Goal: Task Accomplishment & Management: Manage account settings

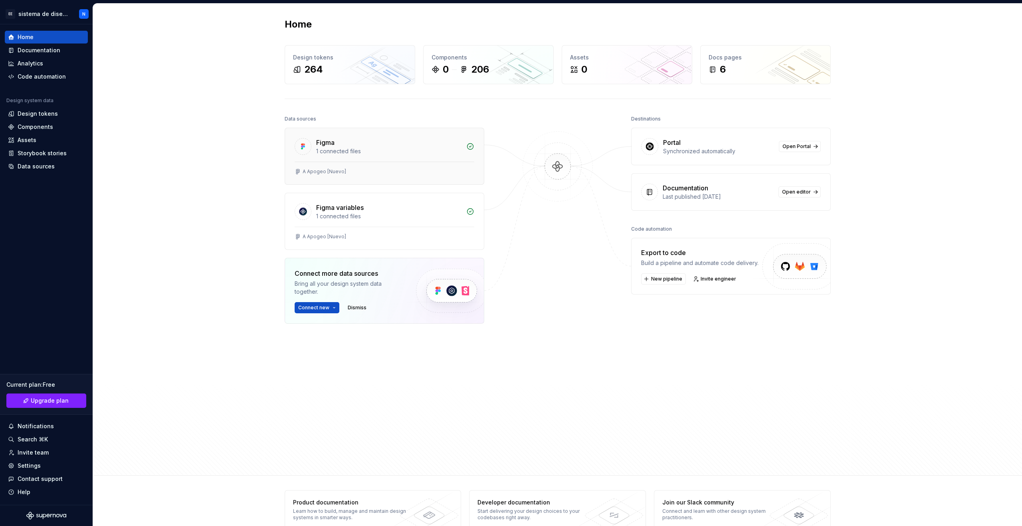
click at [371, 155] on div "1 connected files" at bounding box center [388, 151] width 145 height 8
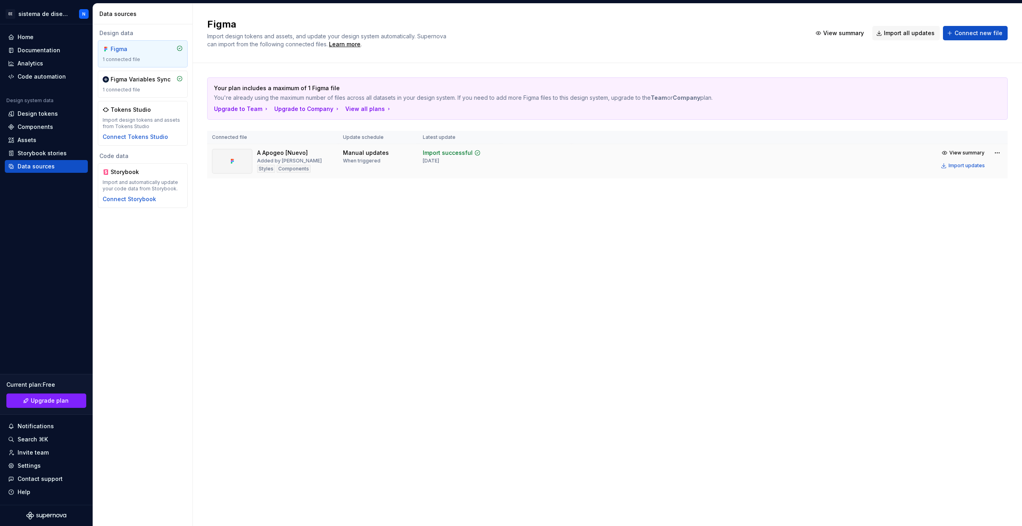
click at [329, 159] on div "A Apogeo [Nuevo] Added by nacho Styles Components" at bounding box center [272, 161] width 121 height 25
click at [19, 50] on div "Documentation" at bounding box center [39, 50] width 43 height 8
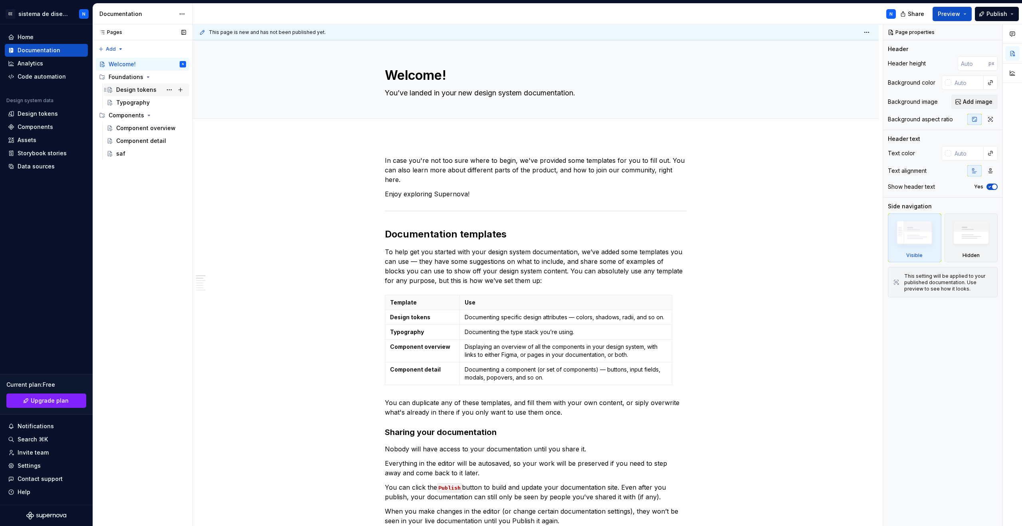
click at [125, 89] on div "Design tokens" at bounding box center [136, 90] width 40 height 8
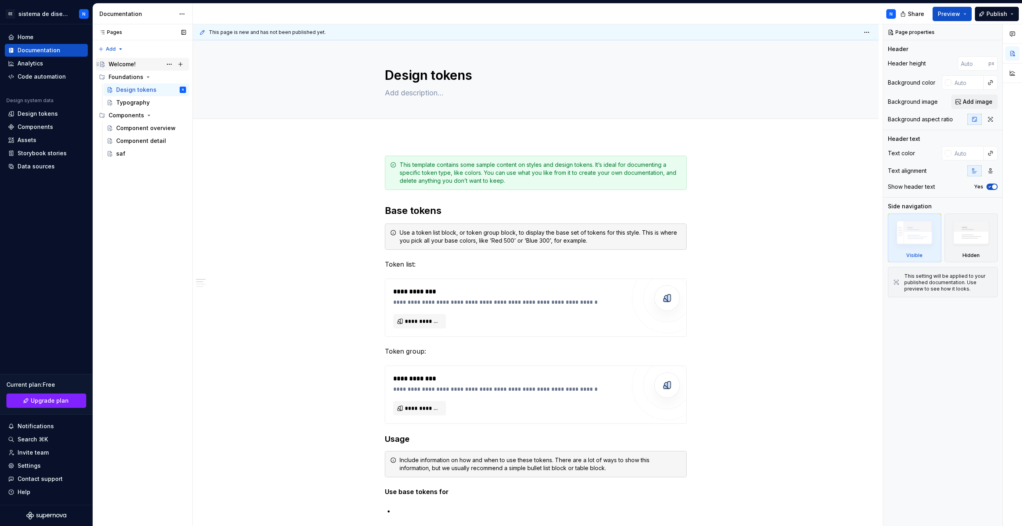
click at [123, 63] on div "Welcome!" at bounding box center [122, 64] width 27 height 8
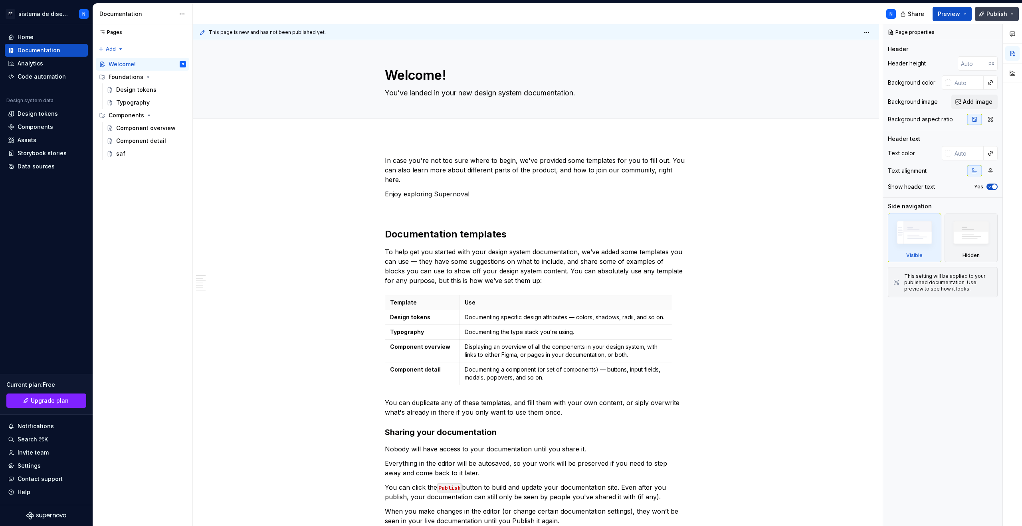
click at [1016, 17] on button "Publish" at bounding box center [997, 14] width 44 height 14
click at [965, 16] on button "Preview" at bounding box center [952, 14] width 39 height 14
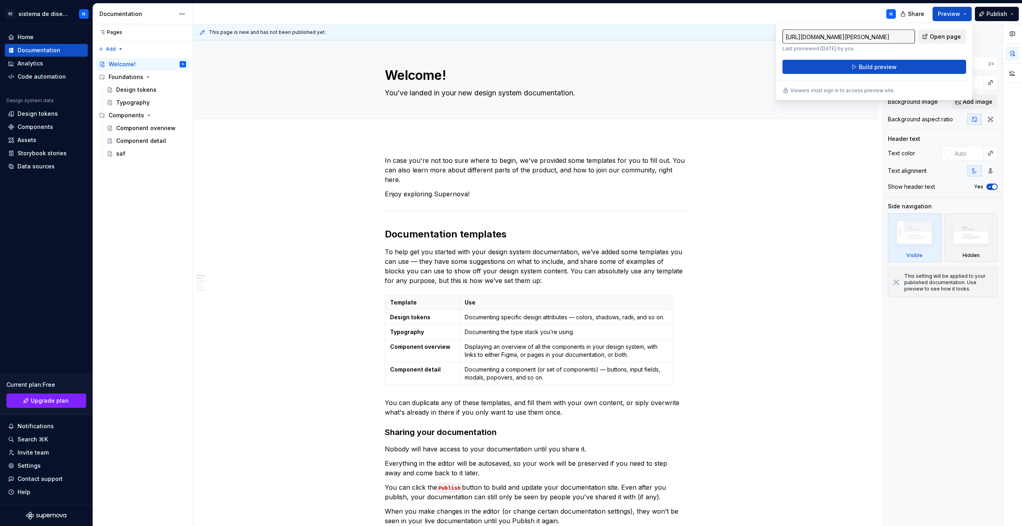
click at [940, 39] on span "Open page" at bounding box center [945, 37] width 31 height 8
type textarea "*"
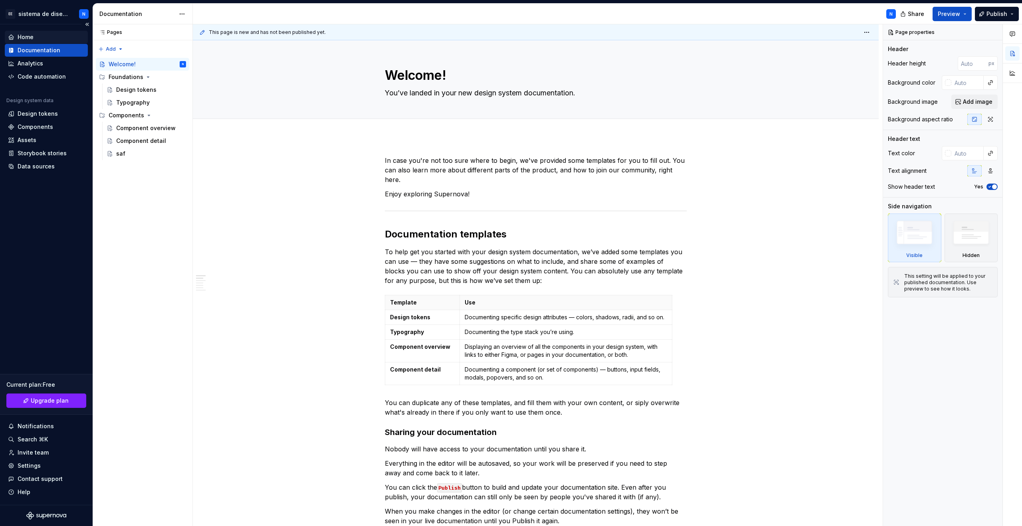
click at [24, 31] on div "Home" at bounding box center [46, 37] width 83 height 13
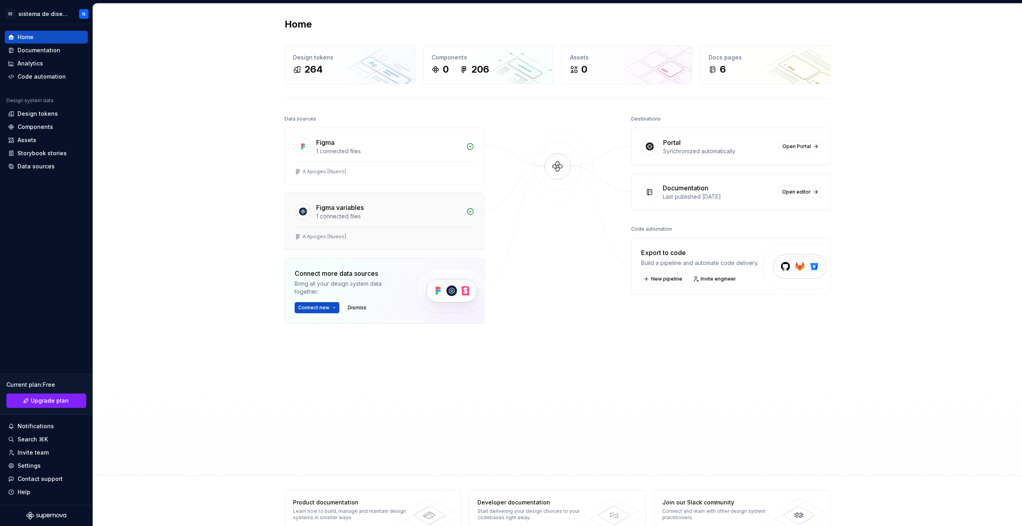
click at [375, 216] on div "1 connected files" at bounding box center [388, 216] width 145 height 8
click at [351, 153] on div "1 connected files" at bounding box center [388, 151] width 145 height 8
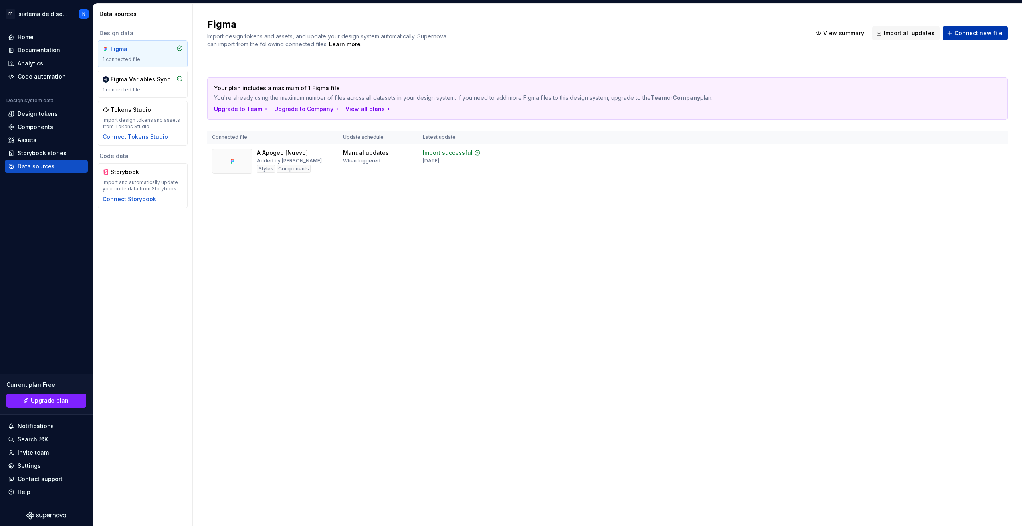
click at [960, 33] on span "Connect new file" at bounding box center [979, 33] width 48 height 8
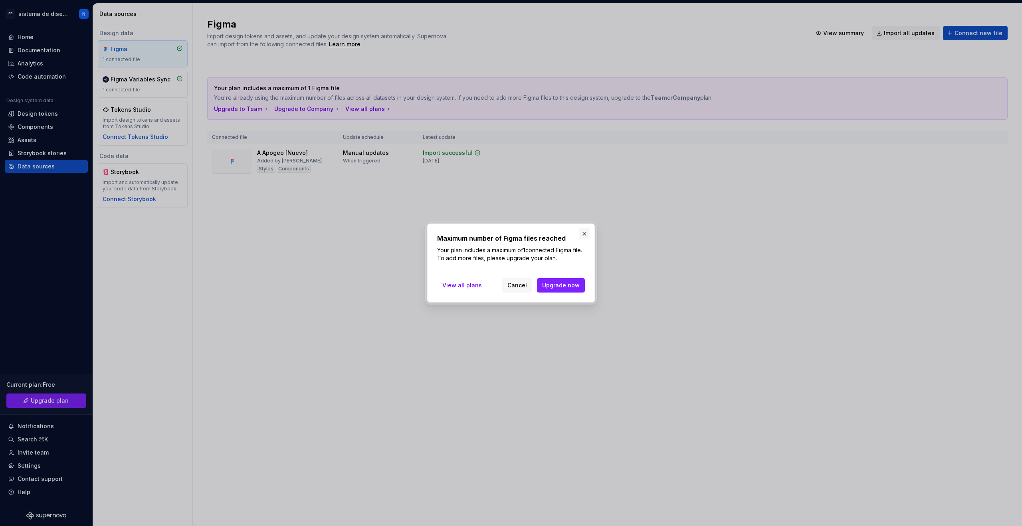
click at [581, 231] on button "button" at bounding box center [584, 233] width 11 height 11
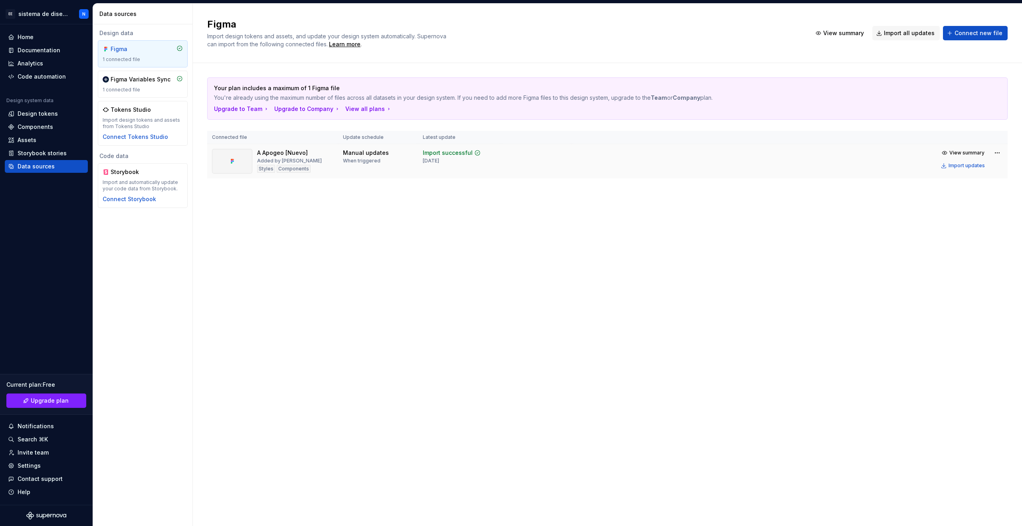
click at [998, 159] on div "View summary Import updates" at bounding box center [971, 159] width 64 height 24
click at [998, 154] on html "EE sistema de diseño a N Home Documentation Analytics Code automation Design sy…" at bounding box center [511, 263] width 1022 height 526
click at [806, 215] on html "EE sistema de diseño a N Home Documentation Analytics Code automation Design sy…" at bounding box center [511, 263] width 1022 height 526
click at [996, 157] on html "EE sistema de diseño a N Home Documentation Analytics Code automation Design sy…" at bounding box center [511, 263] width 1022 height 526
click at [942, 224] on div "Remove Figma file" at bounding box center [974, 223] width 91 height 8
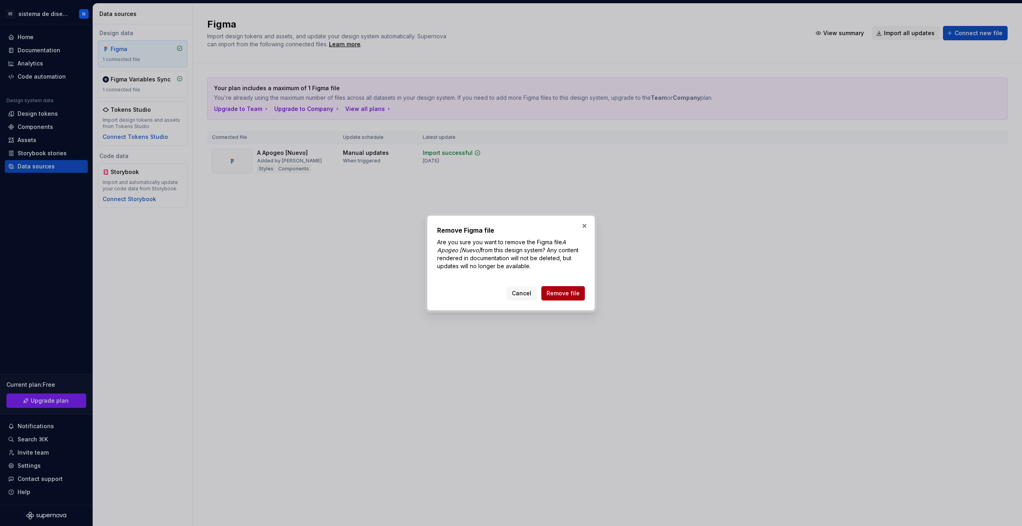
click at [568, 293] on span "Remove file" at bounding box center [563, 294] width 33 height 8
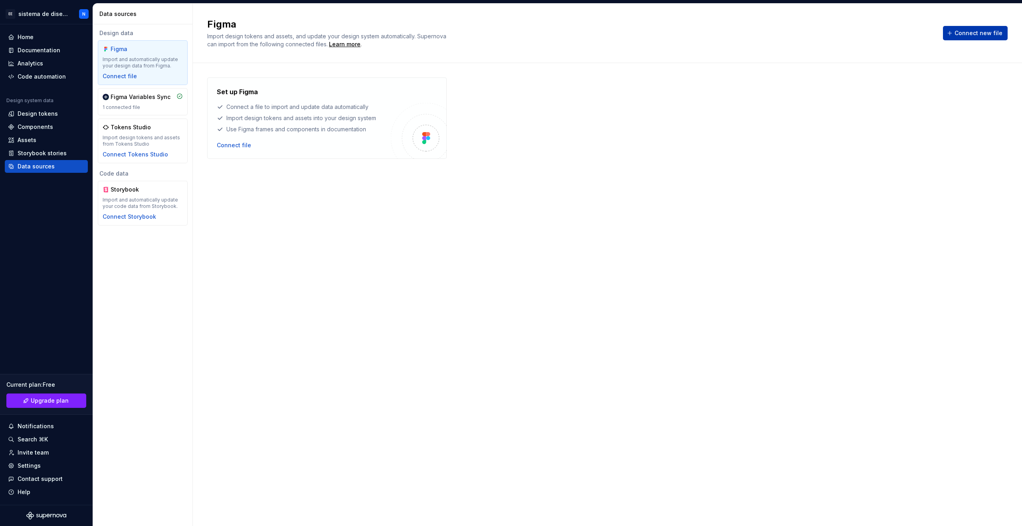
click at [969, 31] on span "Connect new file" at bounding box center [979, 33] width 48 height 8
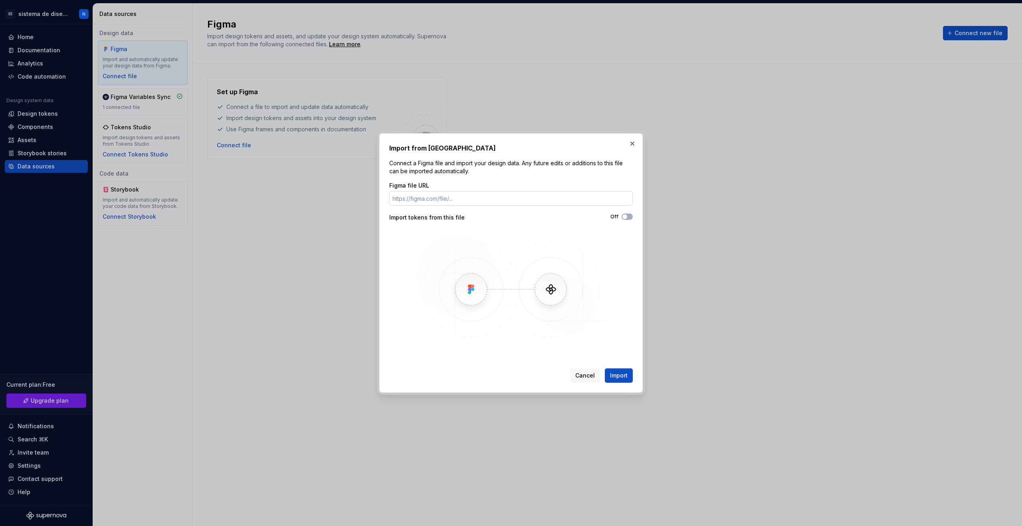
click at [421, 200] on input "Figma file URL" at bounding box center [511, 198] width 244 height 14
click at [423, 202] on input "Figma file URL" at bounding box center [511, 198] width 244 height 14
paste input "https://www.figma.com/design/Ynn7chLvDWeqJxThYXg8x7/Modular-Identity---Web-Syst…"
type input "https://www.figma.com/design/Ynn7chLvDWeqJxThYXg8x7/Modular-Identity---Web-Syst…"
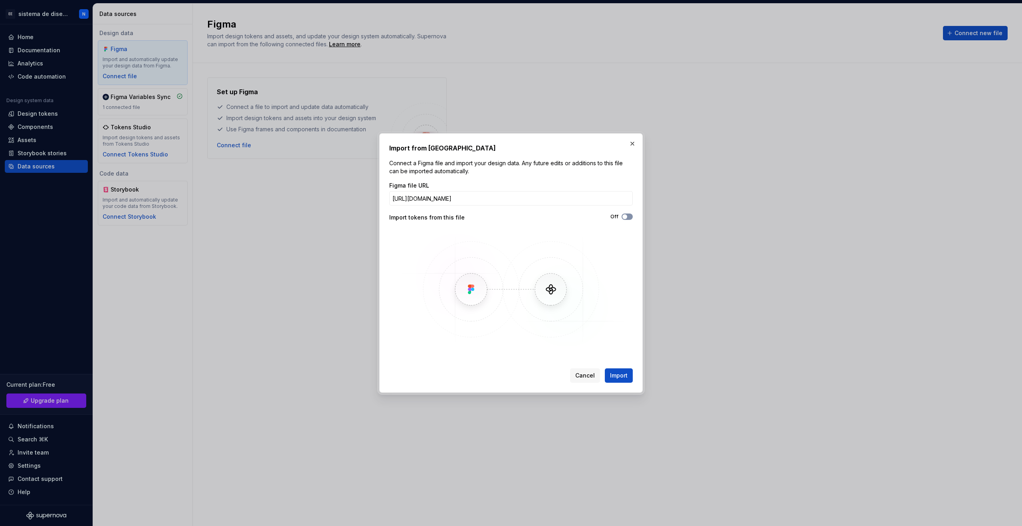
click at [629, 215] on button "Off" at bounding box center [627, 217] width 11 height 6
click at [617, 370] on button "Import" at bounding box center [619, 376] width 28 height 14
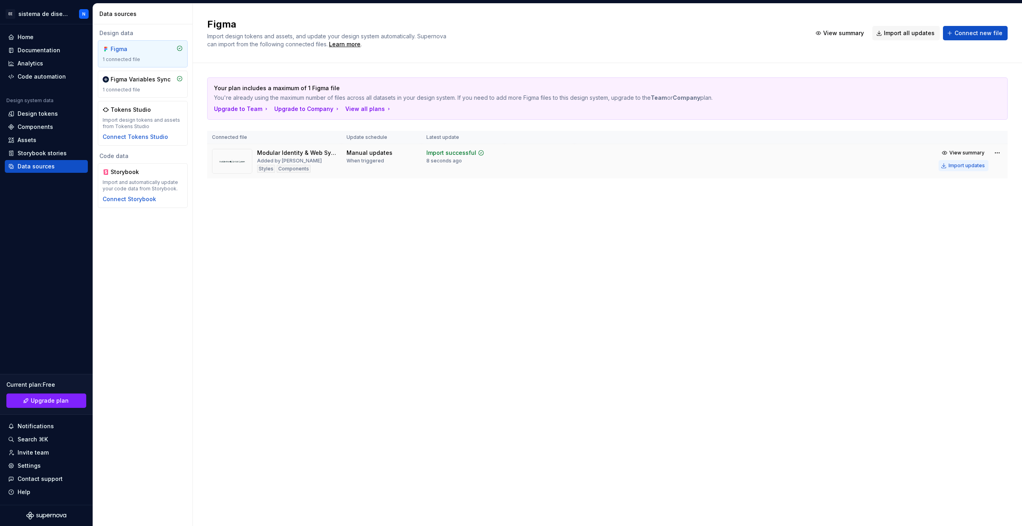
click at [966, 165] on div "Import updates" at bounding box center [967, 166] width 36 height 6
click at [54, 50] on div "Documentation" at bounding box center [39, 50] width 43 height 8
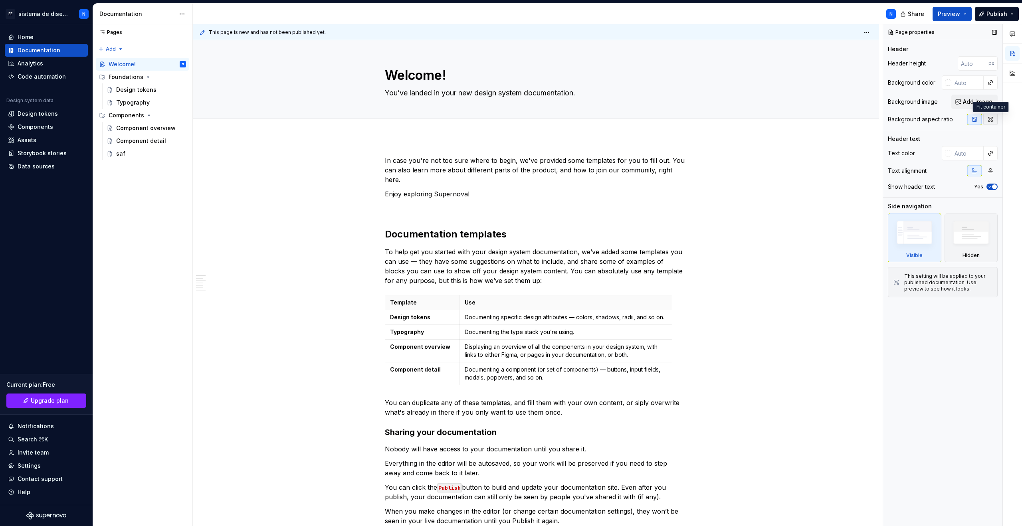
click at [987, 117] on button "button" at bounding box center [991, 119] width 14 height 11
click at [973, 118] on icon "button" at bounding box center [975, 119] width 6 height 6
click at [967, 242] on img at bounding box center [972, 234] width 46 height 35
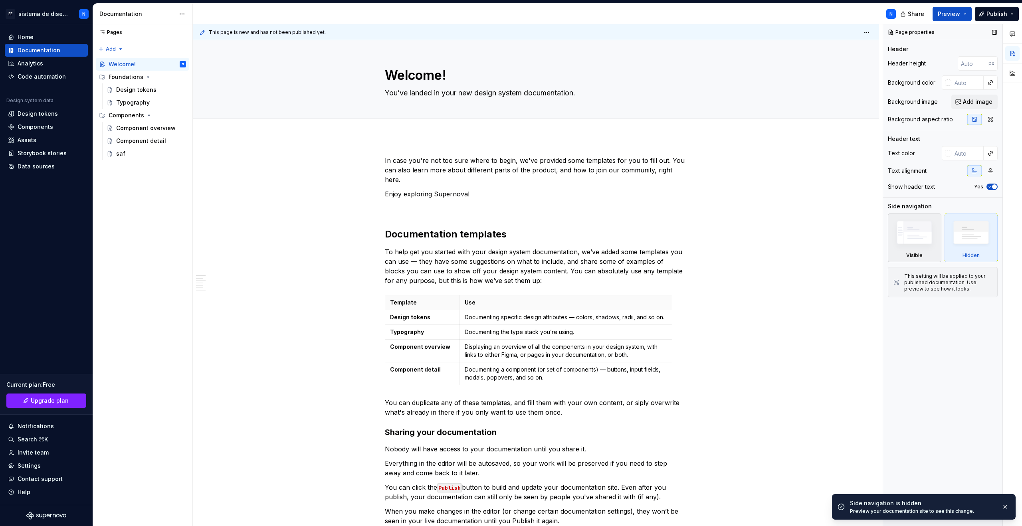
click at [919, 242] on img at bounding box center [915, 234] width 46 height 35
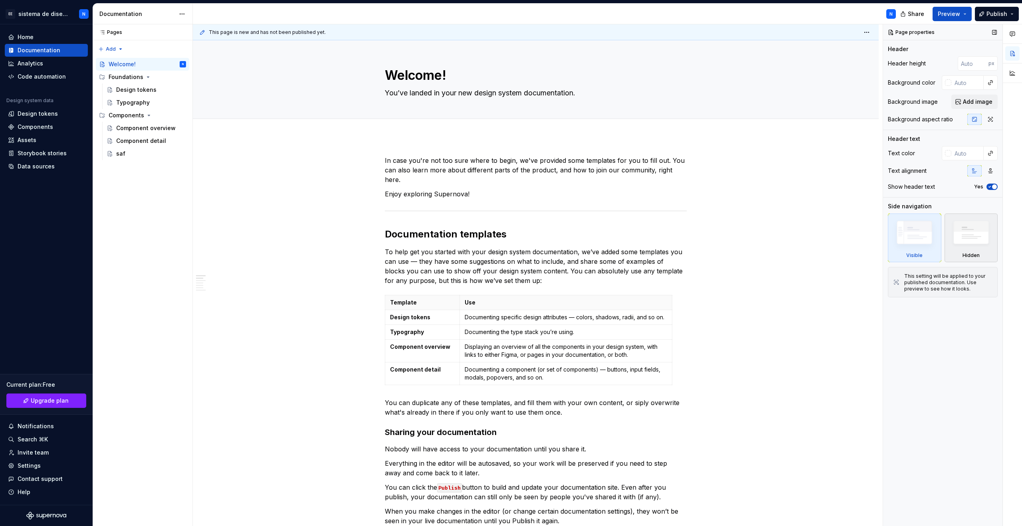
click at [959, 241] on img at bounding box center [972, 234] width 46 height 35
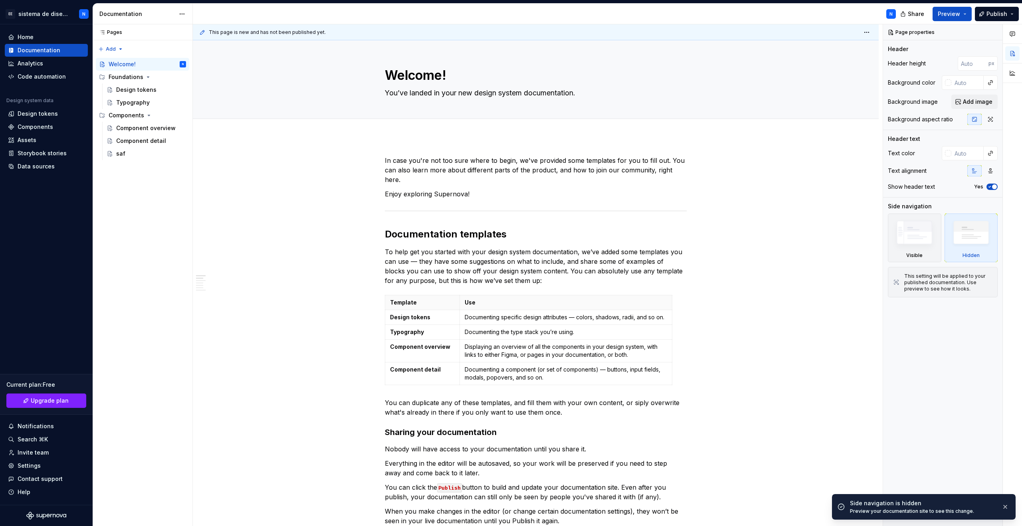
click at [951, 4] on div "Share Preview Publish" at bounding box center [963, 14] width 120 height 20
click at [951, 22] on div "Share Preview Publish" at bounding box center [963, 14] width 120 height 20
click at [951, 12] on span "Preview" at bounding box center [949, 14] width 22 height 8
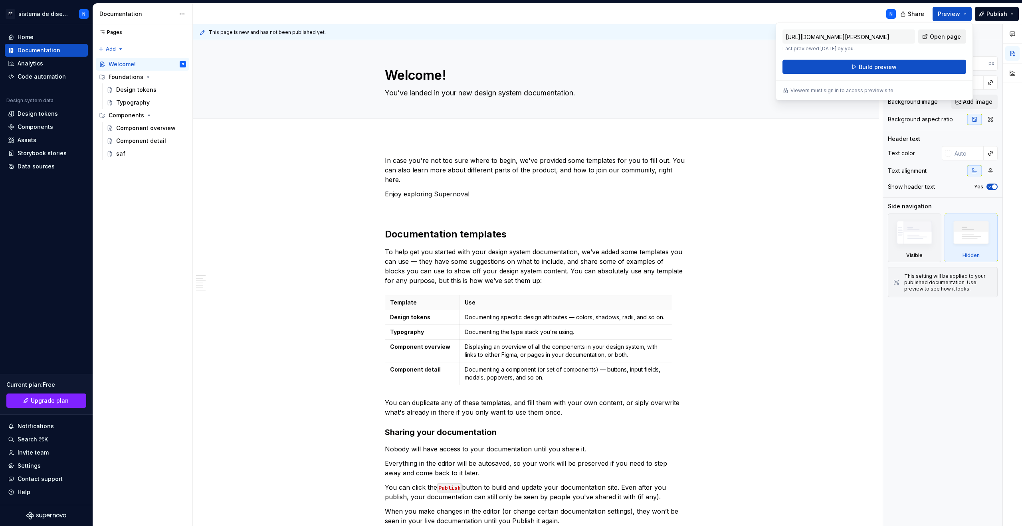
click at [938, 35] on span "Open page" at bounding box center [945, 37] width 31 height 8
click at [919, 242] on img at bounding box center [915, 234] width 46 height 35
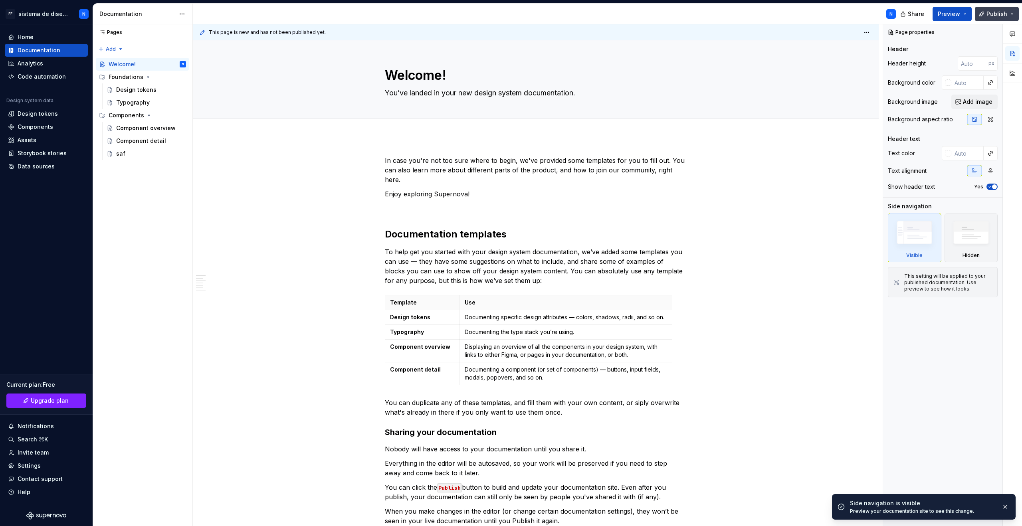
click at [981, 15] on button "Publish" at bounding box center [997, 14] width 44 height 14
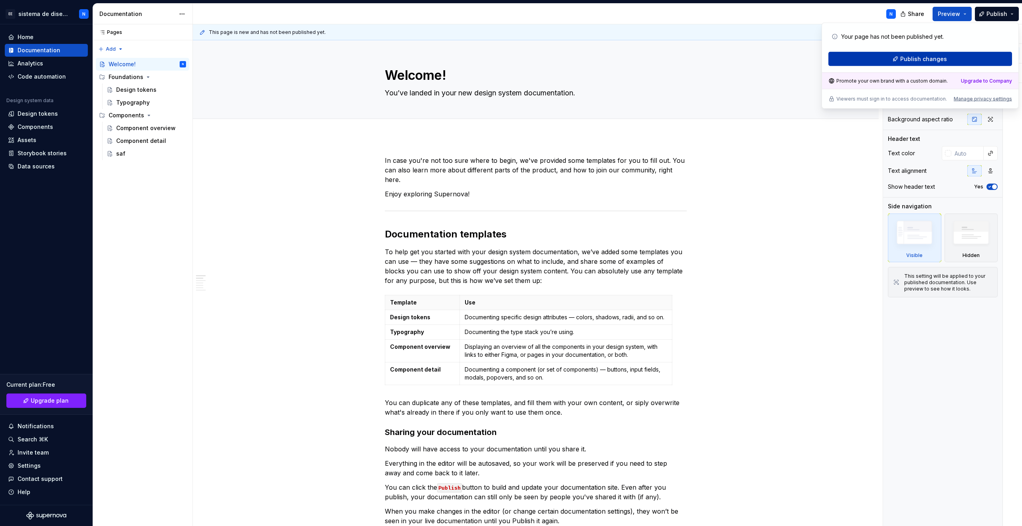
click at [934, 61] on span "Publish changes" at bounding box center [924, 59] width 47 height 8
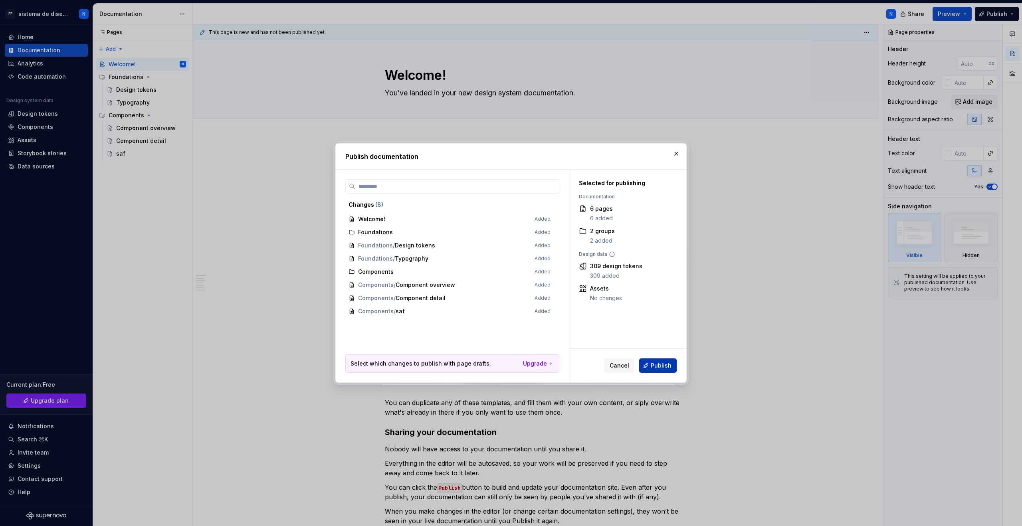
click at [663, 364] on span "Publish" at bounding box center [661, 366] width 21 height 8
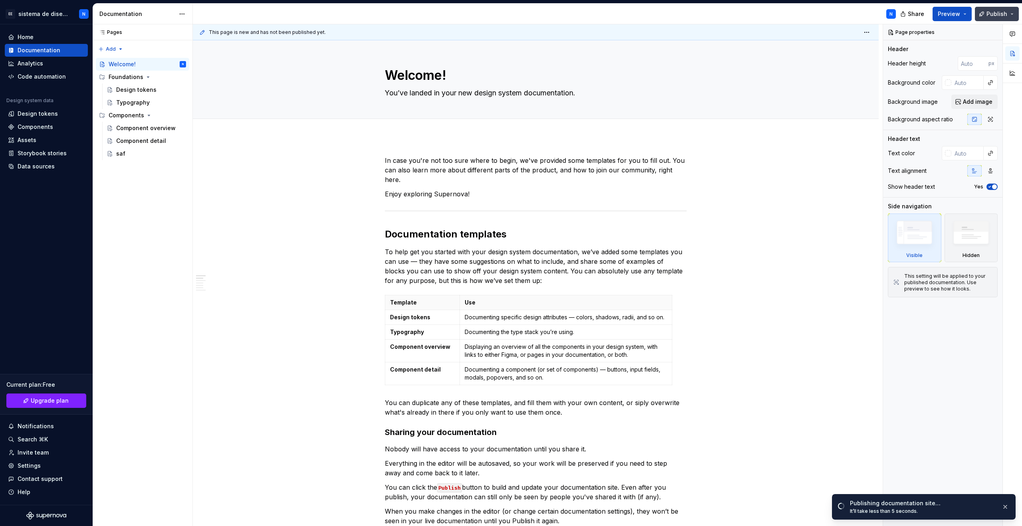
click at [1013, 15] on button "Publish" at bounding box center [997, 14] width 44 height 14
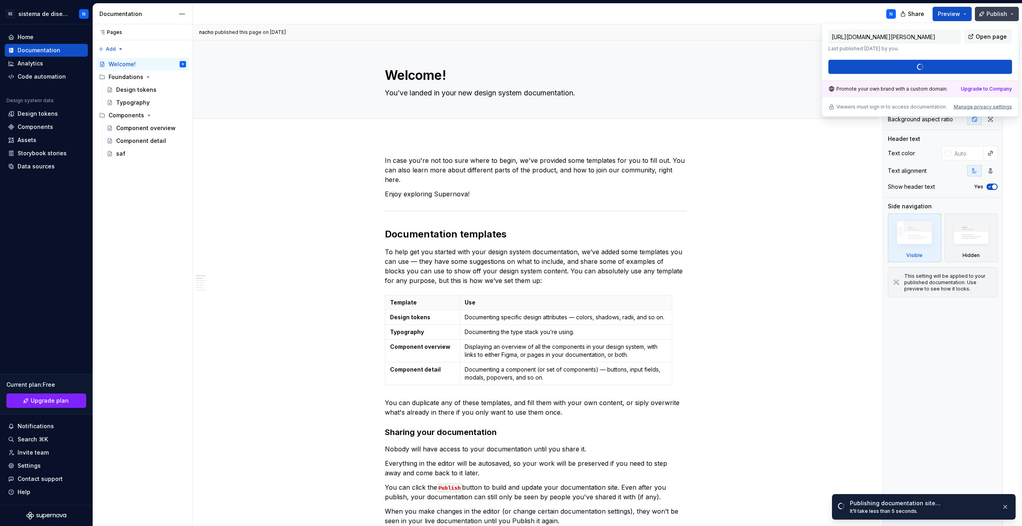
type textarea "*"
type input "https://quickest-coral-jay.supernova-docs.io/latest/welcome-pyBet99P"
click at [996, 36] on span "Open page" at bounding box center [991, 37] width 31 height 8
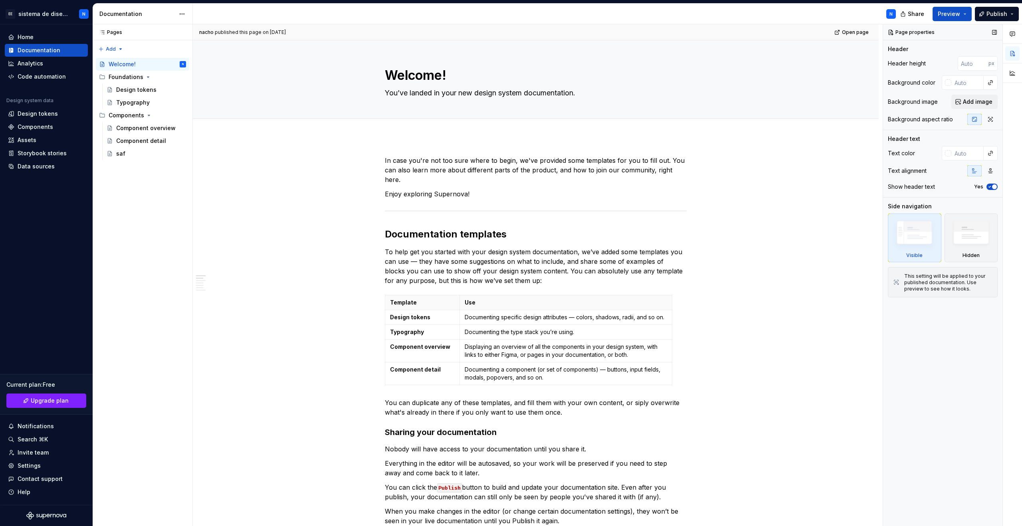
click at [913, 238] on img at bounding box center [915, 234] width 46 height 35
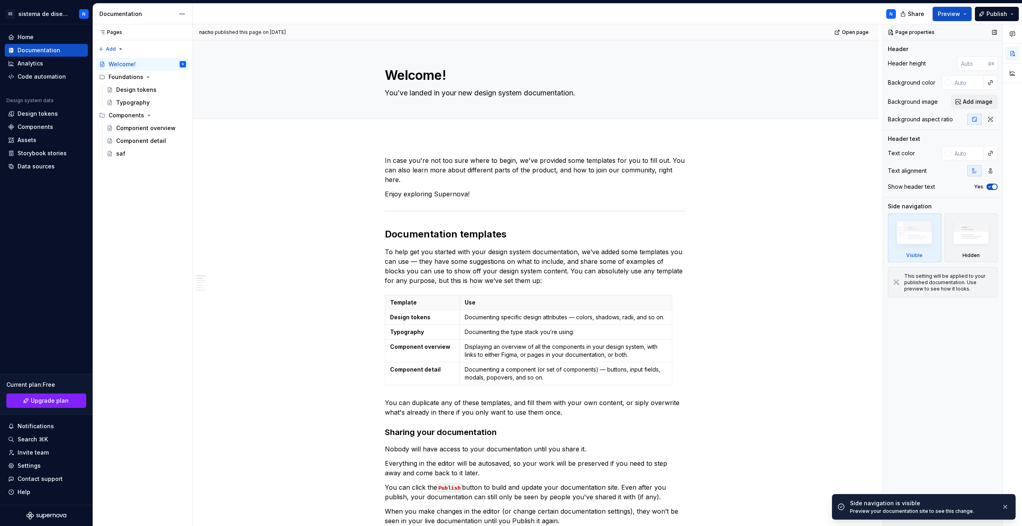
click at [994, 188] on span "button" at bounding box center [994, 187] width 5 height 5
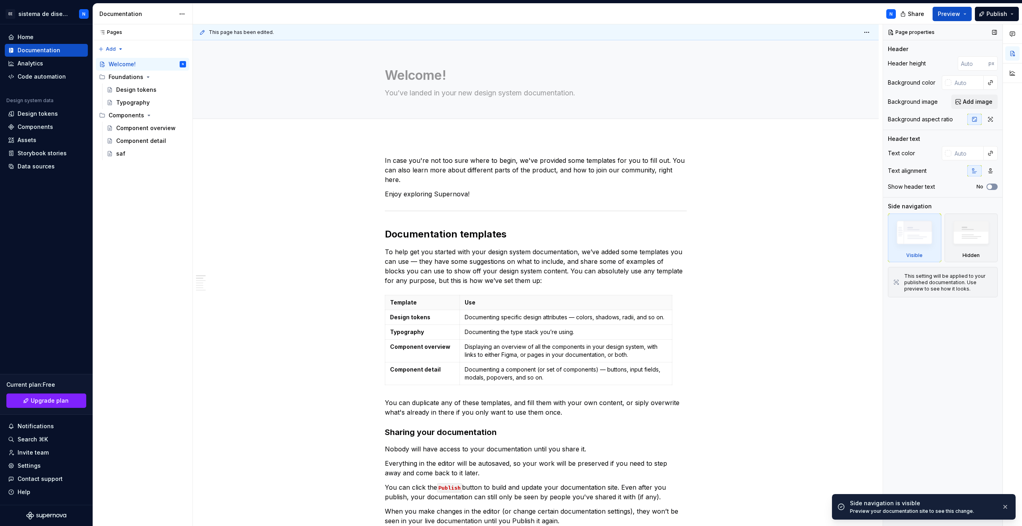
click at [992, 187] on span "button" at bounding box center [990, 187] width 5 height 5
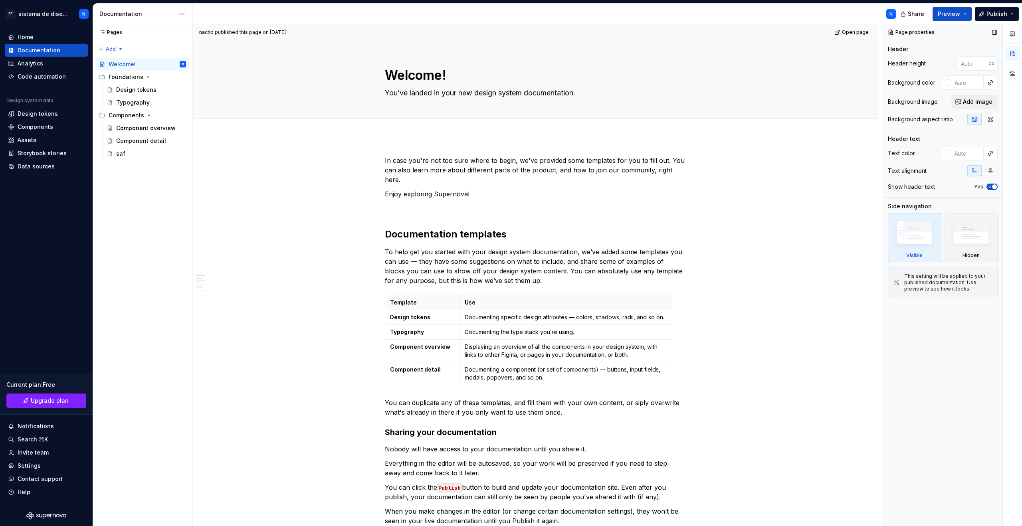
click at [992, 187] on icon "button" at bounding box center [990, 187] width 6 height 5
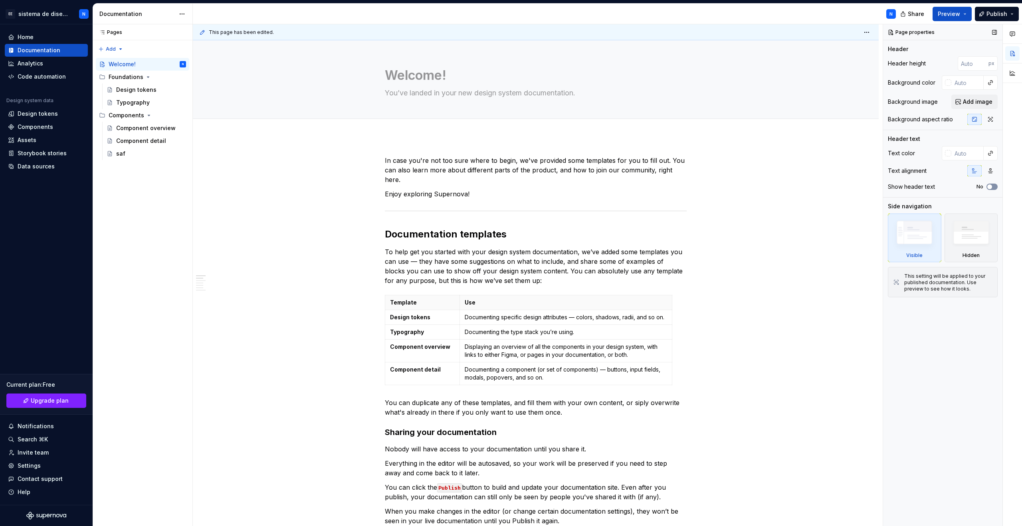
click at [992, 187] on span "button" at bounding box center [990, 187] width 5 height 5
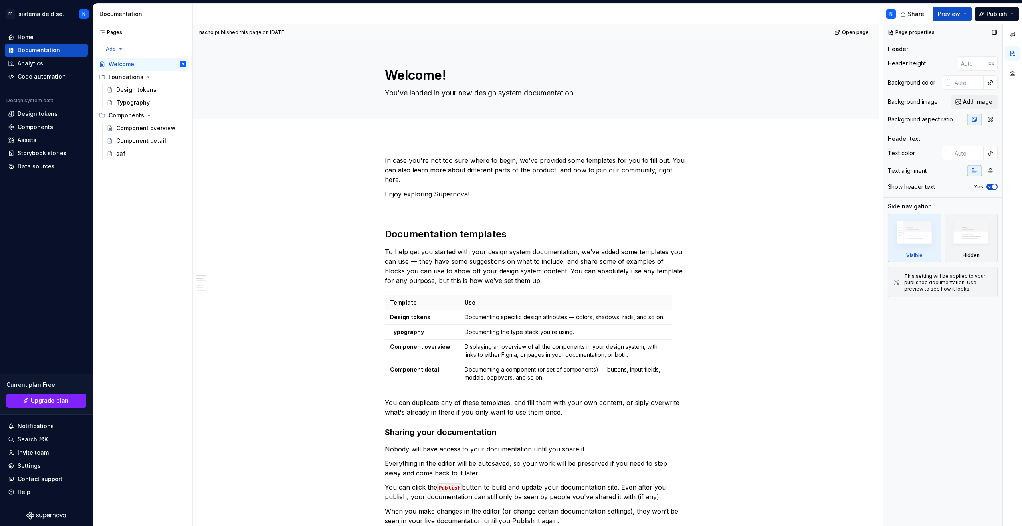
click at [992, 187] on icon "button" at bounding box center [990, 187] width 6 height 5
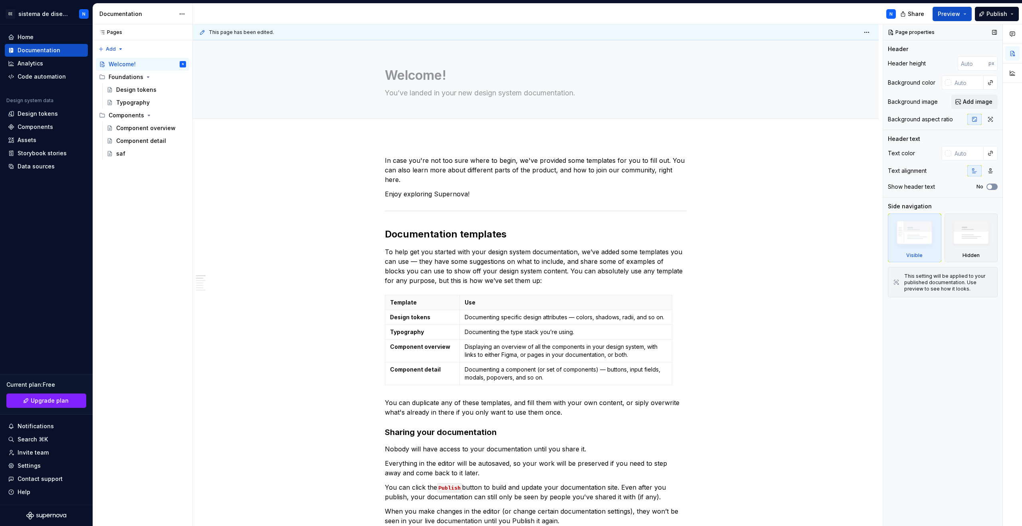
click at [991, 187] on span "button" at bounding box center [990, 187] width 5 height 5
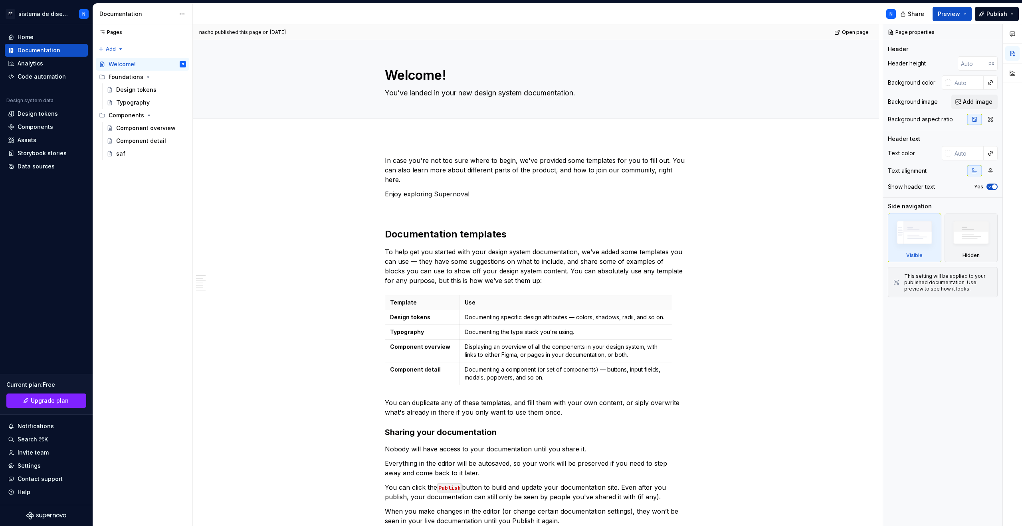
click at [242, 32] on div "published this page on [DATE]" at bounding box center [250, 32] width 71 height 6
drag, startPoint x: 276, startPoint y: 27, endPoint x: 239, endPoint y: 30, distance: 37.2
click at [239, 30] on div "nacho published this page on September 18, 2025 Open page" at bounding box center [536, 32] width 686 height 16
click at [310, 20] on div "N" at bounding box center [548, 14] width 710 height 21
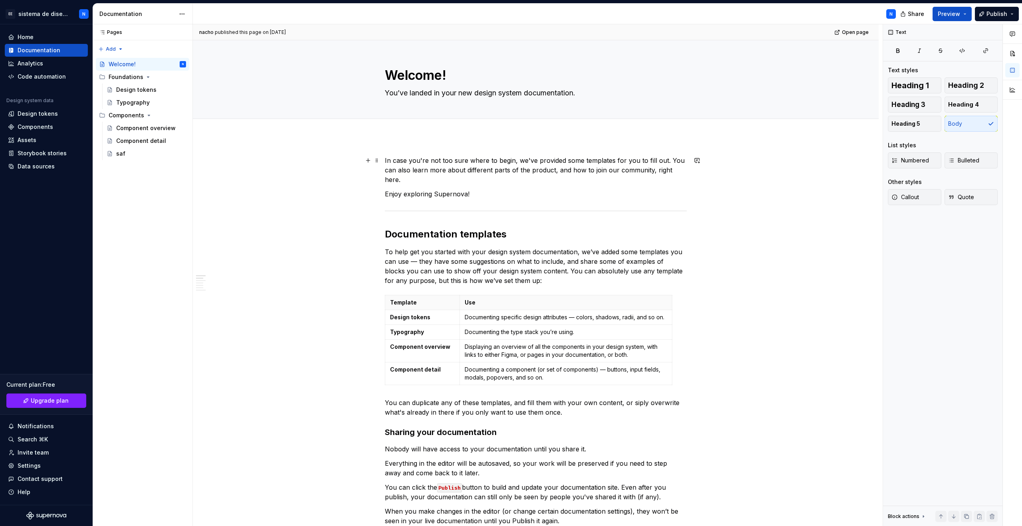
click at [421, 169] on p "In case you're not too sure where to begin, we've provided some templates for y…" at bounding box center [536, 170] width 302 height 29
click at [457, 169] on p "In case you're not too sure where to begin, we've provided some templates for y…" at bounding box center [536, 170] width 302 height 29
click at [466, 211] on div "In case you're not too sure where to begin, we've provided some templates for y…" at bounding box center [536, 528] width 302 height 744
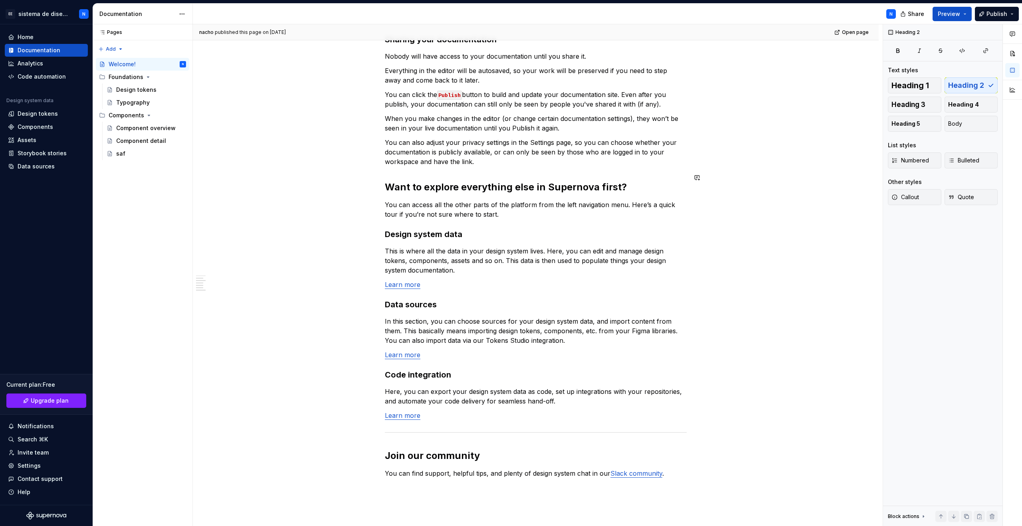
scroll to position [399, 0]
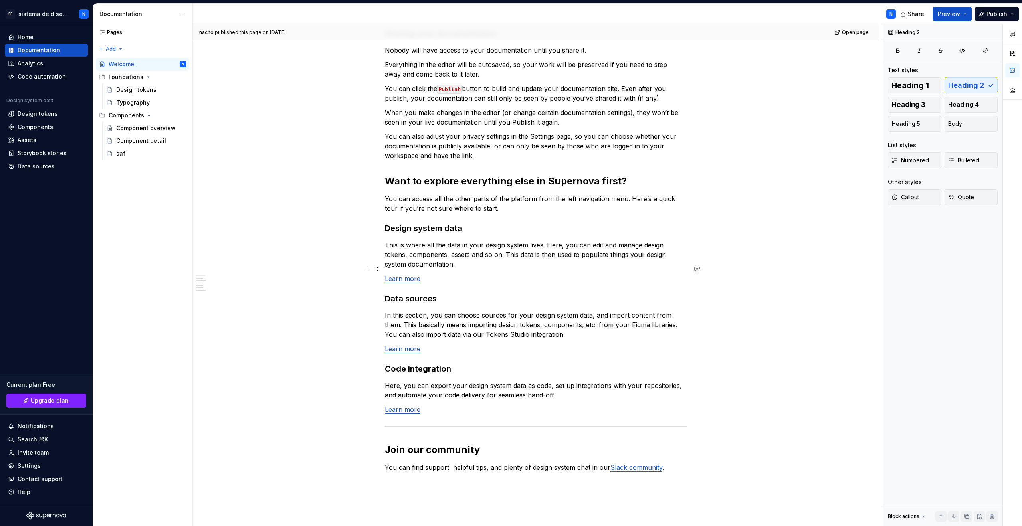
click at [411, 275] on link "Learn more" at bounding box center [403, 279] width 36 height 8
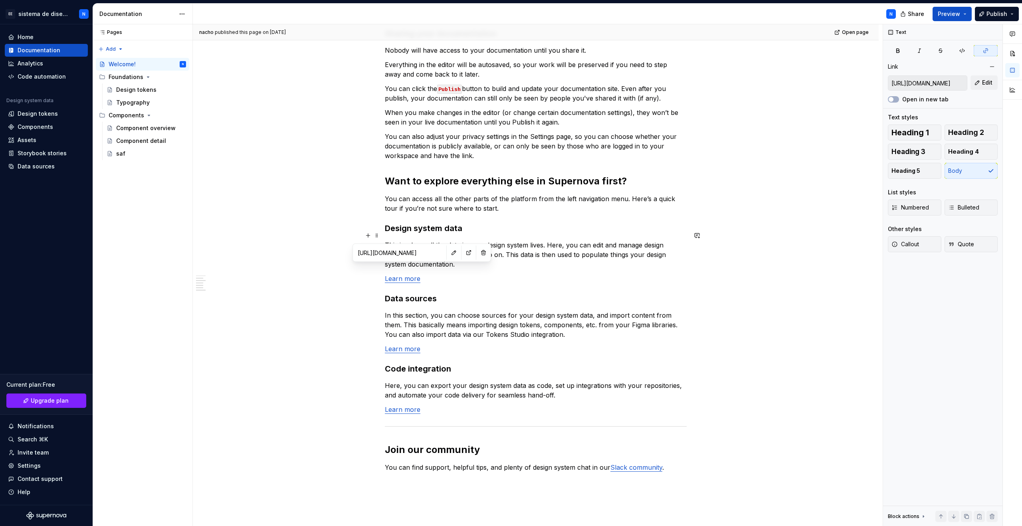
click at [392, 256] on input "https://learn.supernova.io/latest/design-systems/guide-to-design-systems.html" at bounding box center [400, 253] width 90 height 14
click at [463, 252] on button "button" at bounding box center [468, 252] width 11 height 11
click at [53, 39] on div "Home" at bounding box center [46, 37] width 77 height 8
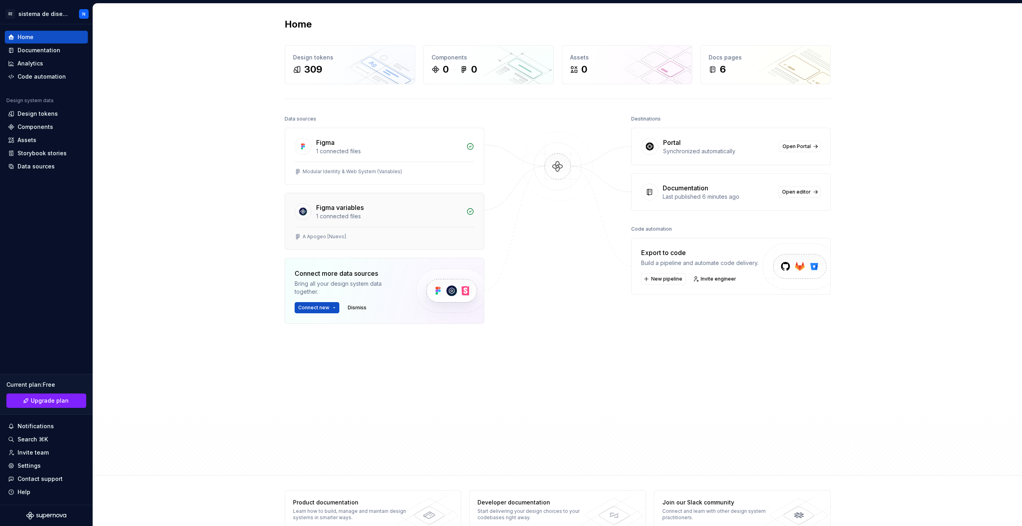
click at [401, 222] on div "Figma variables 1 connected files" at bounding box center [384, 210] width 199 height 34
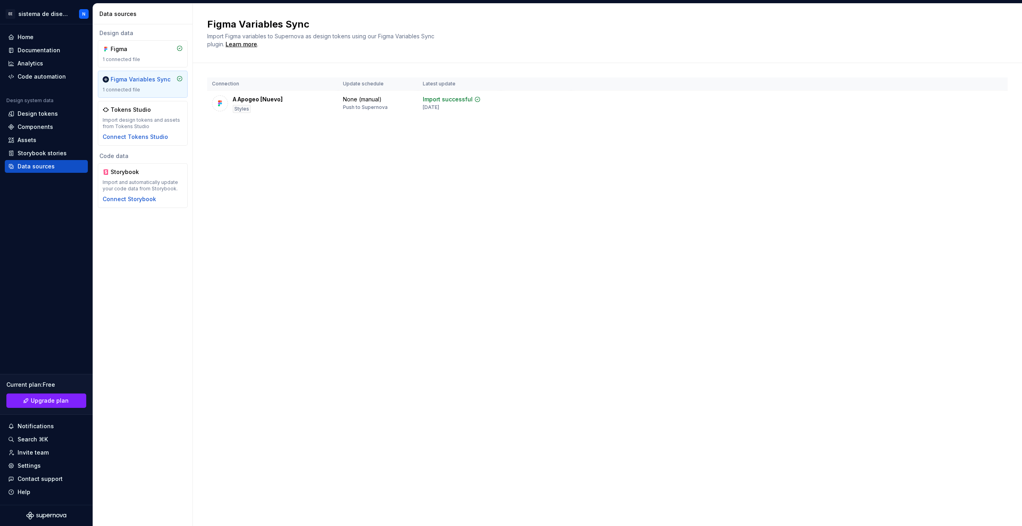
click at [152, 38] on div "Design data Figma 1 connected file Figma Variables Sync 1 connected file Tokens…" at bounding box center [143, 87] width 90 height 117
click at [148, 45] on div "Figma 1 connected file" at bounding box center [143, 53] width 90 height 27
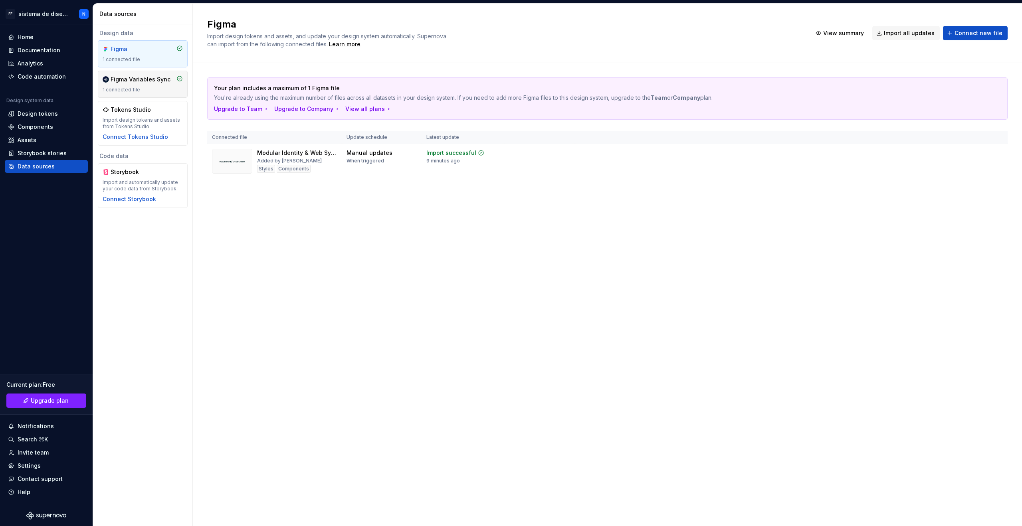
click at [148, 71] on div "Figma Variables Sync 1 connected file" at bounding box center [143, 84] width 90 height 27
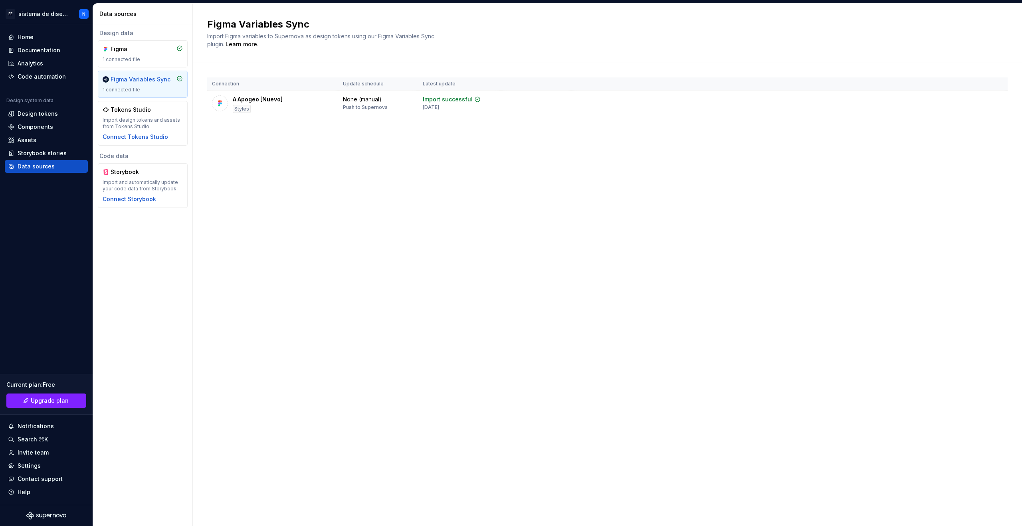
click at [141, 85] on div "Figma Variables Sync 1 connected file" at bounding box center [143, 84] width 80 height 18
click at [52, 39] on div "Home" at bounding box center [46, 37] width 77 height 8
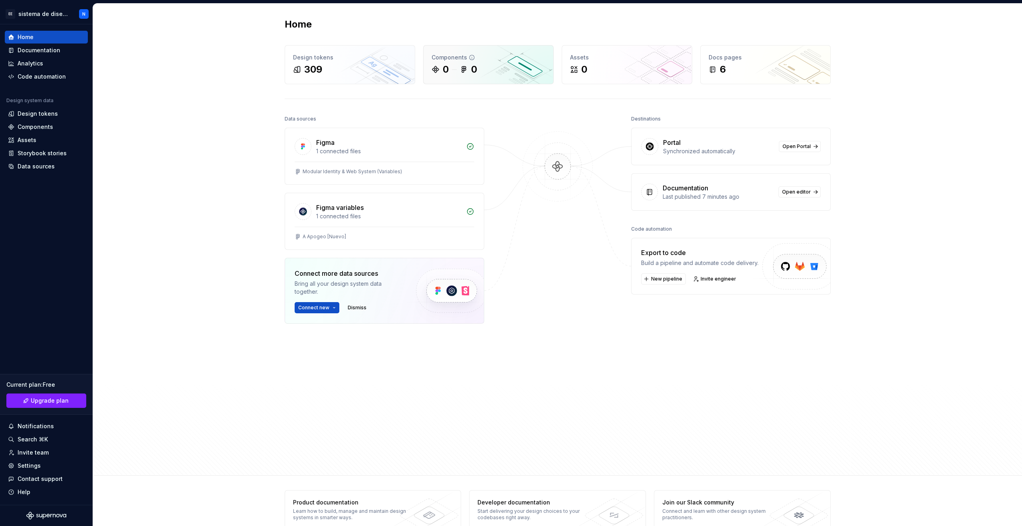
click at [450, 61] on div "Components" at bounding box center [489, 58] width 114 height 8
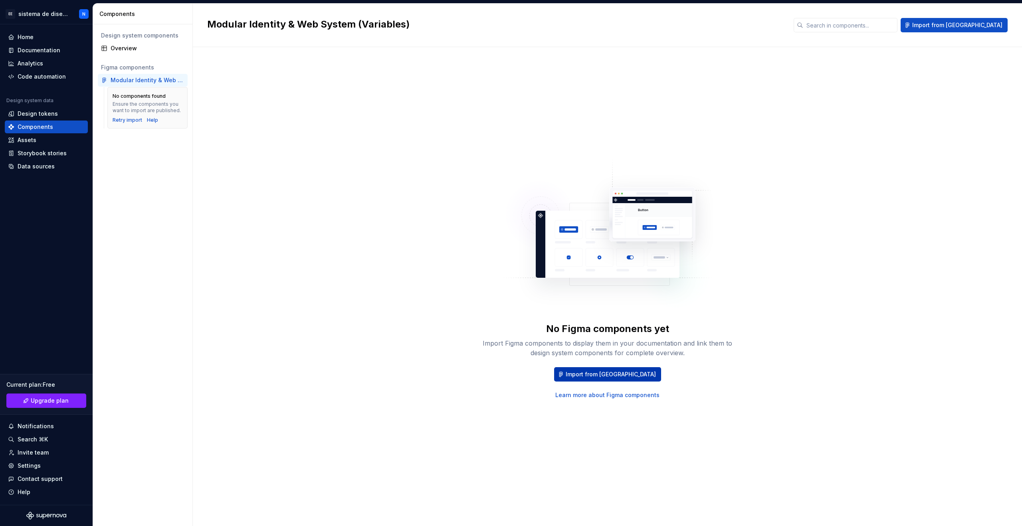
click at [589, 374] on span "Import from [GEOGRAPHIC_DATA]" at bounding box center [611, 375] width 90 height 8
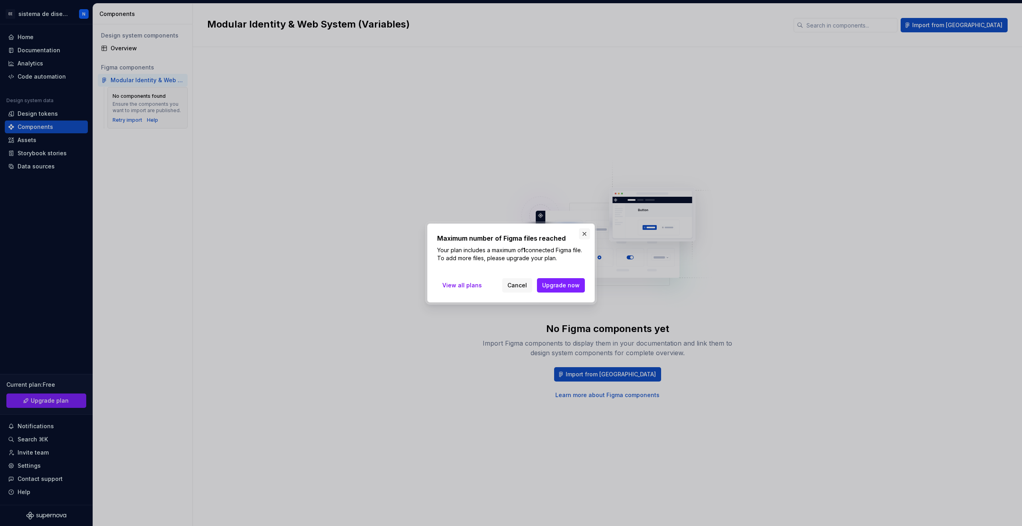
click at [586, 229] on button "button" at bounding box center [584, 233] width 11 height 11
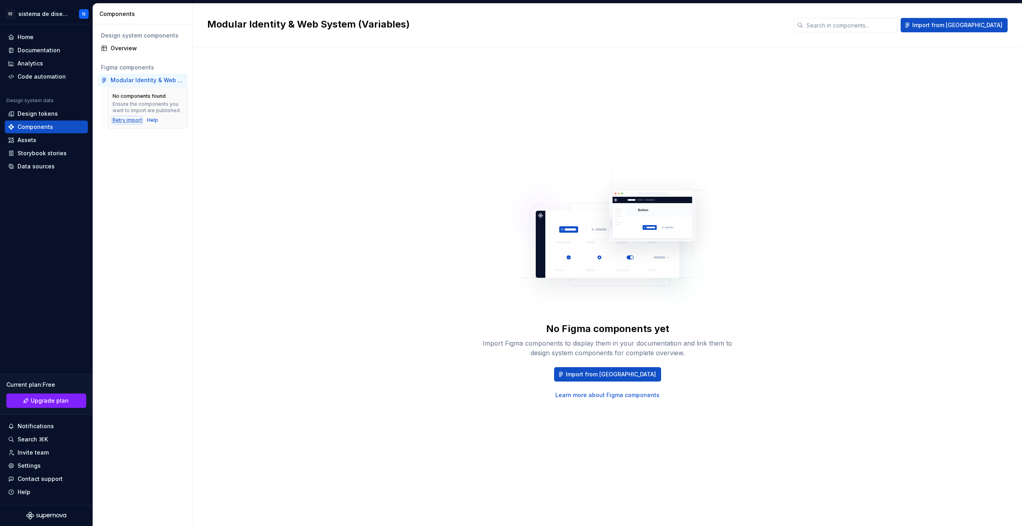
click at [131, 119] on div "Retry import" at bounding box center [128, 120] width 30 height 6
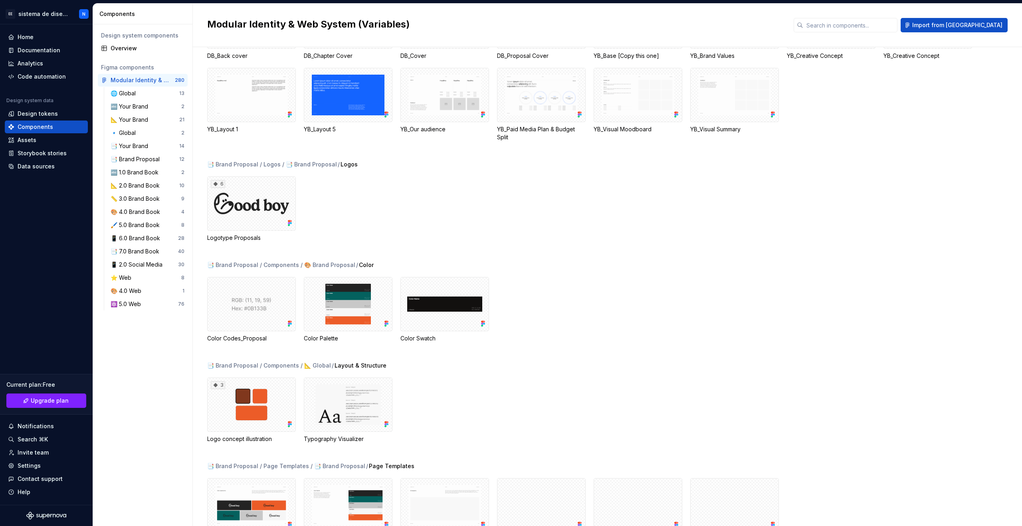
scroll to position [834, 0]
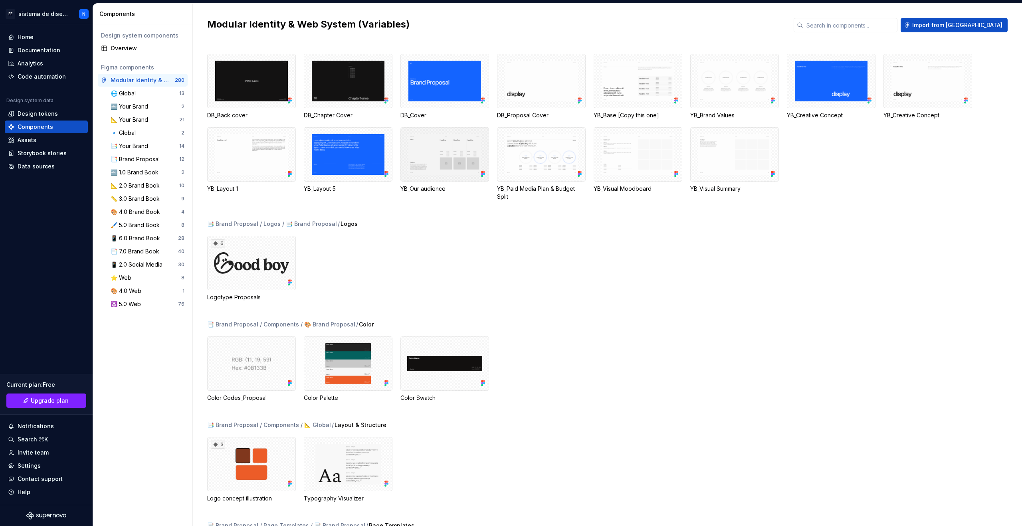
click at [444, 163] on div at bounding box center [445, 154] width 89 height 54
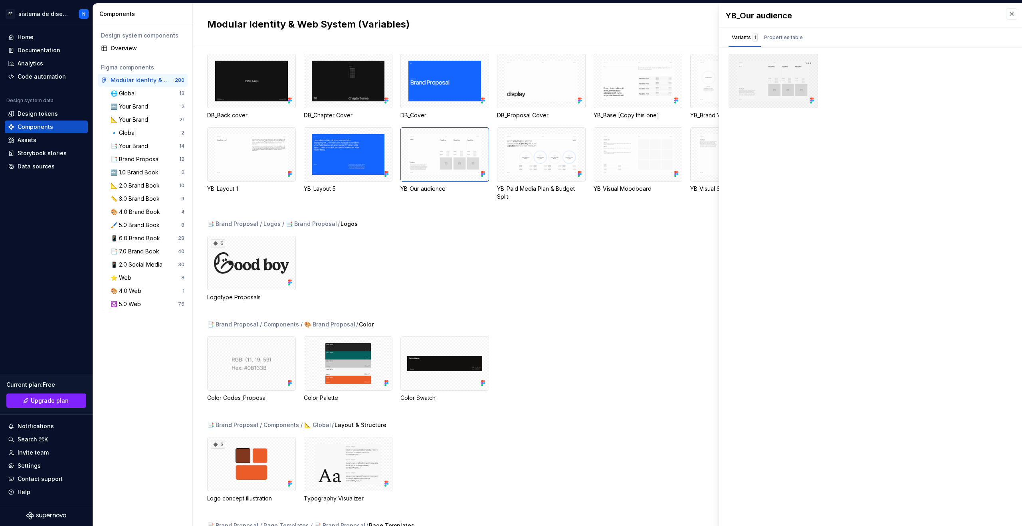
click at [782, 74] on div at bounding box center [773, 81] width 89 height 54
click at [810, 60] on button "button" at bounding box center [809, 63] width 11 height 11
click at [777, 35] on div "Properties table" at bounding box center [783, 38] width 39 height 8
click at [736, 37] on div "Variants 1" at bounding box center [745, 38] width 26 height 8
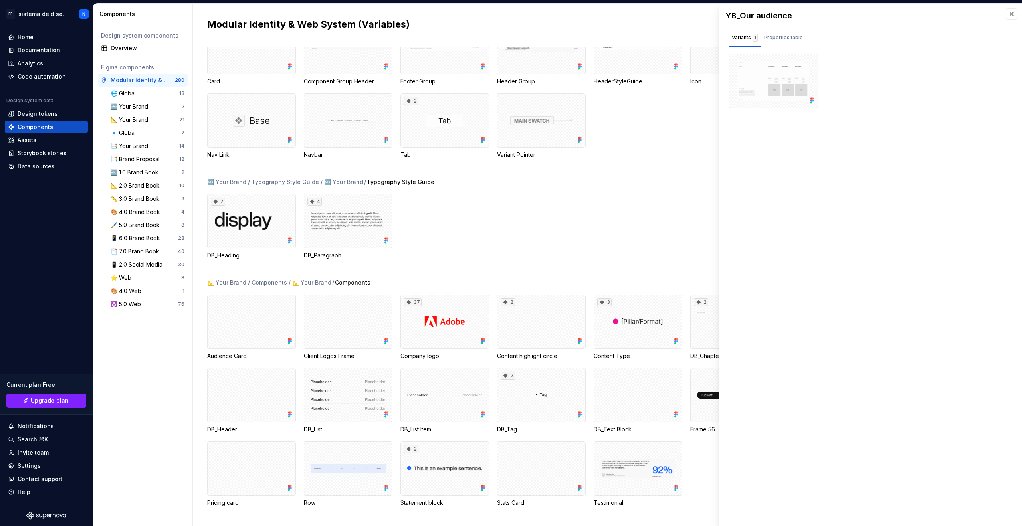
scroll to position [111, 0]
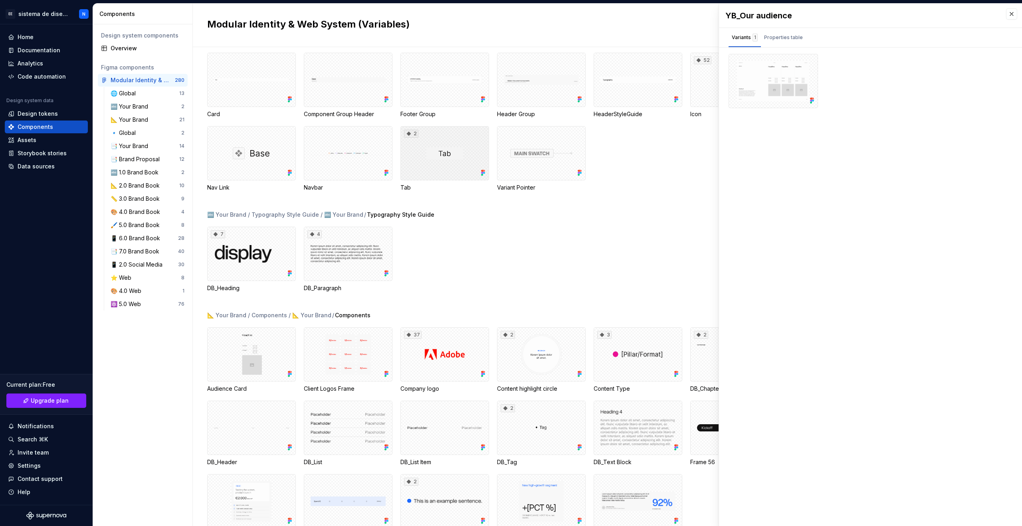
click at [455, 164] on div "2" at bounding box center [445, 153] width 89 height 54
click at [781, 31] on button "Properties table" at bounding box center [784, 37] width 45 height 19
click at [738, 40] on div "Variants 2" at bounding box center [745, 38] width 27 height 8
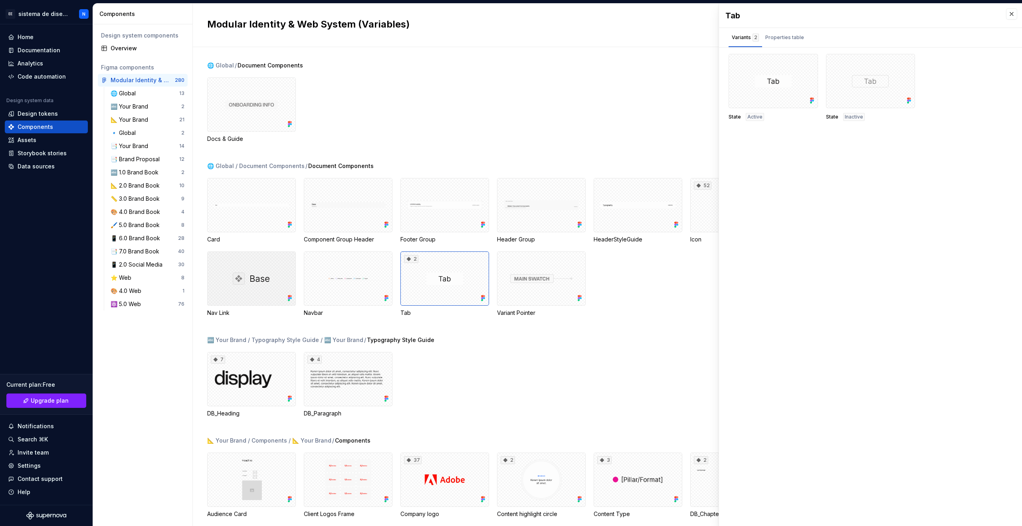
click at [252, 288] on div at bounding box center [251, 279] width 89 height 54
click at [55, 115] on div "Design tokens" at bounding box center [38, 114] width 40 height 8
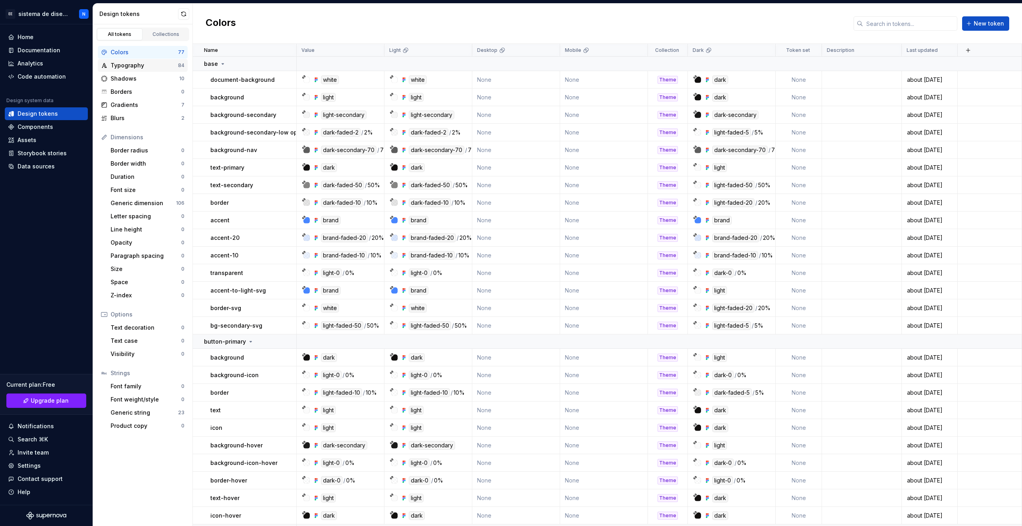
click at [134, 67] on div "Typography" at bounding box center [144, 66] width 67 height 8
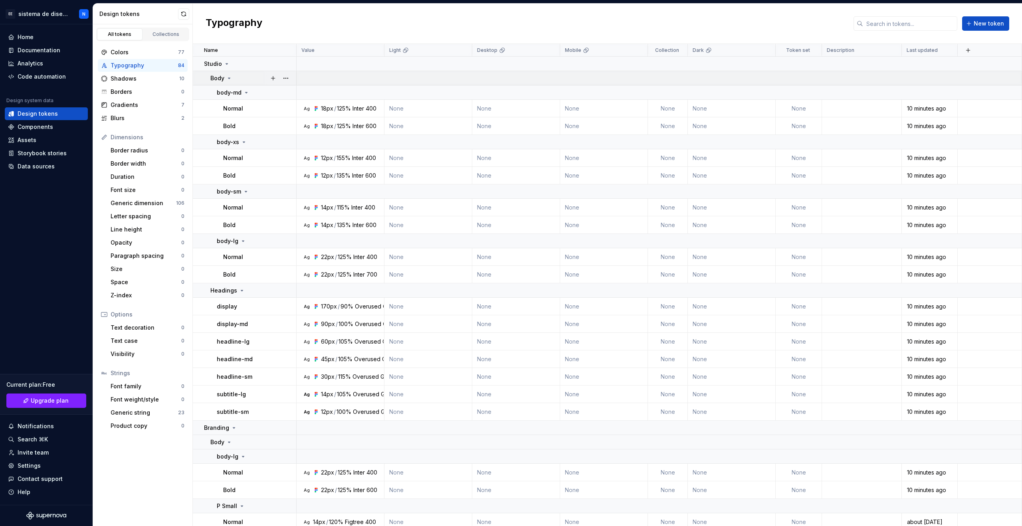
click at [230, 76] on icon at bounding box center [229, 78] width 6 height 6
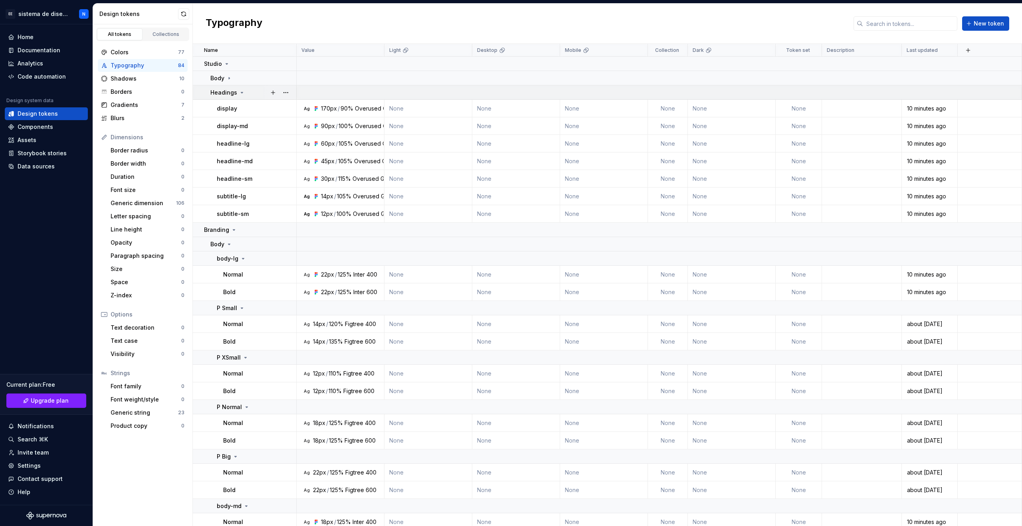
click at [239, 91] on icon at bounding box center [242, 92] width 6 height 6
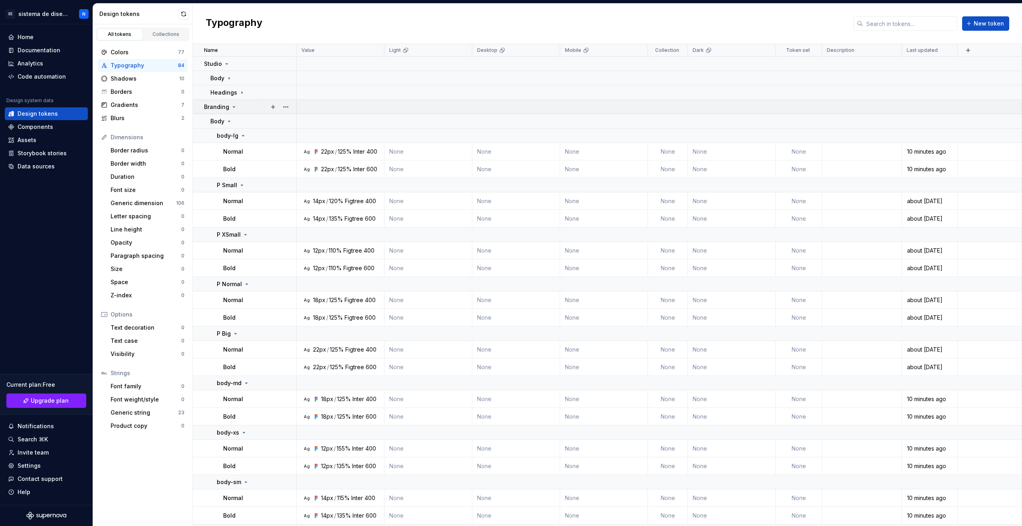
click at [231, 106] on icon at bounding box center [234, 107] width 6 height 6
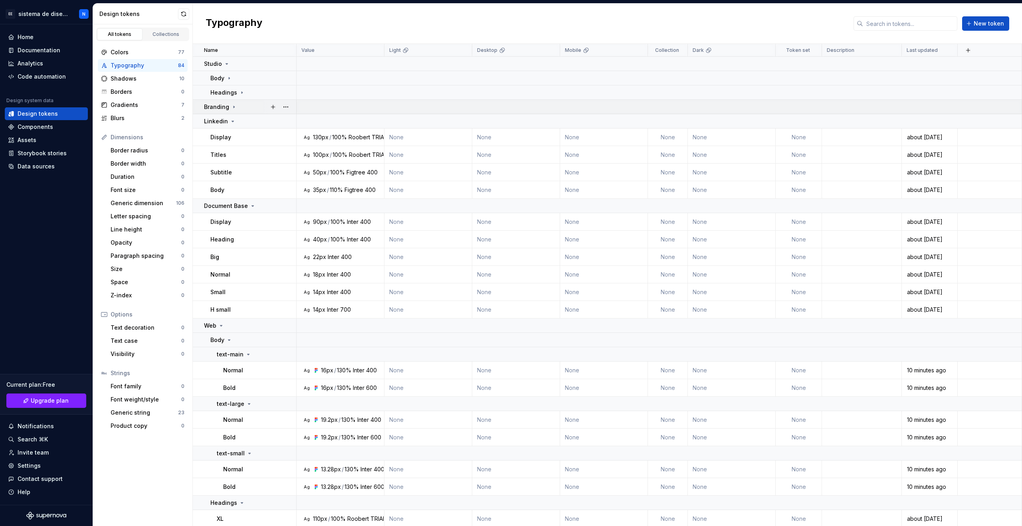
click at [231, 107] on icon at bounding box center [234, 107] width 6 height 6
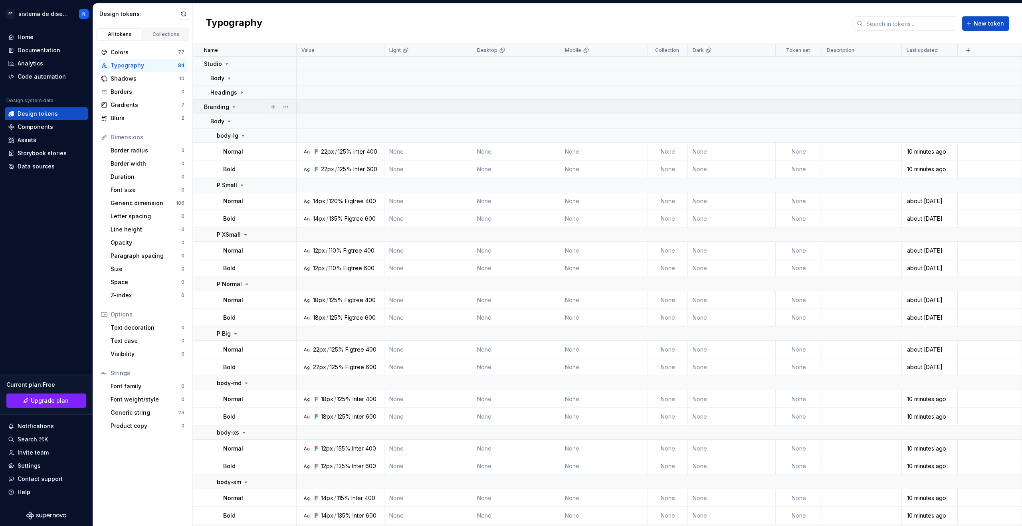
click at [231, 107] on icon at bounding box center [234, 107] width 6 height 6
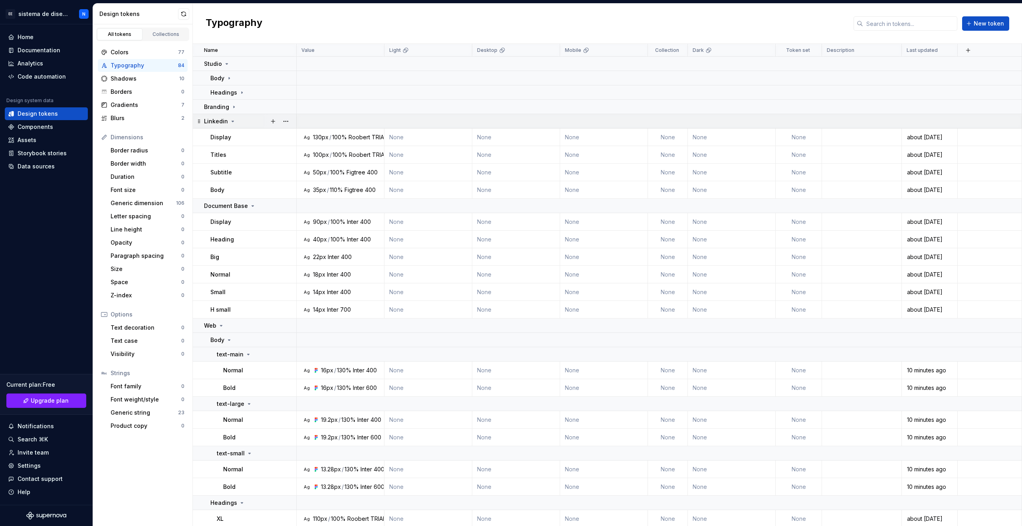
click at [231, 120] on icon at bounding box center [233, 121] width 6 height 6
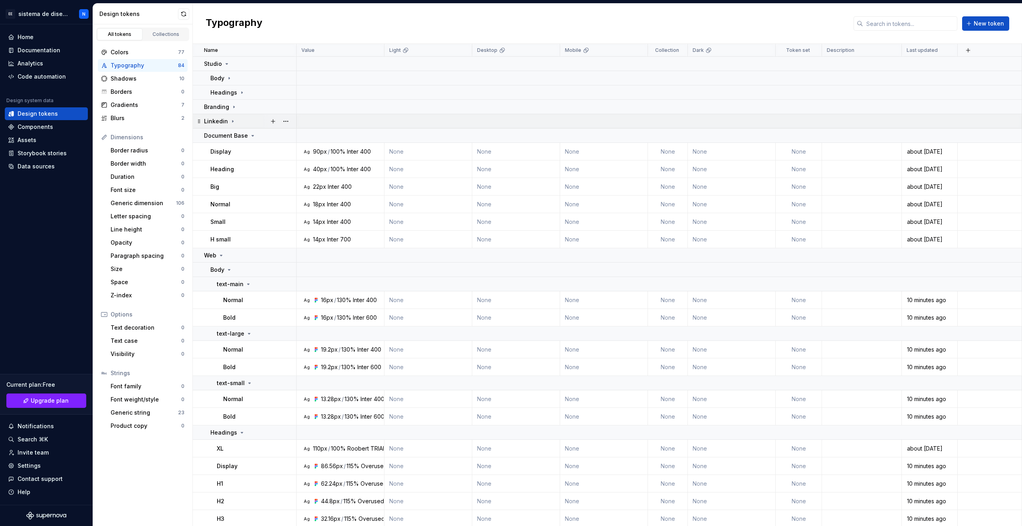
click at [232, 120] on icon at bounding box center [232, 121] width 1 height 2
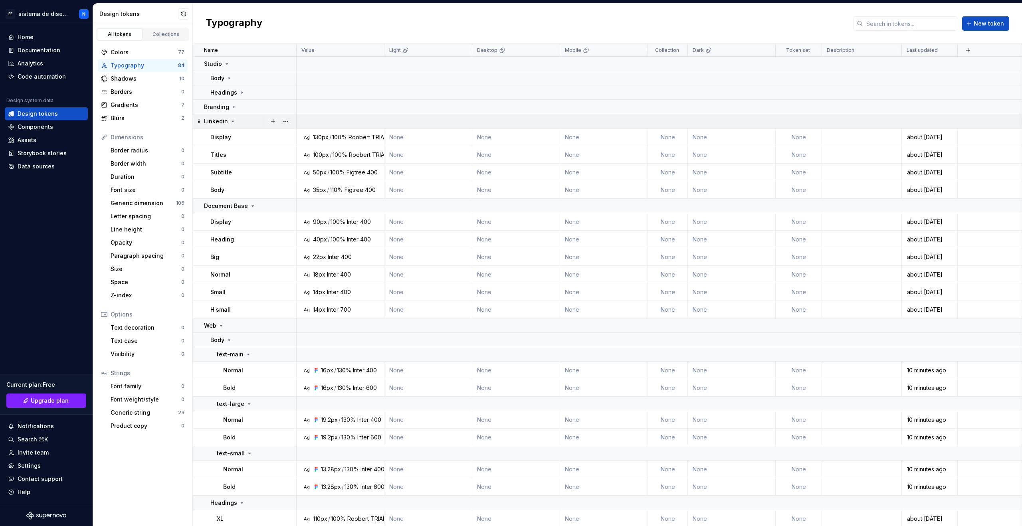
click at [232, 122] on icon at bounding box center [233, 121] width 6 height 6
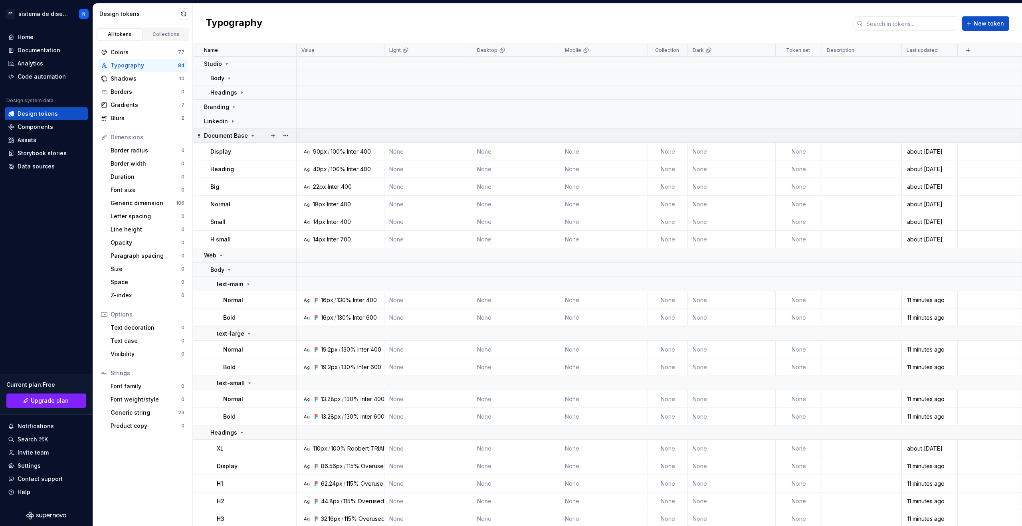
click at [252, 136] on icon at bounding box center [253, 135] width 2 height 1
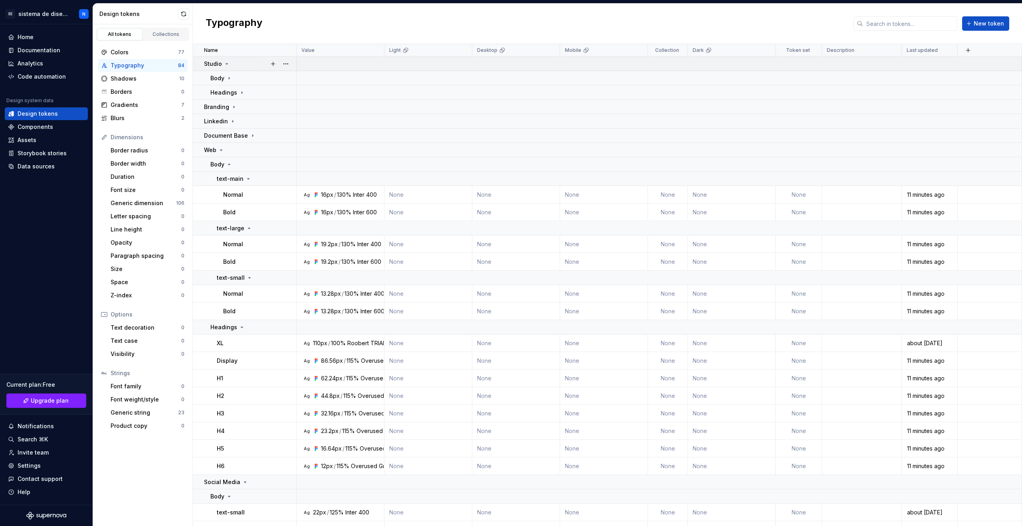
click at [224, 64] on icon at bounding box center [227, 64] width 6 height 6
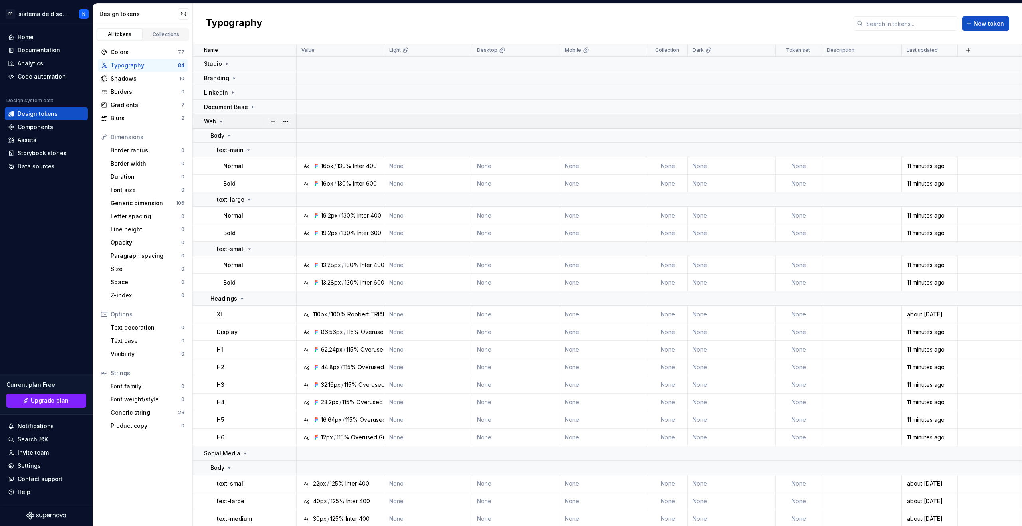
click at [220, 121] on icon at bounding box center [221, 121] width 6 height 6
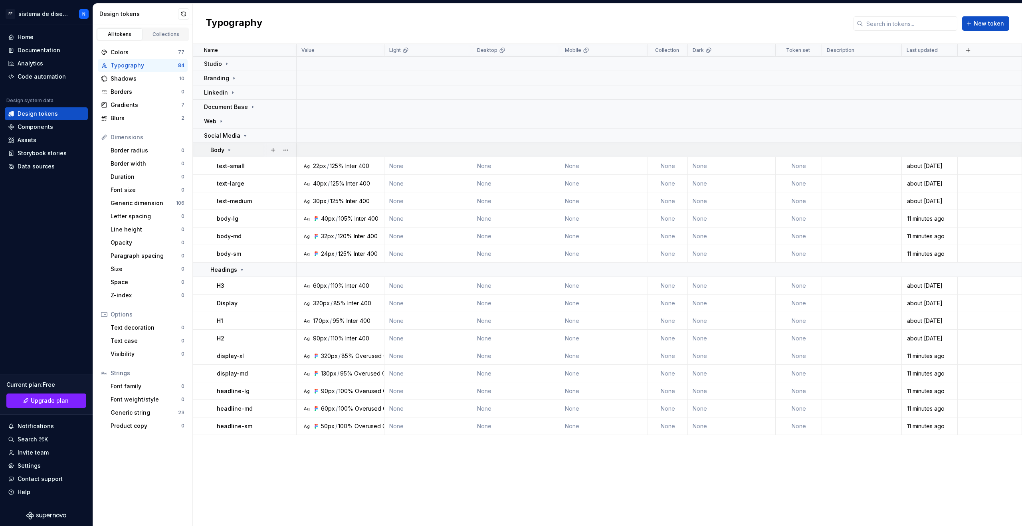
click at [228, 145] on td "Body" at bounding box center [245, 150] width 104 height 14
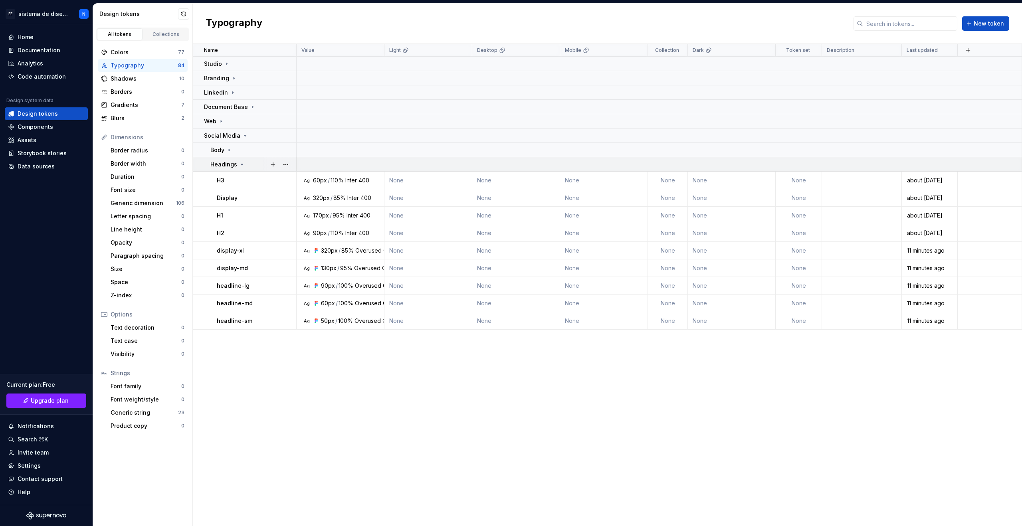
click at [241, 164] on icon at bounding box center [242, 164] width 2 height 1
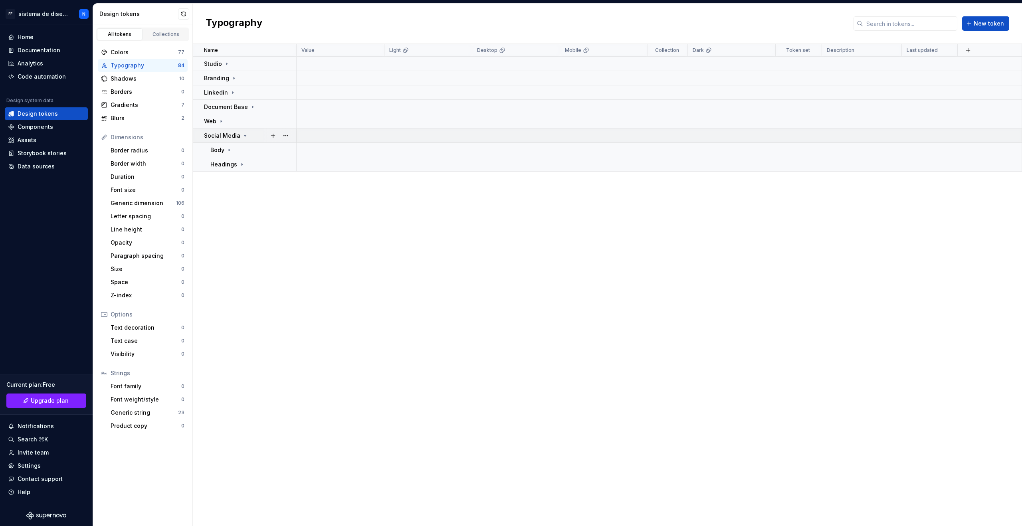
click at [244, 135] on icon at bounding box center [245, 135] width 2 height 1
click at [239, 104] on p "Document Base" at bounding box center [226, 107] width 44 height 8
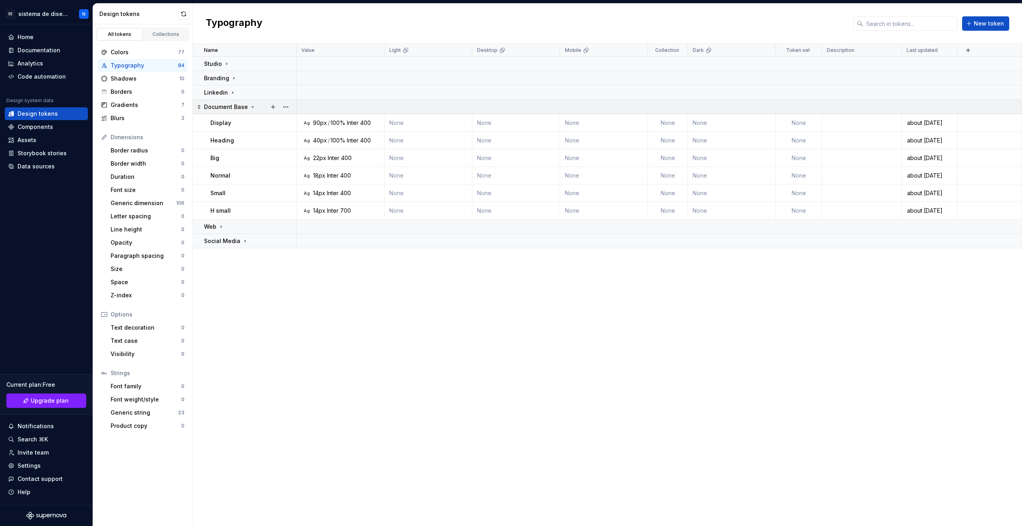
click at [247, 103] on div "Document Base" at bounding box center [230, 107] width 52 height 8
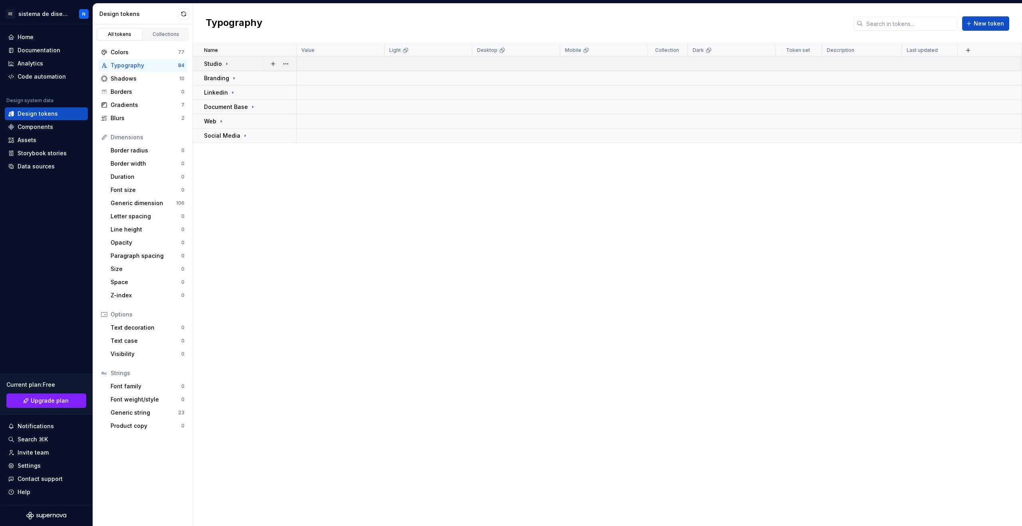
click at [224, 61] on icon at bounding box center [227, 64] width 6 height 6
click at [226, 76] on icon at bounding box center [229, 78] width 6 height 6
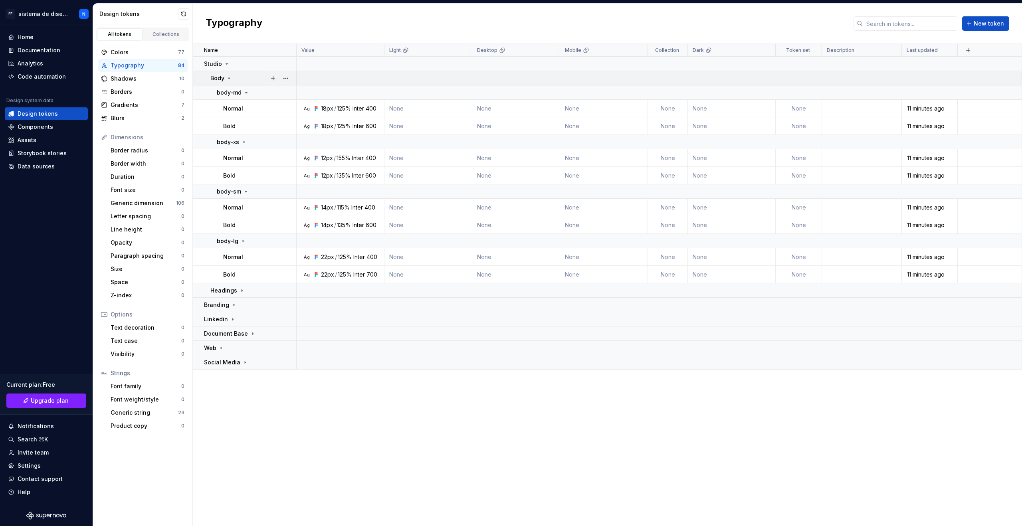
click at [226, 76] on icon at bounding box center [229, 78] width 6 height 6
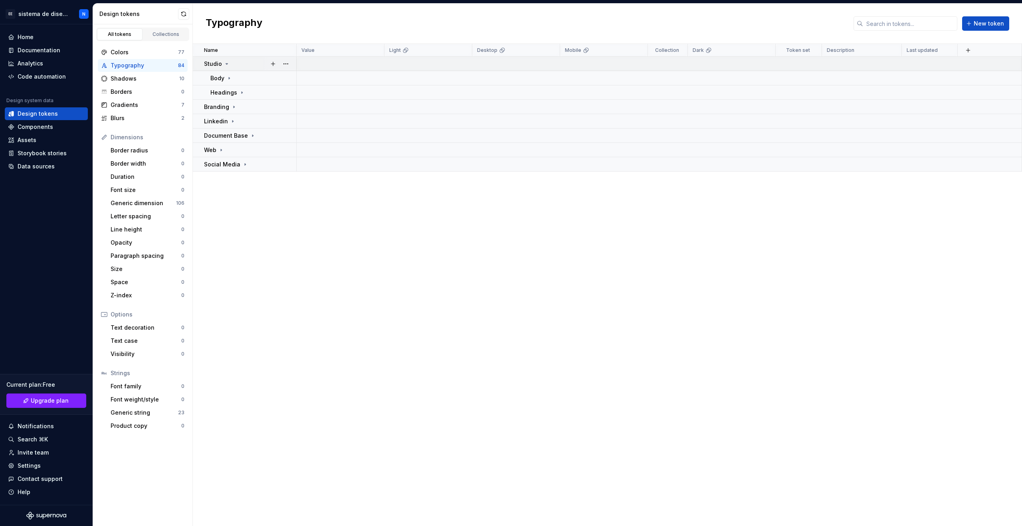
click at [227, 61] on icon at bounding box center [227, 64] width 6 height 6
click at [233, 77] on icon at bounding box center [234, 78] width 6 height 6
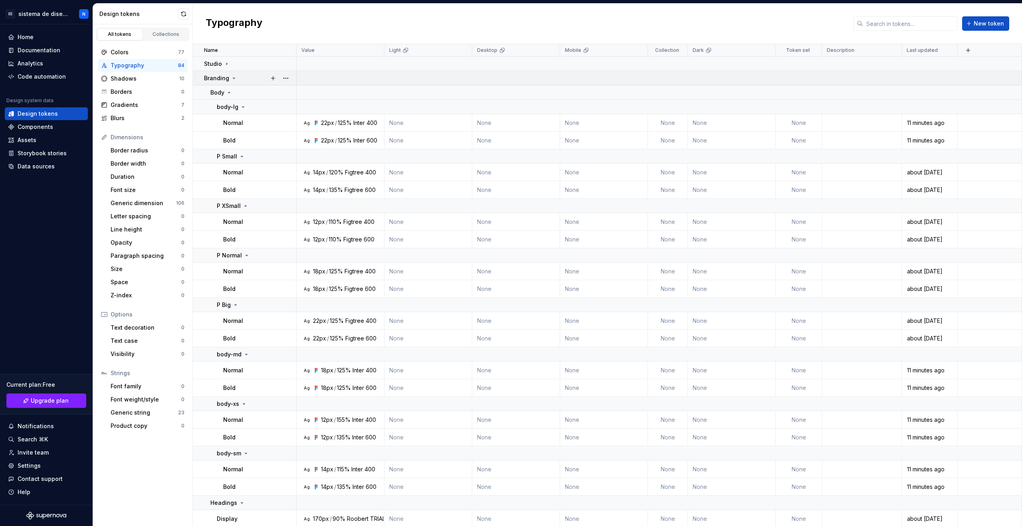
click at [229, 80] on div "Branding" at bounding box center [220, 78] width 33 height 8
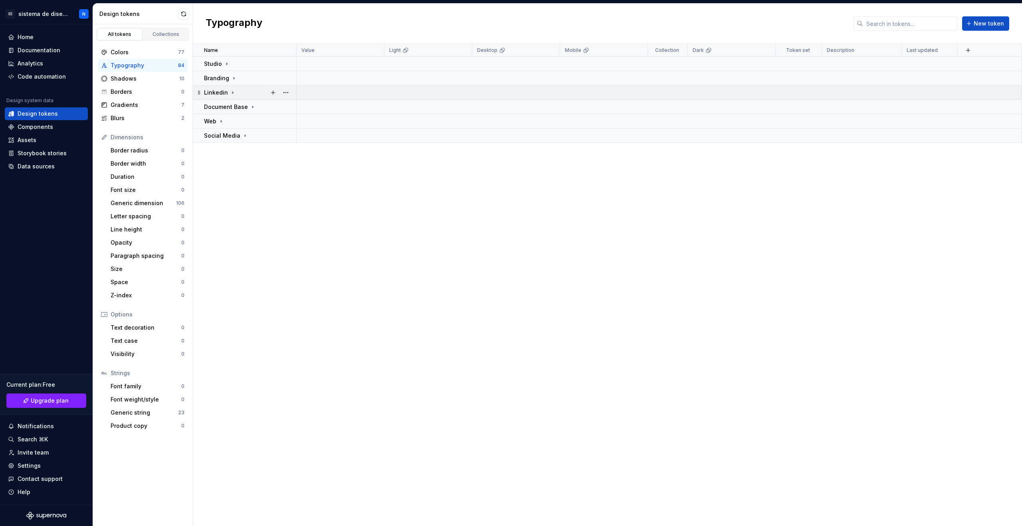
click at [267, 96] on div at bounding box center [280, 92] width 34 height 14
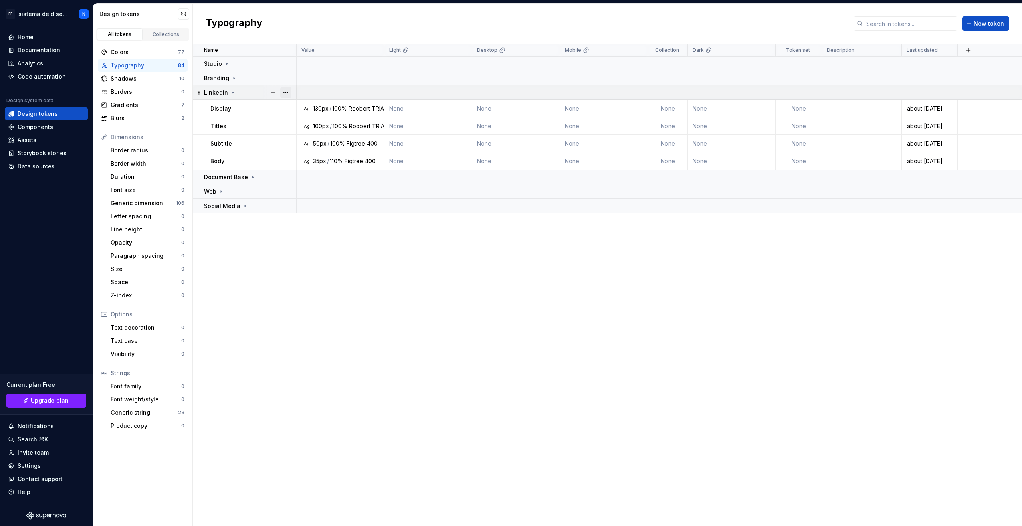
click at [284, 91] on button "button" at bounding box center [285, 92] width 11 height 11
click at [253, 113] on td "Display" at bounding box center [245, 109] width 104 height 18
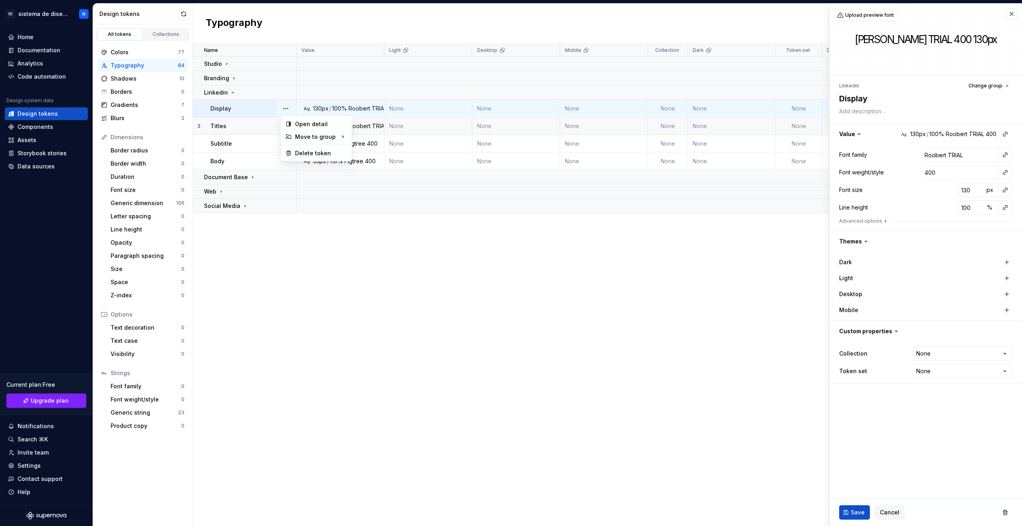
click at [284, 109] on button "button" at bounding box center [285, 108] width 11 height 11
click at [284, 110] on button "button" at bounding box center [285, 108] width 11 height 11
click at [930, 372] on html "EE sistema de diseño a N Home Documentation Analytics Code automation Design sy…" at bounding box center [511, 263] width 1022 height 526
click at [943, 371] on html "EE sistema de diseño a N Home Documentation Analytics Code automation Design sy…" at bounding box center [511, 263] width 1022 height 526
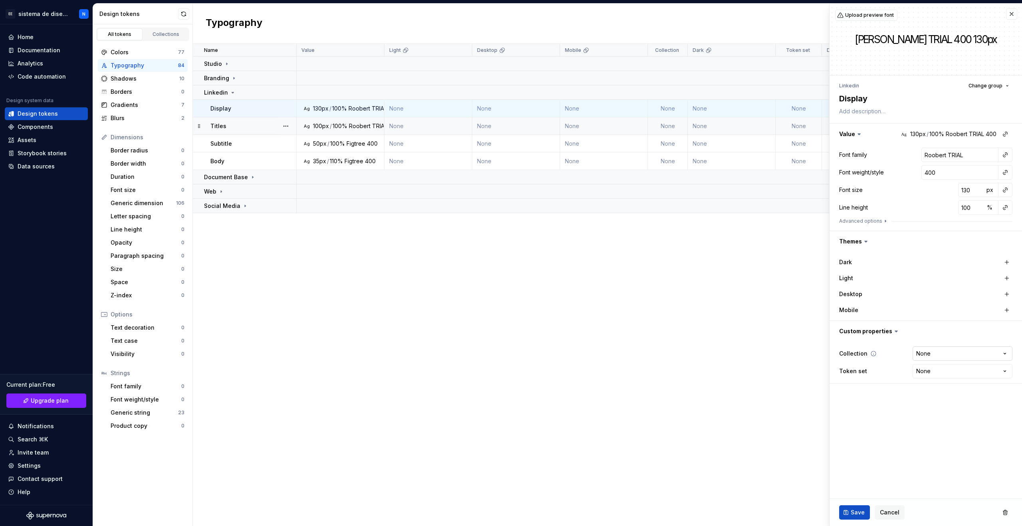
click at [939, 355] on html "EE sistema de diseño a N Home Documentation Analytics Code automation Design sy…" at bounding box center [511, 263] width 1022 height 526
click at [936, 351] on html "EE sistema de diseño a N Home Documentation Analytics Code automation Design sy…" at bounding box center [511, 263] width 1022 height 526
click at [872, 259] on div "Dark" at bounding box center [880, 262] width 80 height 8
click at [1005, 264] on button "button" at bounding box center [1007, 262] width 11 height 11
click at [877, 260] on button "button" at bounding box center [876, 262] width 14 height 14
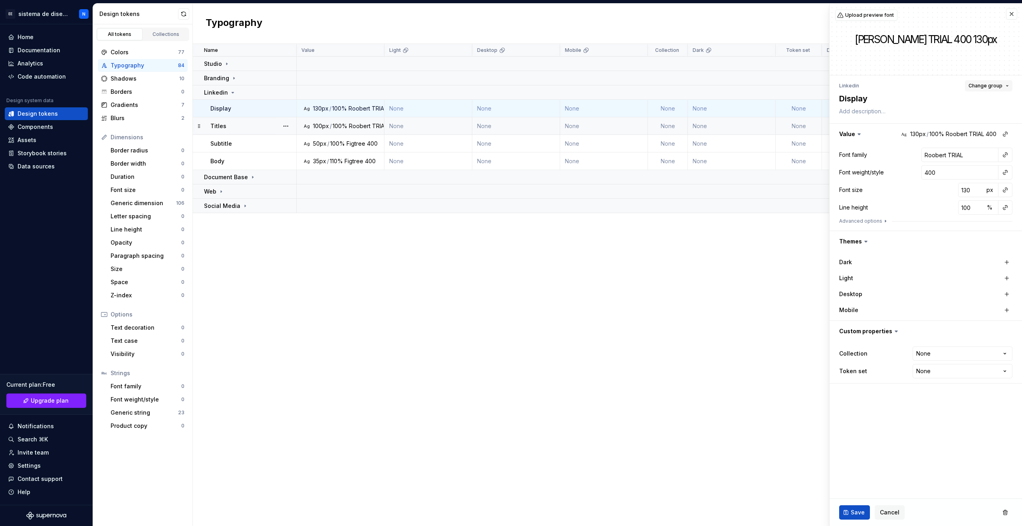
click at [1004, 85] on button "Change group" at bounding box center [989, 85] width 48 height 11
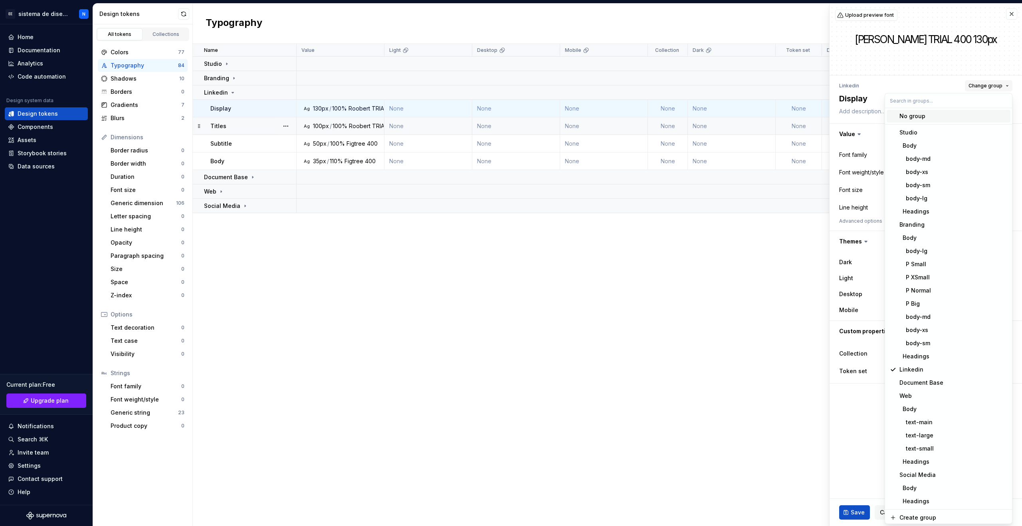
click at [1004, 85] on button "Change group" at bounding box center [989, 85] width 48 height 11
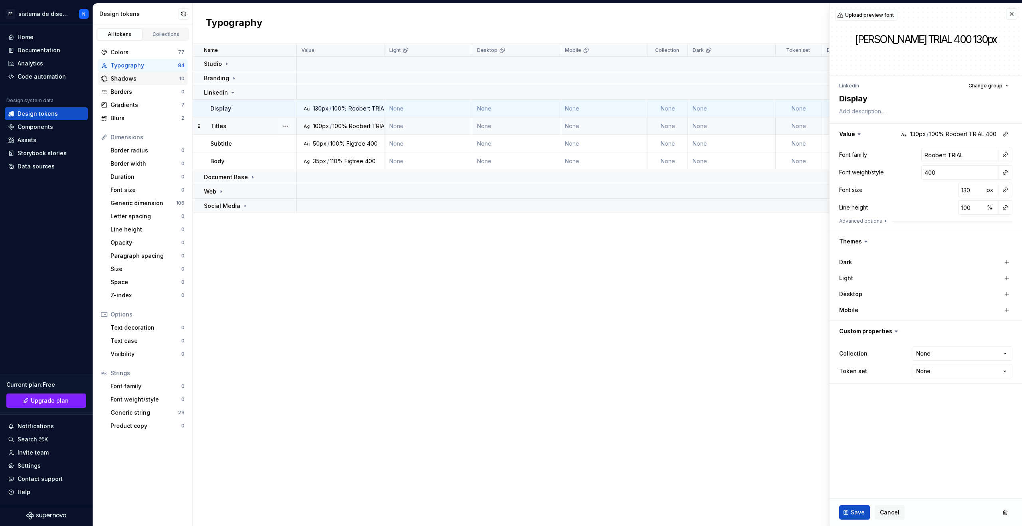
click at [141, 83] on div "Shadows 10" at bounding box center [143, 78] width 90 height 13
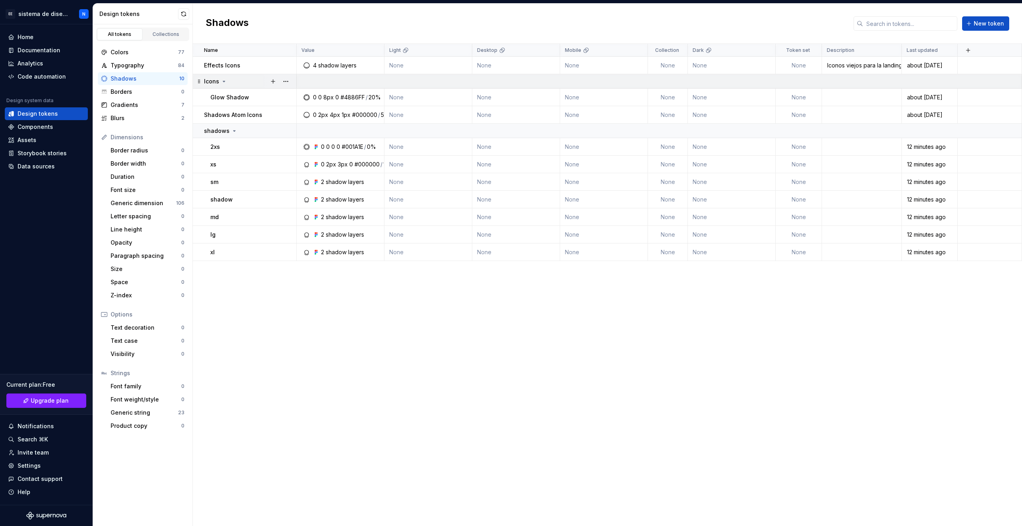
click at [224, 79] on icon at bounding box center [224, 81] width 6 height 6
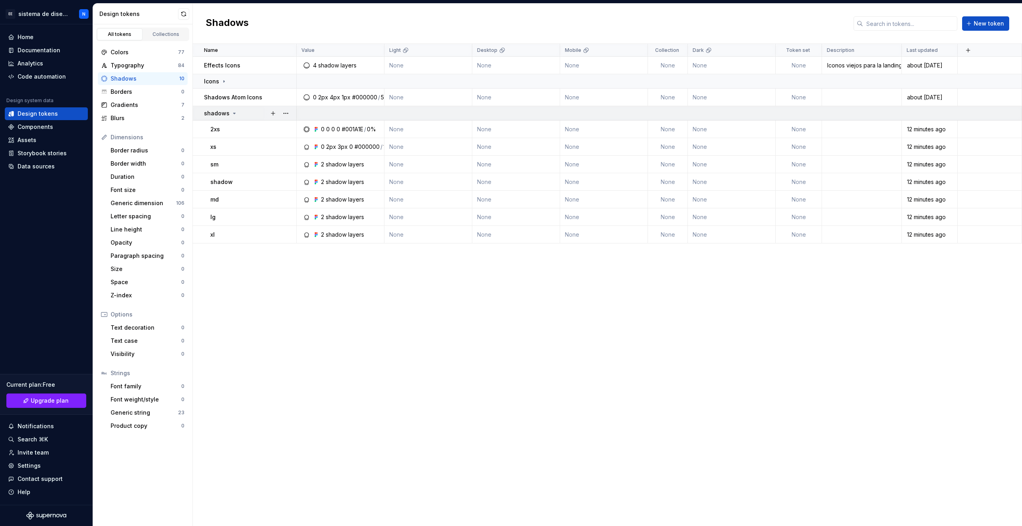
click at [233, 112] on icon at bounding box center [234, 113] width 6 height 6
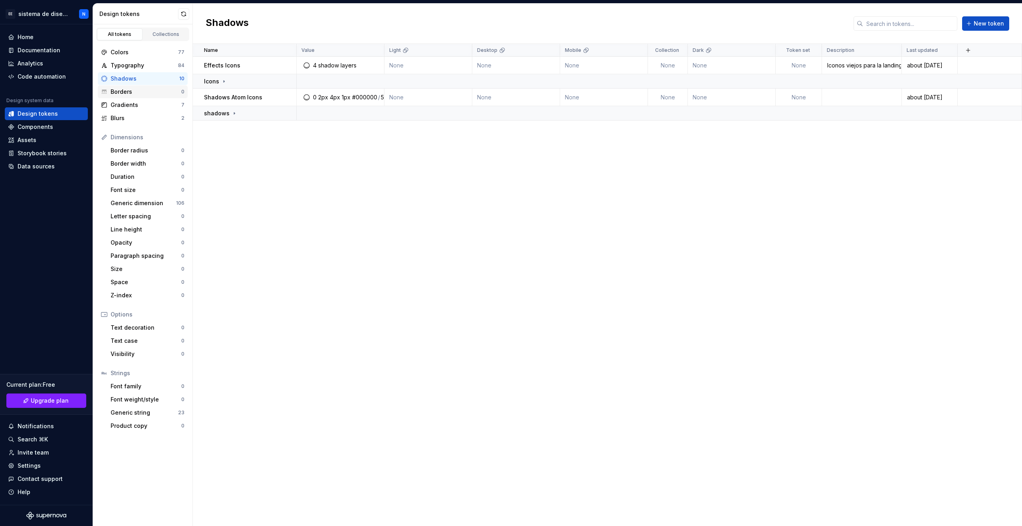
click at [115, 96] on div "Borders 0" at bounding box center [143, 91] width 90 height 13
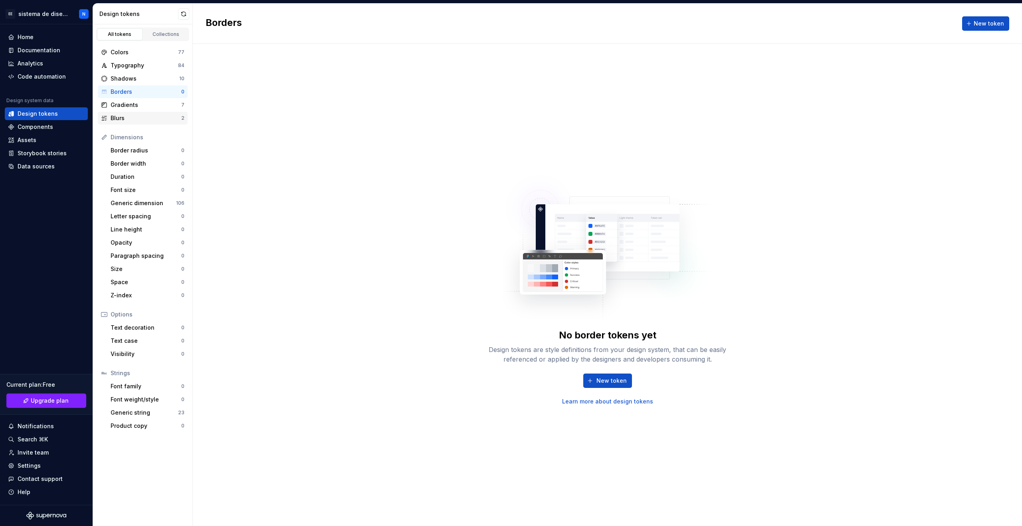
click at [127, 114] on div "Blurs" at bounding box center [146, 118] width 71 height 8
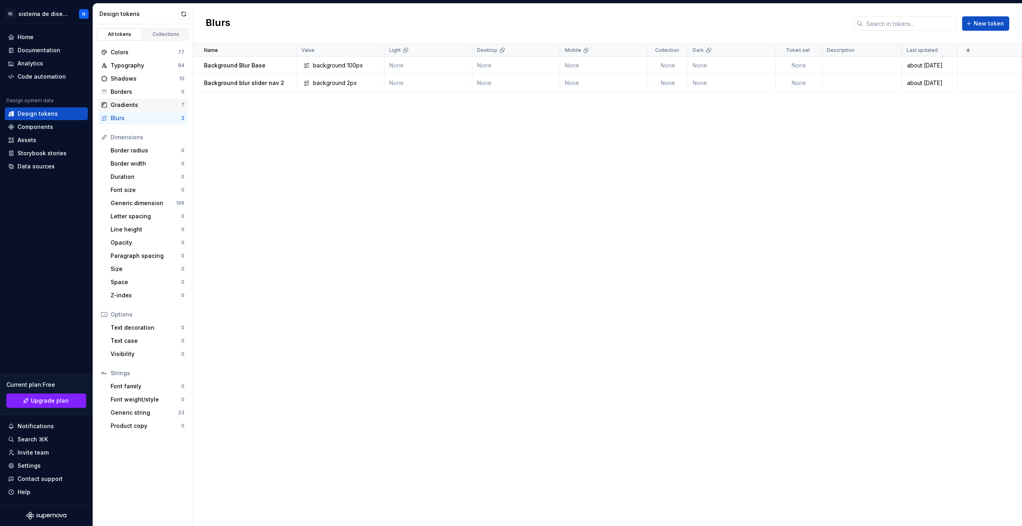
click at [125, 104] on div "Gradients" at bounding box center [146, 105] width 71 height 8
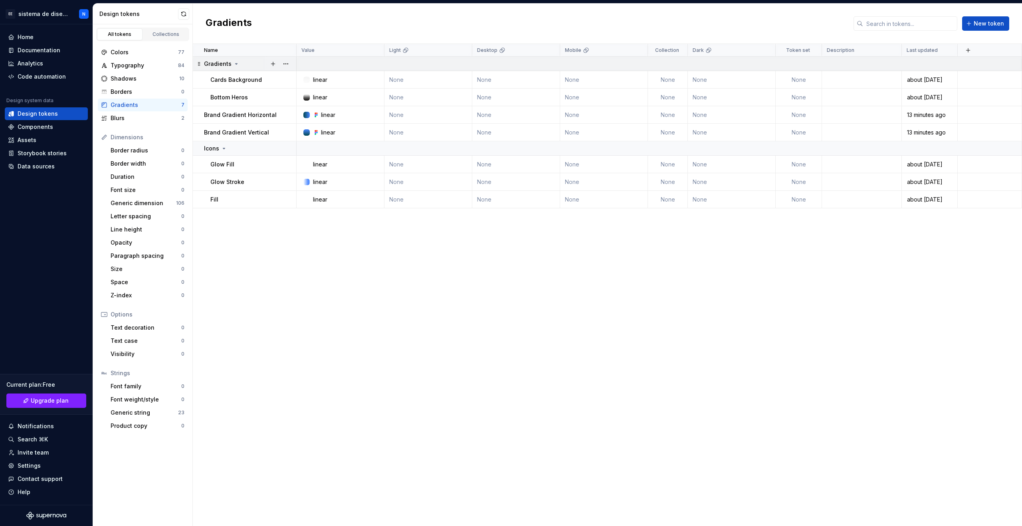
click at [236, 60] on div "Gradients" at bounding box center [222, 64] width 36 height 8
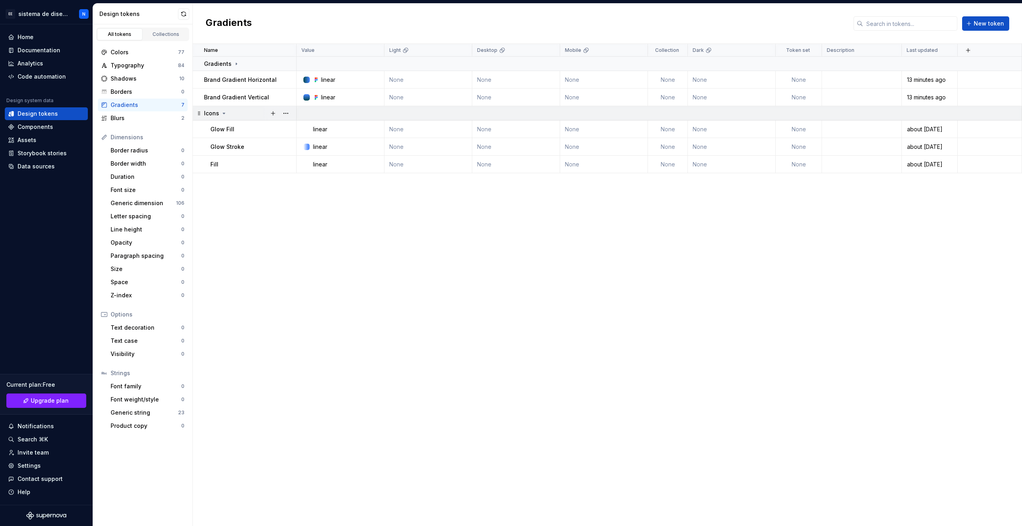
click at [226, 113] on icon at bounding box center [224, 113] width 6 height 6
click at [233, 64] on icon at bounding box center [236, 64] width 6 height 6
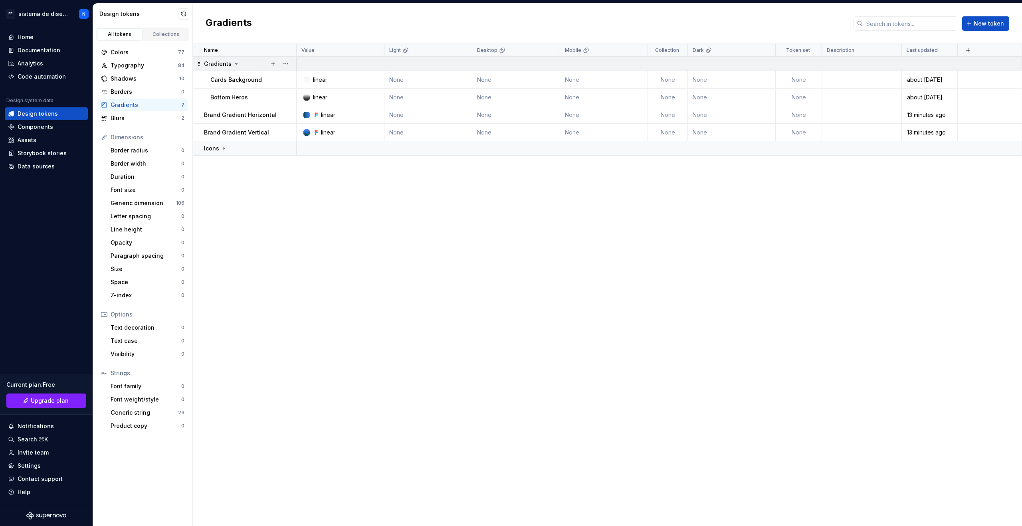
click at [233, 64] on icon at bounding box center [236, 64] width 6 height 6
click at [135, 123] on div "Blurs 2" at bounding box center [143, 118] width 90 height 13
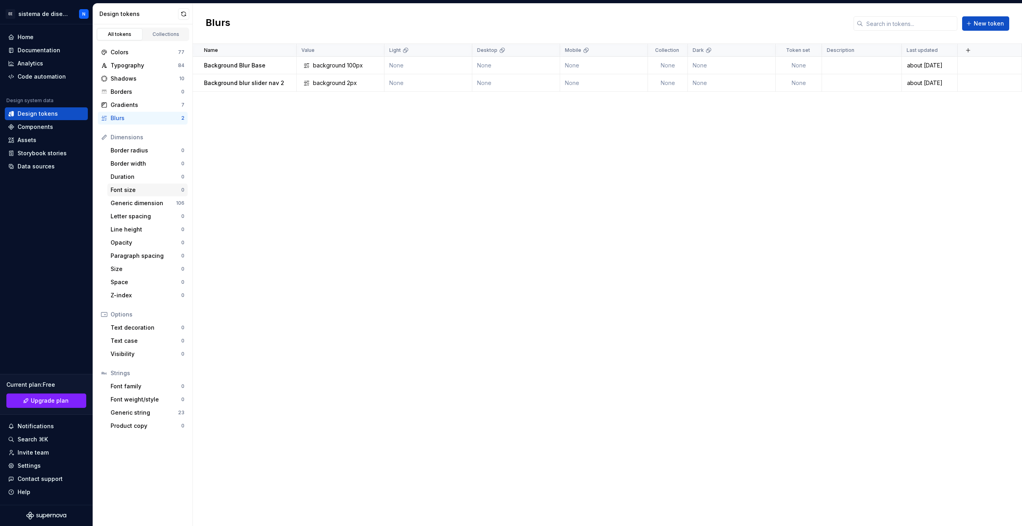
click at [159, 196] on div "Font size 0" at bounding box center [147, 190] width 80 height 13
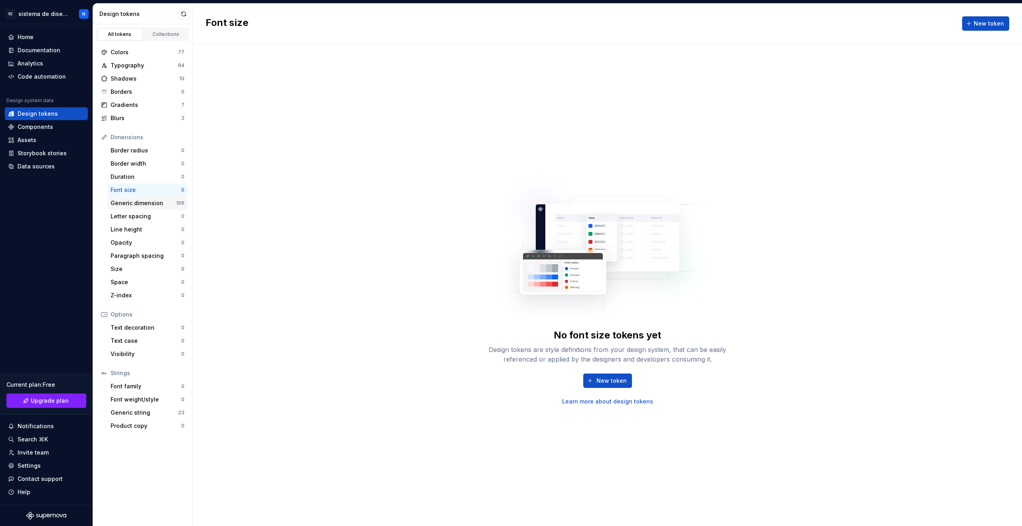
click at [159, 199] on div "Generic dimension 106" at bounding box center [147, 203] width 80 height 13
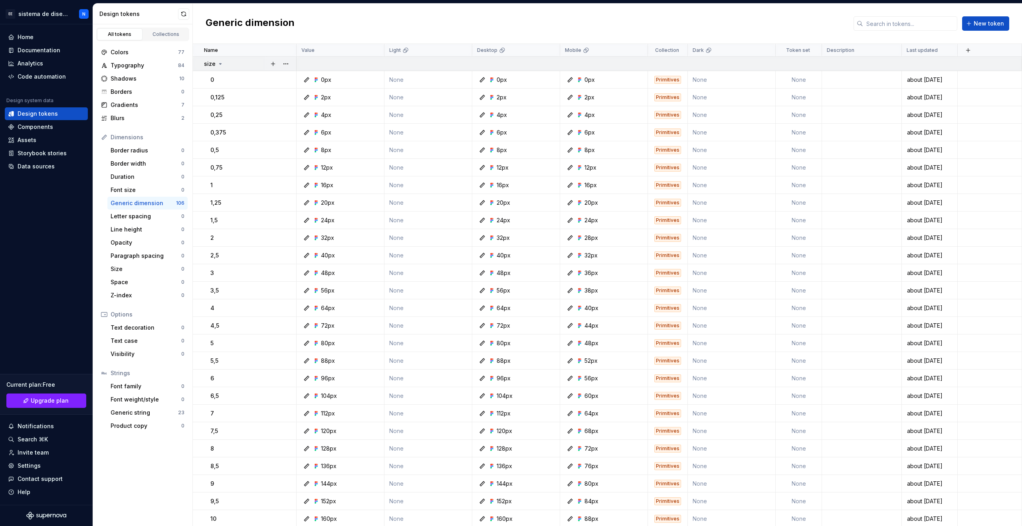
click at [220, 62] on icon at bounding box center [220, 64] width 6 height 6
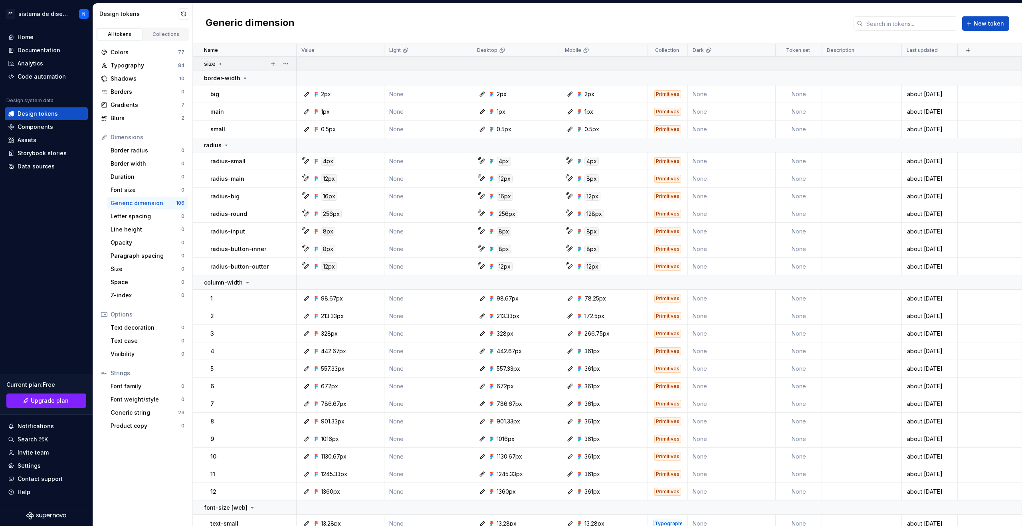
click at [220, 62] on icon at bounding box center [220, 64] width 6 height 6
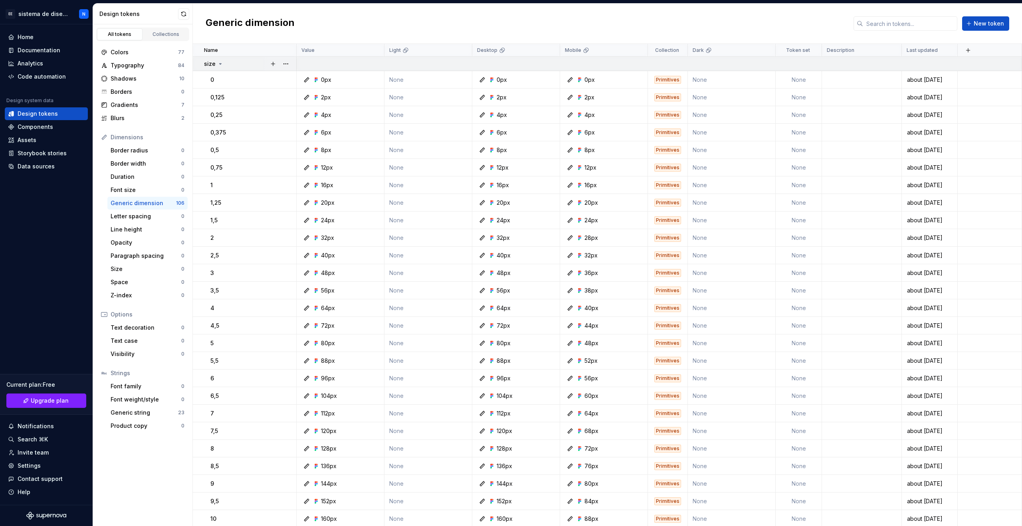
click at [220, 62] on icon at bounding box center [220, 64] width 6 height 6
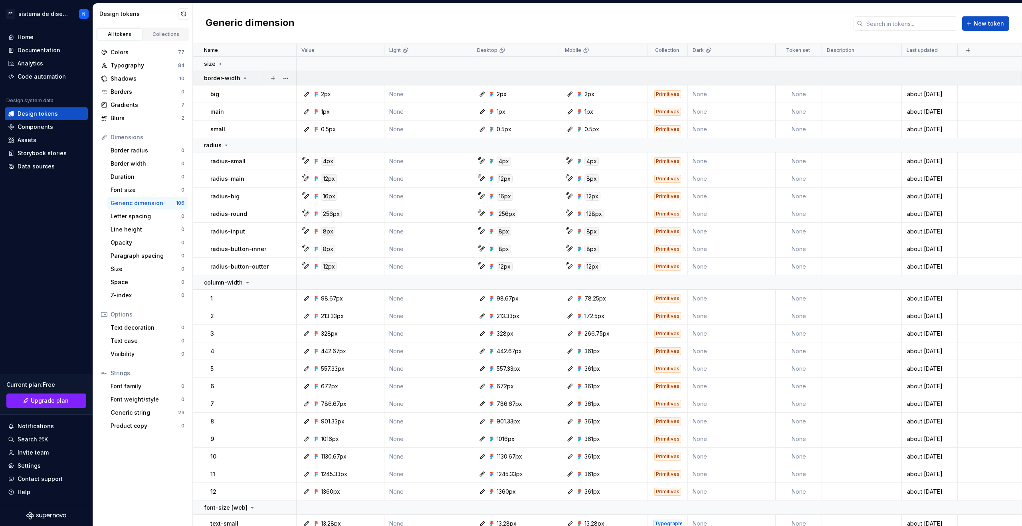
click at [244, 78] on icon at bounding box center [245, 78] width 2 height 1
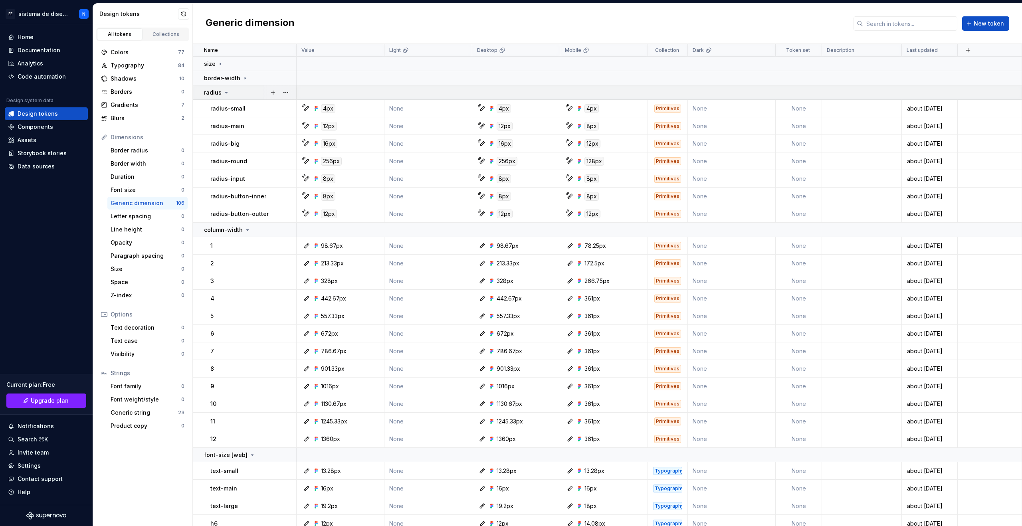
click at [227, 92] on icon at bounding box center [226, 92] width 6 height 6
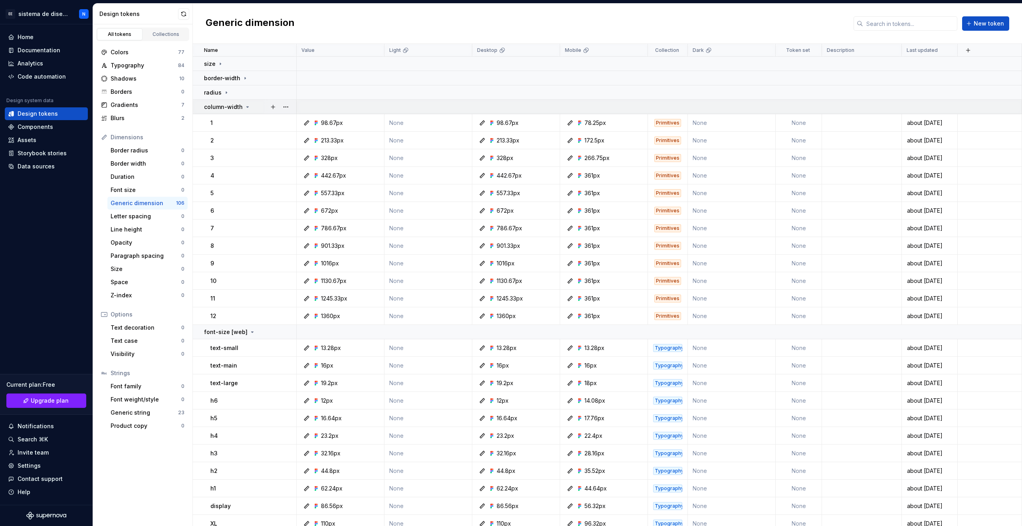
click at [244, 105] on icon at bounding box center [247, 107] width 6 height 6
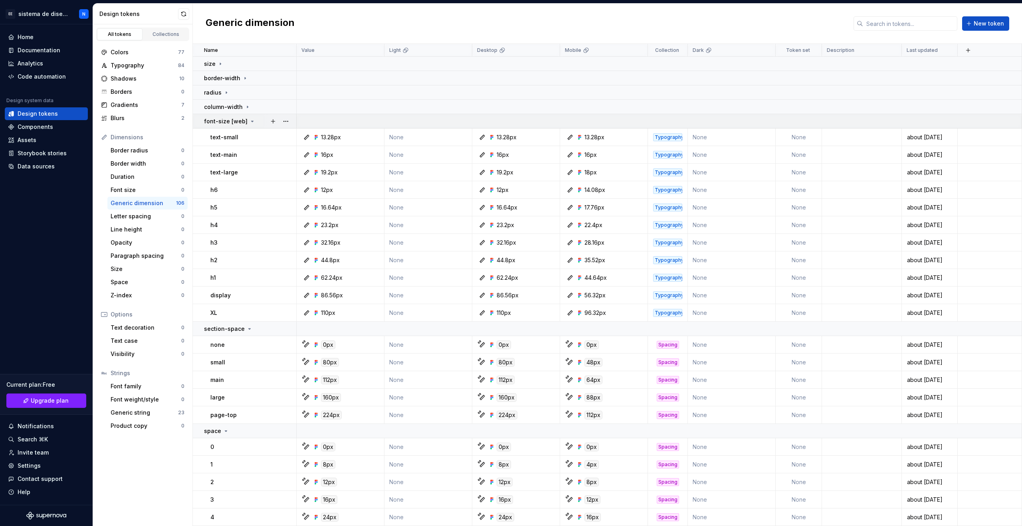
click at [250, 117] on div "font-size [web]" at bounding box center [230, 121] width 52 height 8
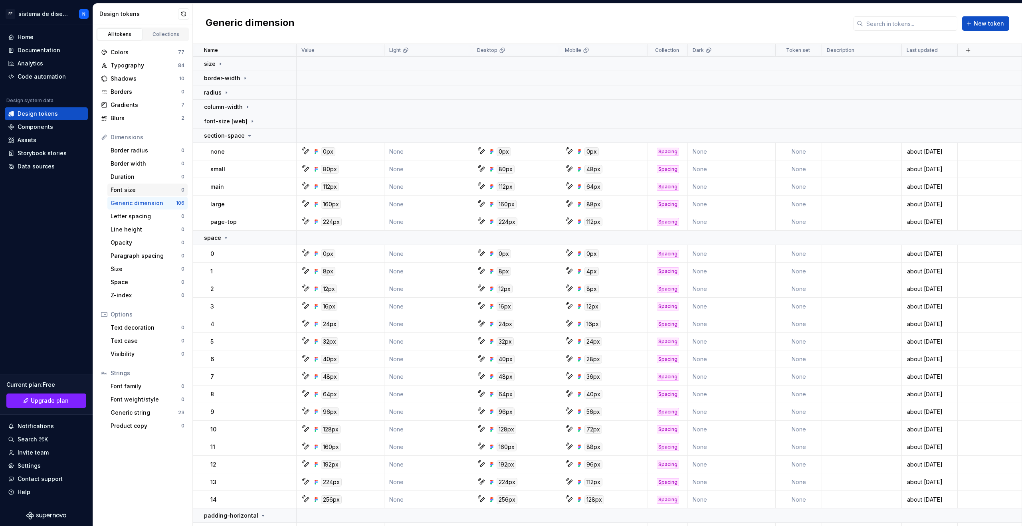
click at [166, 189] on div "Font size" at bounding box center [146, 190] width 71 height 8
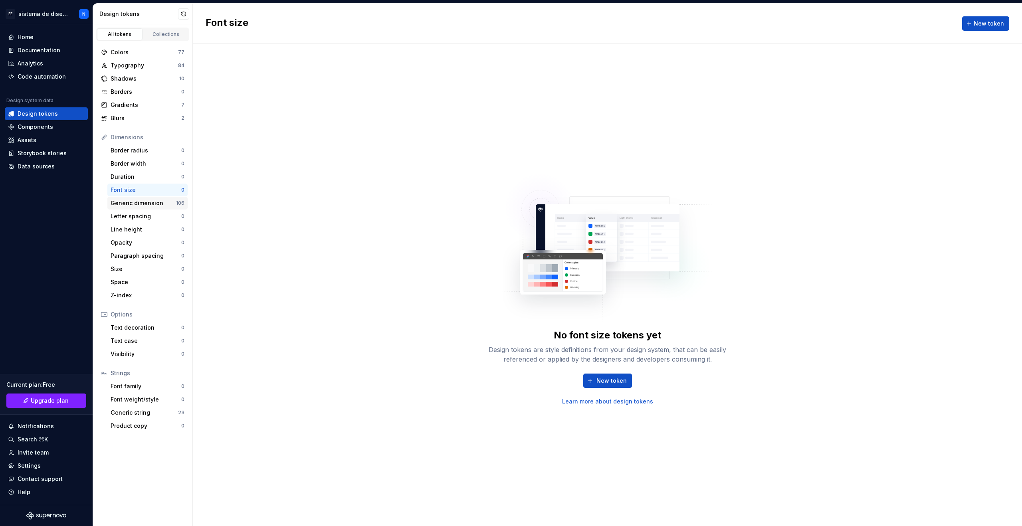
click at [161, 202] on div "Generic dimension" at bounding box center [143, 203] width 65 height 8
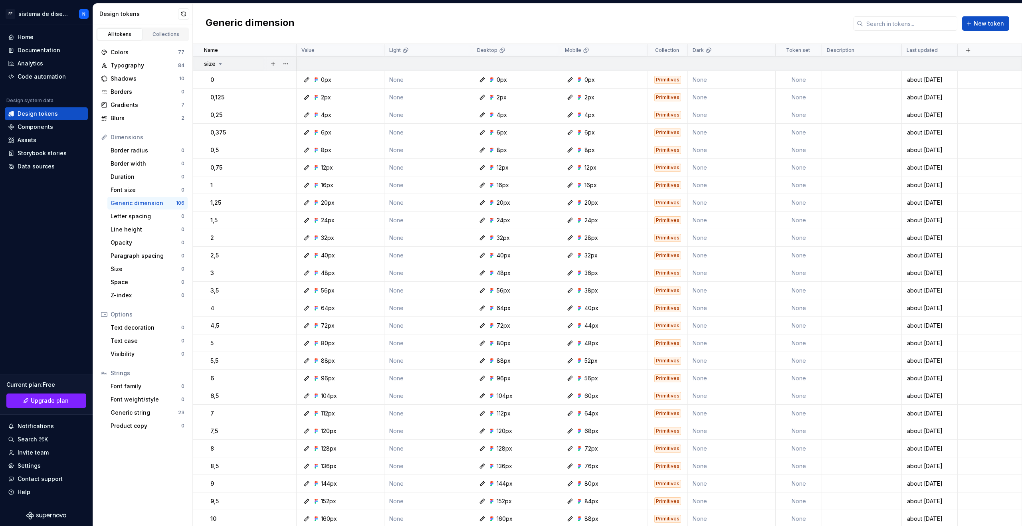
click at [221, 64] on icon at bounding box center [220, 64] width 6 height 6
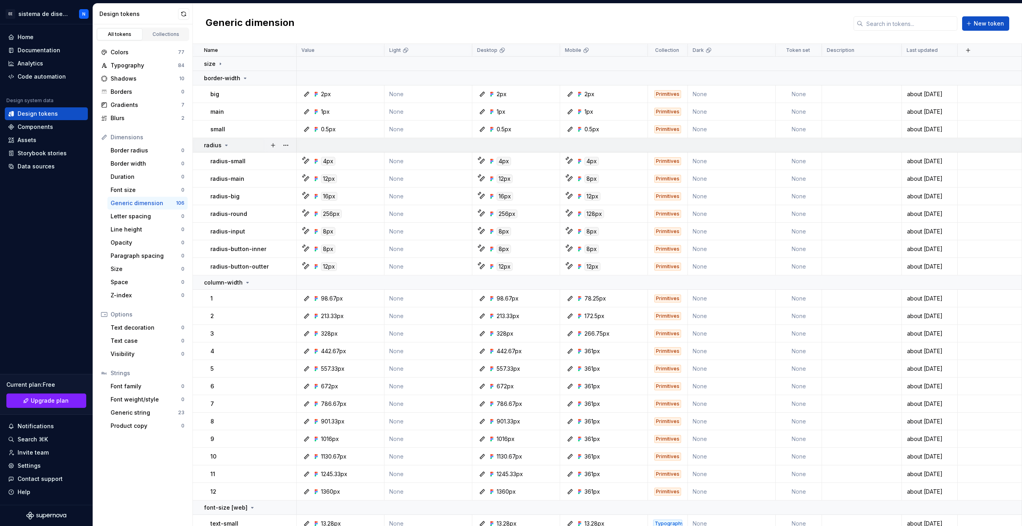
click at [226, 146] on icon at bounding box center [226, 145] width 6 height 6
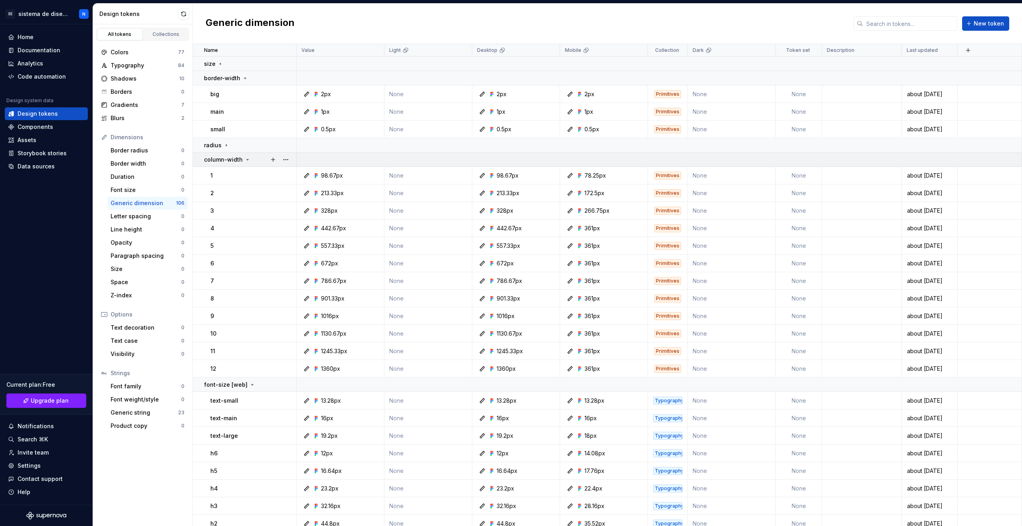
click at [245, 158] on icon at bounding box center [247, 160] width 6 height 6
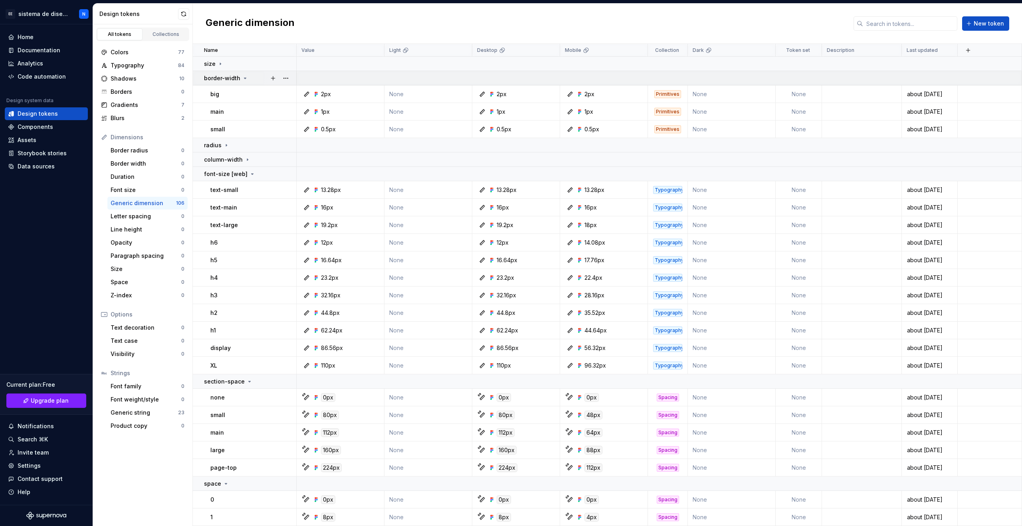
click at [242, 78] on icon at bounding box center [245, 78] width 6 height 6
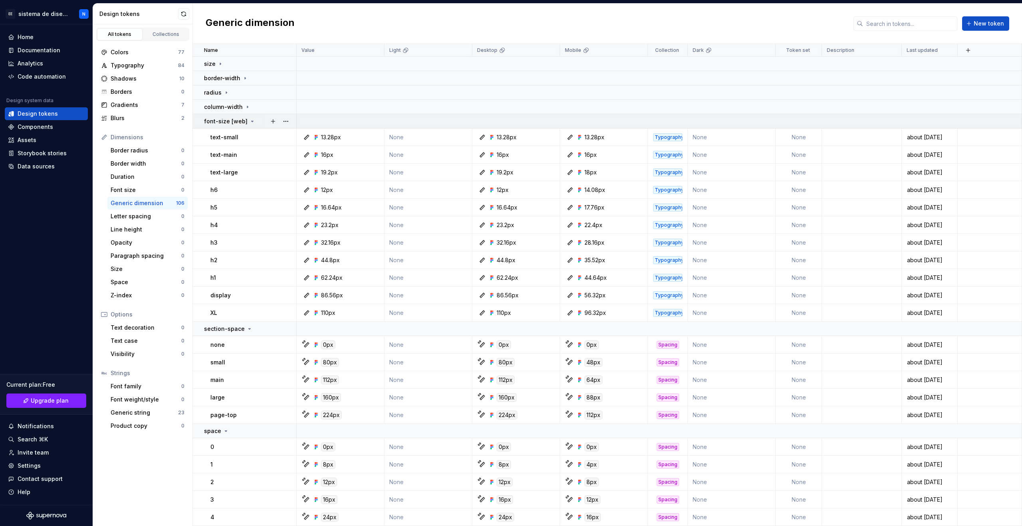
click at [261, 119] on div "font-size [web]" at bounding box center [250, 121] width 92 height 8
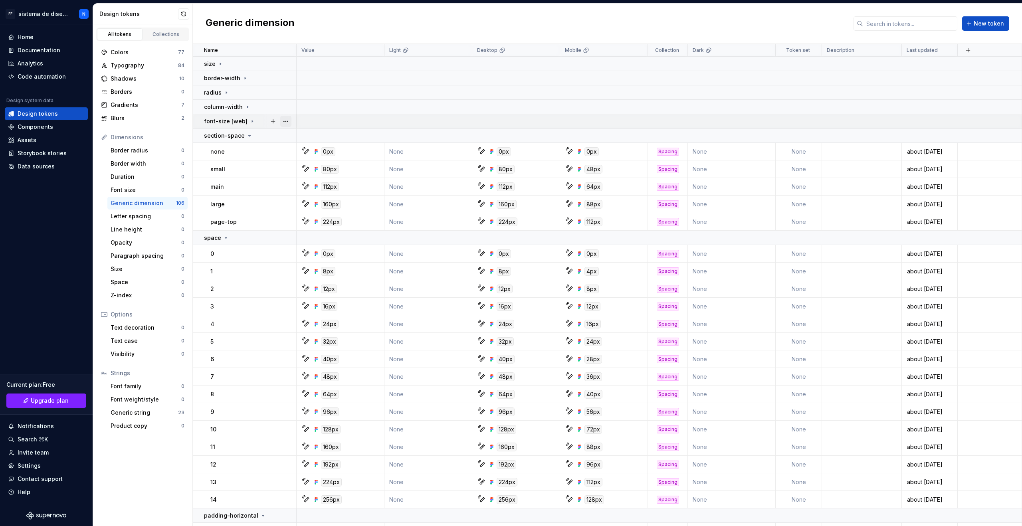
click at [288, 119] on button "button" at bounding box center [285, 121] width 11 height 11
click at [356, 115] on html "EE sistema de diseño a N Home Documentation Analytics Code automation Design sy…" at bounding box center [511, 263] width 1022 height 526
click at [246, 137] on icon at bounding box center [249, 136] width 6 height 6
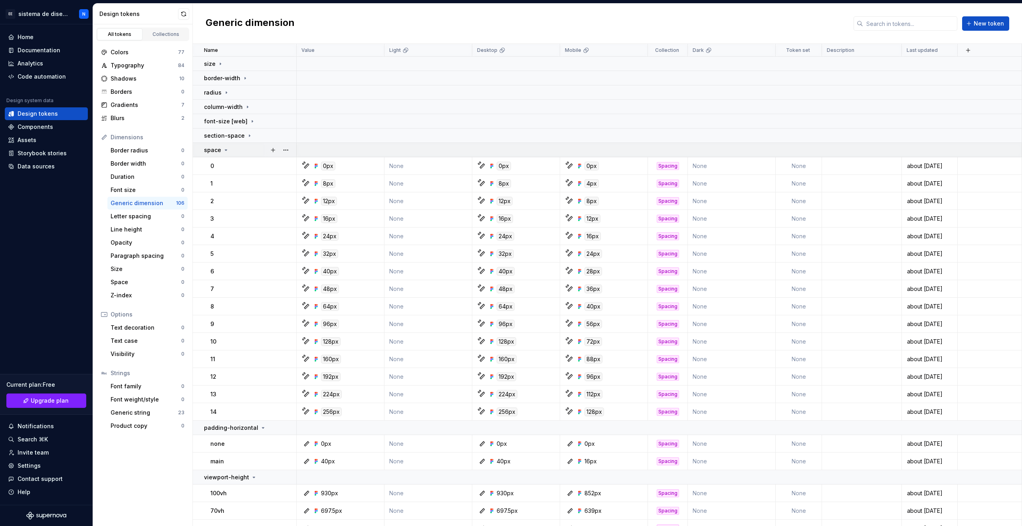
click at [220, 153] on div "space" at bounding box center [216, 150] width 25 height 8
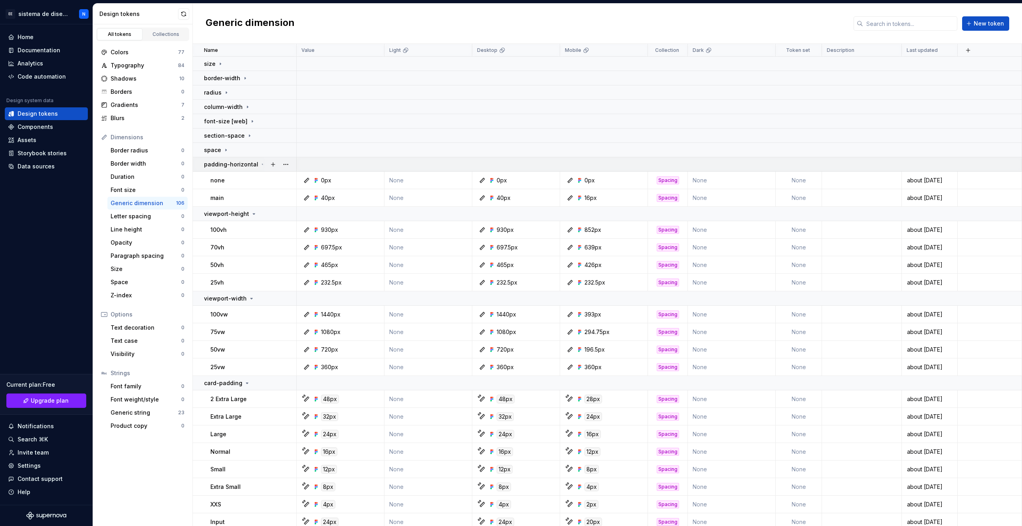
click at [262, 165] on icon at bounding box center [263, 164] width 2 height 1
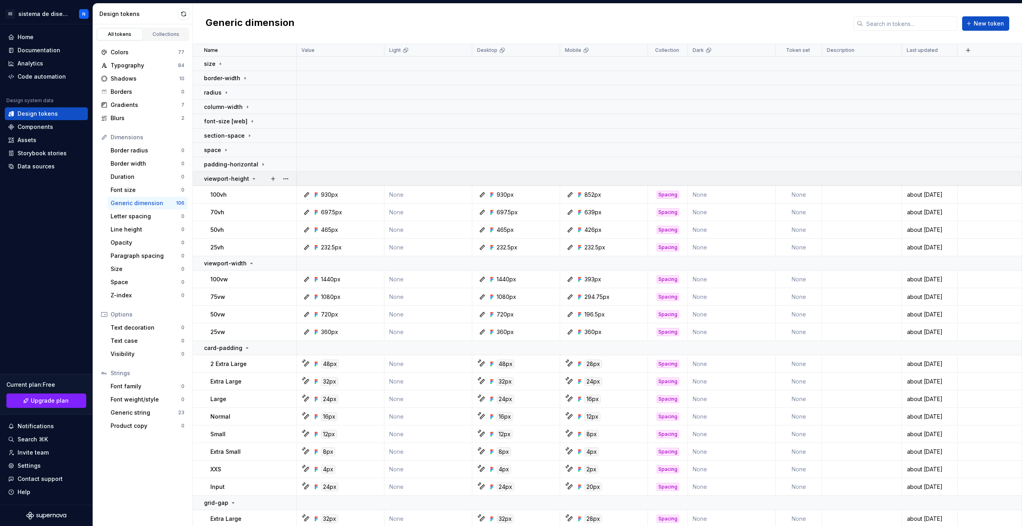
click at [252, 175] on div "viewport-height" at bounding box center [230, 179] width 53 height 8
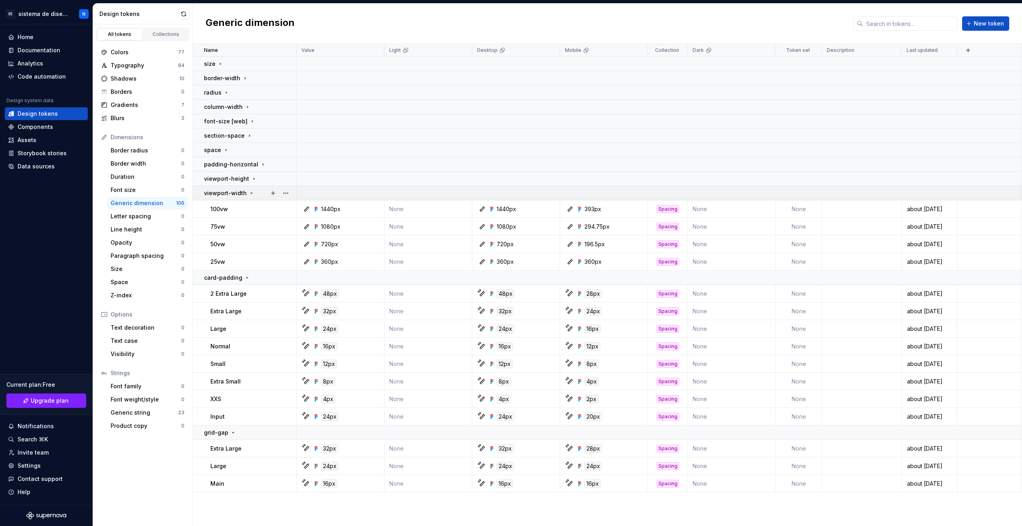
click at [249, 192] on icon at bounding box center [251, 193] width 6 height 6
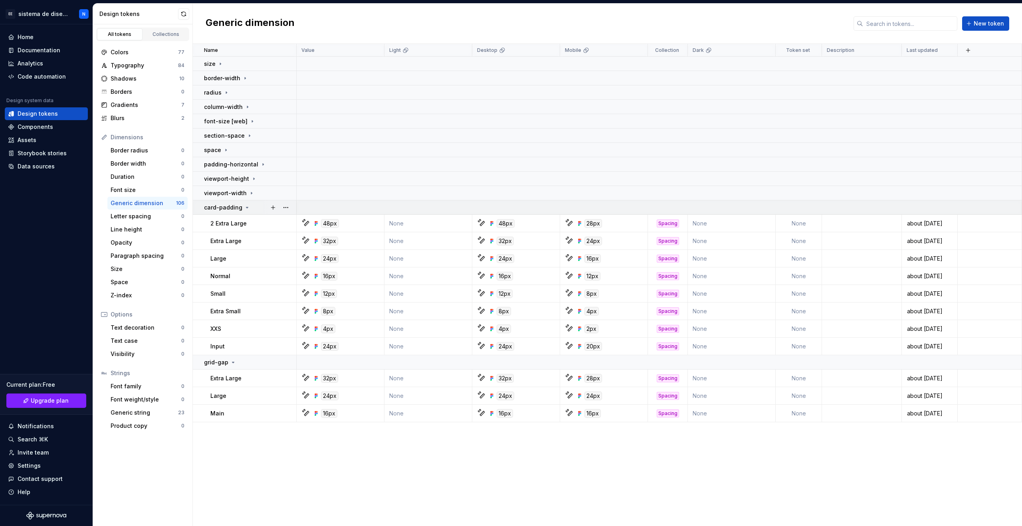
click at [245, 202] on td "card-padding" at bounding box center [245, 207] width 104 height 14
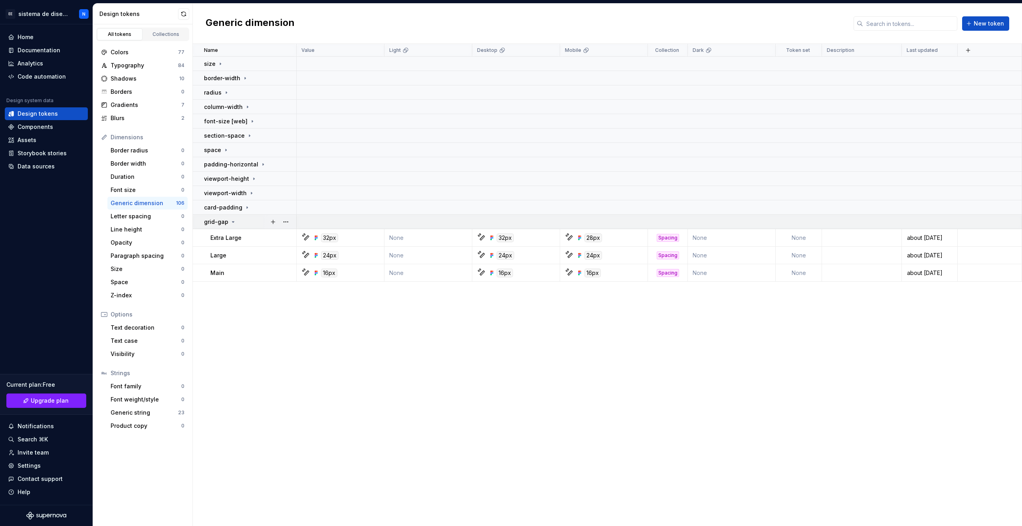
click at [231, 223] on icon at bounding box center [233, 222] width 6 height 6
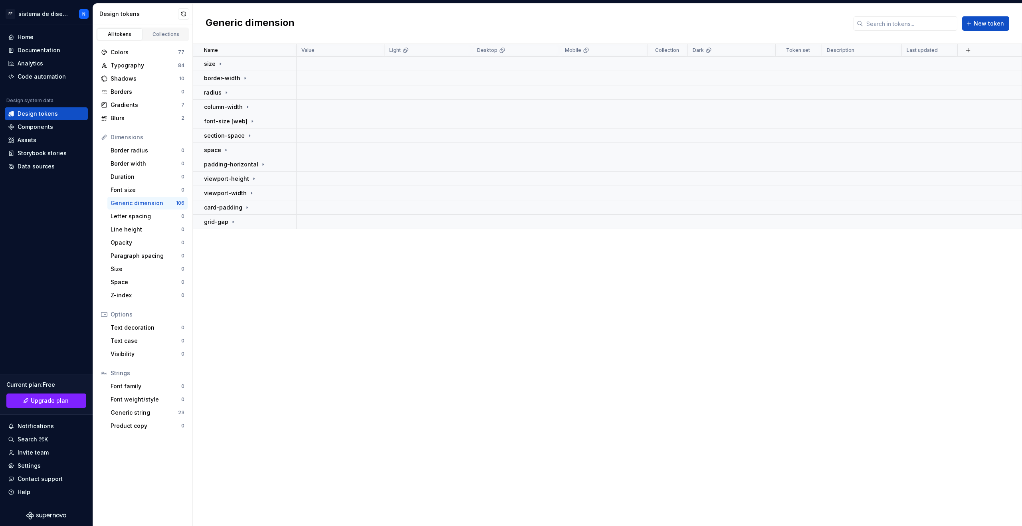
click at [239, 270] on div "Name Value Light Desktop Mobile Collection Dark Token set Description Last upda…" at bounding box center [608, 285] width 830 height 482
click at [669, 63] on td at bounding box center [660, 64] width 726 height 14
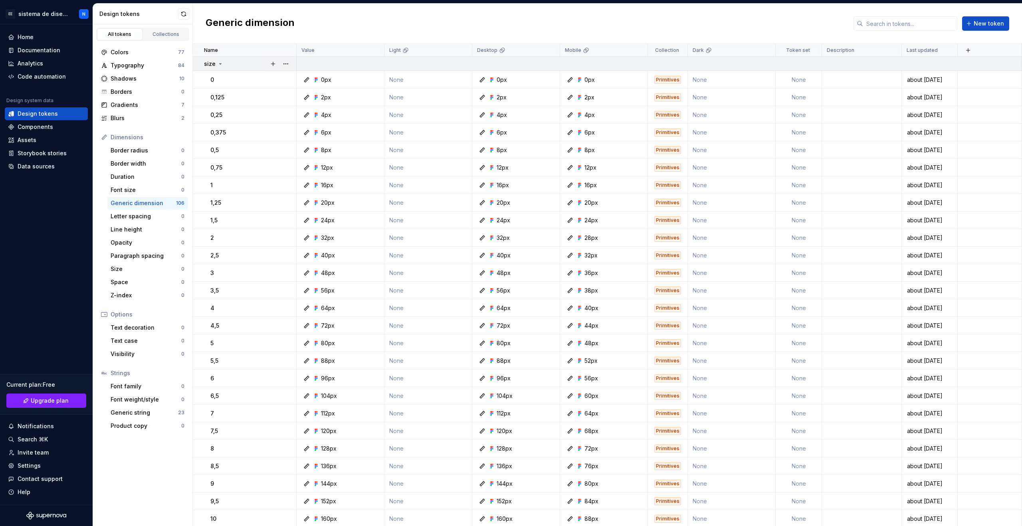
click at [669, 63] on td at bounding box center [660, 64] width 726 height 14
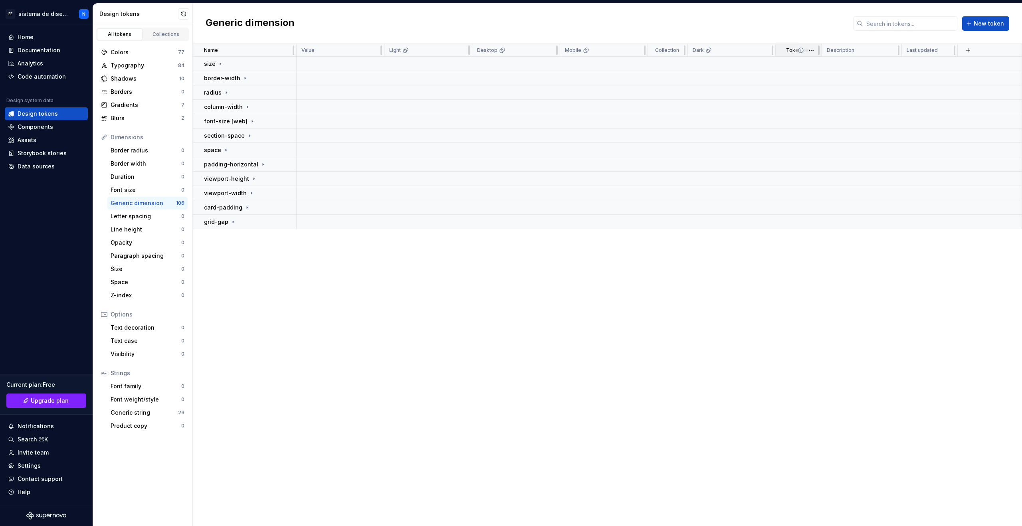
click at [800, 53] on icon at bounding box center [801, 50] width 6 height 6
click at [792, 54] on div "Token set" at bounding box center [799, 50] width 46 height 13
click at [808, 52] on html "EE sistema de diseño a N Home Documentation Analytics Code automation Design sy…" at bounding box center [511, 263] width 1022 height 526
click at [730, 12] on div "Generic dimension New token" at bounding box center [608, 24] width 830 height 40
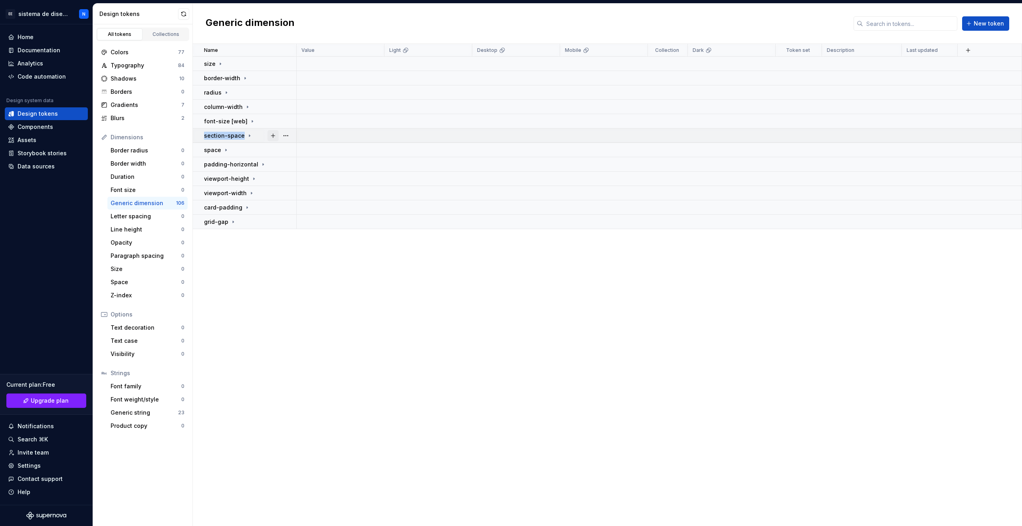
drag, startPoint x: 258, startPoint y: 123, endPoint x: 276, endPoint y: 139, distance: 24.6
click at [276, 139] on tbody "size border-width radius column-width font-size [web] section-space space paddi…" at bounding box center [608, 143] width 830 height 173
click at [153, 190] on div "Font size" at bounding box center [146, 190] width 71 height 8
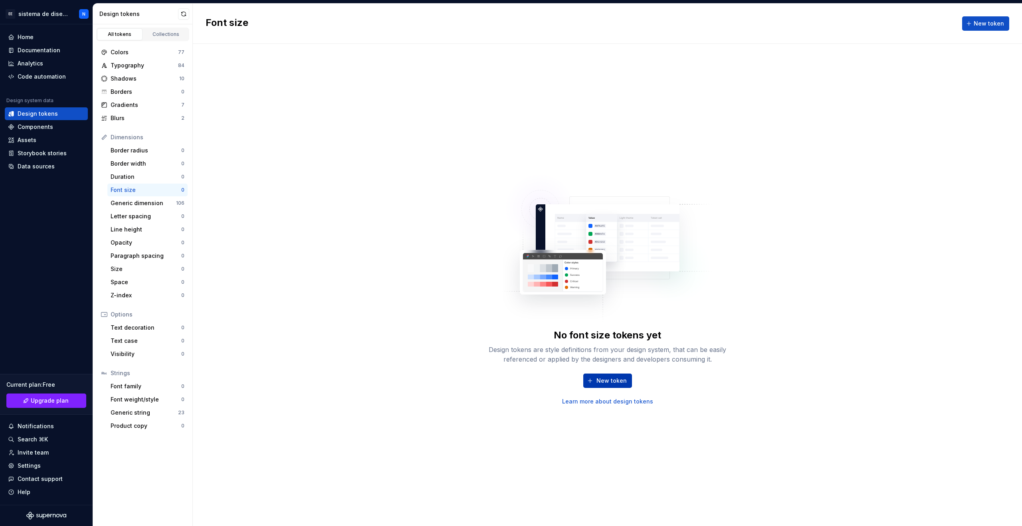
click at [619, 382] on span "New token" at bounding box center [612, 381] width 30 height 8
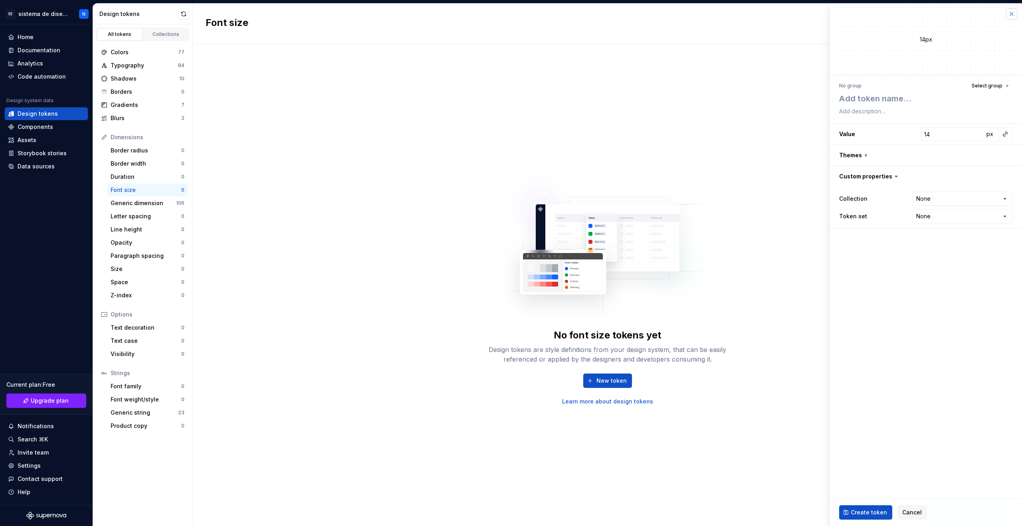
click at [1010, 14] on button "button" at bounding box center [1011, 13] width 11 height 11
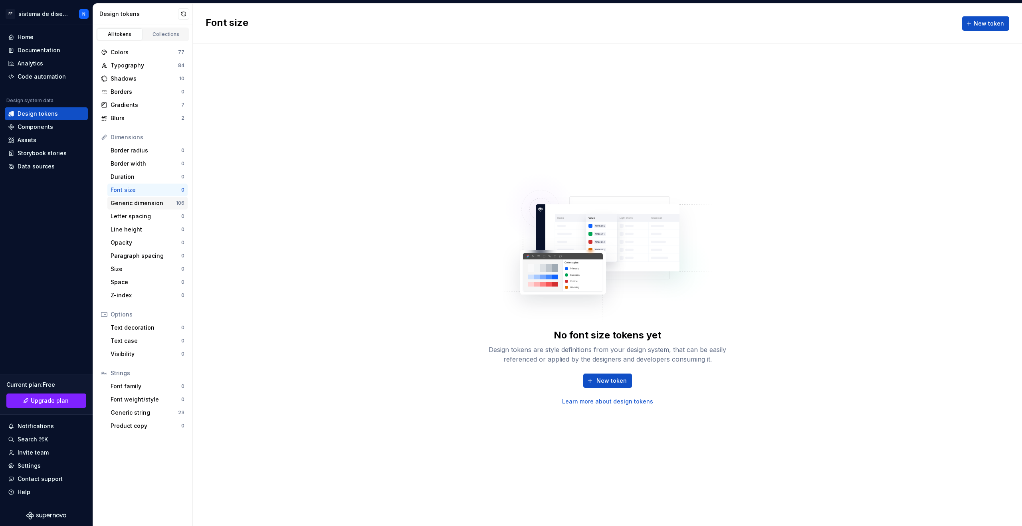
click at [164, 202] on div "Generic dimension" at bounding box center [143, 203] width 65 height 8
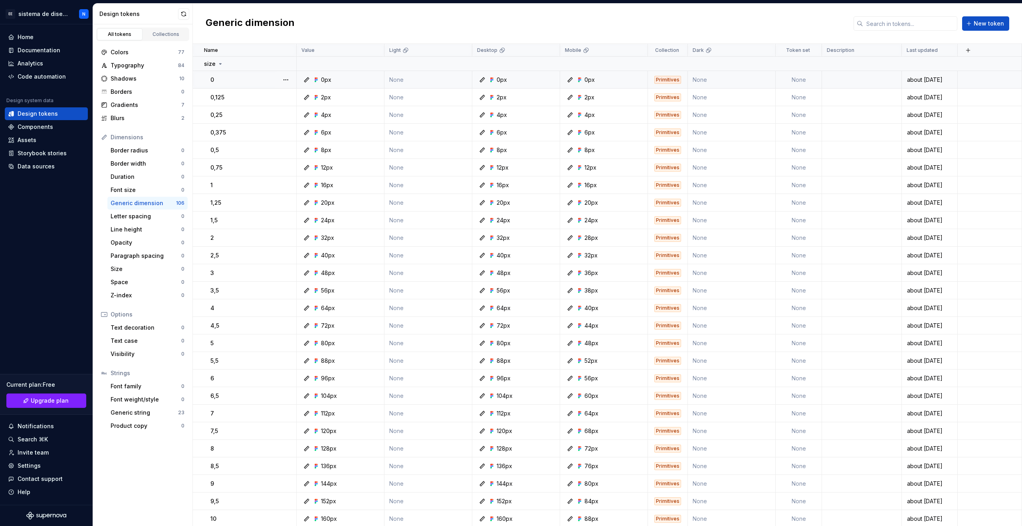
click at [799, 83] on td "None" at bounding box center [799, 80] width 46 height 18
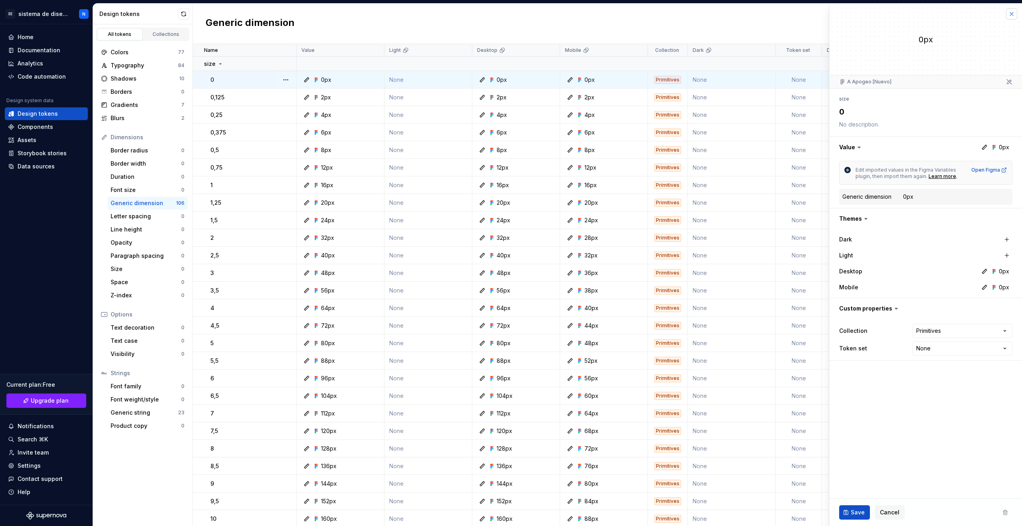
click at [1011, 13] on button "button" at bounding box center [1011, 13] width 11 height 11
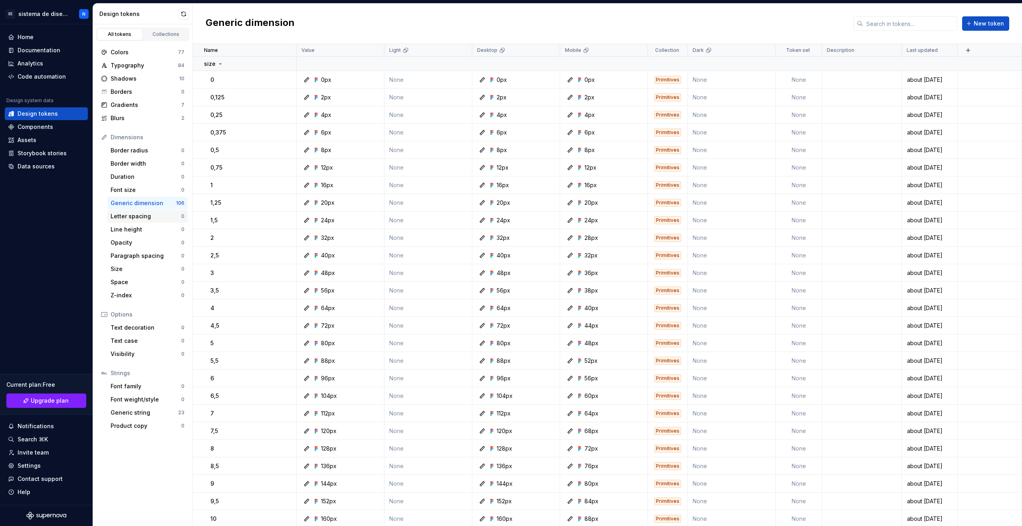
click at [153, 220] on div "Letter spacing 0" at bounding box center [147, 216] width 80 height 13
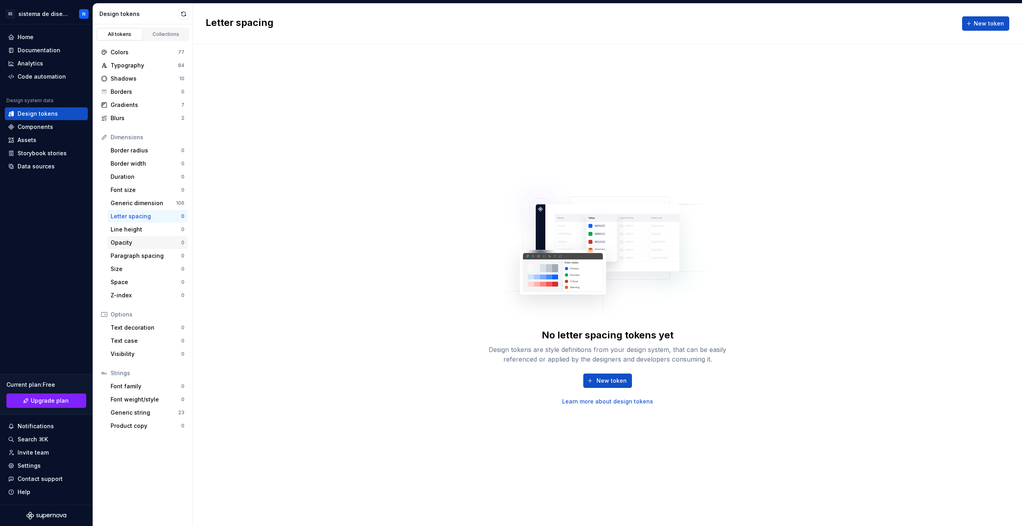
click at [157, 238] on div "Opacity 0" at bounding box center [147, 242] width 80 height 13
click at [162, 252] on div "Paragraph spacing" at bounding box center [146, 256] width 71 height 8
click at [168, 263] on div "Size 0" at bounding box center [147, 269] width 80 height 13
click at [170, 273] on div "Size" at bounding box center [146, 269] width 71 height 8
click at [170, 285] on div "Space" at bounding box center [146, 282] width 71 height 8
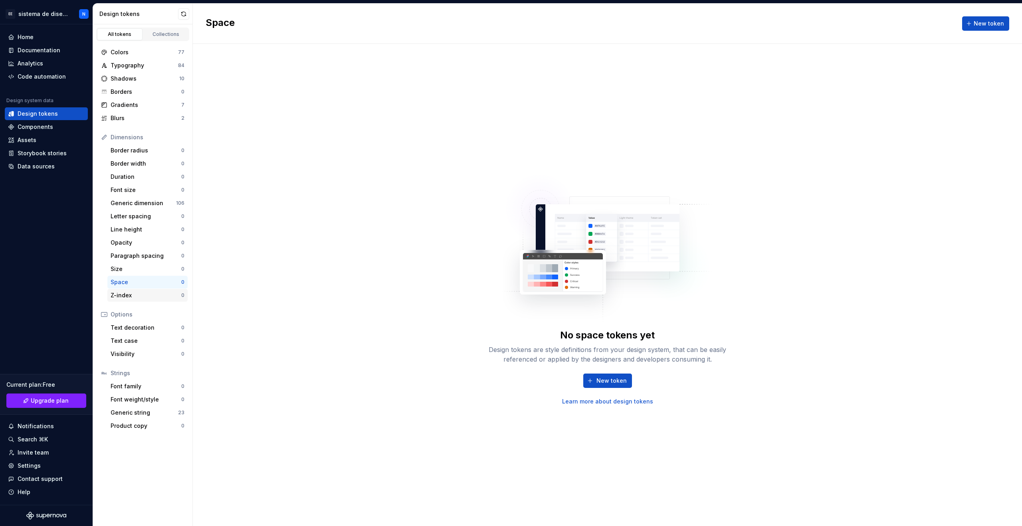
click at [170, 300] on div "Z-index 0" at bounding box center [147, 295] width 80 height 13
click at [175, 329] on div "Text decoration" at bounding box center [146, 328] width 71 height 8
click at [175, 385] on div "Font family" at bounding box center [146, 387] width 71 height 8
click at [175, 399] on div "Font weight/style" at bounding box center [146, 400] width 71 height 8
click at [176, 410] on div "Generic string" at bounding box center [144, 413] width 67 height 8
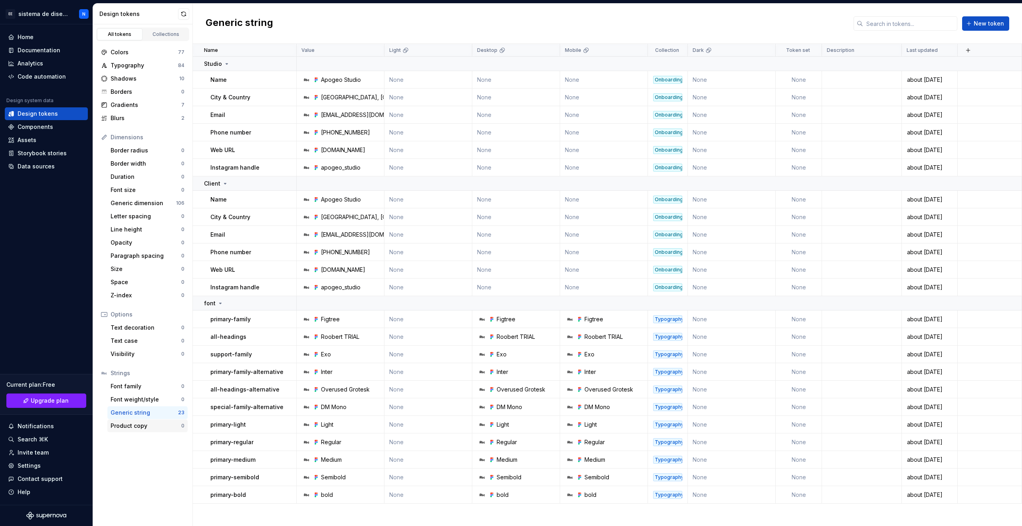
click at [178, 427] on div "Product copy" at bounding box center [146, 426] width 71 height 8
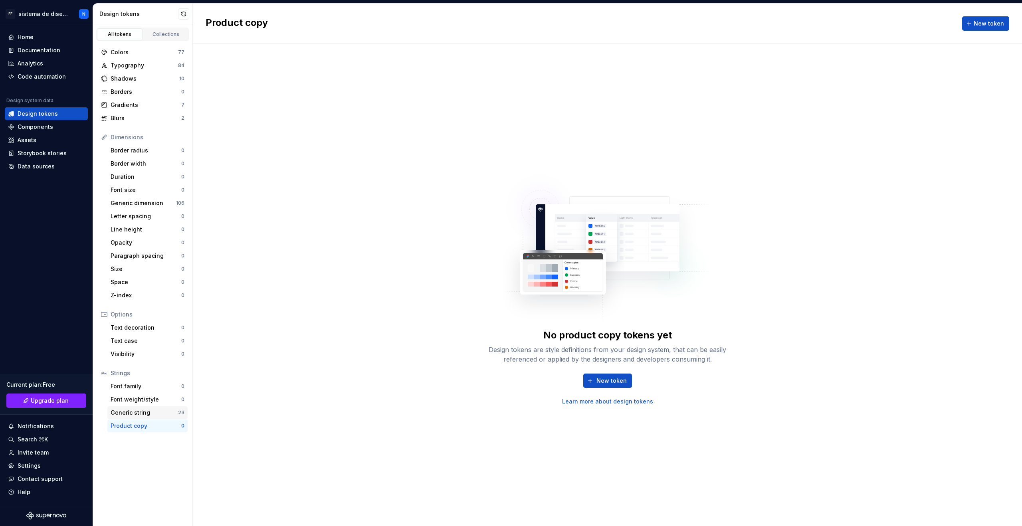
click at [169, 415] on div "Generic string" at bounding box center [144, 413] width 67 height 8
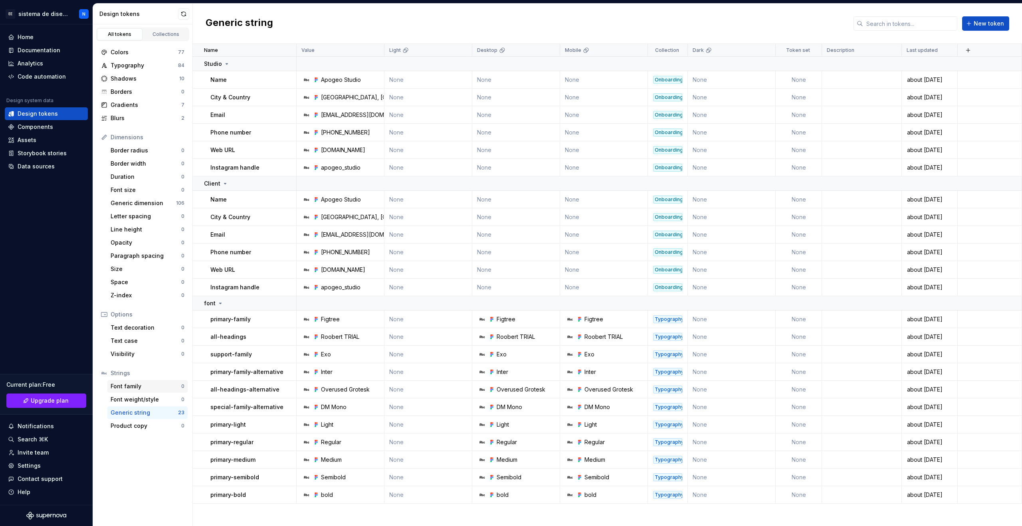
click at [170, 383] on div "Font family" at bounding box center [146, 387] width 71 height 8
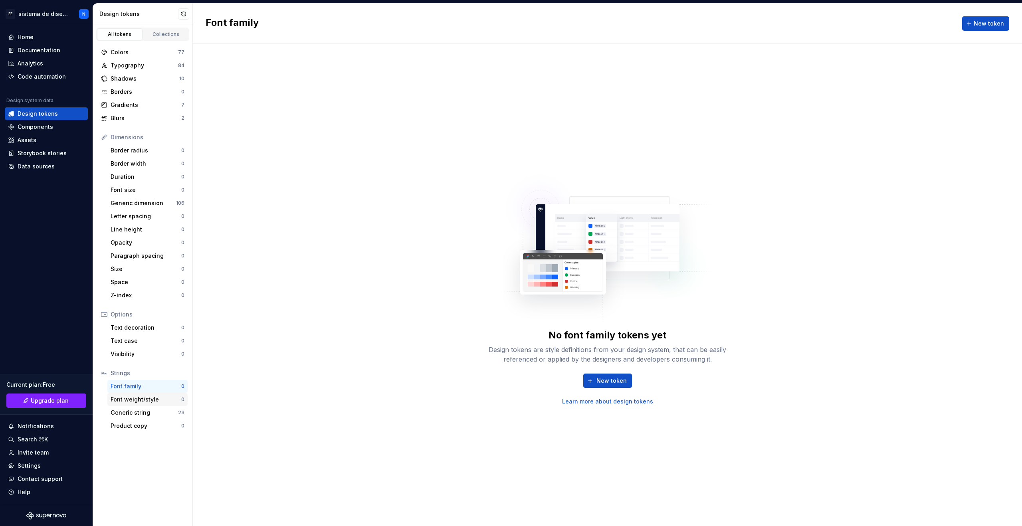
click at [173, 404] on div "Font weight/style 0" at bounding box center [147, 399] width 80 height 13
click at [173, 411] on div "Generic string" at bounding box center [144, 413] width 67 height 8
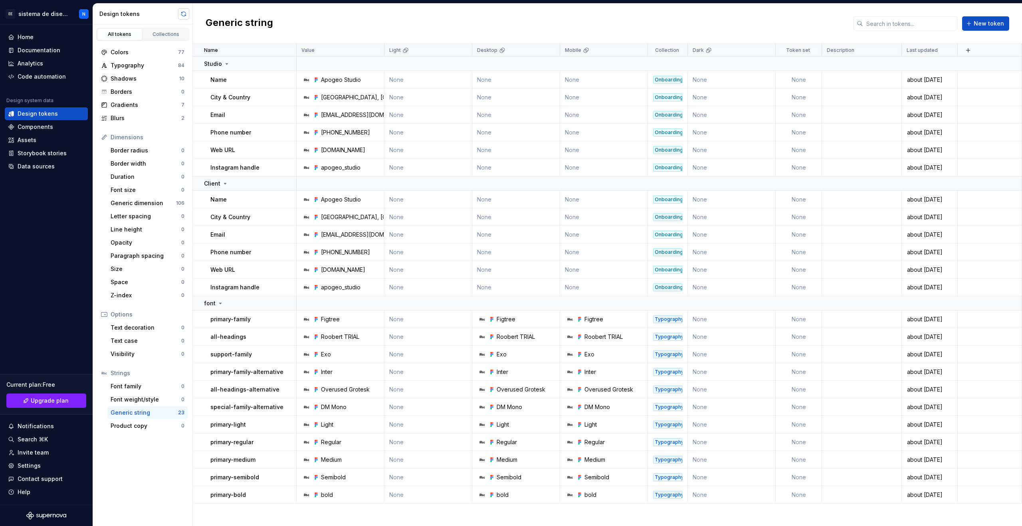
click at [184, 10] on button "button" at bounding box center [183, 13] width 11 height 11
click at [173, 34] on div "Collections" at bounding box center [166, 34] width 40 height 6
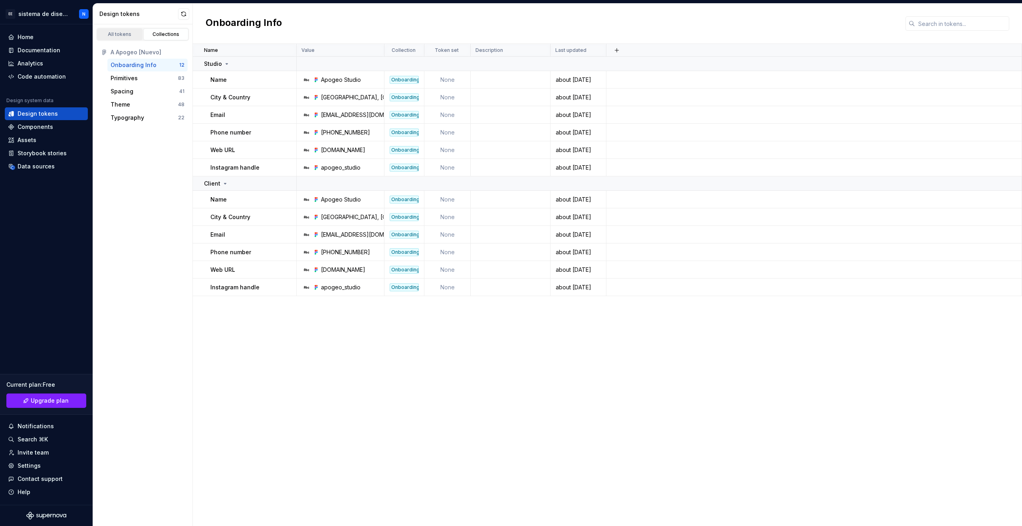
click at [126, 38] on link "All tokens" at bounding box center [120, 34] width 46 height 12
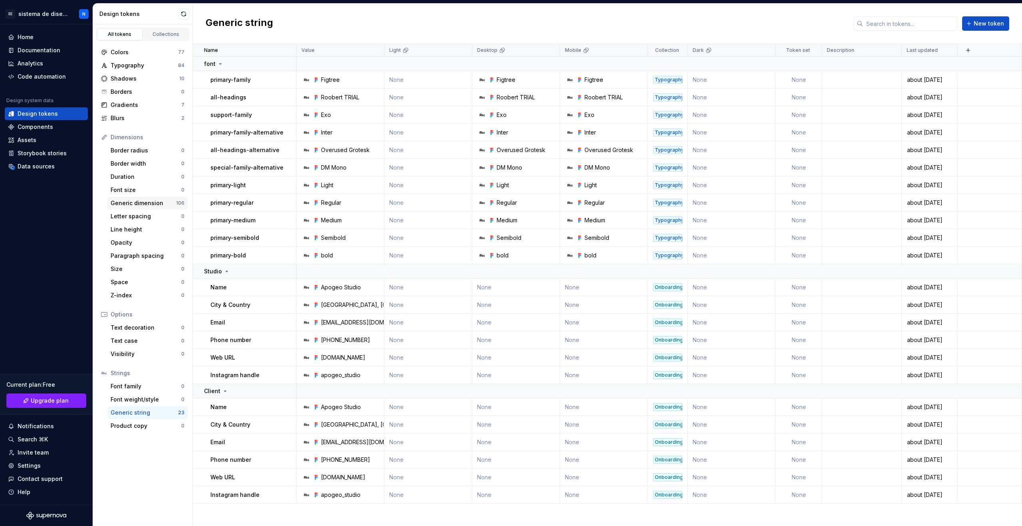
click at [172, 209] on div "Generic dimension 106" at bounding box center [147, 203] width 80 height 13
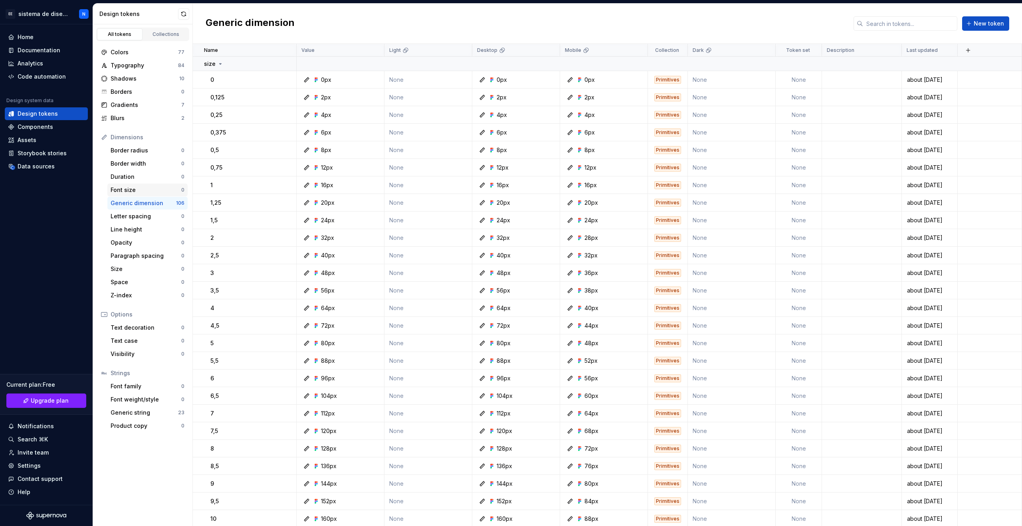
click at [143, 189] on div "Font size" at bounding box center [146, 190] width 71 height 8
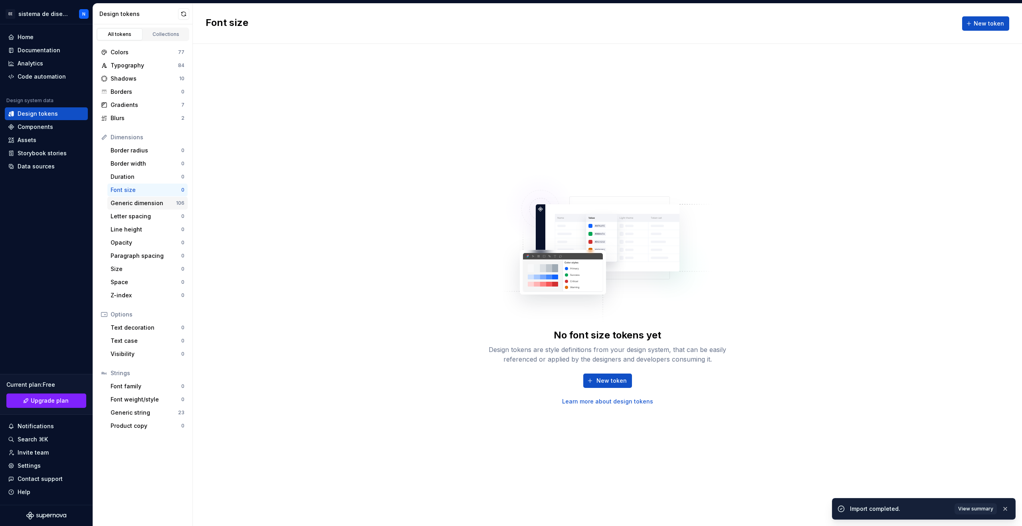
click at [151, 198] on div "Generic dimension 106" at bounding box center [147, 203] width 80 height 13
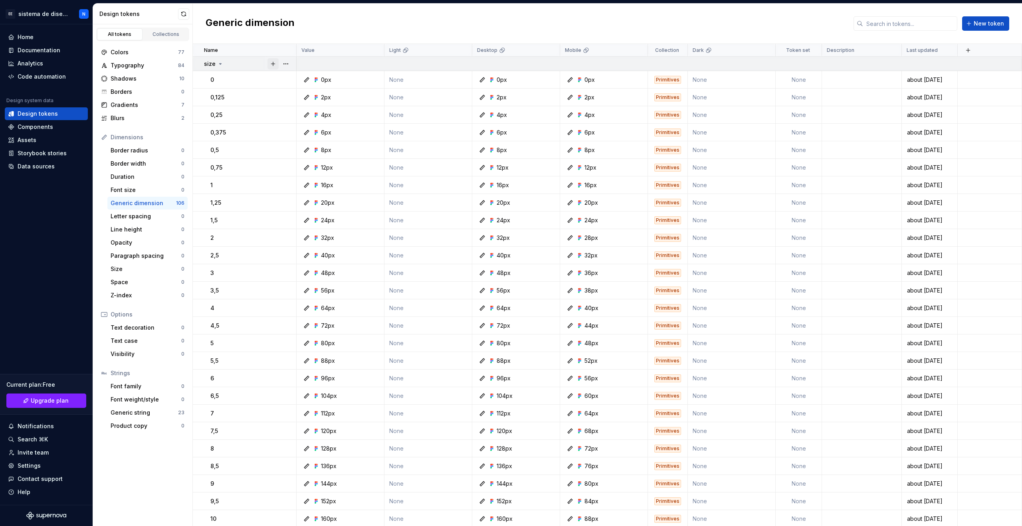
click at [273, 63] on button "button" at bounding box center [273, 63] width 11 height 11
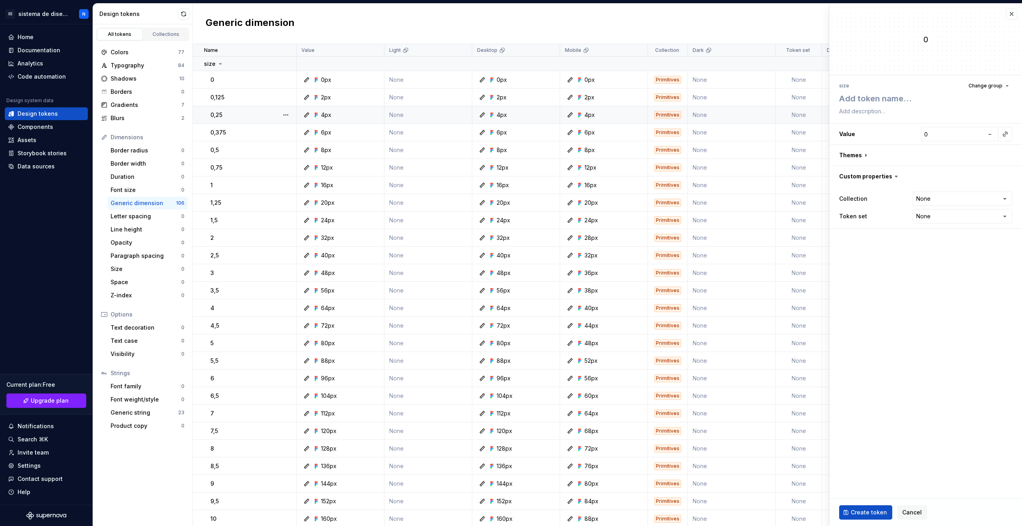
type textarea "*"
click at [1002, 85] on span "Change group" at bounding box center [986, 86] width 34 height 6
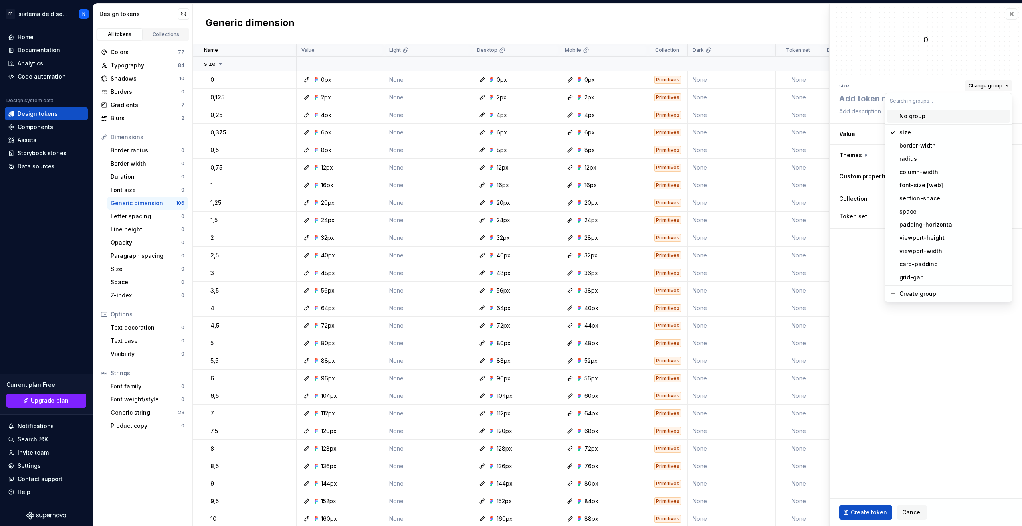
click at [1002, 85] on span "Change group" at bounding box center [986, 86] width 34 height 6
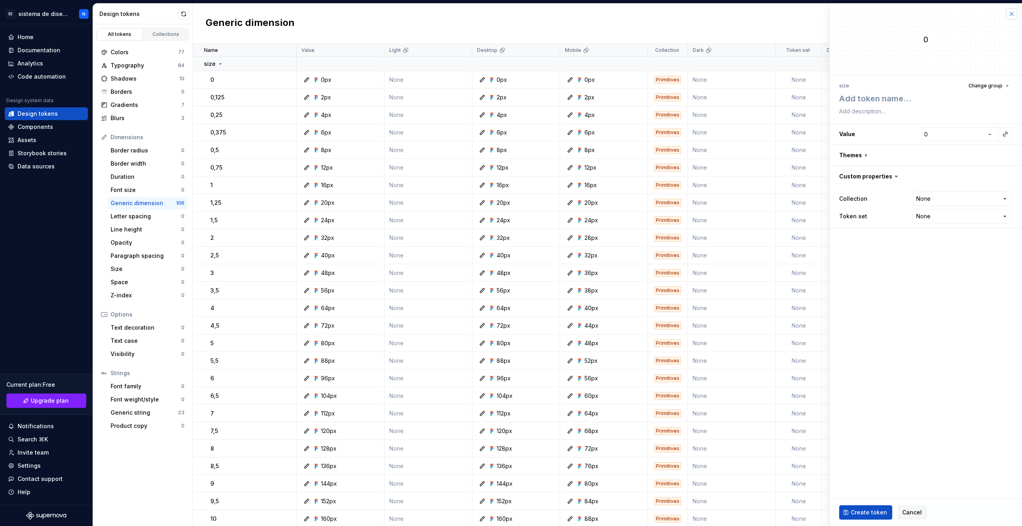
click at [1013, 13] on button "button" at bounding box center [1011, 13] width 11 height 11
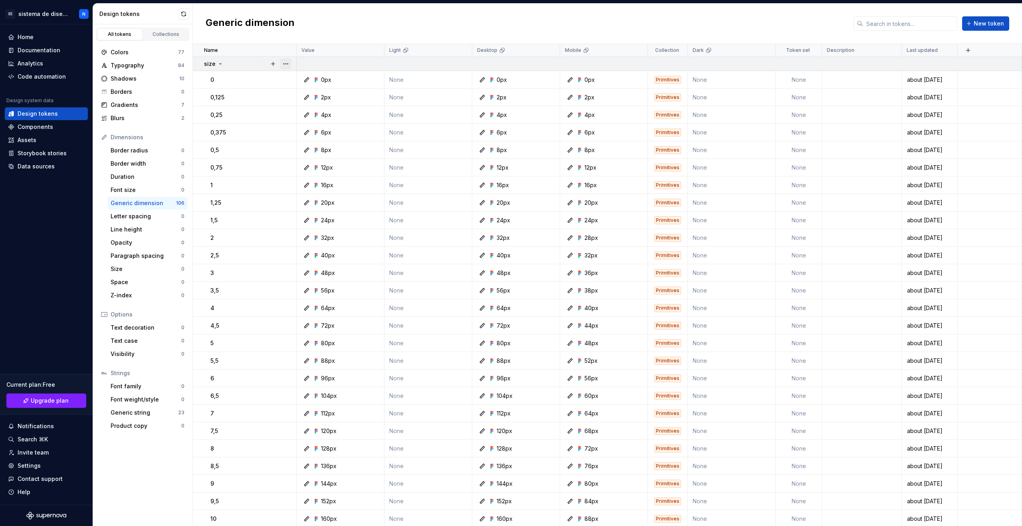
click at [285, 65] on button "button" at bounding box center [285, 63] width 11 height 11
click at [286, 59] on button "button" at bounding box center [285, 63] width 11 height 11
click at [175, 185] on div "Font size 0" at bounding box center [147, 190] width 80 height 13
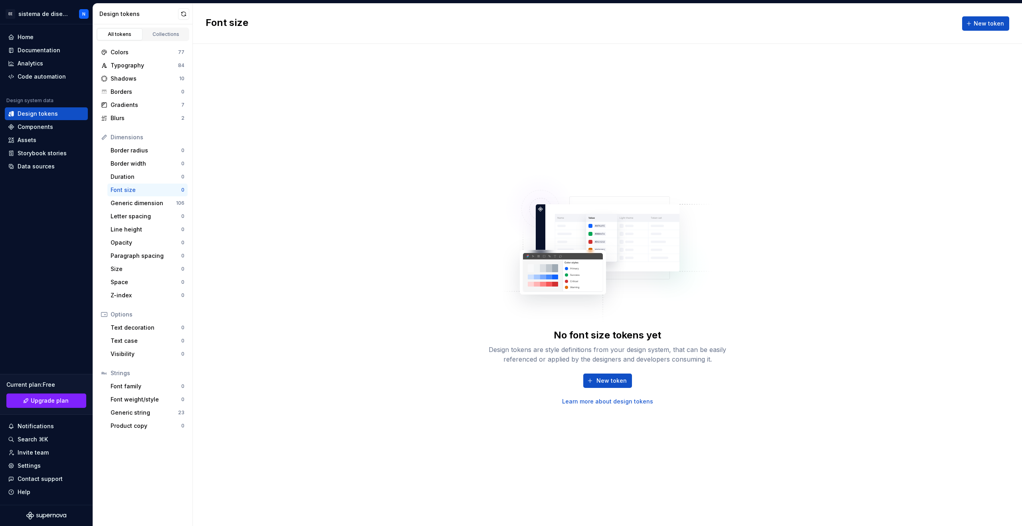
click at [578, 403] on link "Learn more about design tokens" at bounding box center [607, 402] width 91 height 8
click at [153, 69] on div "Typography" at bounding box center [144, 66] width 67 height 8
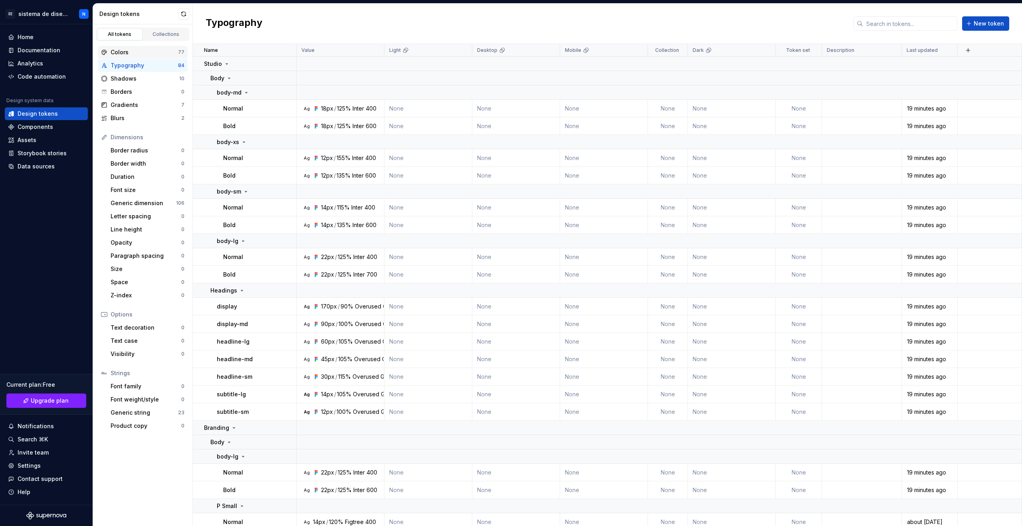
click at [154, 51] on div "Colors" at bounding box center [144, 52] width 67 height 8
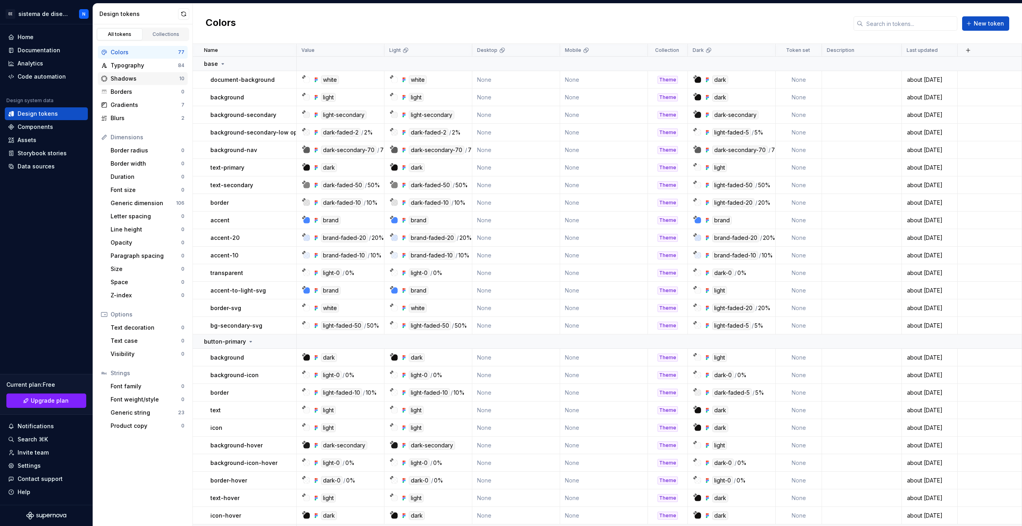
click at [155, 75] on div "Shadows" at bounding box center [145, 79] width 69 height 8
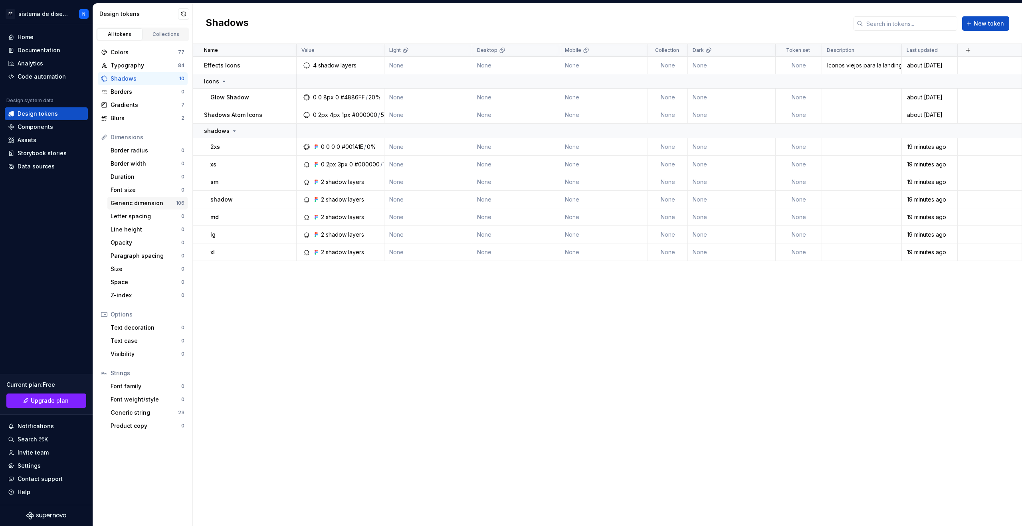
click at [143, 201] on div "Generic dimension" at bounding box center [143, 203] width 65 height 8
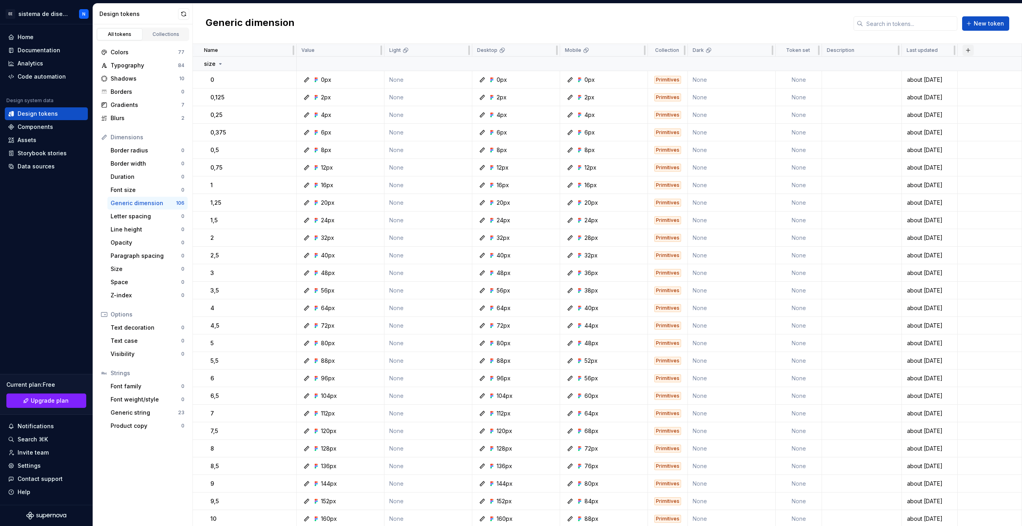
drag, startPoint x: 154, startPoint y: 202, endPoint x: 967, endPoint y: 51, distance: 827.5
click at [967, 51] on button "button" at bounding box center [968, 50] width 11 height 11
click at [839, 23] on div "Generic dimension New token" at bounding box center [608, 24] width 830 height 40
click at [850, 52] on p "Description" at bounding box center [841, 50] width 28 height 6
click at [50, 129] on div "Components" at bounding box center [36, 127] width 36 height 8
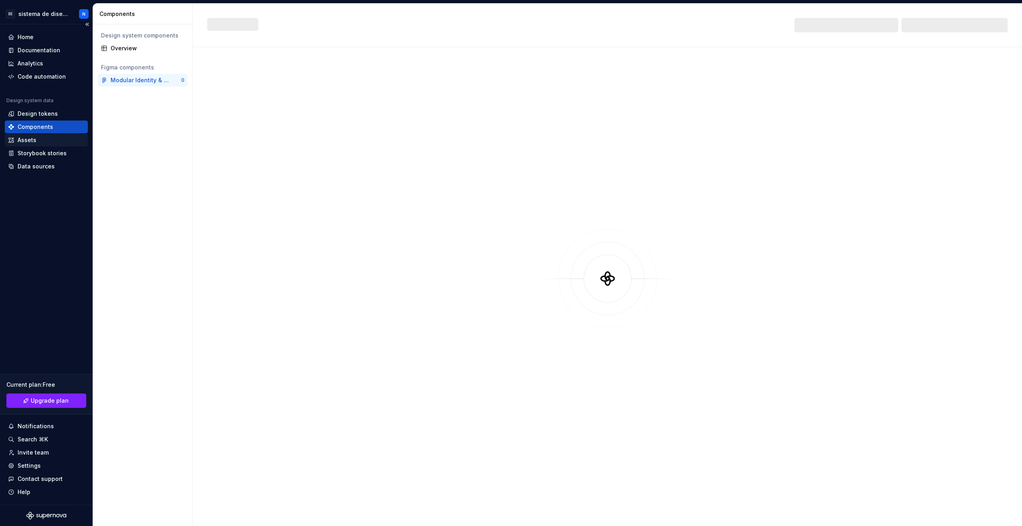
click at [49, 138] on div "Assets" at bounding box center [46, 140] width 77 height 8
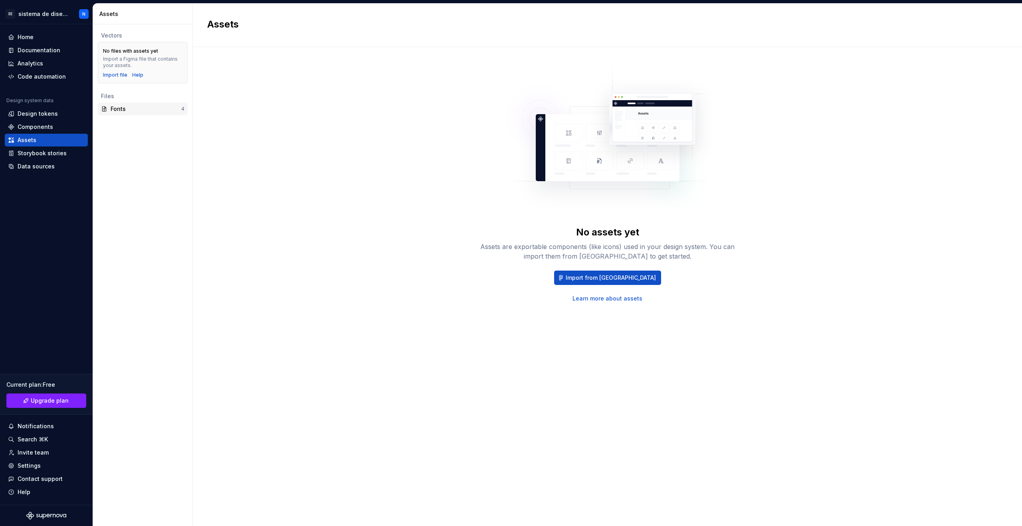
click at [133, 106] on div "Fonts" at bounding box center [146, 109] width 71 height 8
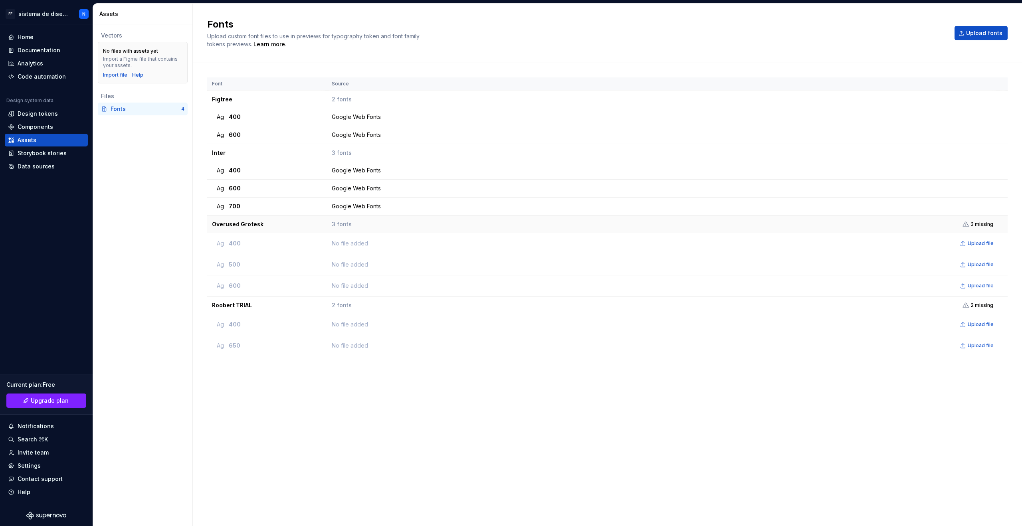
click at [230, 228] on td "Overused Grotesk" at bounding box center [267, 225] width 120 height 18
click at [229, 312] on td "Roobert TRIAL" at bounding box center [267, 306] width 120 height 18
click at [61, 156] on div "Storybook stories" at bounding box center [42, 153] width 49 height 8
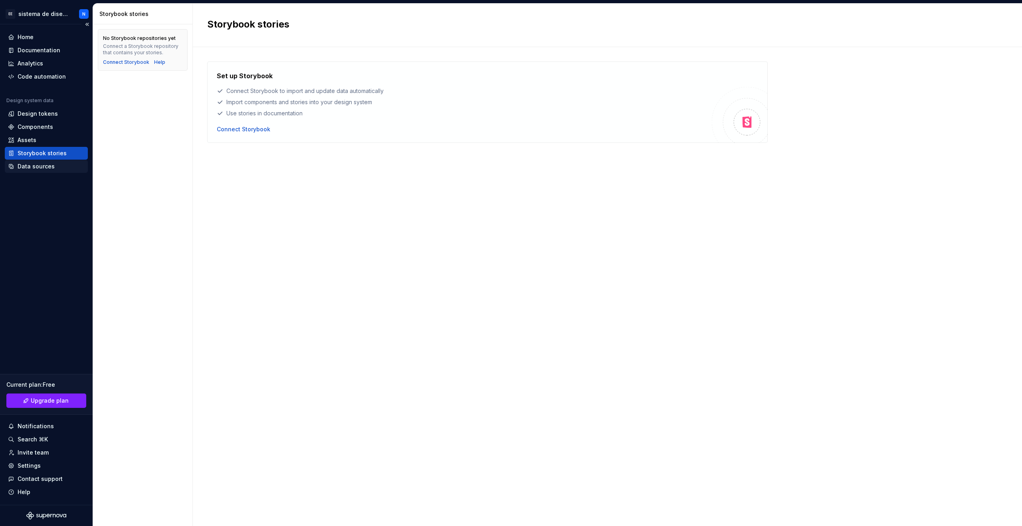
click at [58, 169] on div "Data sources" at bounding box center [46, 167] width 77 height 8
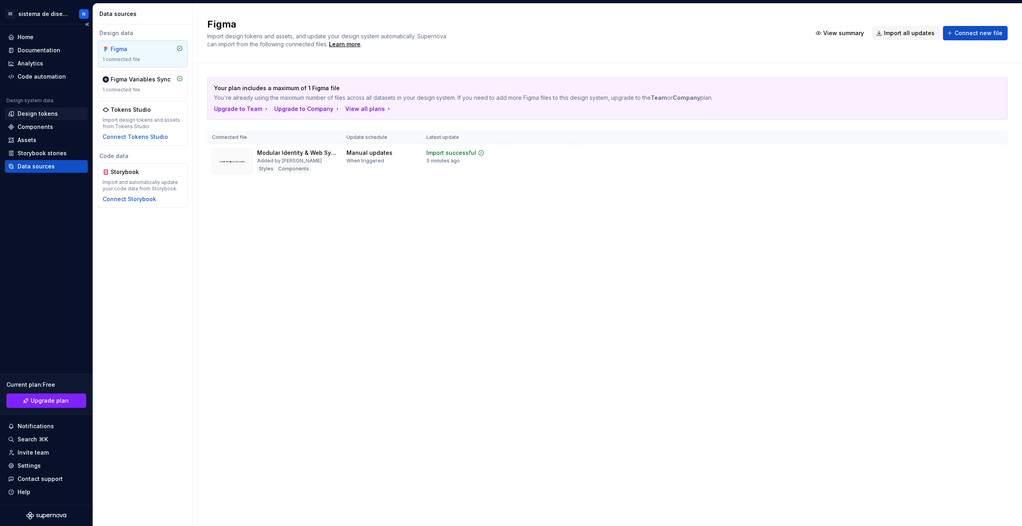
click at [51, 111] on div "Design tokens" at bounding box center [38, 114] width 40 height 8
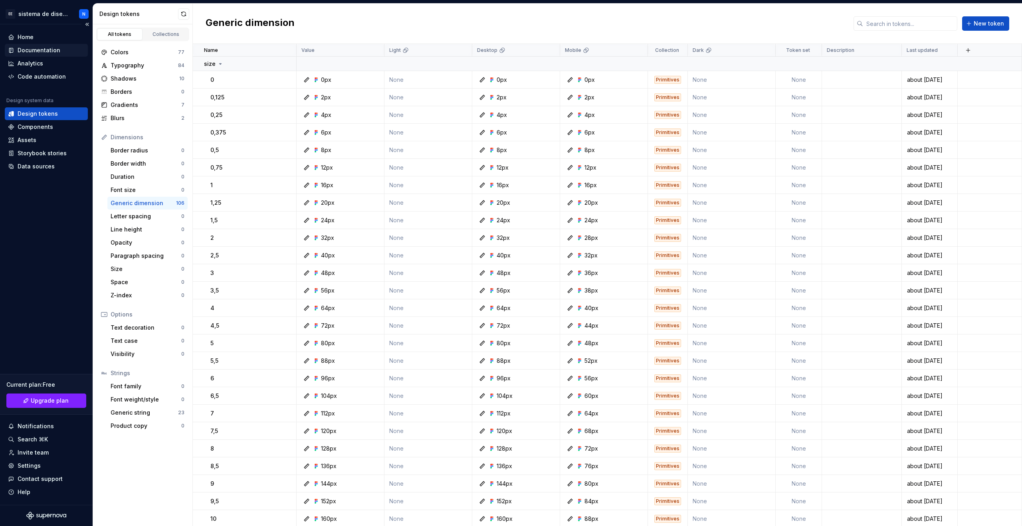
click at [44, 48] on div "Documentation" at bounding box center [39, 50] width 43 height 8
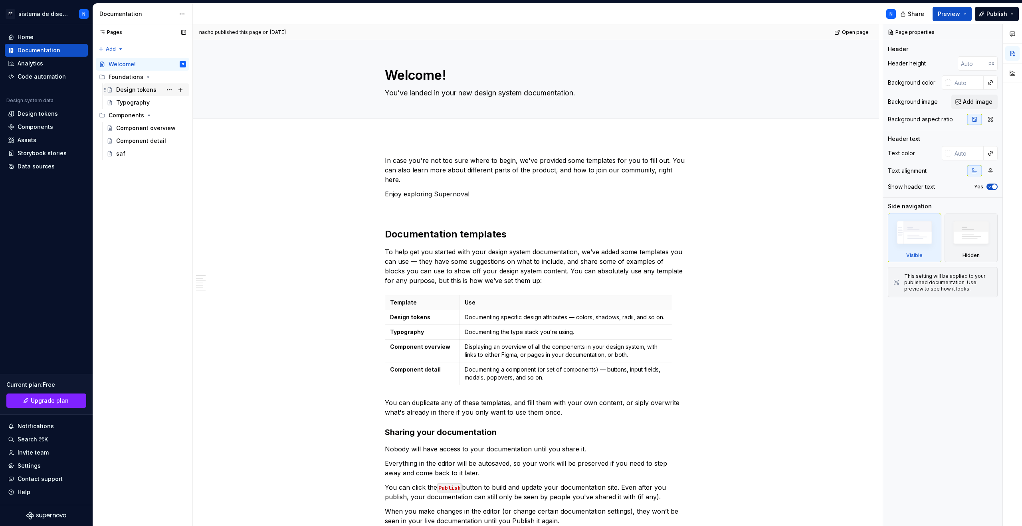
click at [106, 87] on icon "Page tree" at bounding box center [105, 90] width 6 height 6
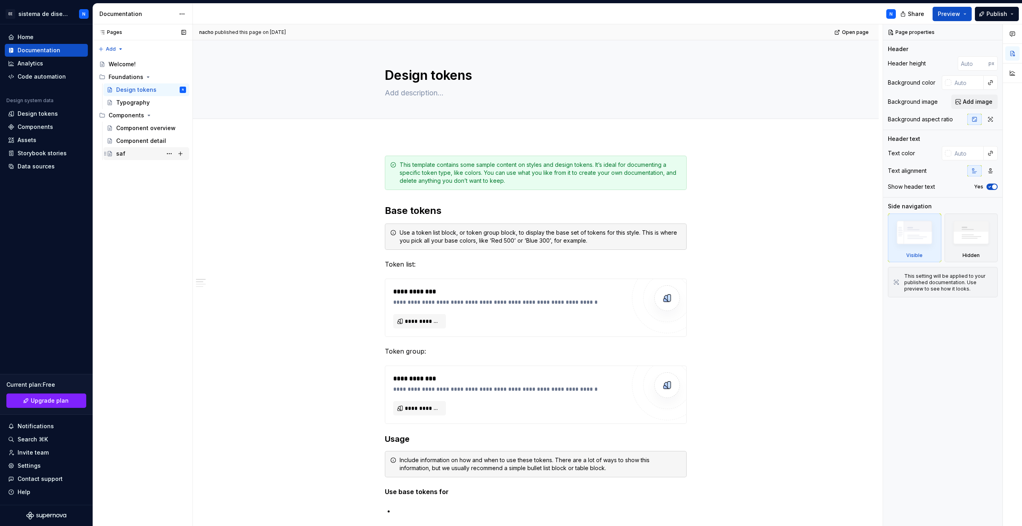
click at [128, 148] on div "saf" at bounding box center [151, 153] width 70 height 11
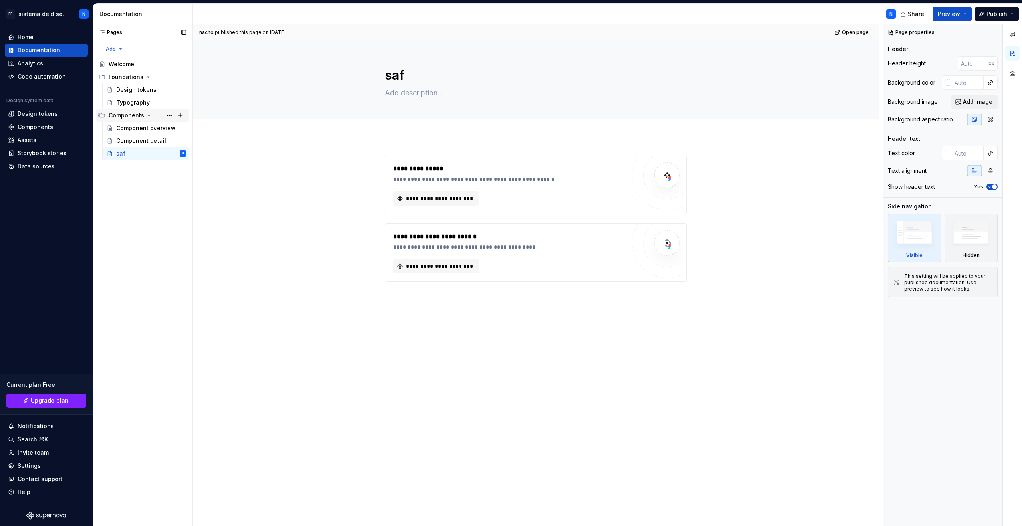
click at [127, 115] on div "Components" at bounding box center [127, 115] width 36 height 8
click at [130, 90] on div "Design tokens" at bounding box center [136, 90] width 40 height 8
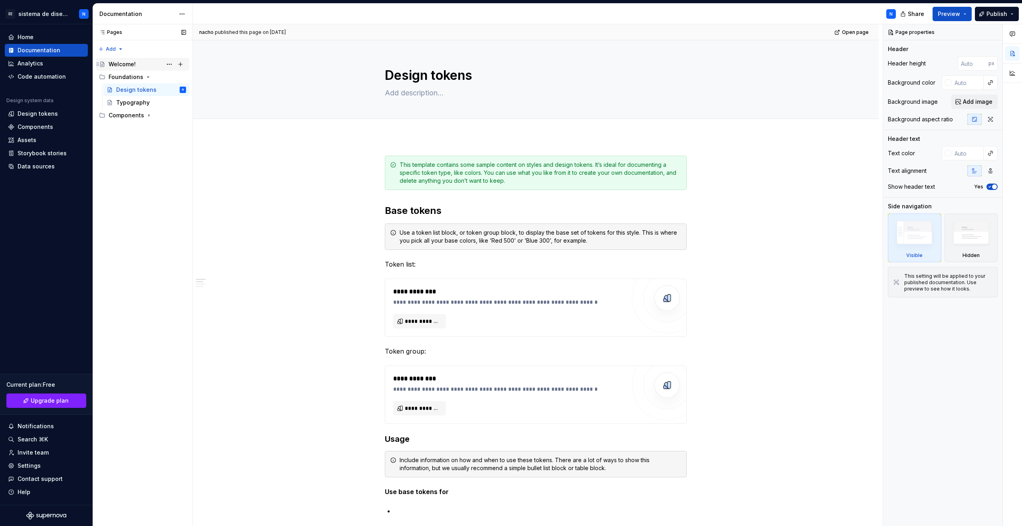
click at [130, 64] on div "Welcome!" at bounding box center [122, 64] width 27 height 8
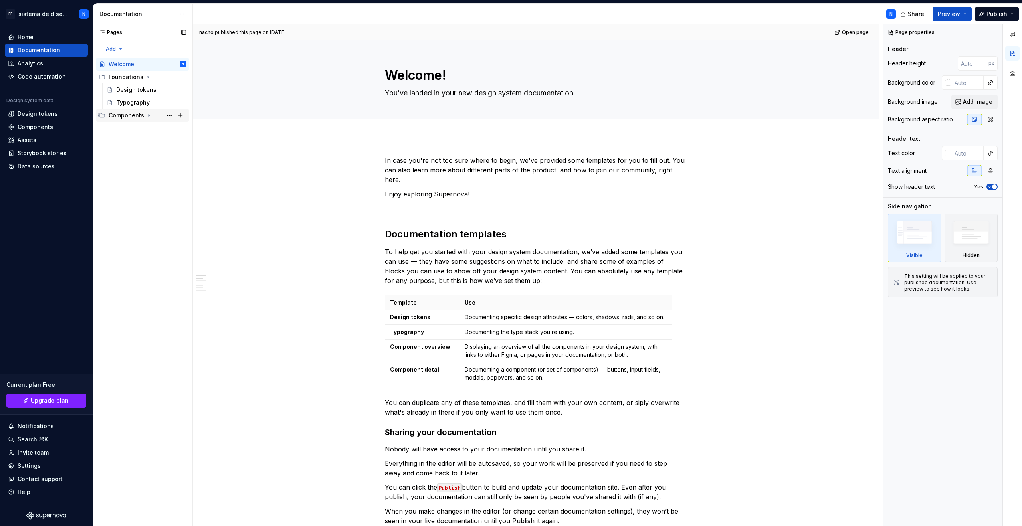
click at [150, 113] on icon "Page tree" at bounding box center [149, 115] width 6 height 6
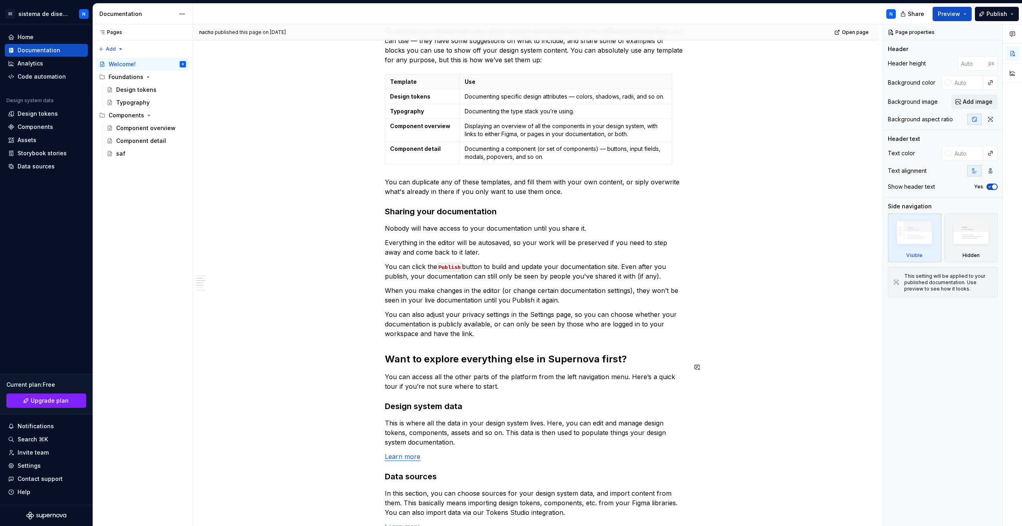
scroll to position [226, 0]
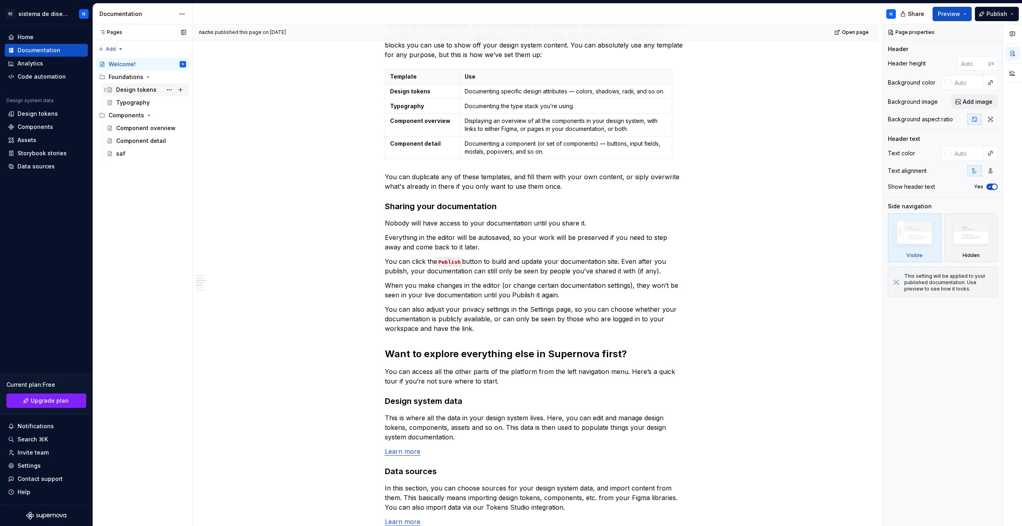
click at [132, 89] on div "Design tokens" at bounding box center [136, 90] width 40 height 8
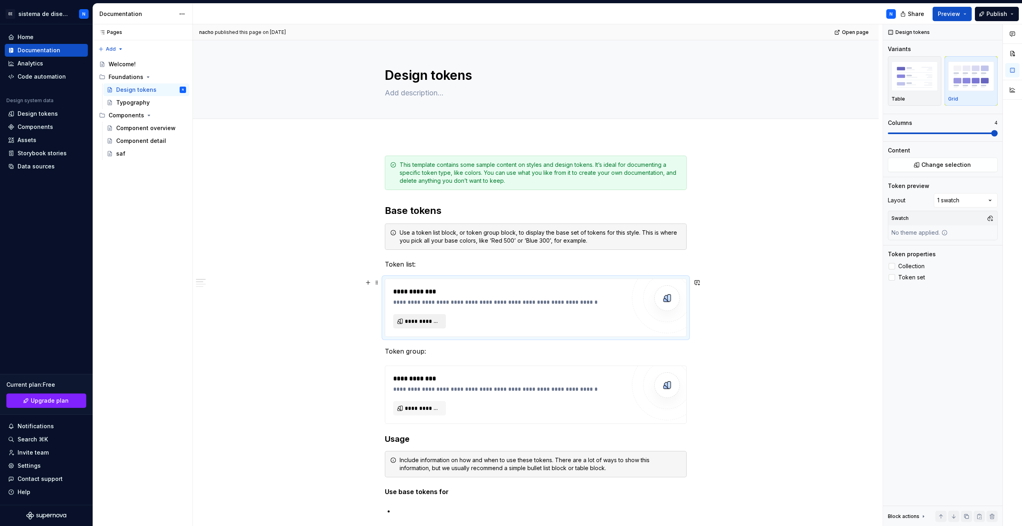
click at [413, 320] on span "**********" at bounding box center [423, 322] width 36 height 8
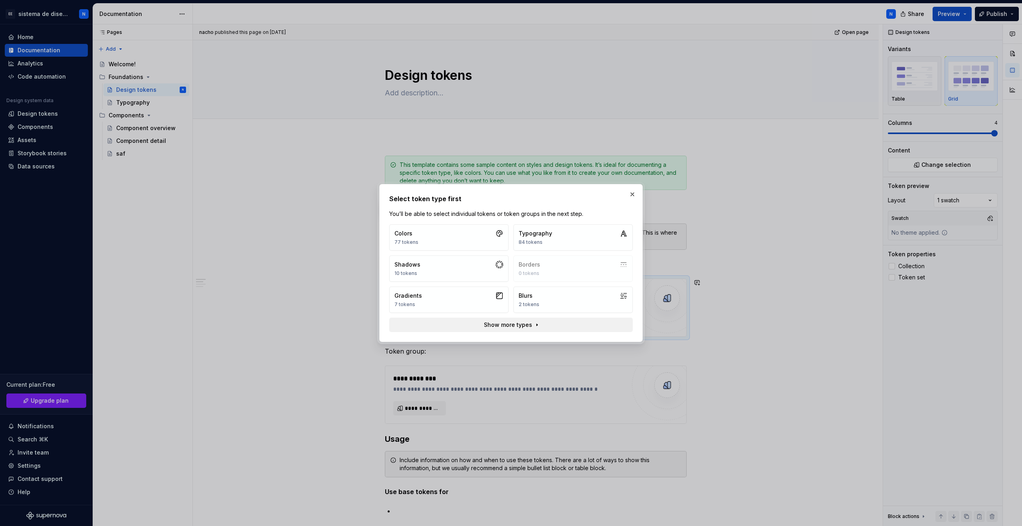
click at [489, 327] on span "Show more types" at bounding box center [508, 325] width 48 height 8
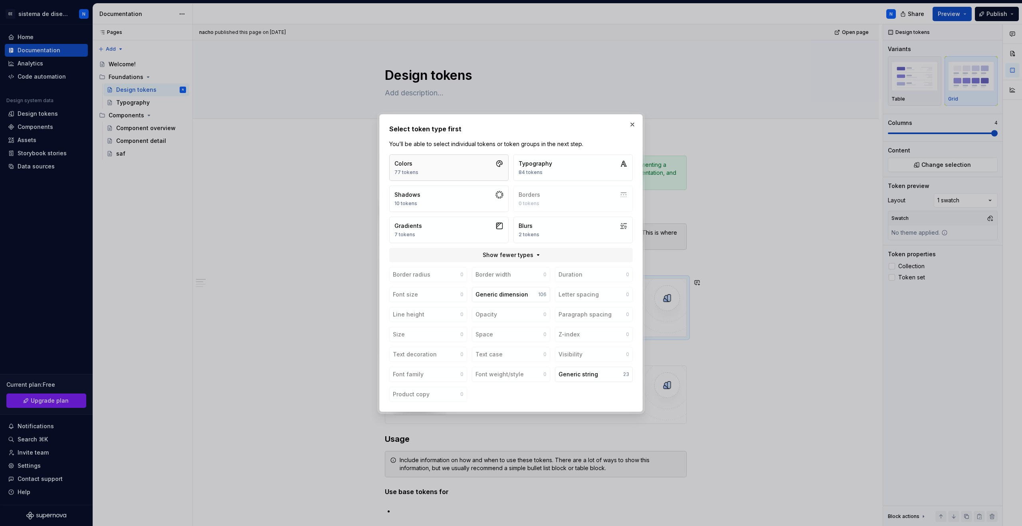
click at [450, 158] on button "Colors 77 tokens" at bounding box center [448, 168] width 119 height 26
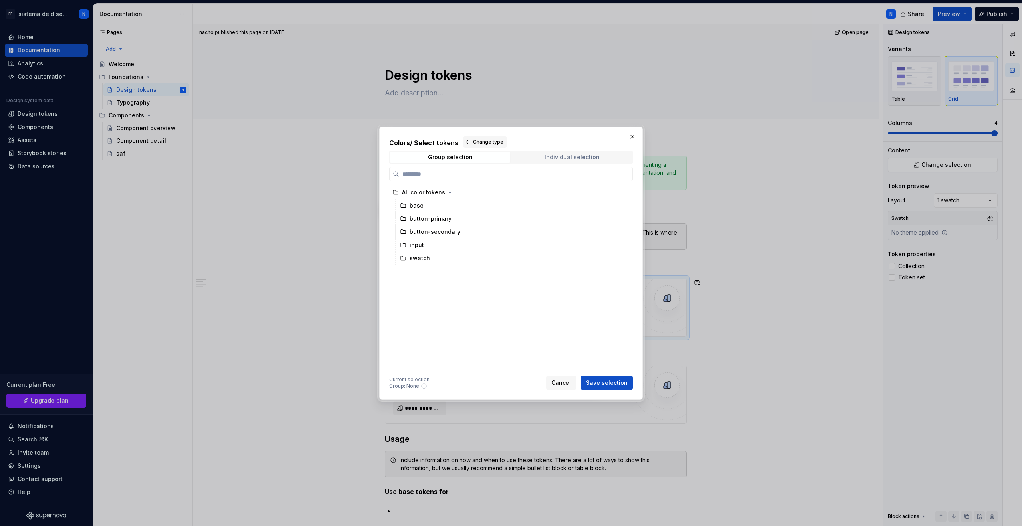
click at [564, 157] on div "Individual selection" at bounding box center [572, 157] width 55 height 6
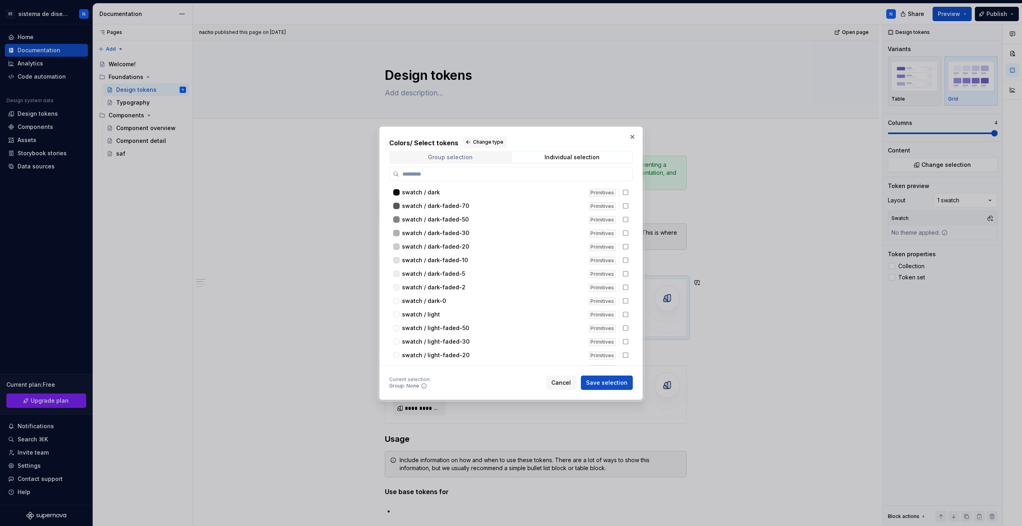
click at [479, 158] on span "Group selection" at bounding box center [450, 157] width 120 height 11
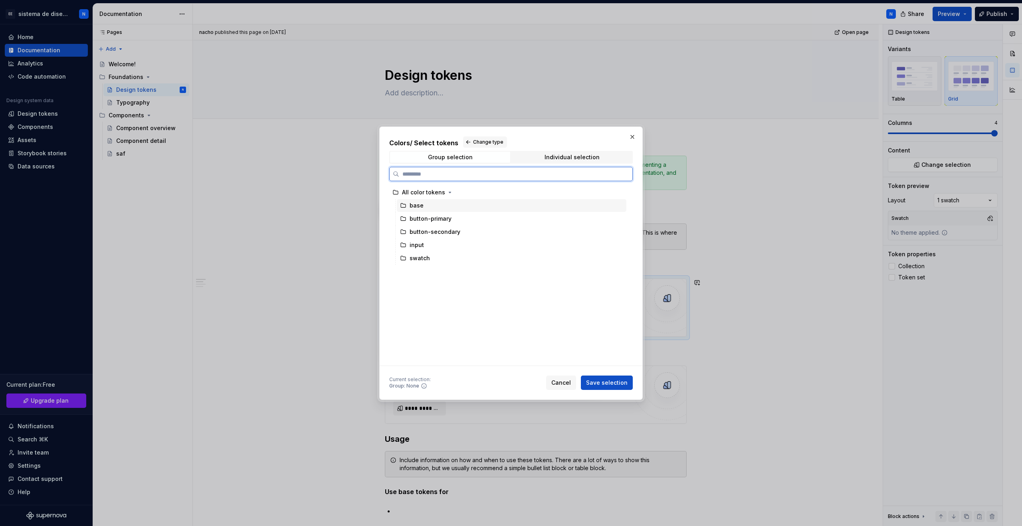
click at [419, 205] on div "base" at bounding box center [417, 206] width 14 height 8
click at [424, 221] on div "button-primary" at bounding box center [431, 219] width 42 height 8
click at [424, 232] on div "button-secondary" at bounding box center [435, 232] width 51 height 8
click at [425, 243] on div "input" at bounding box center [512, 245] width 230 height 13
click at [425, 256] on div "swatch" at bounding box center [420, 258] width 20 height 8
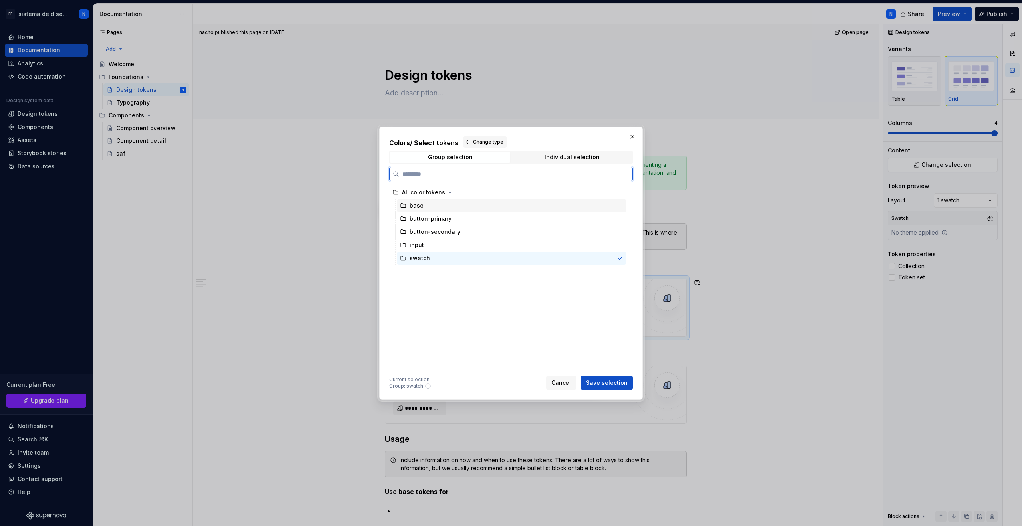
click at [425, 202] on div "base" at bounding box center [512, 205] width 230 height 13
click at [424, 191] on div "All color tokens" at bounding box center [423, 193] width 43 height 8
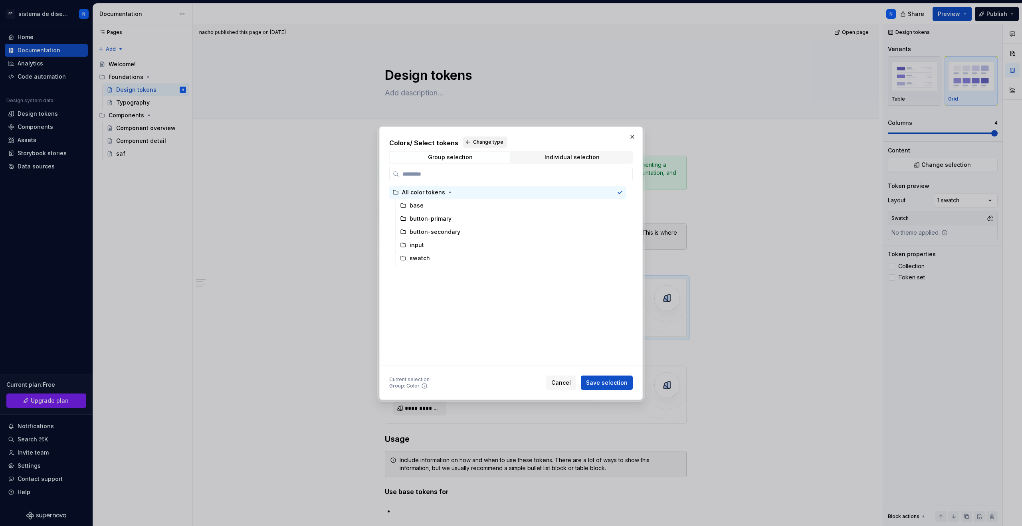
click at [467, 145] on button "Change type" at bounding box center [485, 142] width 44 height 11
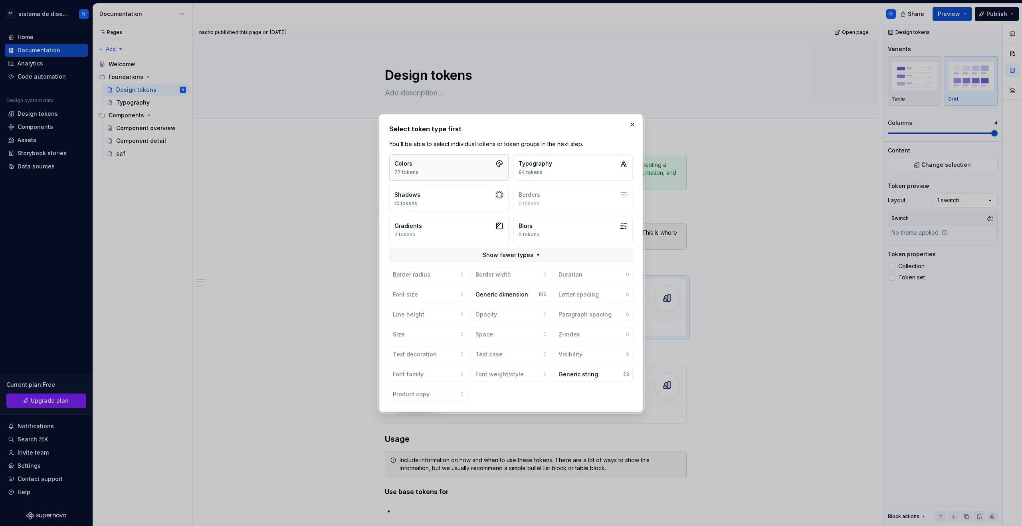
click at [452, 171] on button "Colors 77 tokens" at bounding box center [448, 168] width 119 height 26
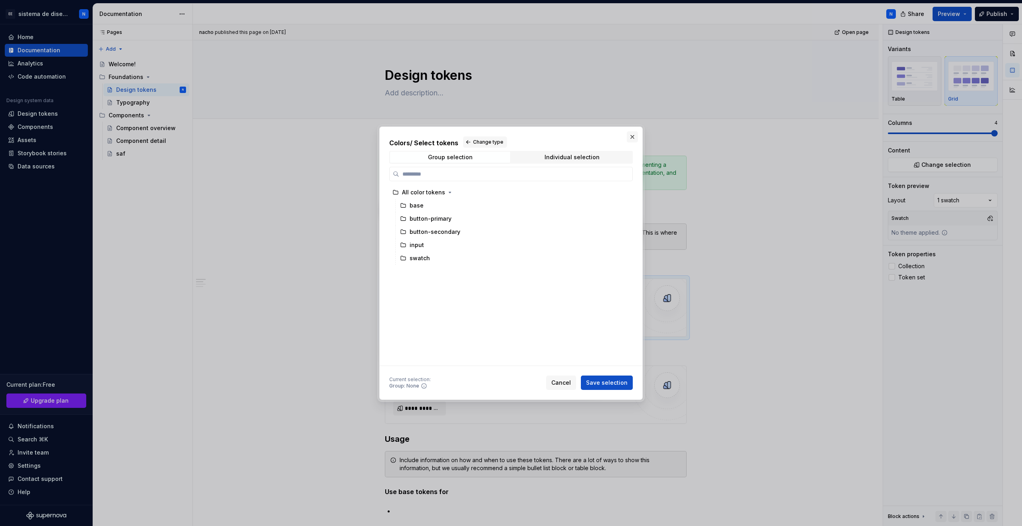
click at [633, 137] on button "button" at bounding box center [632, 136] width 11 height 11
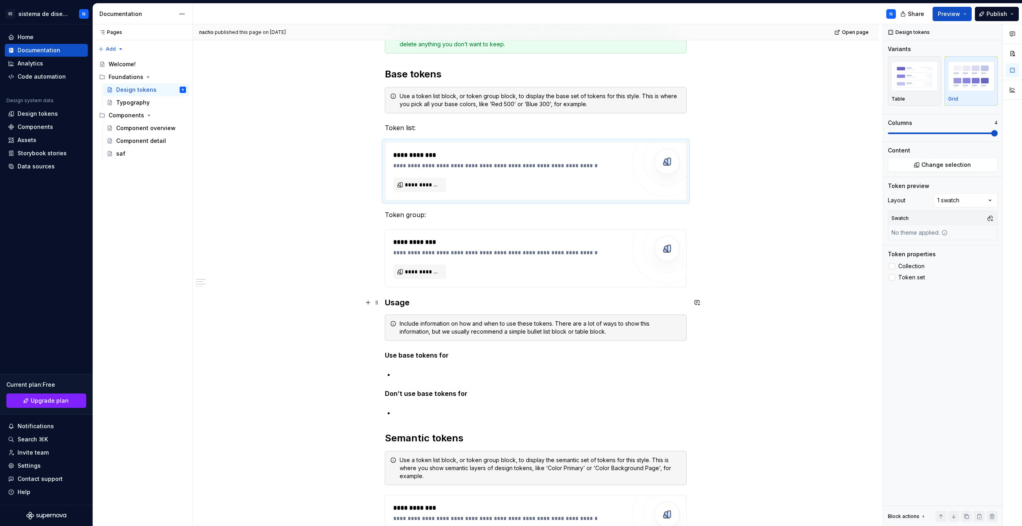
scroll to position [138, 0]
click at [421, 187] on button "**********" at bounding box center [419, 183] width 53 height 14
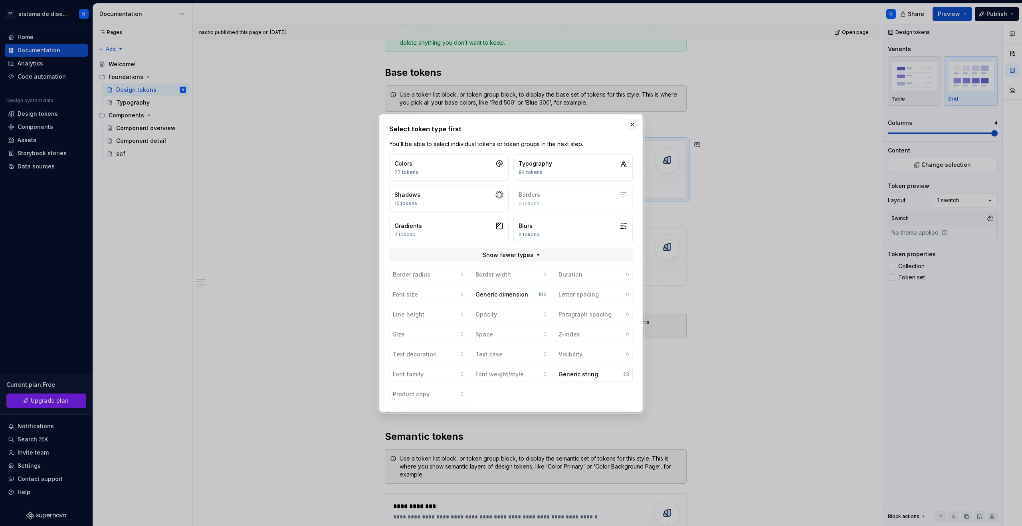
click at [633, 121] on button "button" at bounding box center [632, 124] width 11 height 11
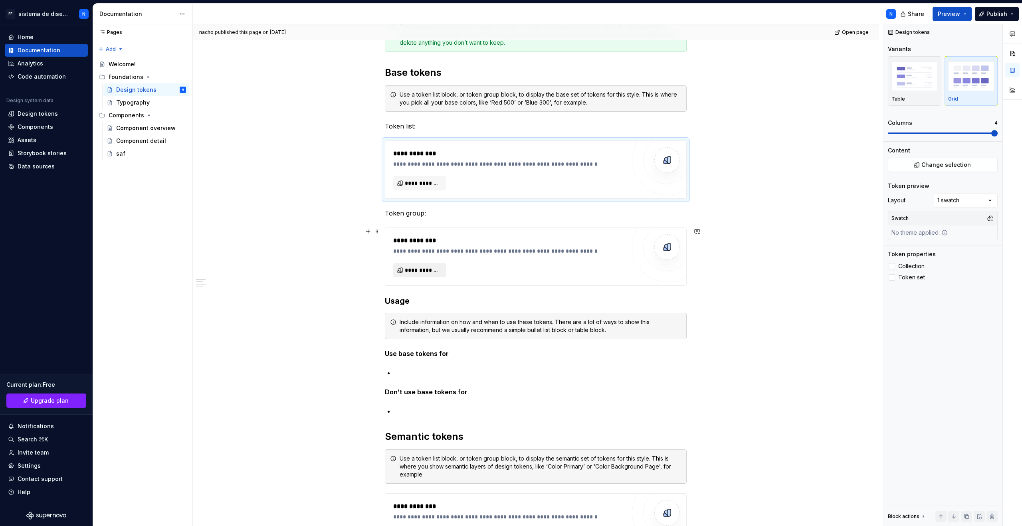
click at [427, 266] on span "**********" at bounding box center [423, 270] width 36 height 8
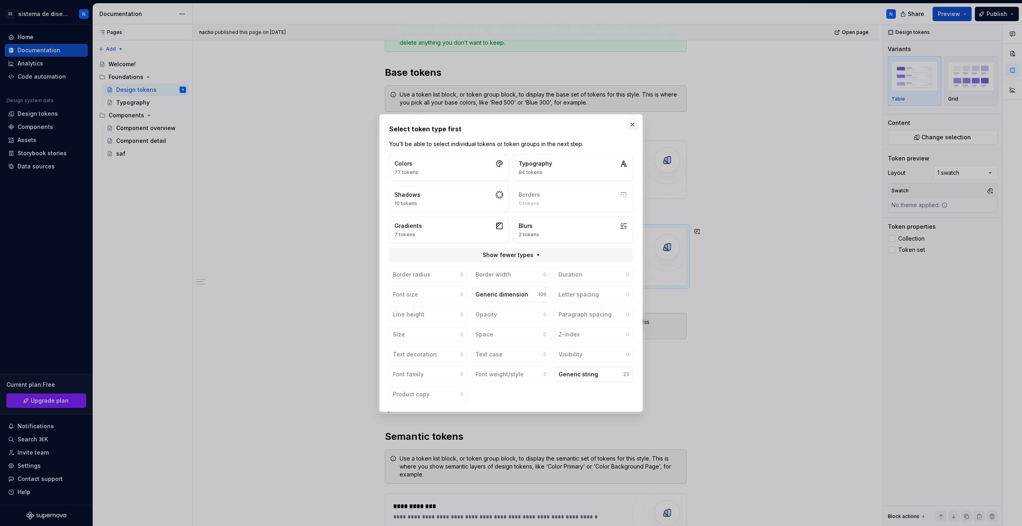
click at [632, 127] on button "button" at bounding box center [632, 124] width 11 height 11
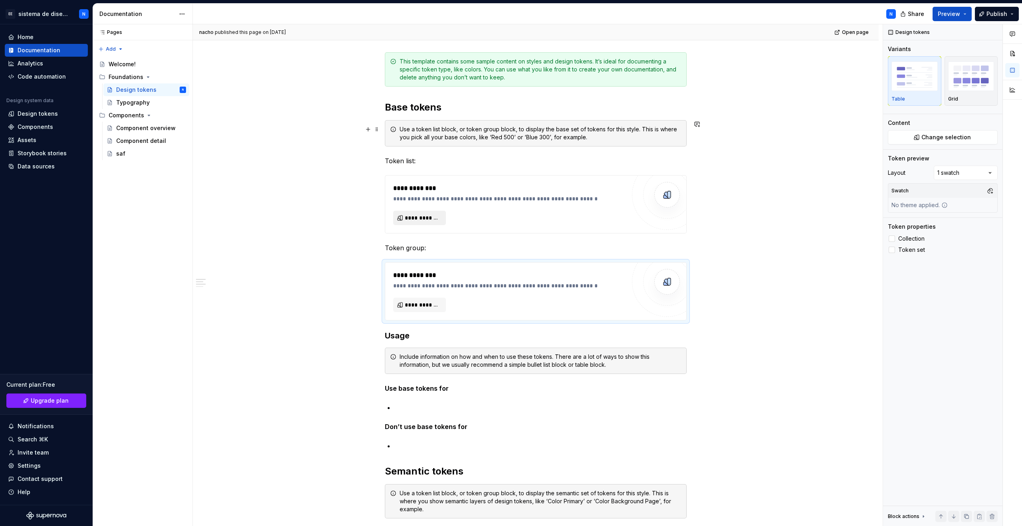
scroll to position [109, 0]
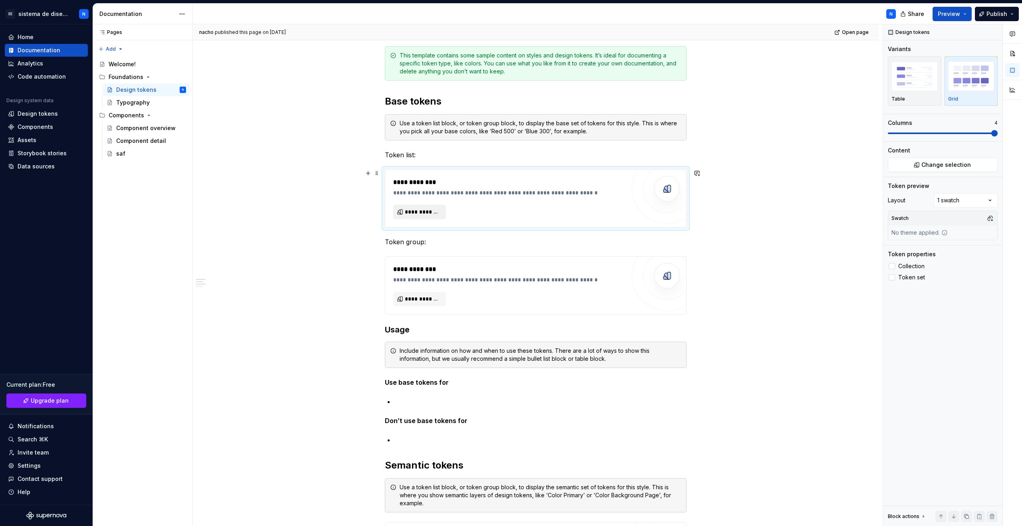
click at [417, 215] on span "**********" at bounding box center [423, 212] width 36 height 8
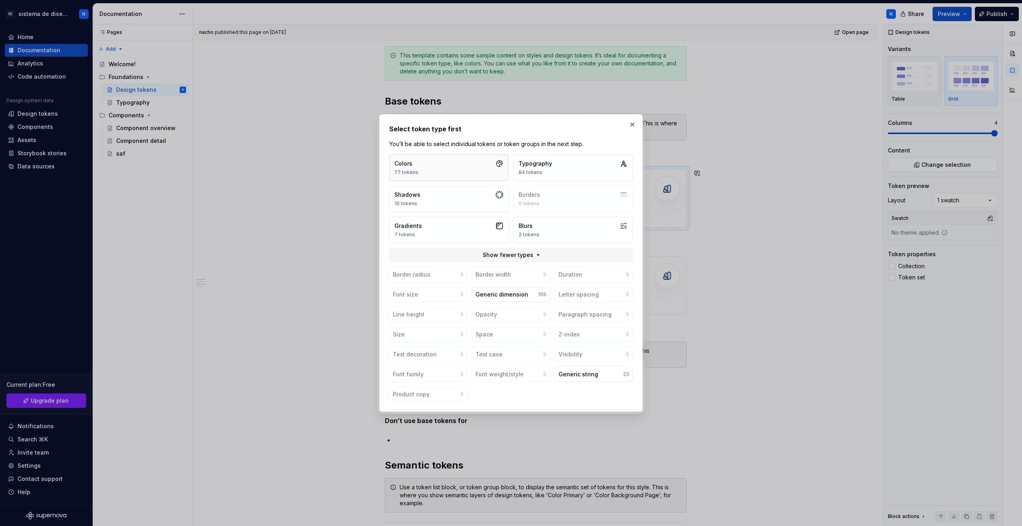
click at [428, 167] on button "Colors 77 tokens" at bounding box center [448, 168] width 119 height 26
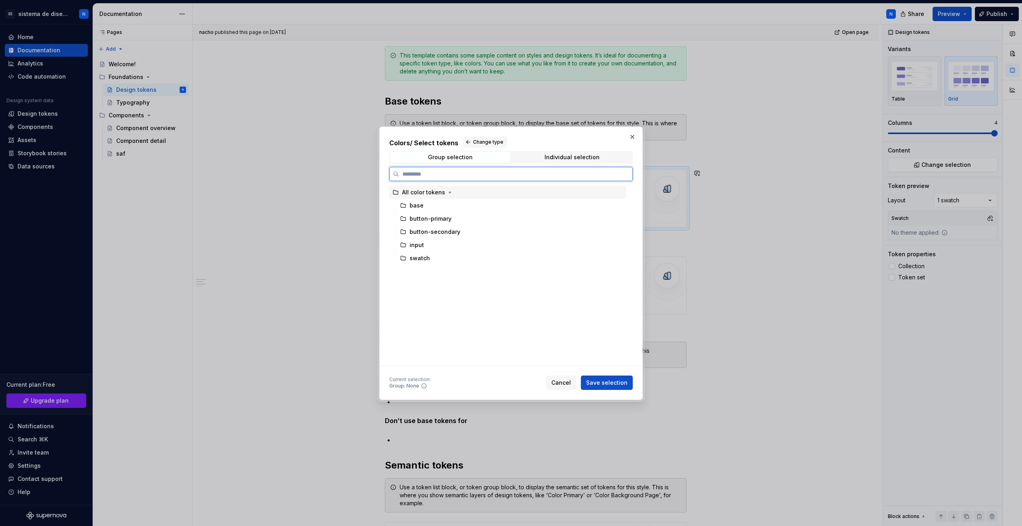
click at [427, 194] on div "All color tokens" at bounding box center [423, 193] width 43 height 8
click at [447, 192] on icon "button" at bounding box center [450, 192] width 6 height 6
click at [429, 201] on div "base" at bounding box center [512, 205] width 230 height 13
click at [425, 207] on div "base" at bounding box center [512, 205] width 230 height 13
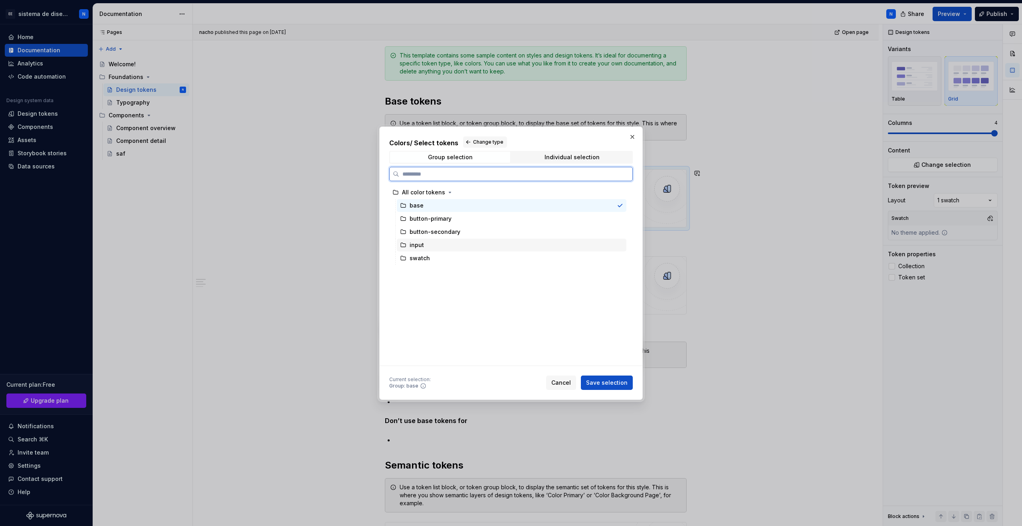
click at [428, 250] on div "input" at bounding box center [512, 245] width 230 height 13
click at [428, 236] on div "button-secondary" at bounding box center [512, 232] width 230 height 13
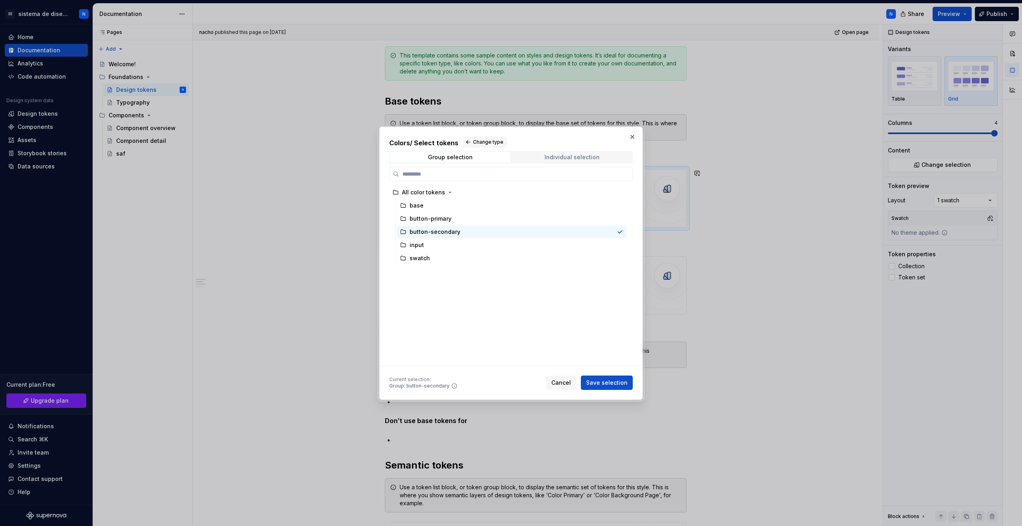
click at [541, 157] on span "Individual selection" at bounding box center [572, 157] width 120 height 11
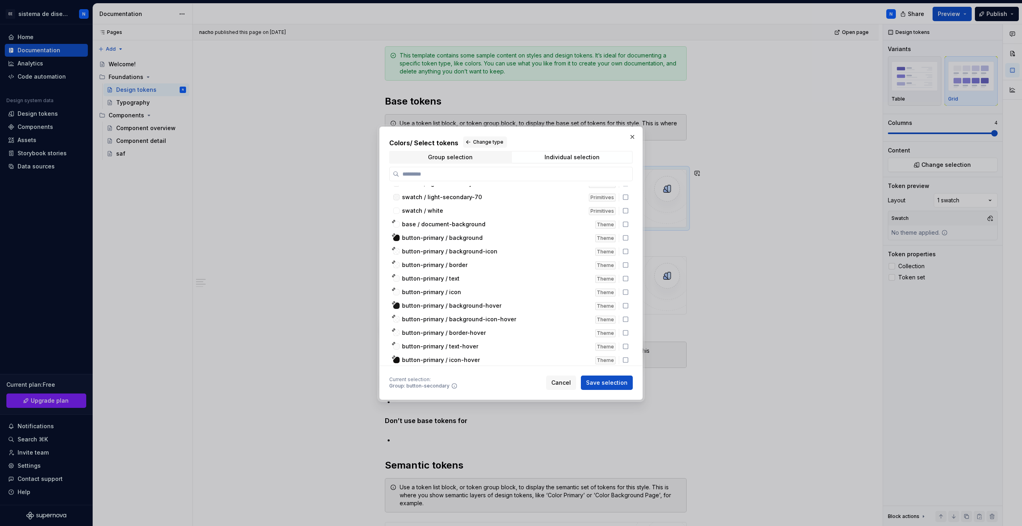
scroll to position [357, 0]
type textarea "*"
click at [634, 138] on button "button" at bounding box center [632, 136] width 11 height 11
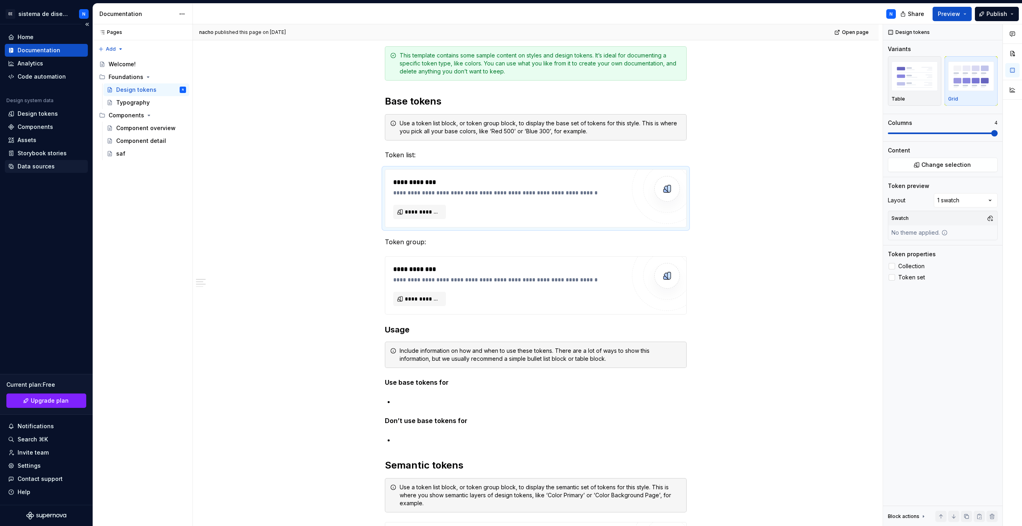
click at [56, 163] on div "Data sources" at bounding box center [46, 167] width 77 height 8
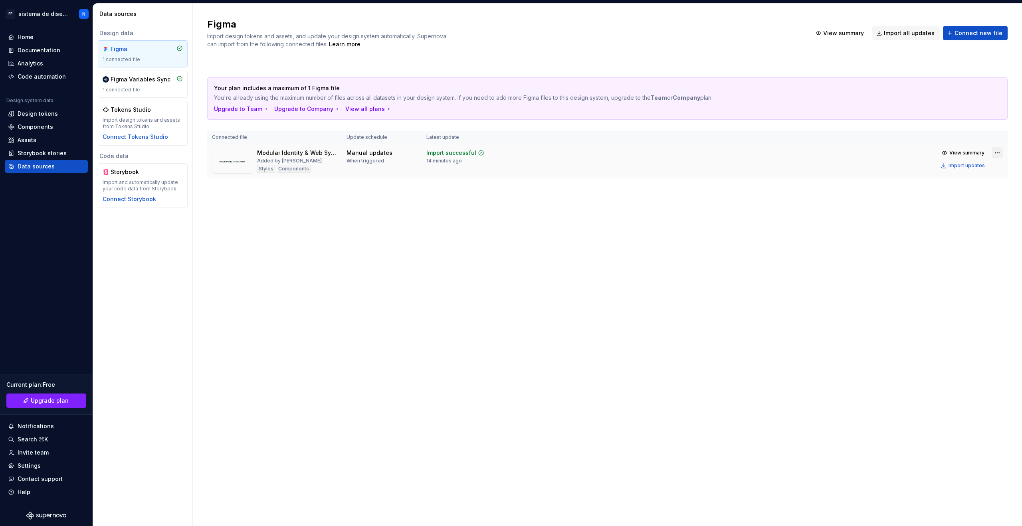
click at [996, 153] on html "EE sistema de diseño a N Home Documentation Analytics Code automation Design sy…" at bounding box center [511, 263] width 1022 height 526
click at [942, 222] on div "Remove Figma file" at bounding box center [974, 223] width 91 height 8
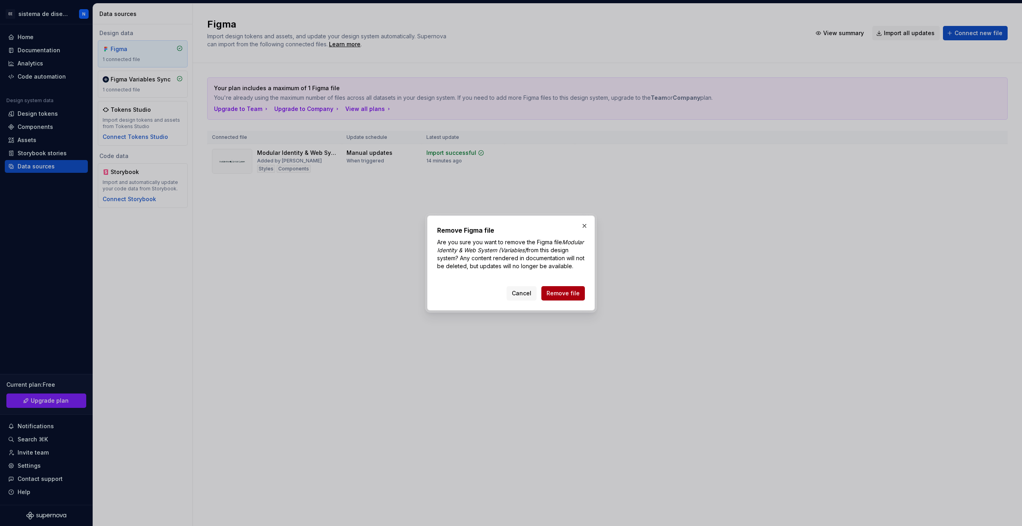
click at [566, 291] on span "Remove file" at bounding box center [563, 294] width 33 height 8
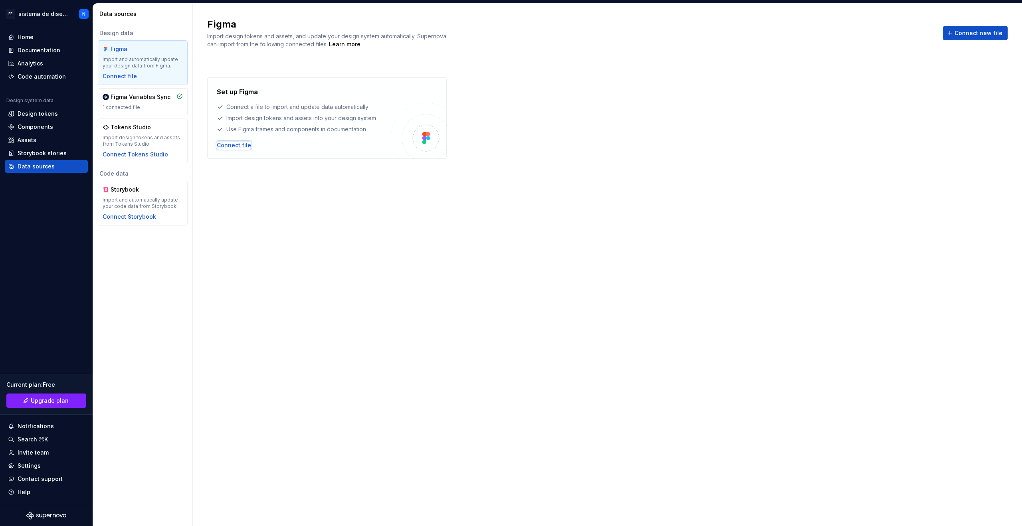
click at [242, 141] on div "Connect file" at bounding box center [234, 145] width 34 height 8
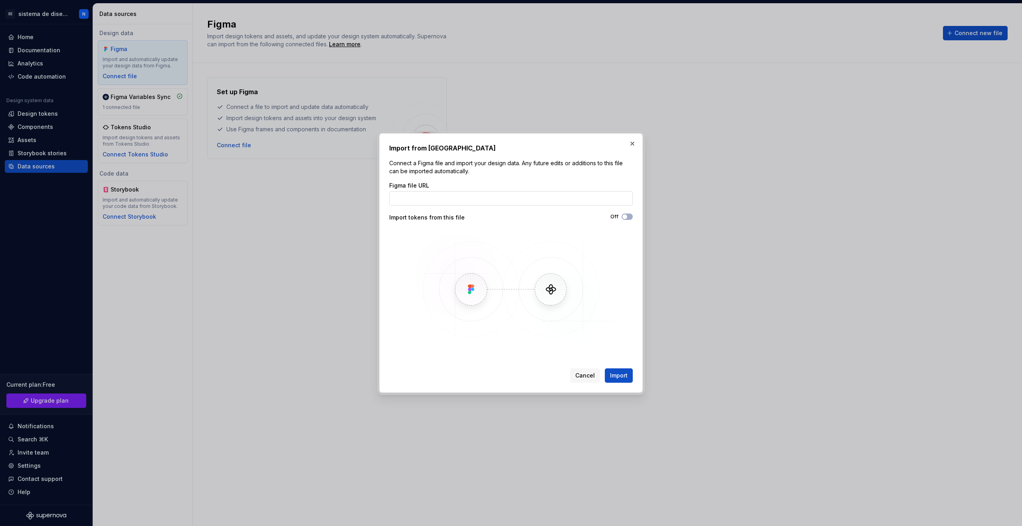
type input "v"
type input "[URL][DOMAIN_NAME]"
click at [624, 370] on button "Import" at bounding box center [619, 376] width 28 height 14
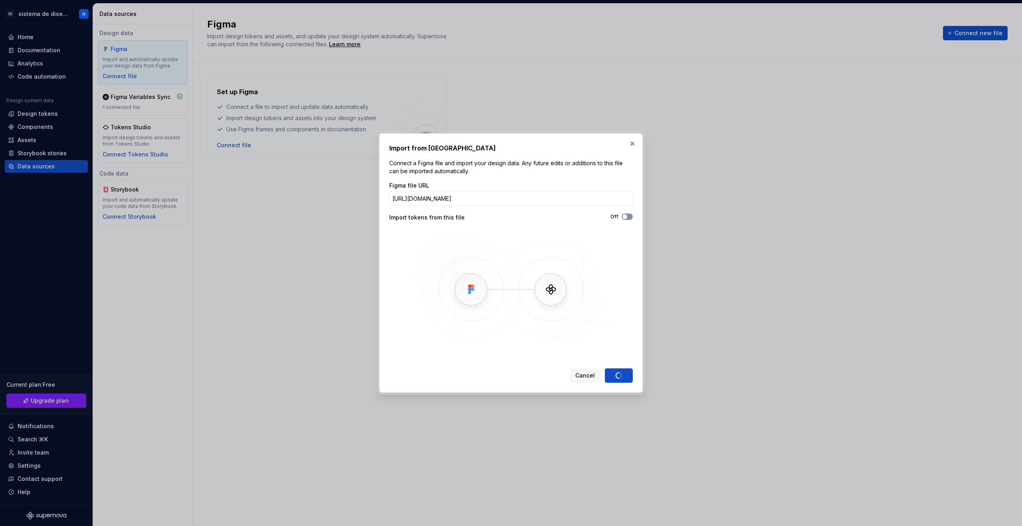
click at [628, 215] on button "Off" at bounding box center [627, 217] width 11 height 6
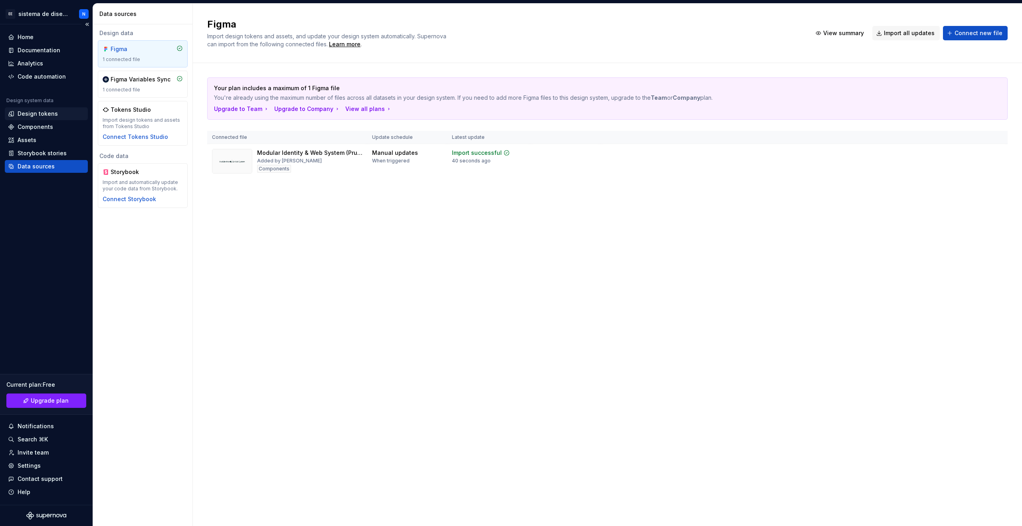
click at [41, 115] on div "Design tokens" at bounding box center [38, 114] width 40 height 8
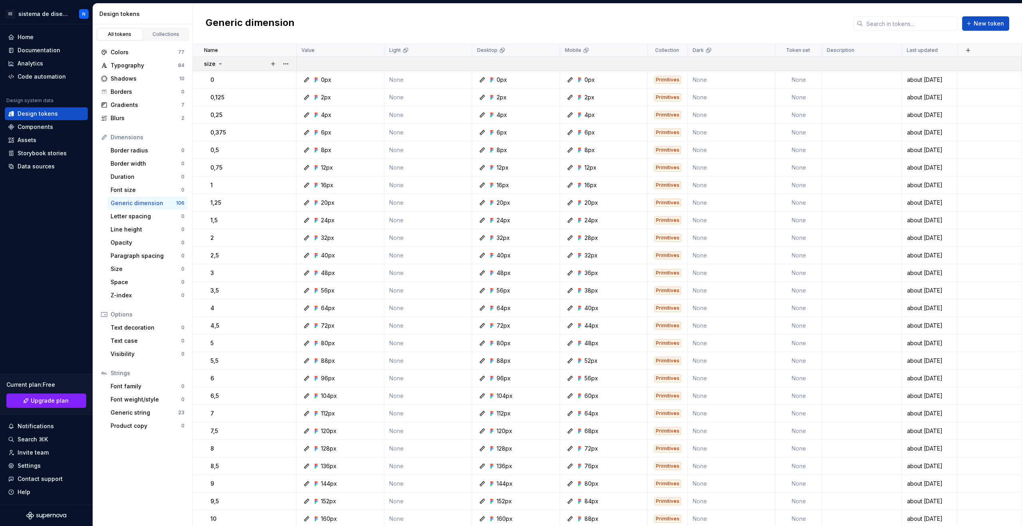
click at [221, 64] on icon at bounding box center [220, 64] width 6 height 6
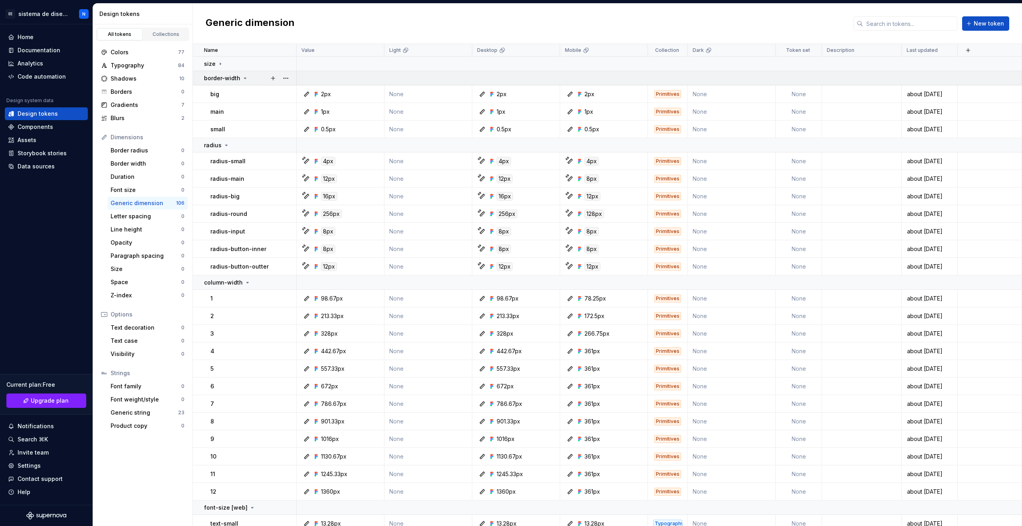
click at [242, 81] on div "border-width" at bounding box center [226, 78] width 44 height 8
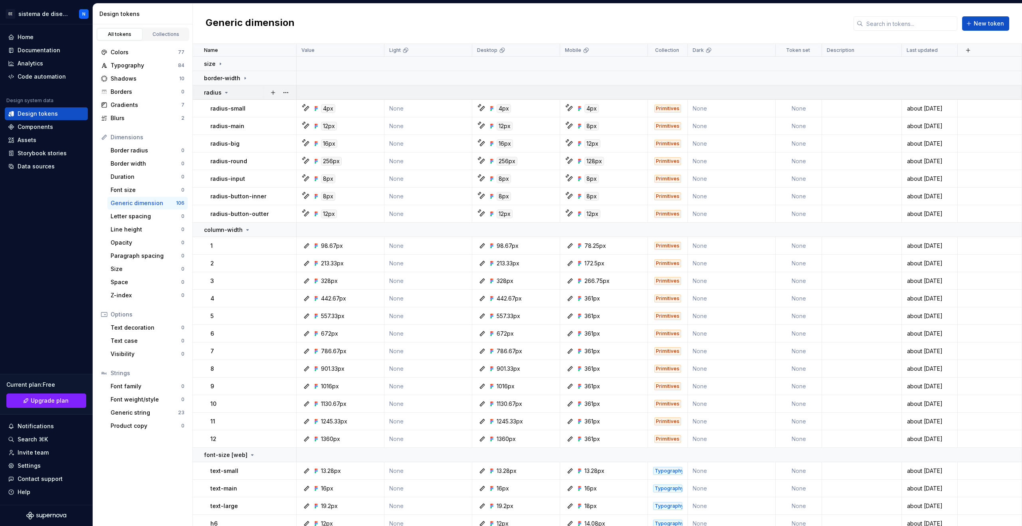
click at [226, 93] on icon at bounding box center [226, 92] width 6 height 6
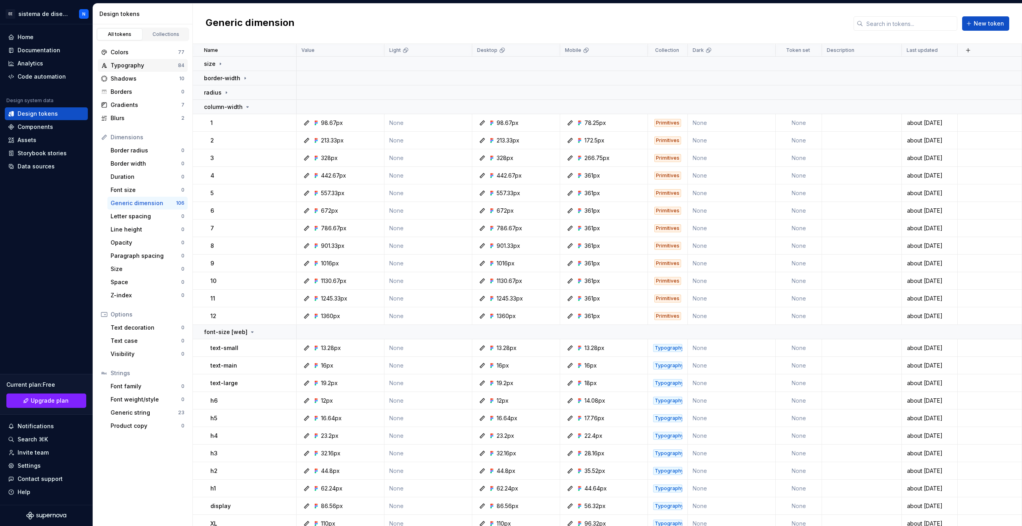
click at [169, 67] on div "Typography" at bounding box center [144, 66] width 67 height 8
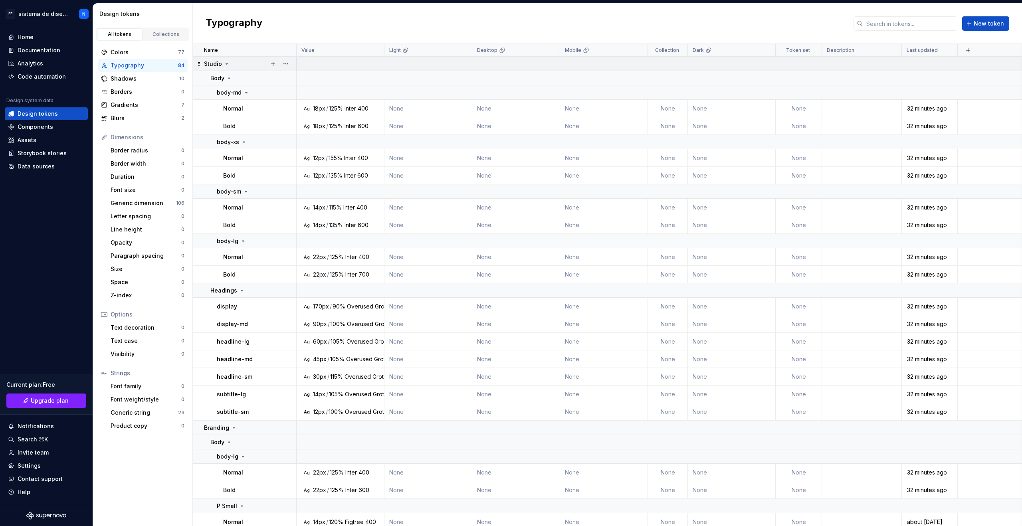
click at [227, 65] on icon at bounding box center [227, 64] width 6 height 6
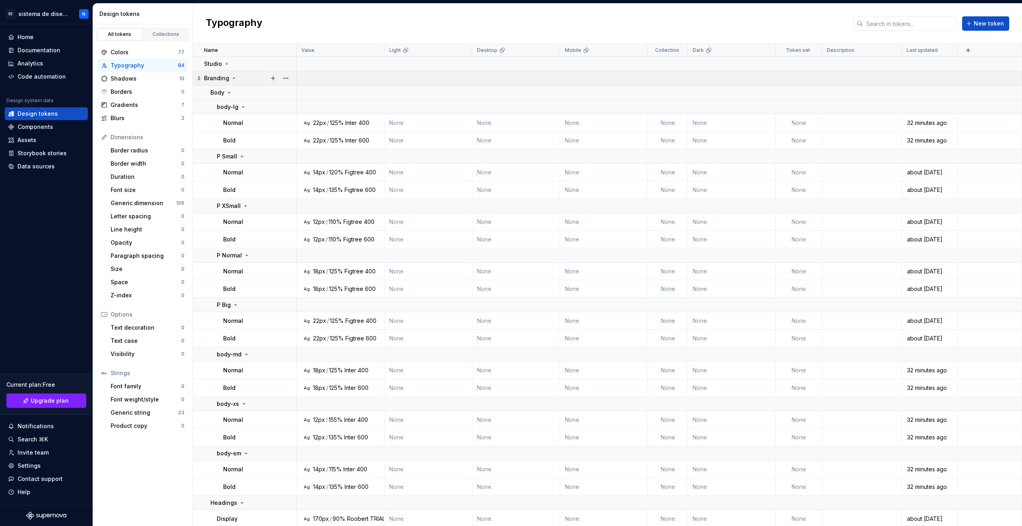
click at [231, 74] on div "Branding" at bounding box center [220, 78] width 33 height 8
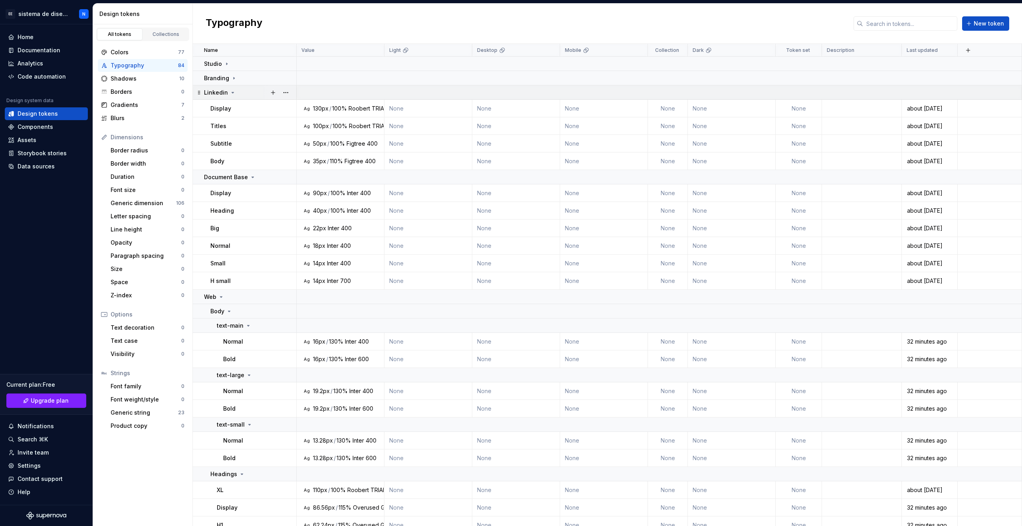
click at [230, 90] on icon at bounding box center [233, 92] width 6 height 6
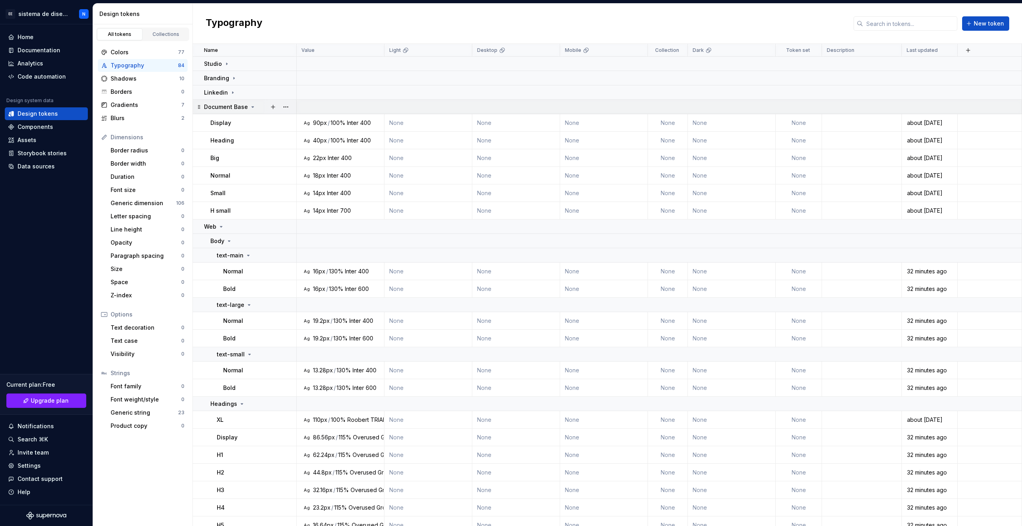
click at [250, 107] on icon at bounding box center [253, 107] width 6 height 6
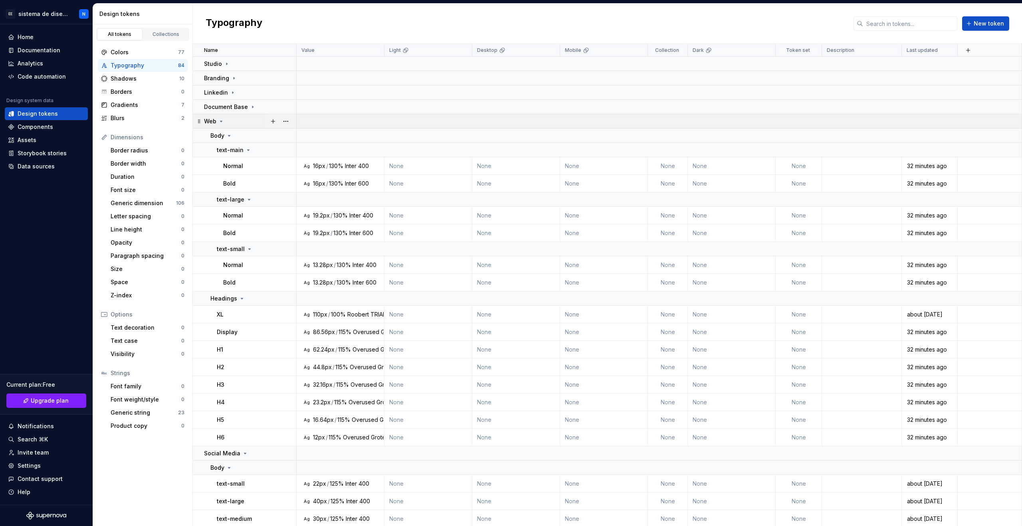
click at [218, 122] on icon at bounding box center [221, 121] width 6 height 6
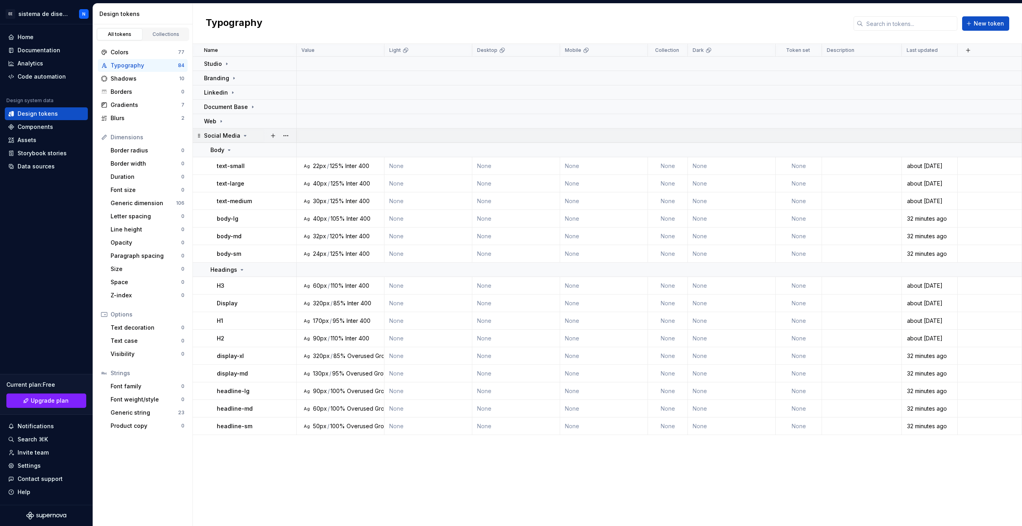
click at [242, 136] on icon at bounding box center [245, 136] width 6 height 6
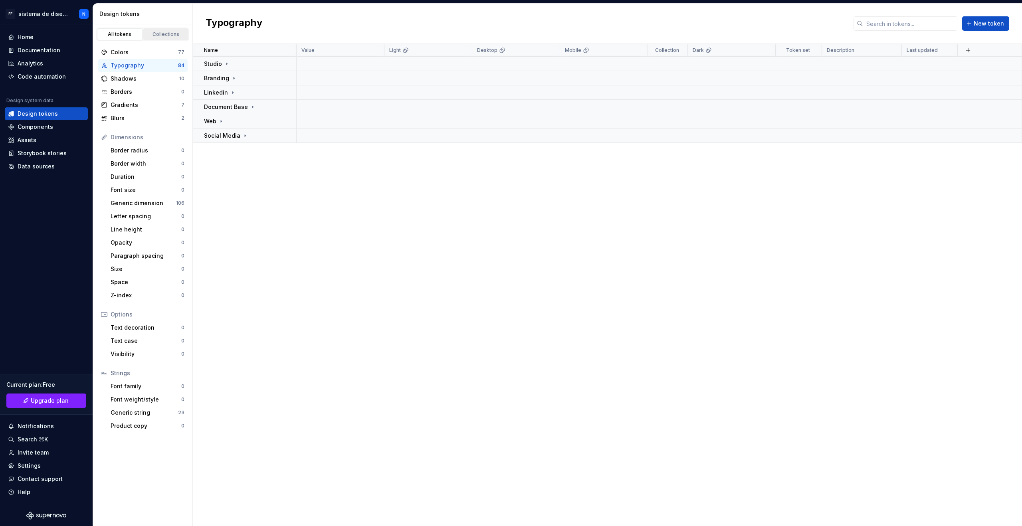
click at [171, 33] on div "Collections" at bounding box center [166, 34] width 40 height 6
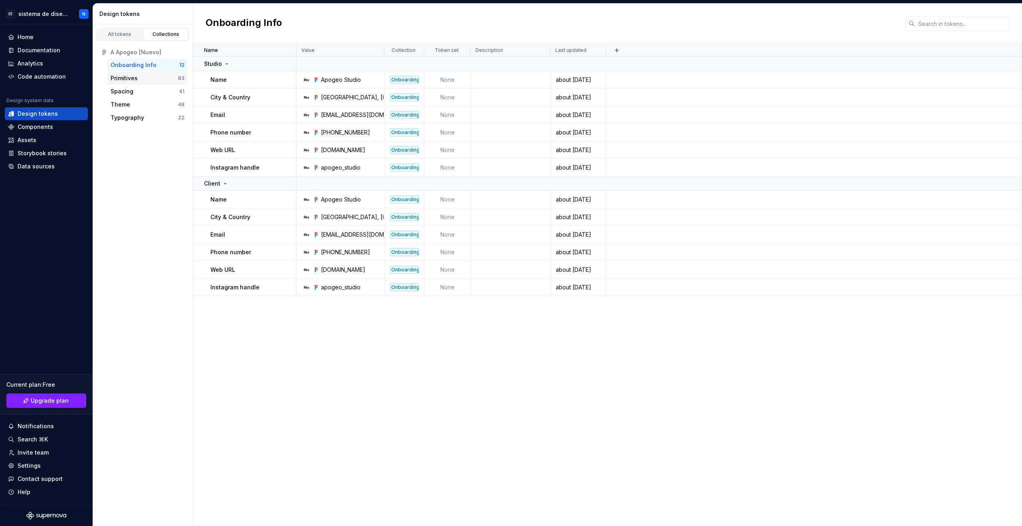
click at [150, 76] on div "Primitives" at bounding box center [144, 78] width 67 height 8
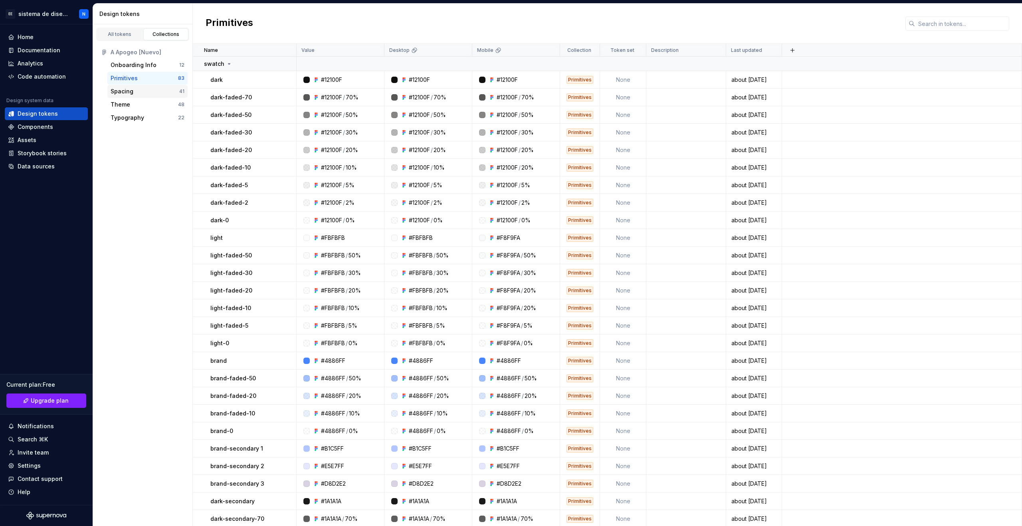
click at [150, 94] on div "Spacing" at bounding box center [145, 91] width 69 height 8
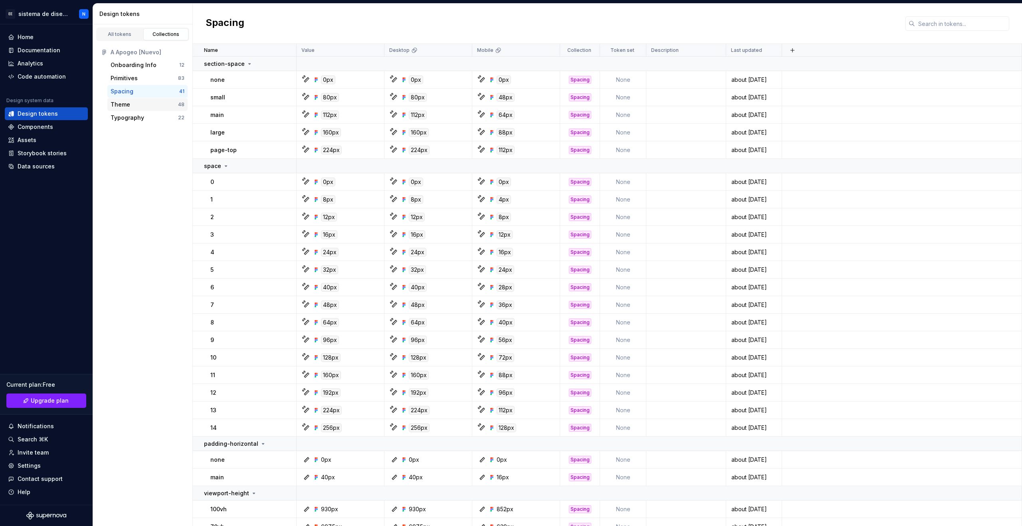
click at [143, 106] on div "Theme" at bounding box center [144, 105] width 67 height 8
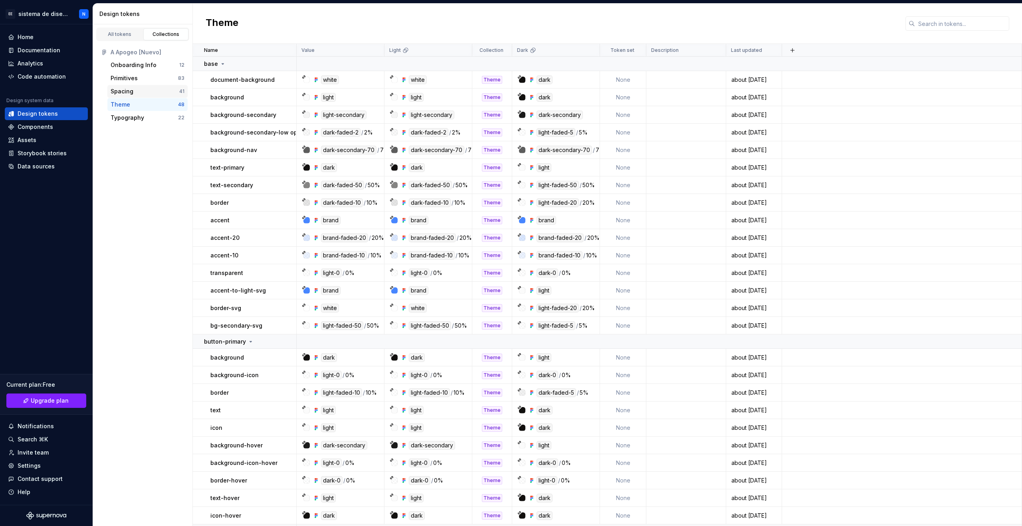
click at [148, 91] on div "Spacing" at bounding box center [145, 91] width 69 height 8
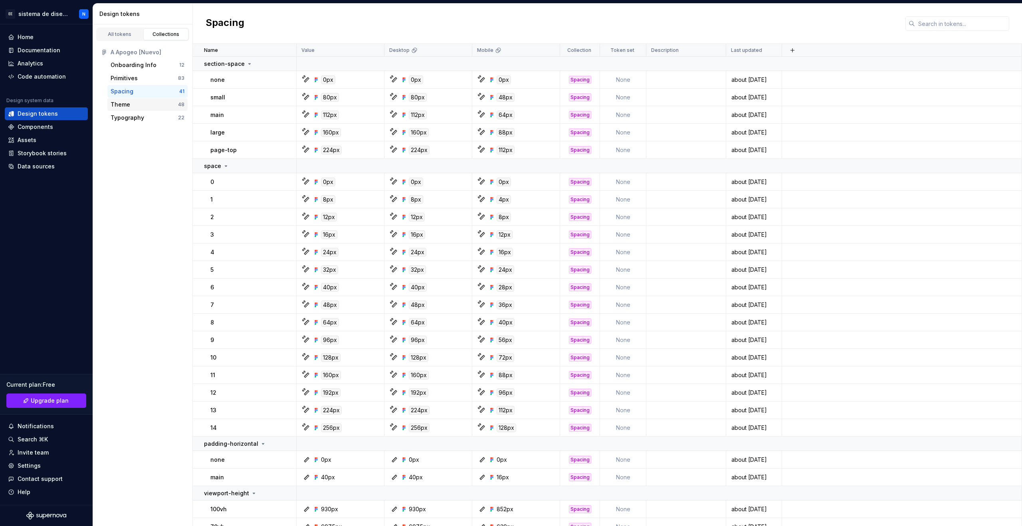
click at [151, 101] on div "Theme" at bounding box center [144, 105] width 67 height 8
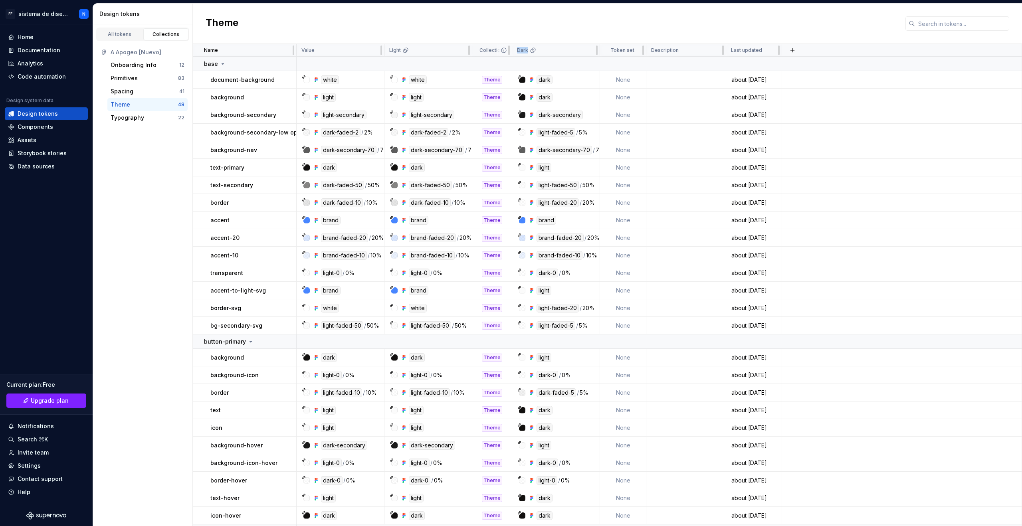
drag, startPoint x: 536, startPoint y: 46, endPoint x: 500, endPoint y: 49, distance: 36.1
click at [500, 49] on tr "Name Value Light Collection Dark Token set Description Last updated" at bounding box center [608, 50] width 830 height 13
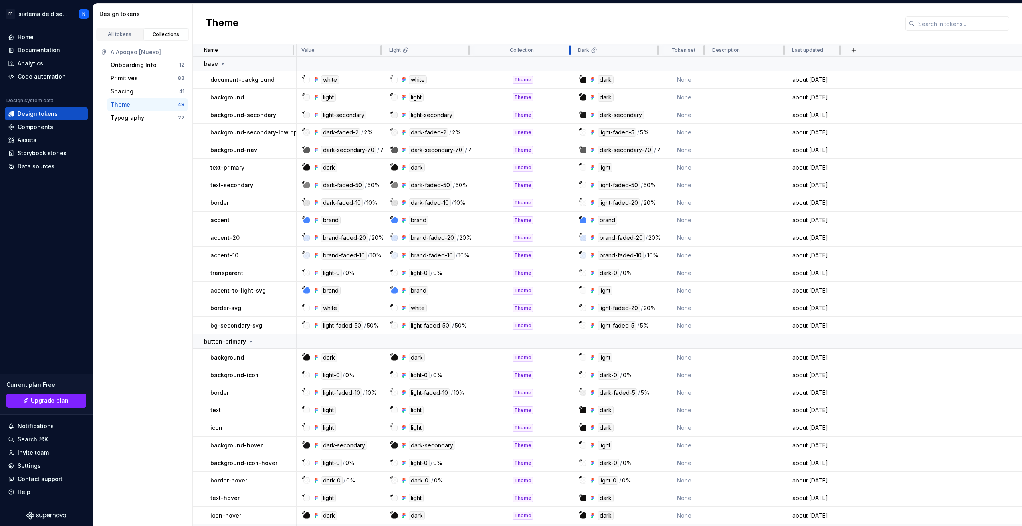
click at [571, 26] on div "Theme" at bounding box center [608, 24] width 830 height 40
drag, startPoint x: 592, startPoint y: 51, endPoint x: 583, endPoint y: 53, distance: 9.7
click at [611, 53] on div "Dark" at bounding box center [617, 50] width 78 height 6
click at [652, 50] on html "EE sistema de diseño a N Home Documentation Analytics Code automation Design sy…" at bounding box center [511, 263] width 1022 height 526
click at [654, 68] on icon at bounding box center [653, 66] width 6 height 6
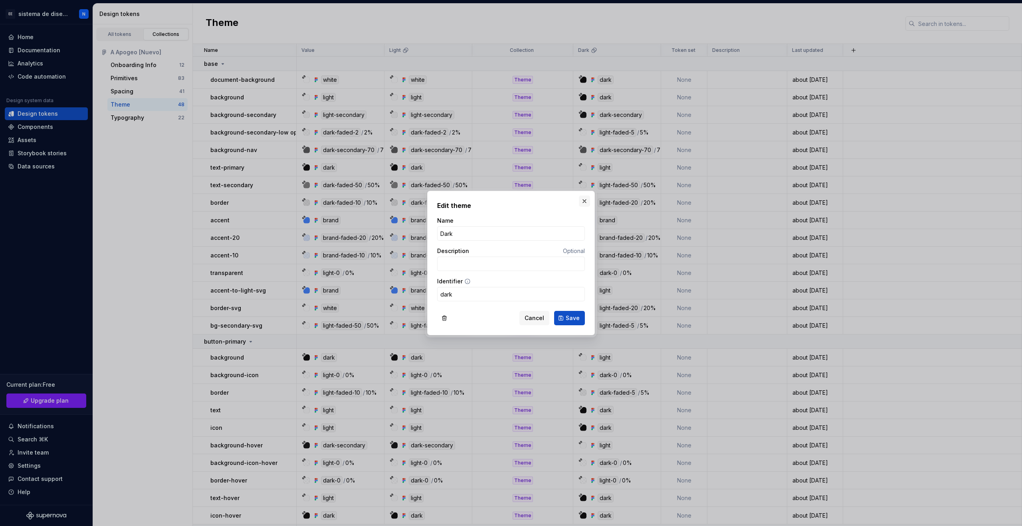
click at [583, 201] on button "button" at bounding box center [584, 201] width 11 height 11
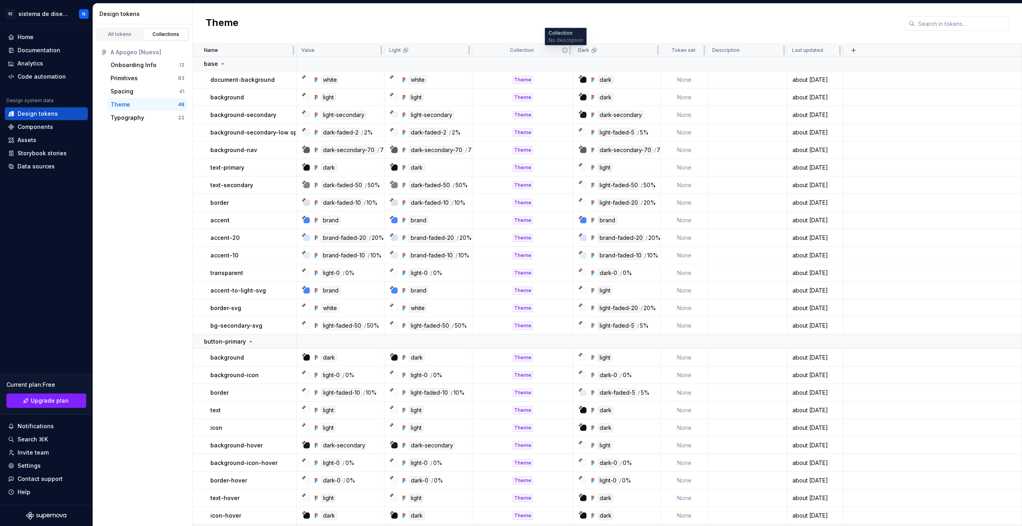
click at [565, 49] on icon at bounding box center [565, 50] width 5 height 5
click at [538, 49] on div "Collection" at bounding box center [522, 50] width 91 height 6
click at [142, 115] on div "Typography" at bounding box center [128, 118] width 34 height 8
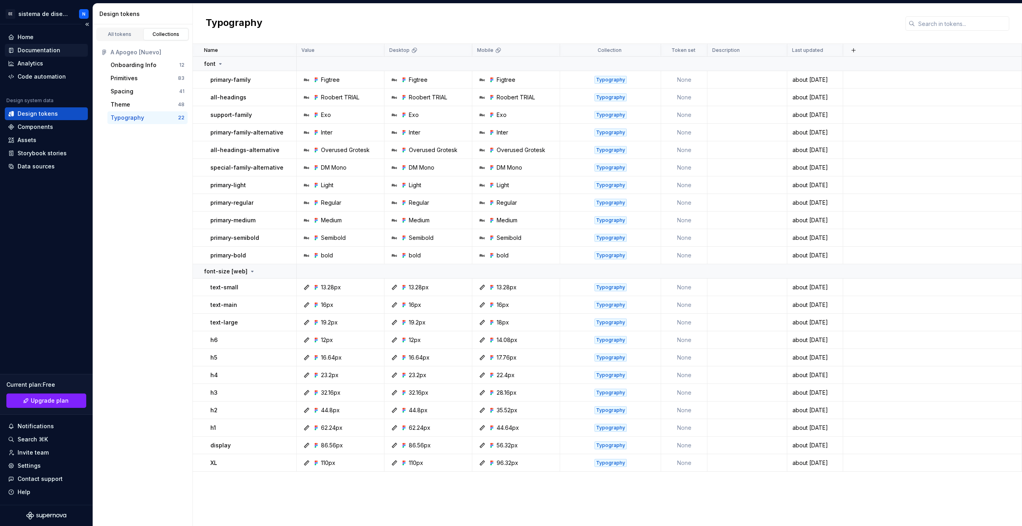
click at [46, 50] on div "Documentation" at bounding box center [39, 50] width 43 height 8
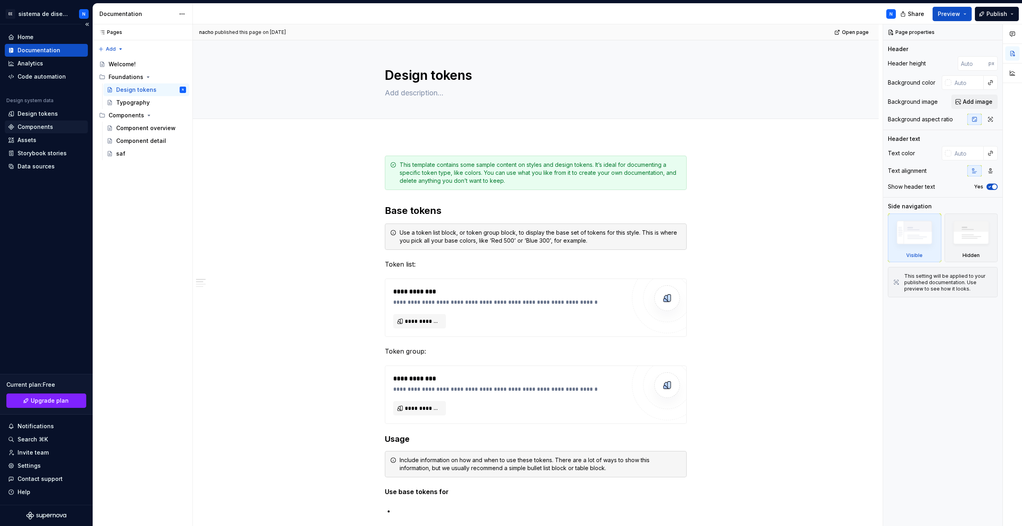
click at [55, 126] on div "Components" at bounding box center [46, 127] width 77 height 8
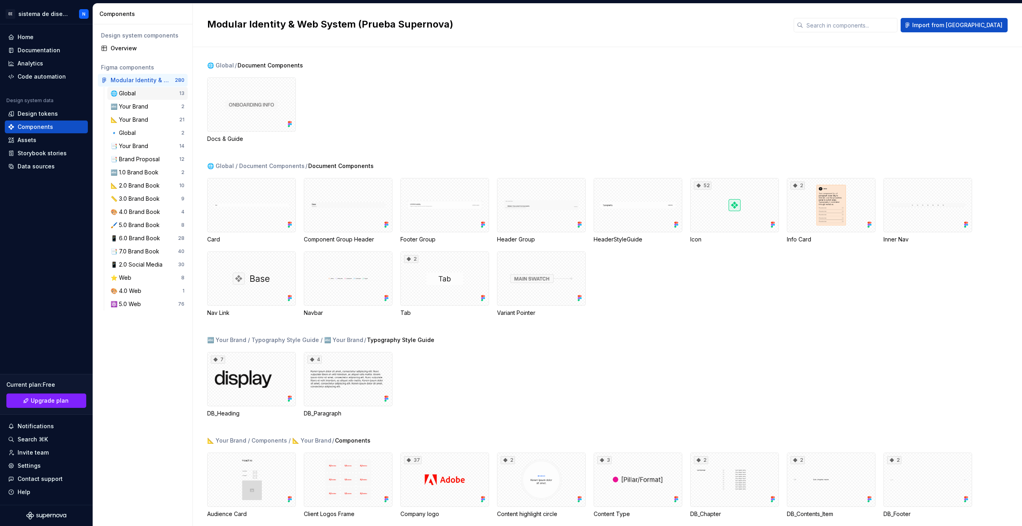
click at [160, 92] on div "🌐 Global" at bounding box center [145, 93] width 69 height 8
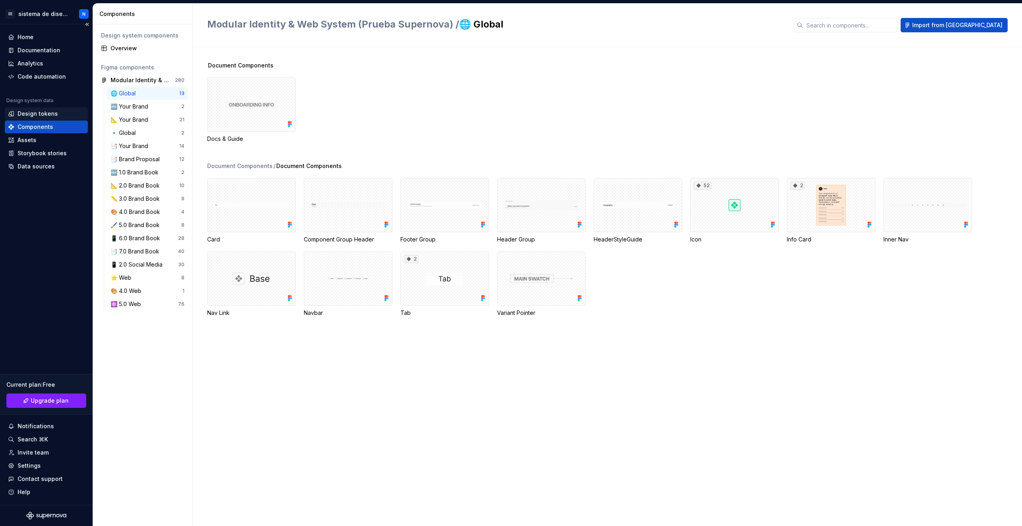
click at [48, 110] on div "Design tokens" at bounding box center [38, 114] width 40 height 8
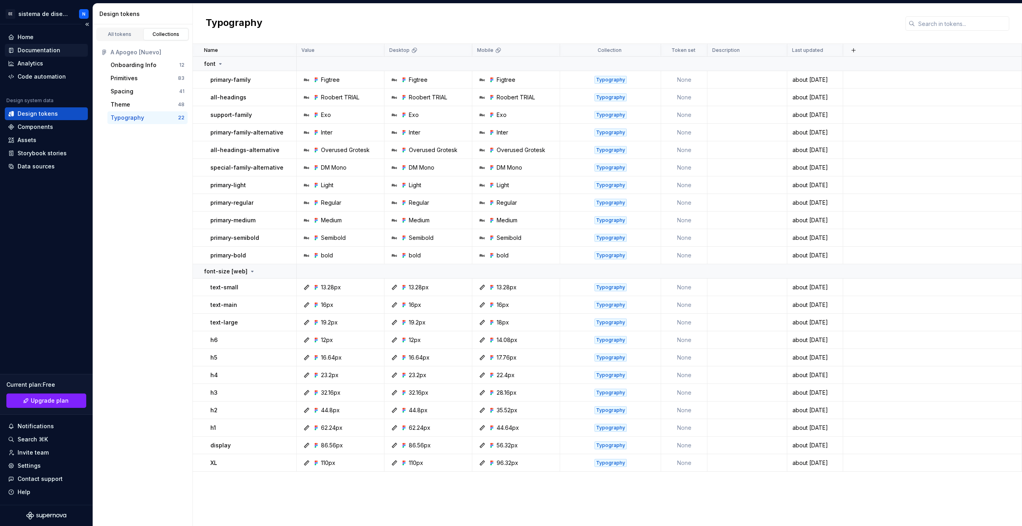
click at [60, 50] on div "Documentation" at bounding box center [46, 50] width 77 height 8
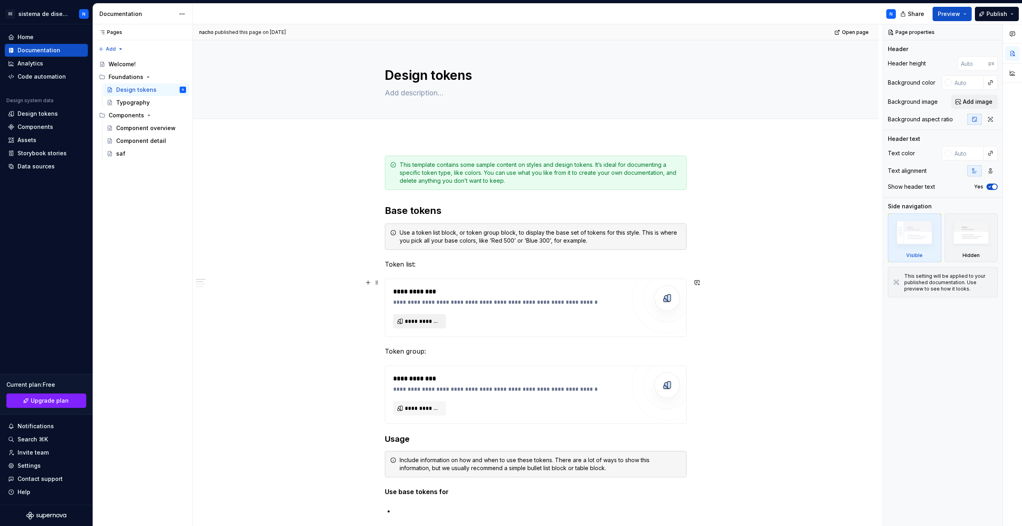
click at [423, 324] on span "**********" at bounding box center [423, 322] width 36 height 8
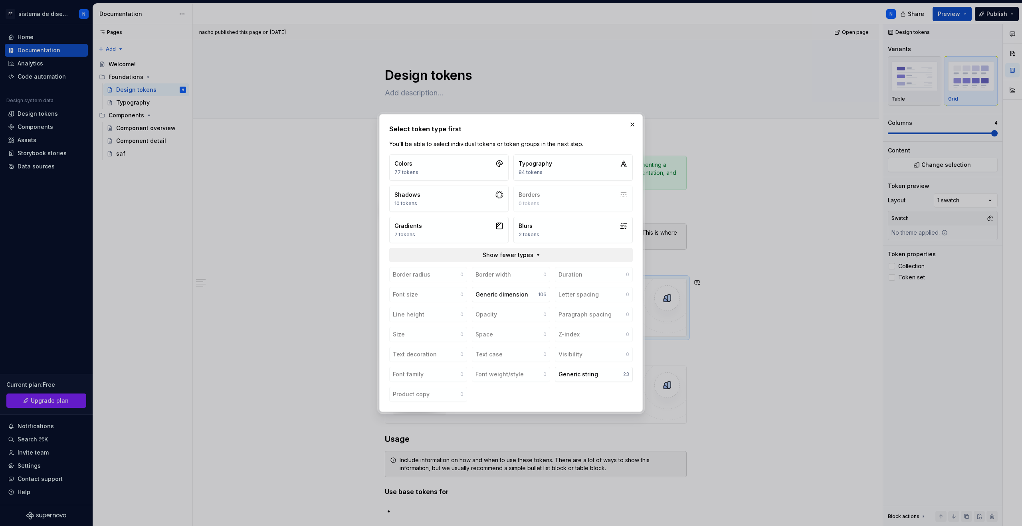
click at [503, 257] on span "Show fewer types" at bounding box center [508, 255] width 51 height 8
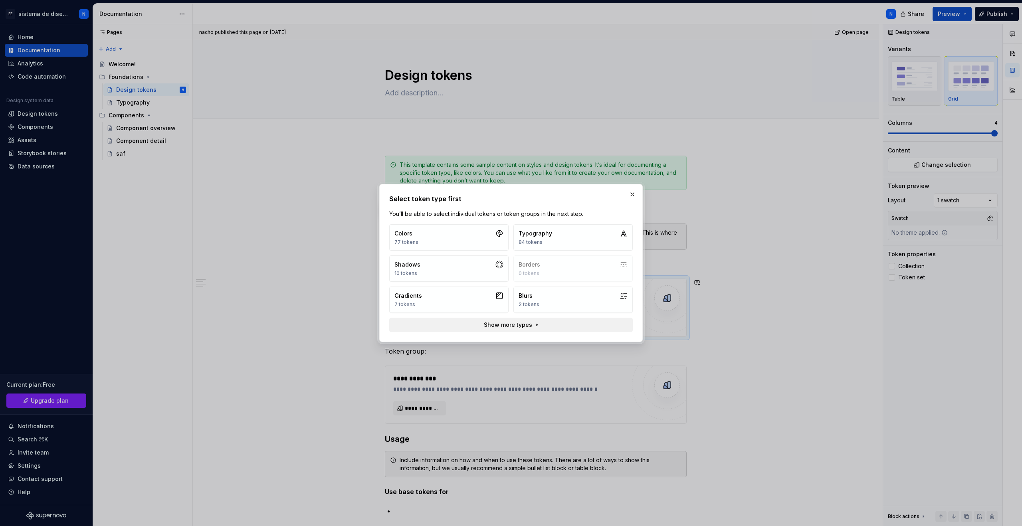
click at [509, 328] on span "Show more types" at bounding box center [508, 325] width 48 height 8
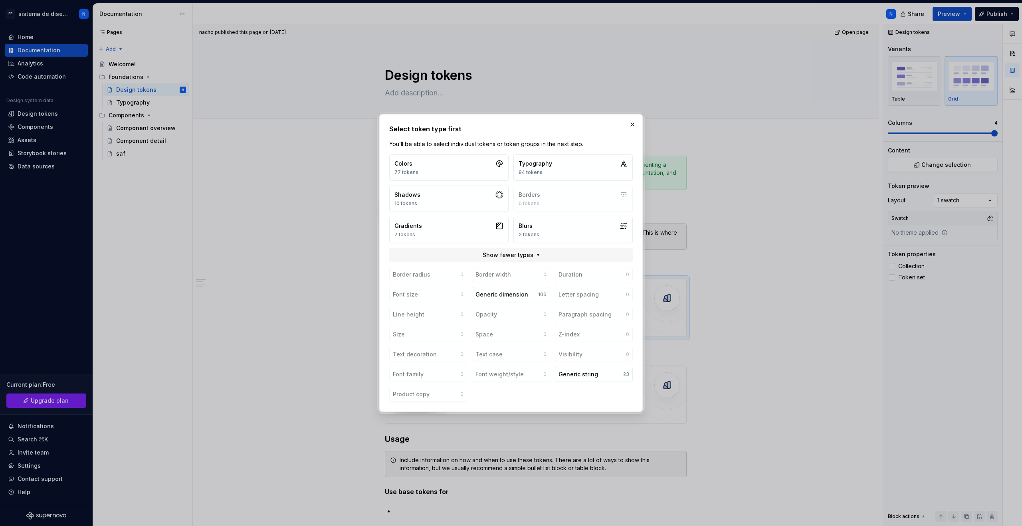
click at [633, 127] on button "button" at bounding box center [632, 124] width 11 height 11
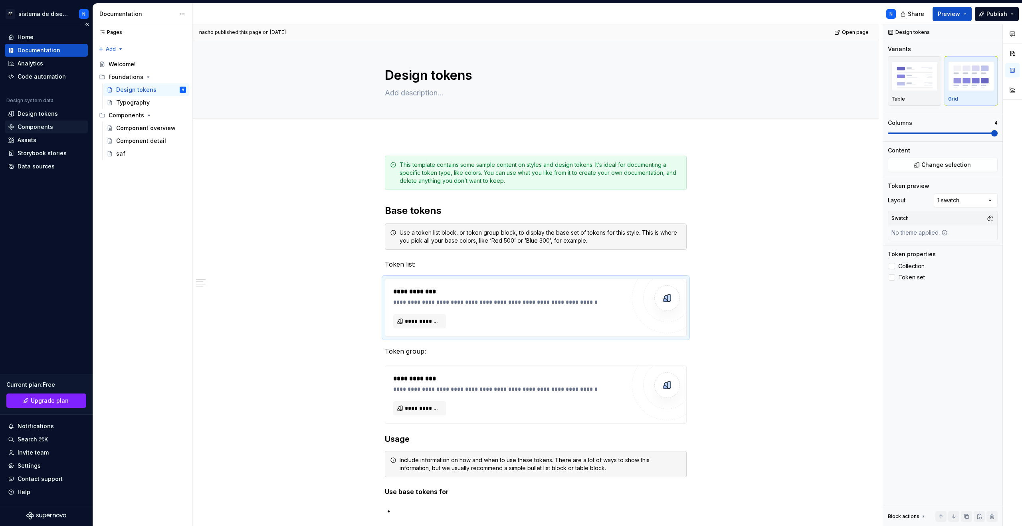
click at [31, 125] on div "Components" at bounding box center [36, 127] width 36 height 8
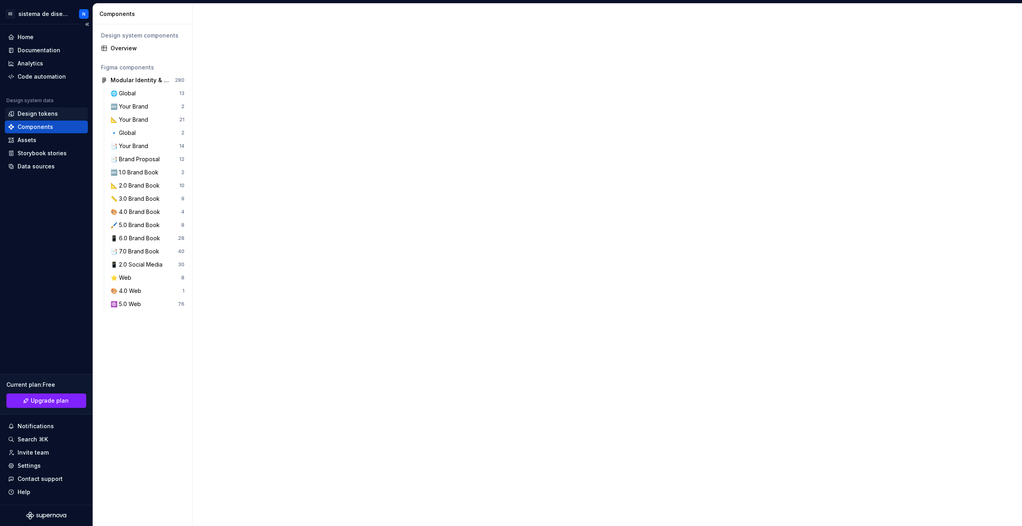
click at [31, 111] on div "Design tokens" at bounding box center [38, 114] width 40 height 8
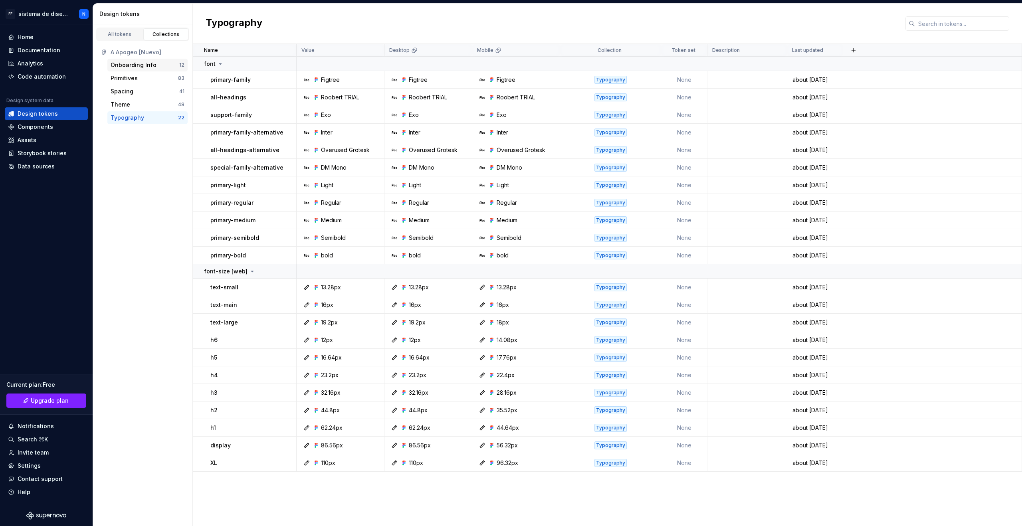
click at [155, 68] on div "Onboarding Info" at bounding box center [145, 65] width 69 height 8
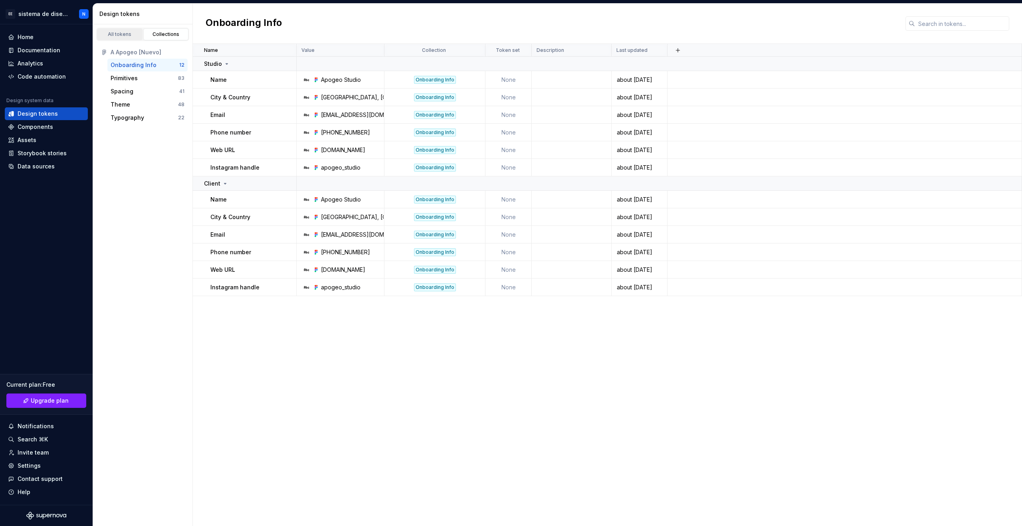
click at [122, 30] on link "All tokens" at bounding box center [120, 34] width 46 height 12
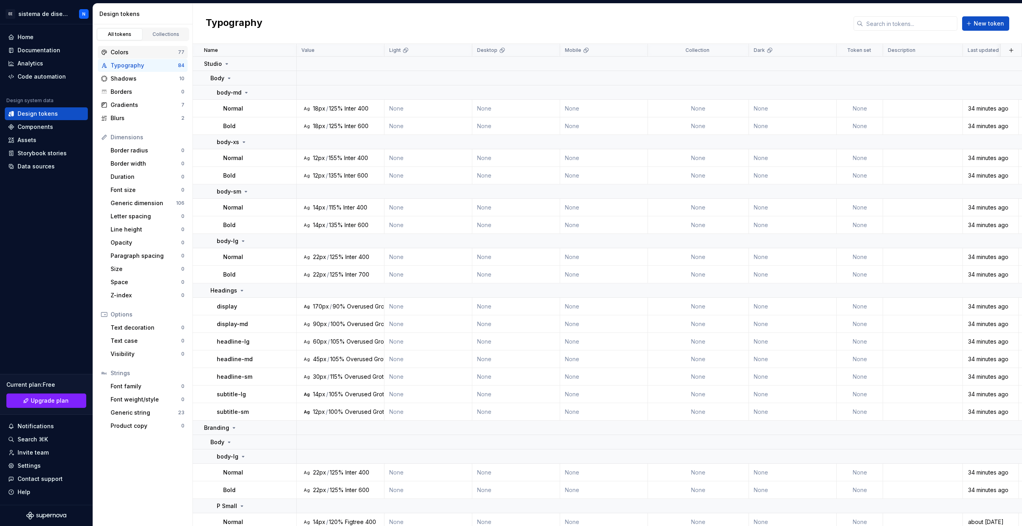
click at [159, 54] on div "Colors" at bounding box center [144, 52] width 67 height 8
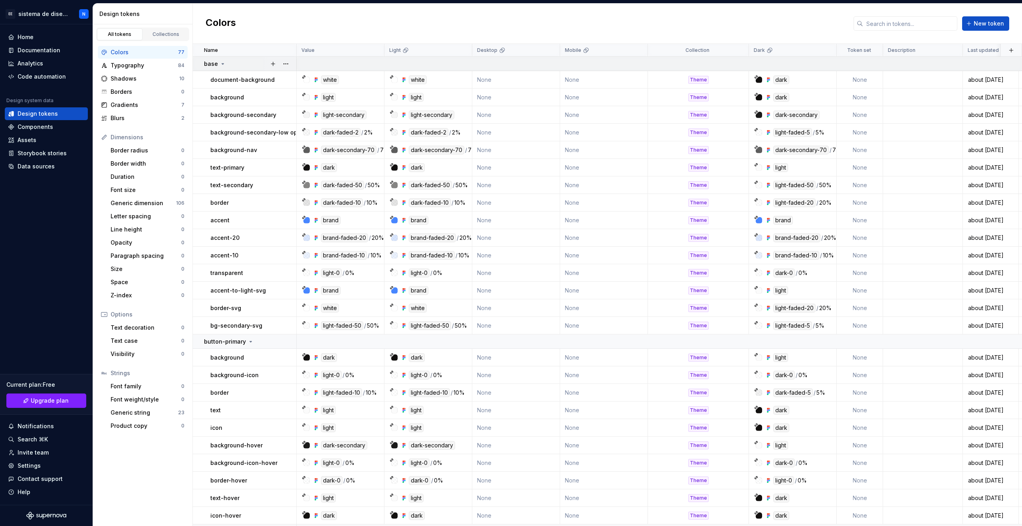
click at [220, 62] on icon at bounding box center [223, 64] width 6 height 6
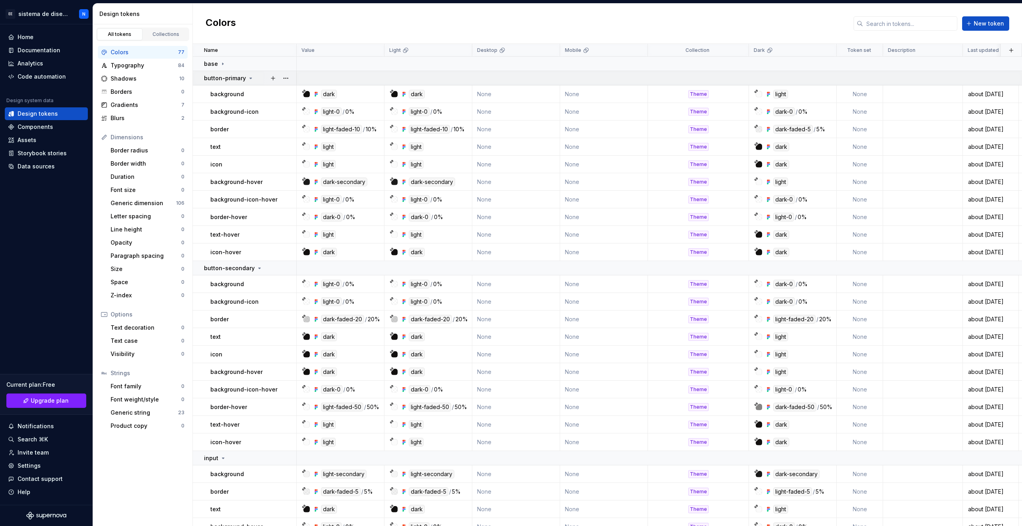
click at [245, 77] on div "button-primary" at bounding box center [229, 78] width 50 height 8
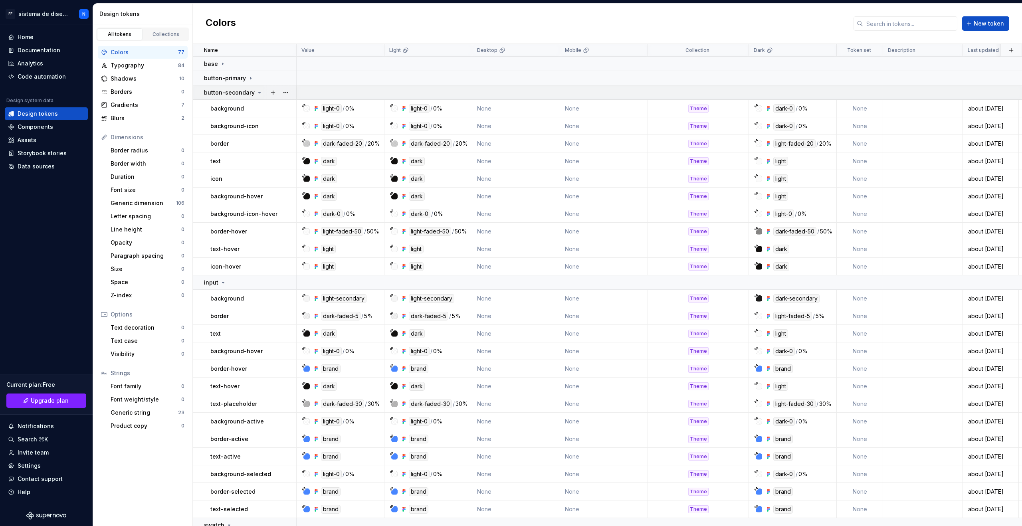
click at [256, 91] on icon at bounding box center [259, 92] width 6 height 6
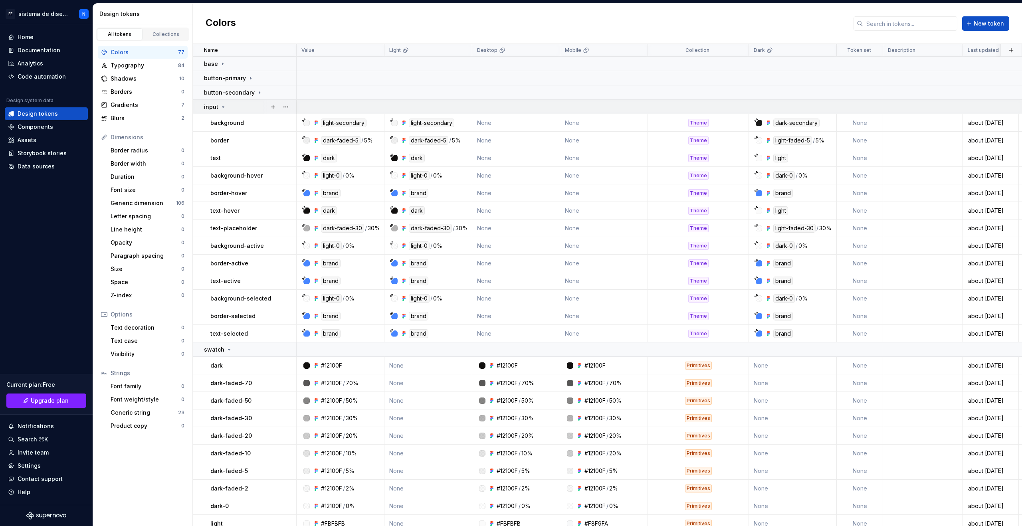
click at [221, 107] on icon at bounding box center [223, 107] width 6 height 6
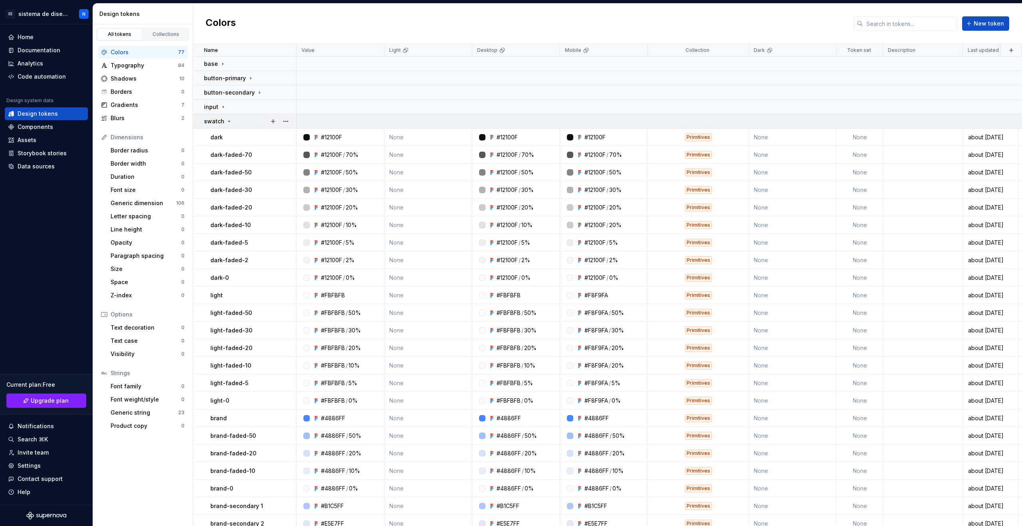
click at [228, 117] on div "swatch" at bounding box center [218, 121] width 28 height 8
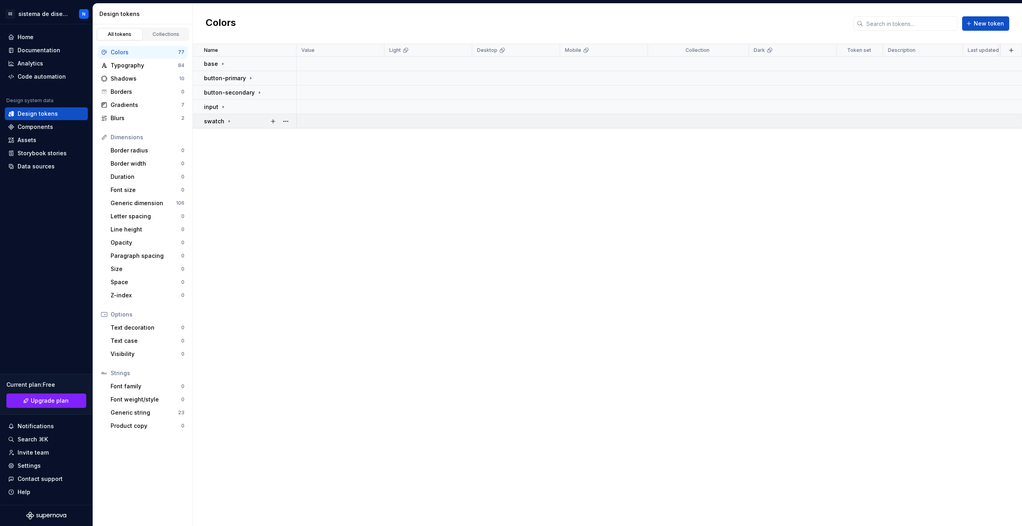
click at [228, 123] on icon at bounding box center [229, 121] width 6 height 6
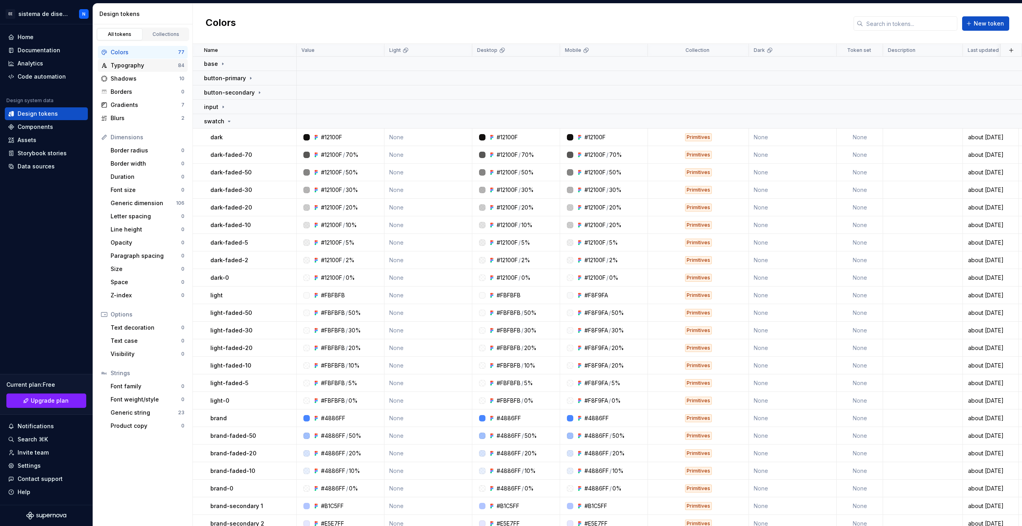
click at [154, 66] on div "Typography" at bounding box center [144, 66] width 67 height 8
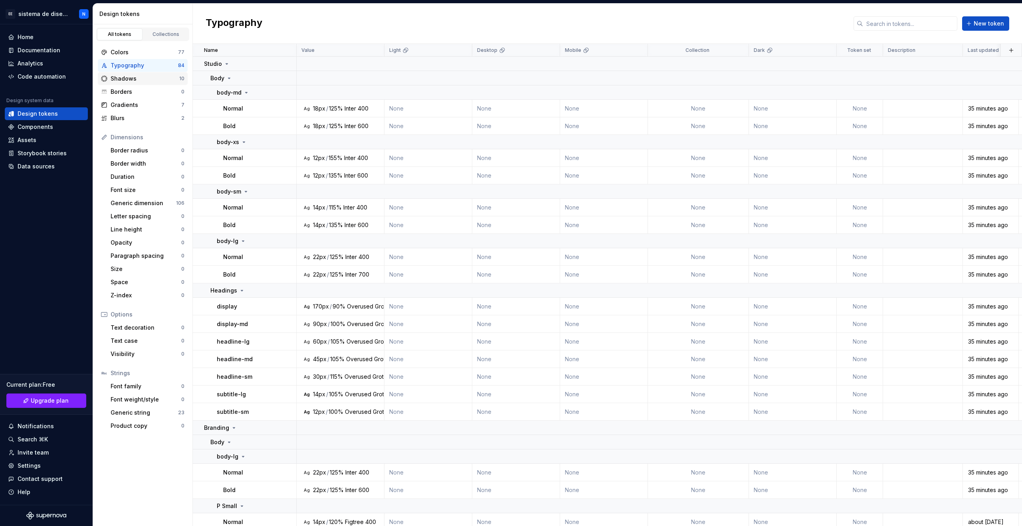
click at [152, 80] on div "Shadows" at bounding box center [145, 79] width 69 height 8
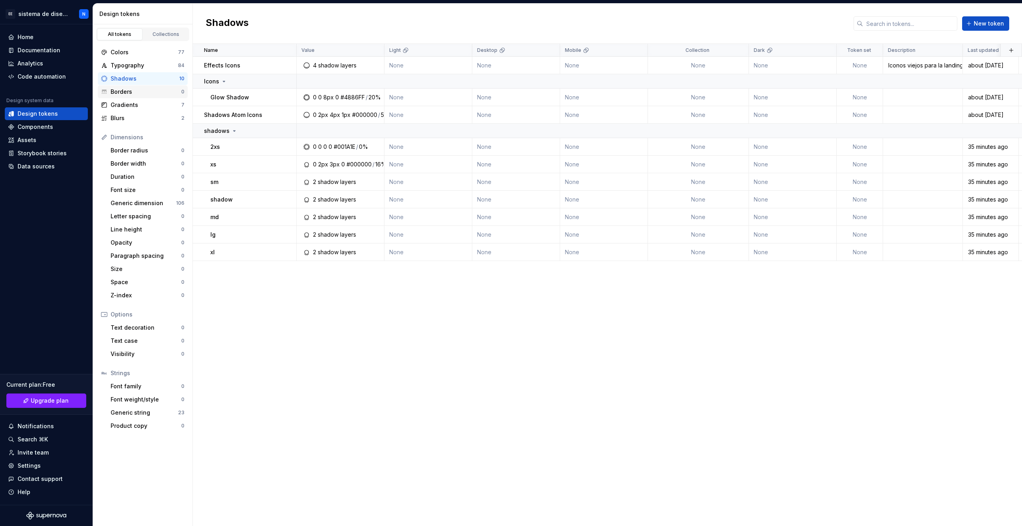
click at [154, 95] on div "Borders" at bounding box center [146, 92] width 71 height 8
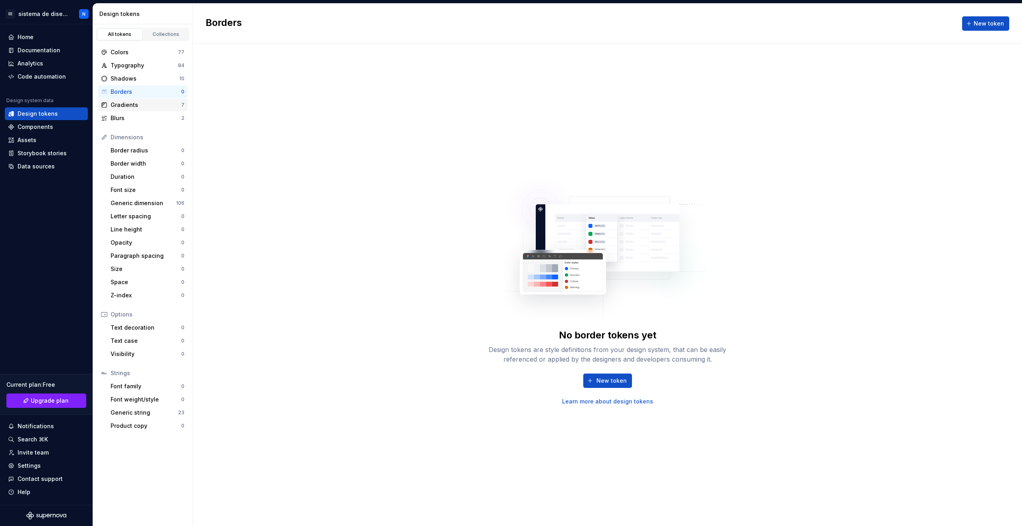
click at [155, 104] on div "Gradients" at bounding box center [146, 105] width 71 height 8
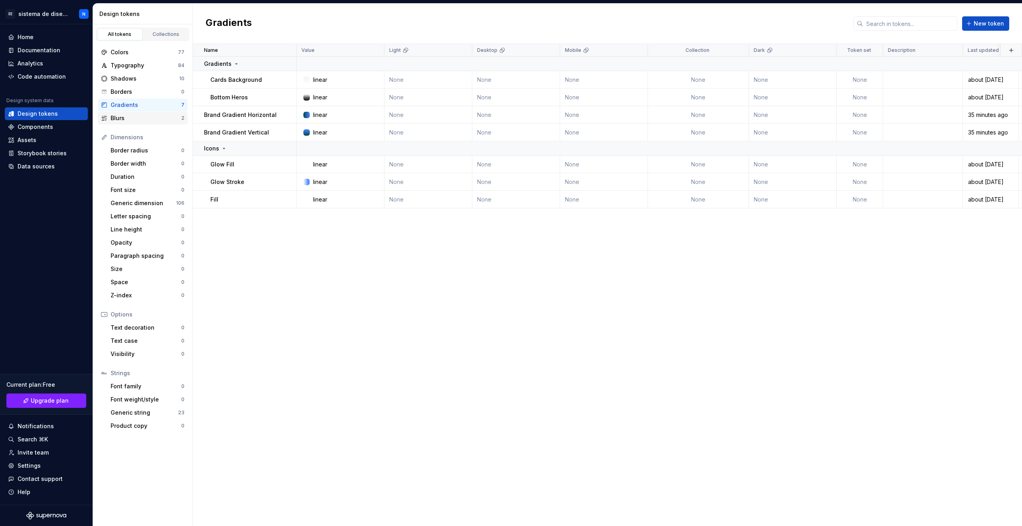
click at [157, 121] on div "Blurs" at bounding box center [146, 118] width 71 height 8
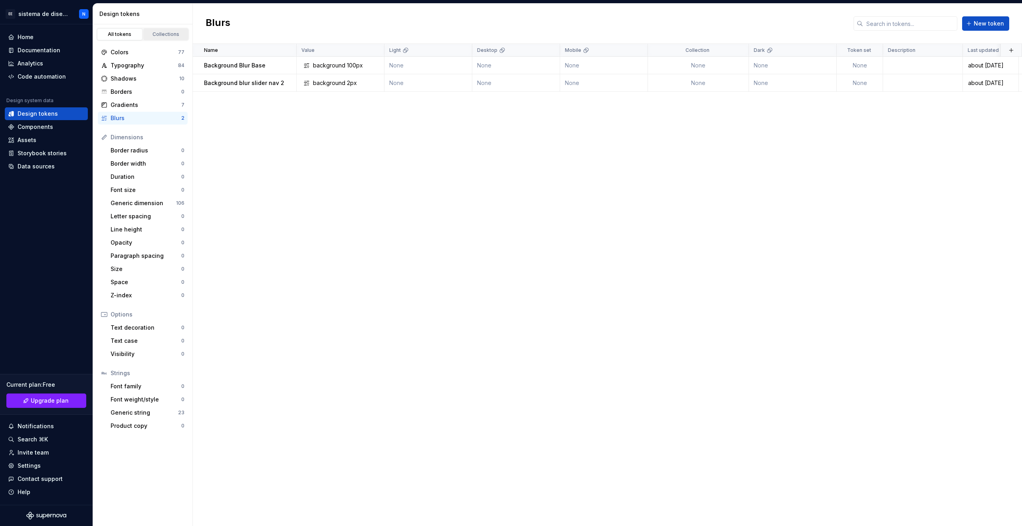
click at [164, 32] on div "Collections" at bounding box center [166, 34] width 40 height 6
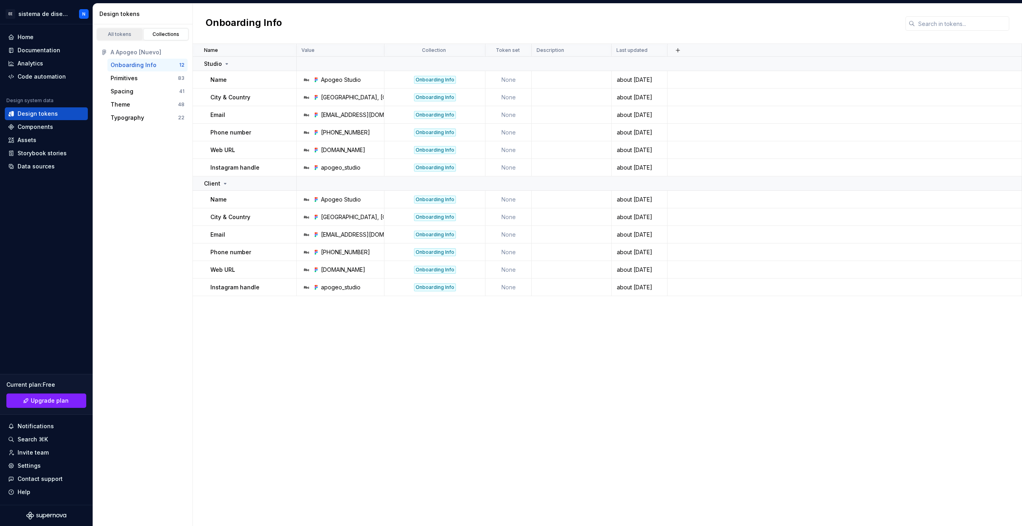
click at [129, 36] on div "All tokens" at bounding box center [120, 34] width 40 height 6
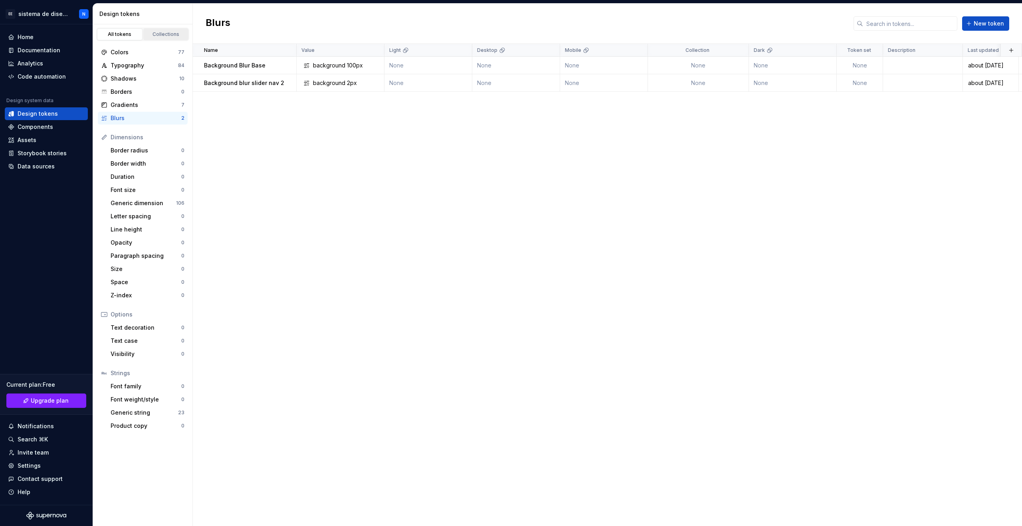
click at [177, 34] on div "Collections" at bounding box center [166, 34] width 40 height 6
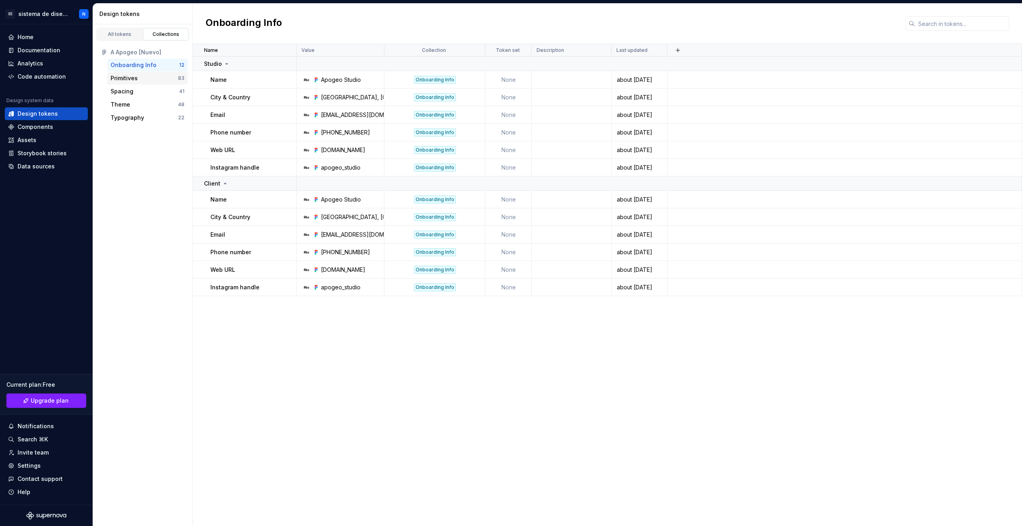
click at [142, 80] on div "Primitives" at bounding box center [144, 78] width 67 height 8
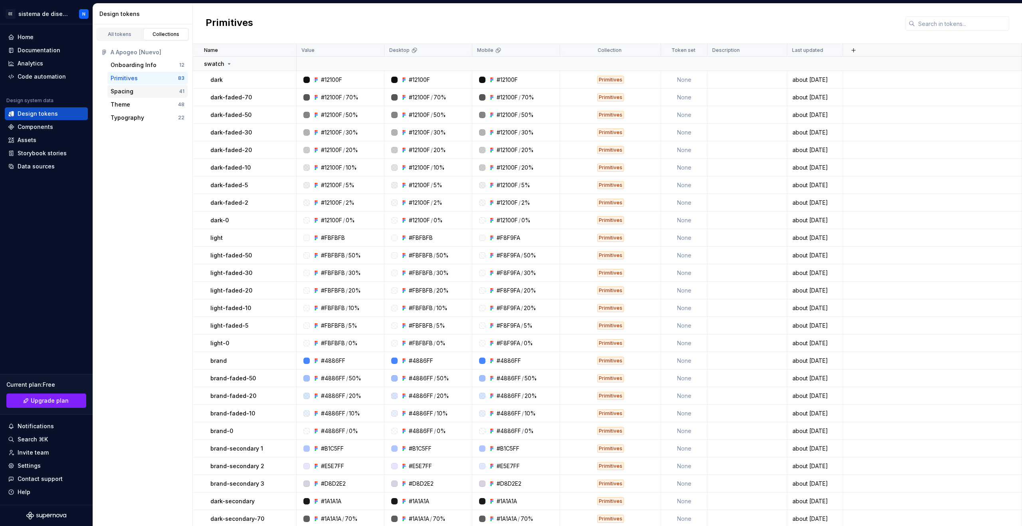
click at [144, 89] on div "Spacing" at bounding box center [145, 91] width 69 height 8
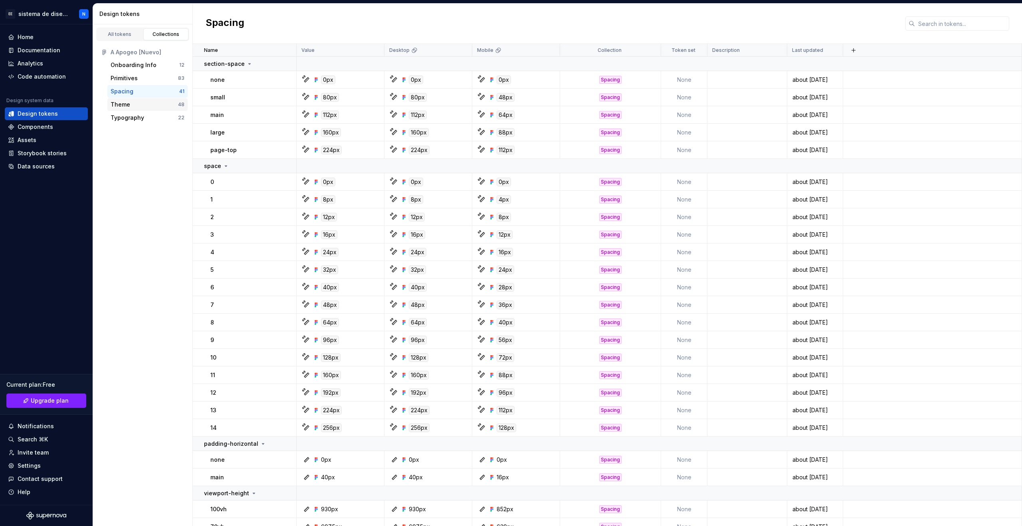
click at [146, 101] on div "Theme" at bounding box center [144, 105] width 67 height 8
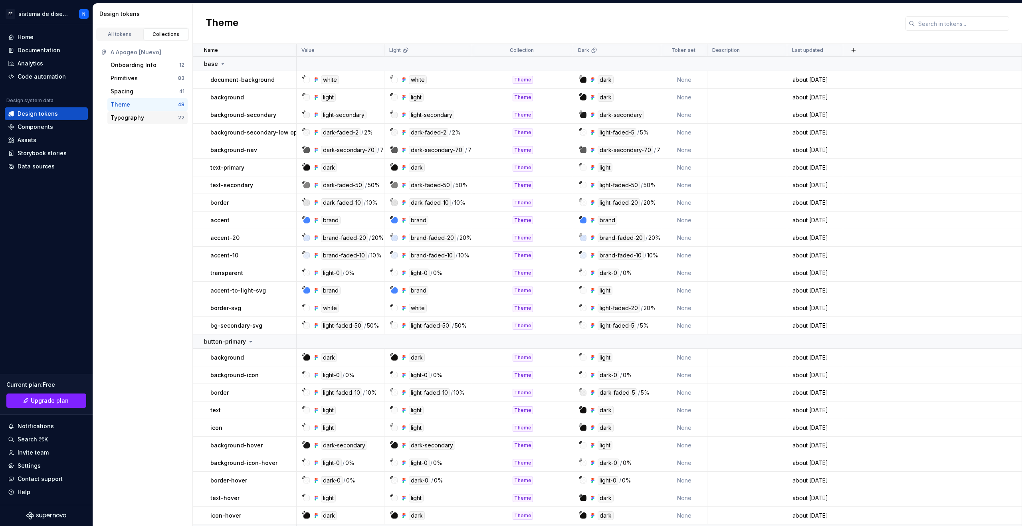
click at [148, 113] on div "Typography 22" at bounding box center [147, 117] width 80 height 13
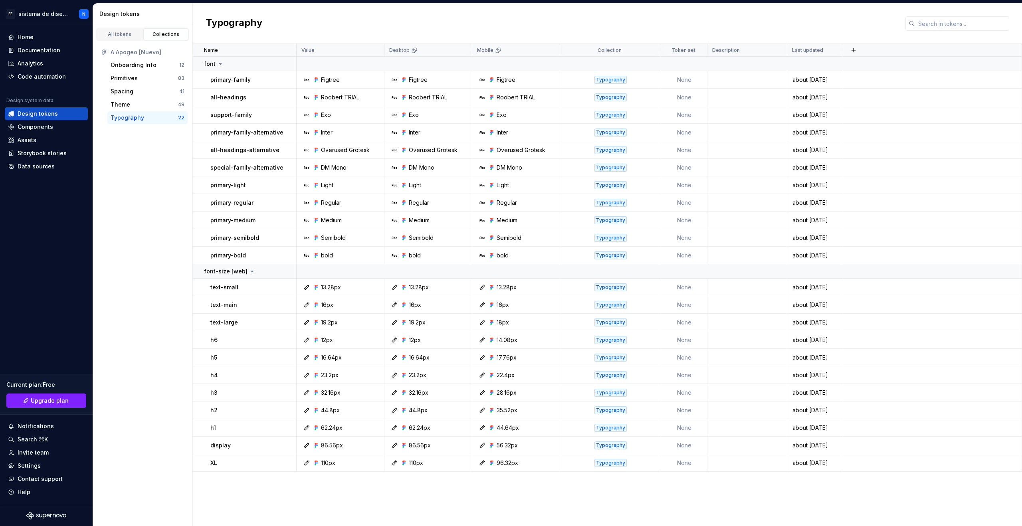
click at [150, 126] on div "A Apogeo [Nuevo] Onboarding Info 12 Primitives 83 Spacing 41 Theme 48 Typograph…" at bounding box center [142, 85] width 99 height 88
click at [148, 108] on div "Theme" at bounding box center [144, 105] width 67 height 8
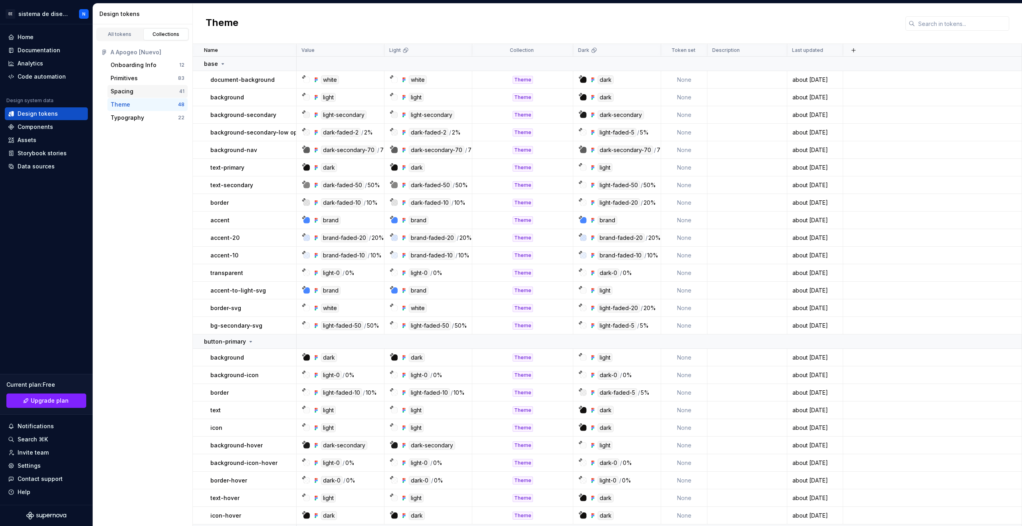
click at [148, 87] on div "Spacing" at bounding box center [145, 91] width 69 height 8
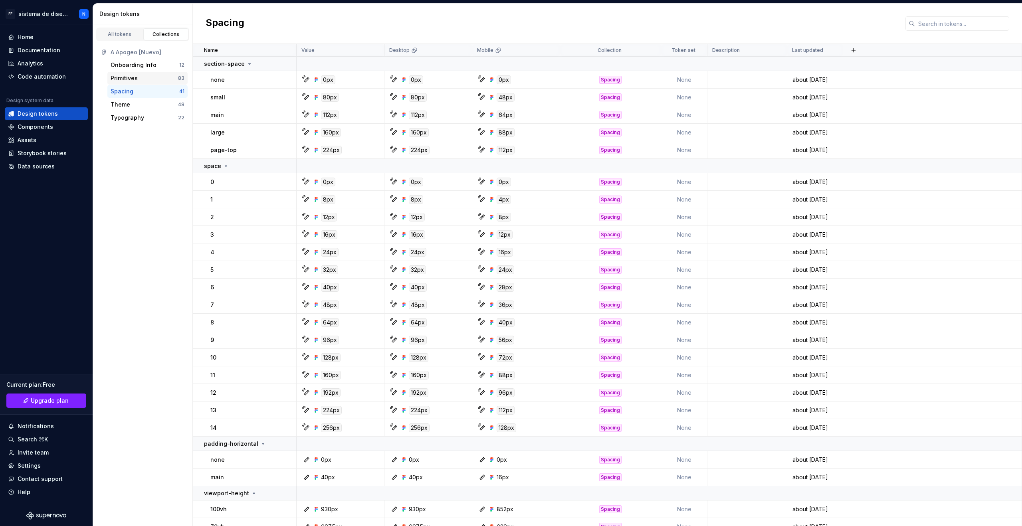
click at [148, 75] on div "Primitives" at bounding box center [144, 78] width 67 height 8
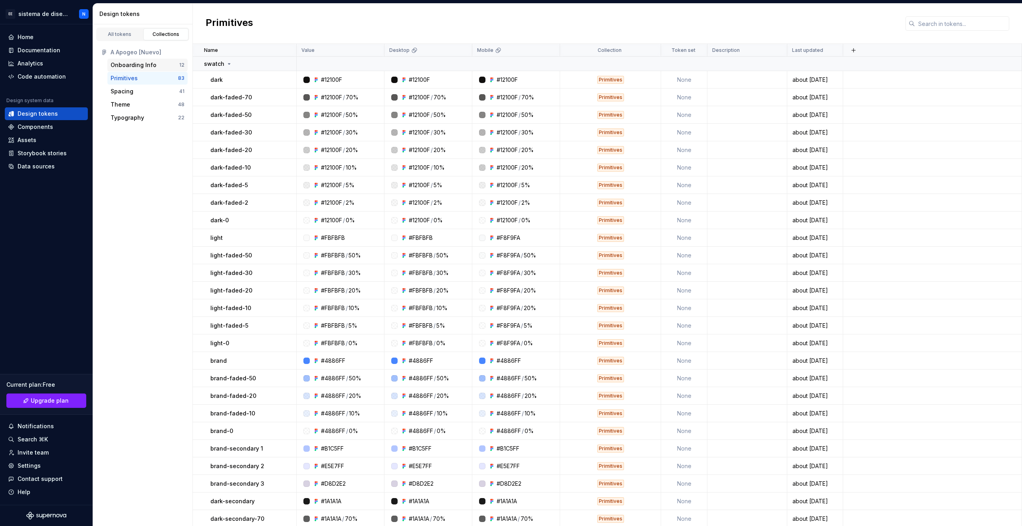
click at [145, 64] on div "Onboarding Info" at bounding box center [134, 65] width 46 height 8
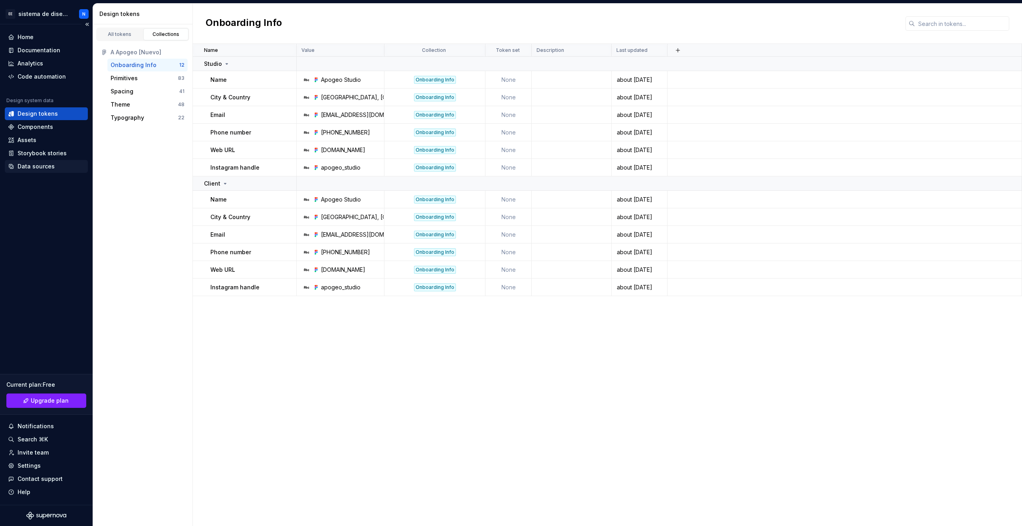
click at [35, 173] on div "Data sources" at bounding box center [46, 166] width 83 height 13
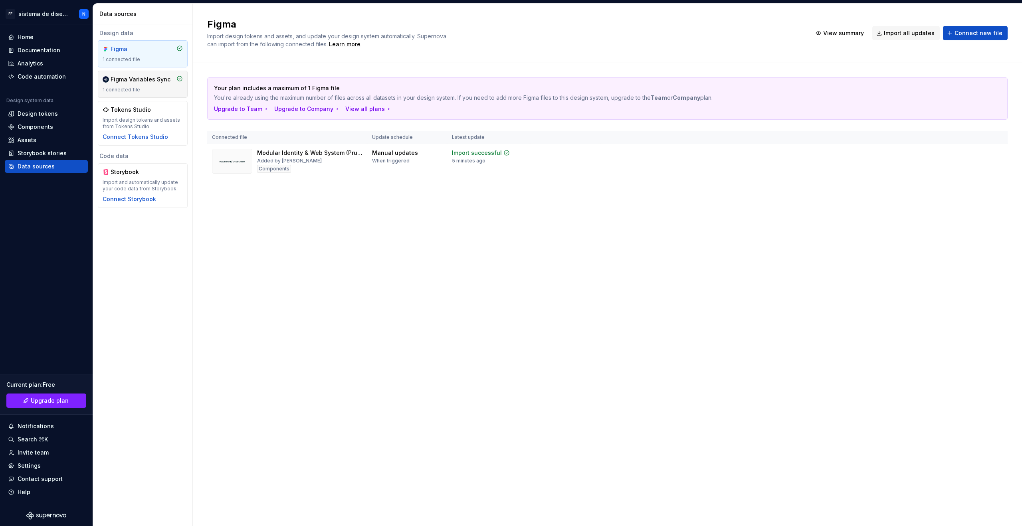
click at [141, 89] on div "1 connected file" at bounding box center [143, 90] width 80 height 6
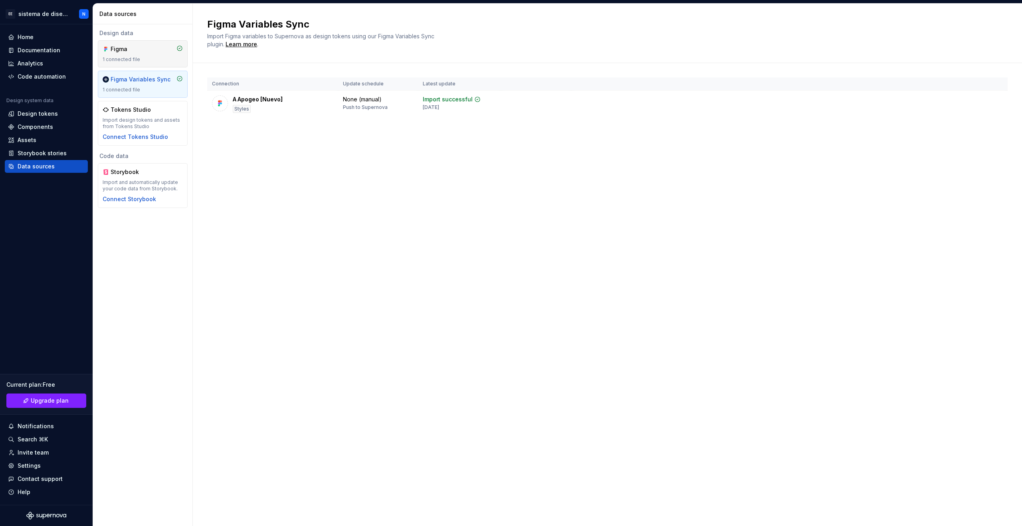
click at [143, 60] on div "1 connected file" at bounding box center [143, 59] width 80 height 6
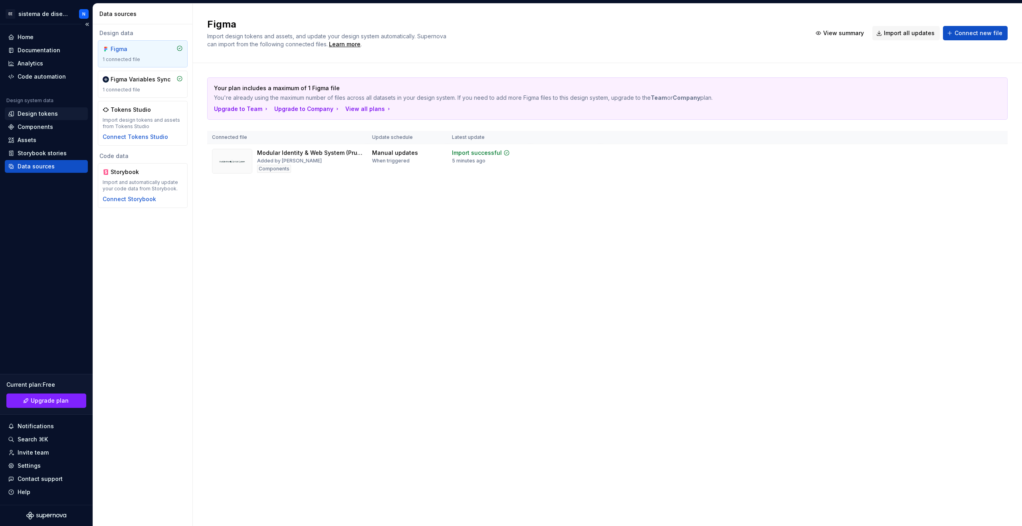
click at [42, 112] on div "Design tokens" at bounding box center [38, 114] width 40 height 8
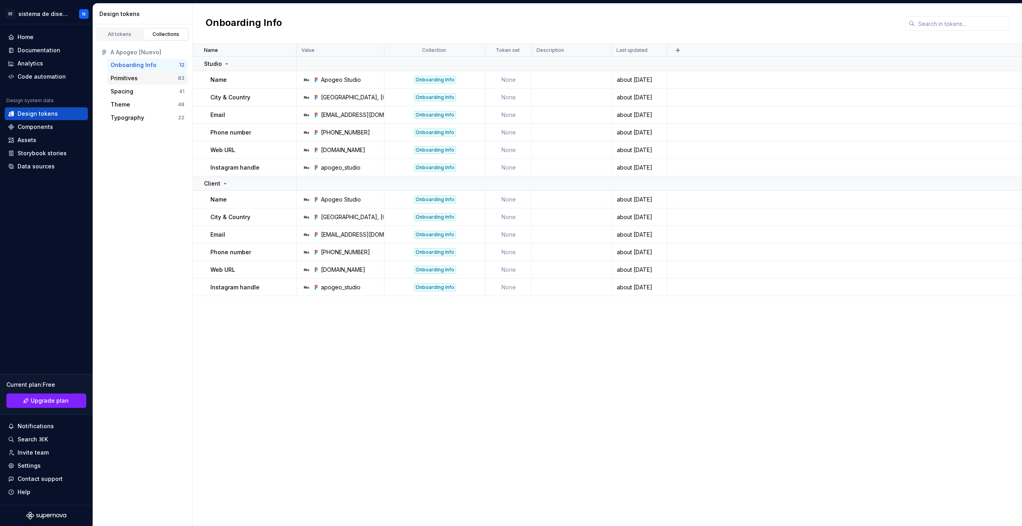
click at [156, 81] on div "Primitives" at bounding box center [144, 78] width 67 height 8
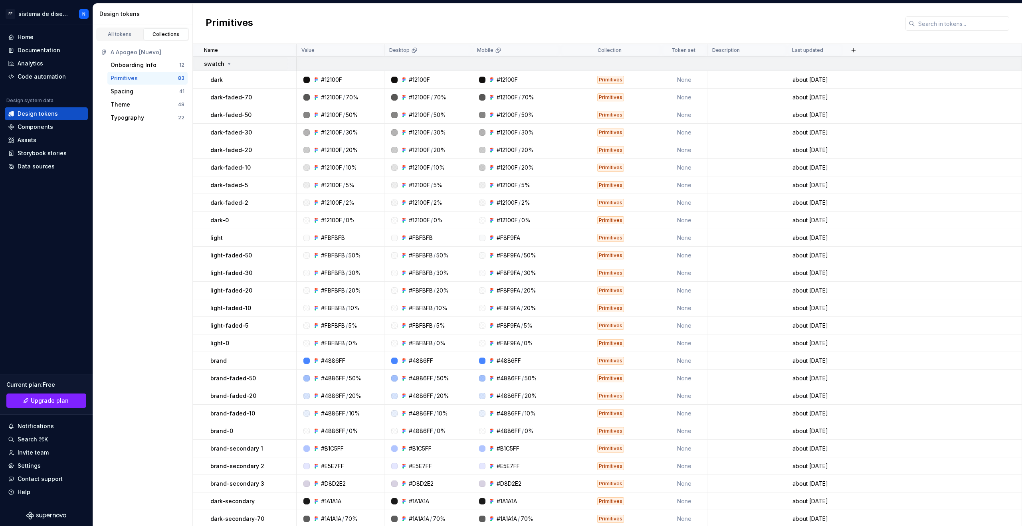
click at [227, 61] on icon at bounding box center [229, 64] width 6 height 6
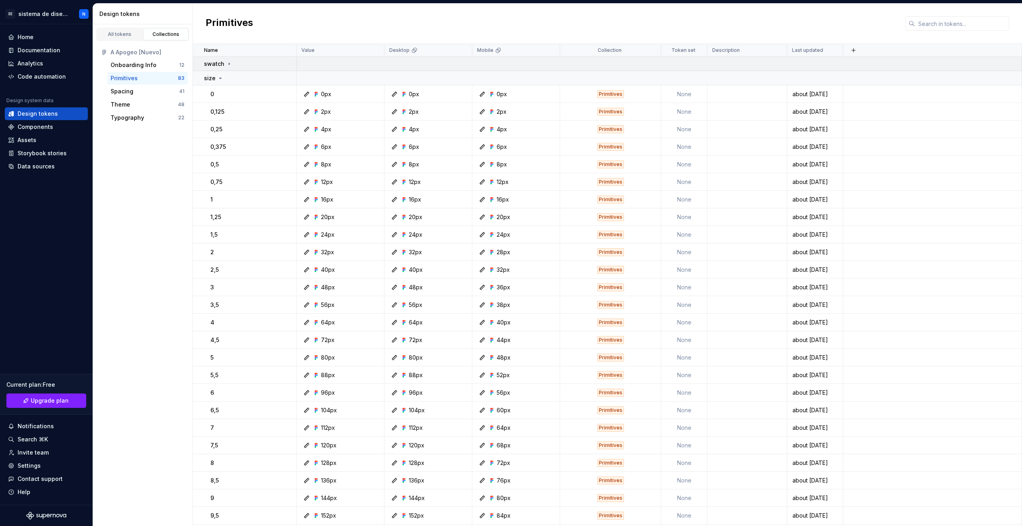
click at [227, 64] on icon at bounding box center [229, 64] width 6 height 6
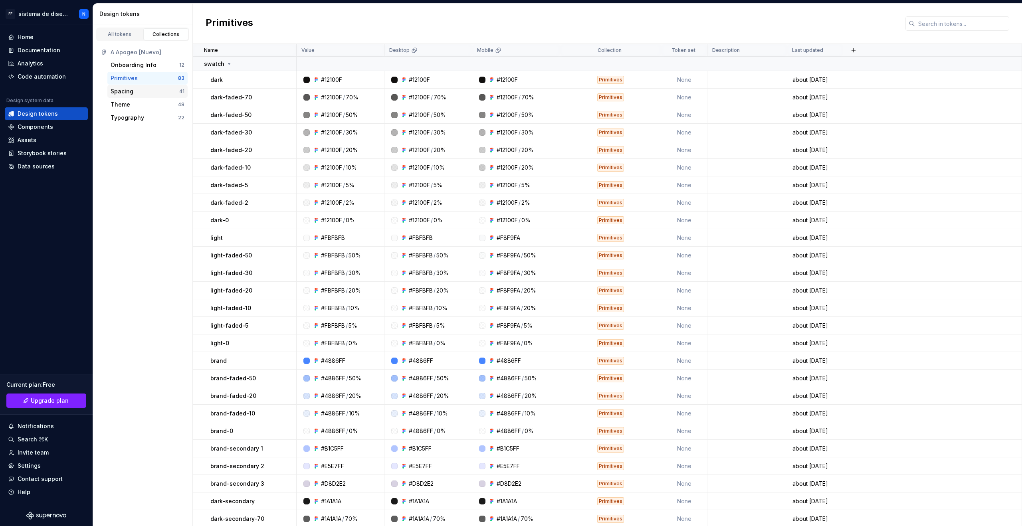
click at [145, 95] on div "Spacing" at bounding box center [145, 91] width 69 height 8
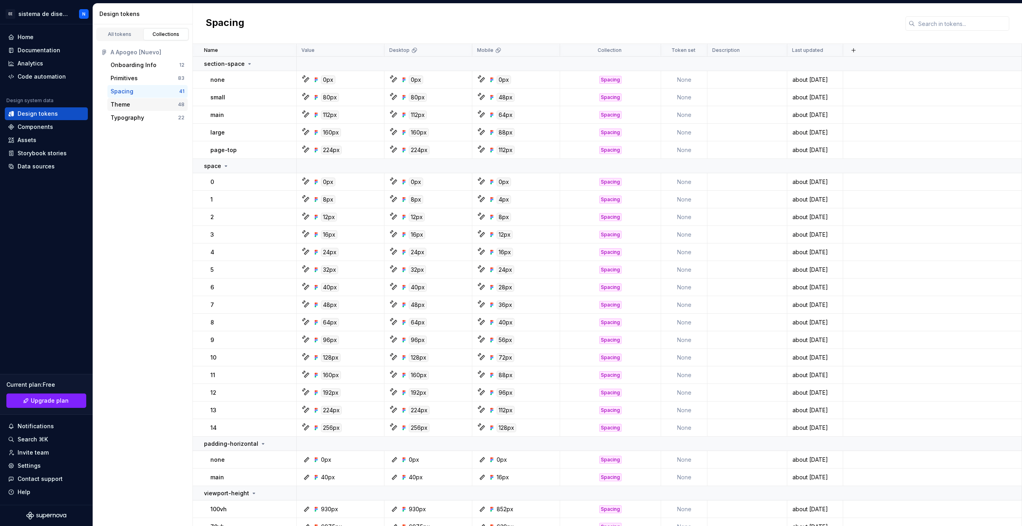
click at [152, 105] on div "Theme" at bounding box center [144, 105] width 67 height 8
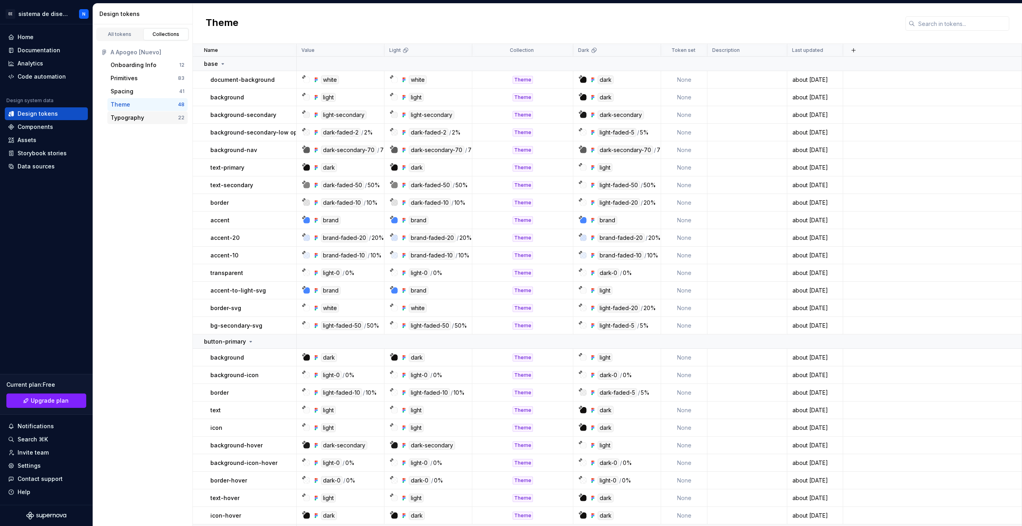
click at [157, 119] on div "Typography" at bounding box center [144, 118] width 67 height 8
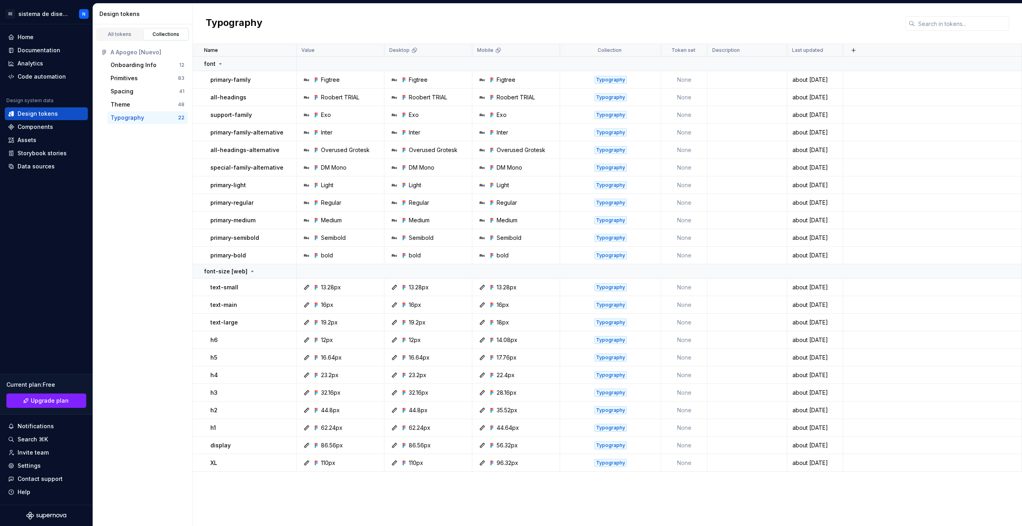
click at [121, 27] on div "All tokens Collections" at bounding box center [142, 32] width 99 height 17
click at [122, 34] on div "All tokens" at bounding box center [120, 34] width 40 height 6
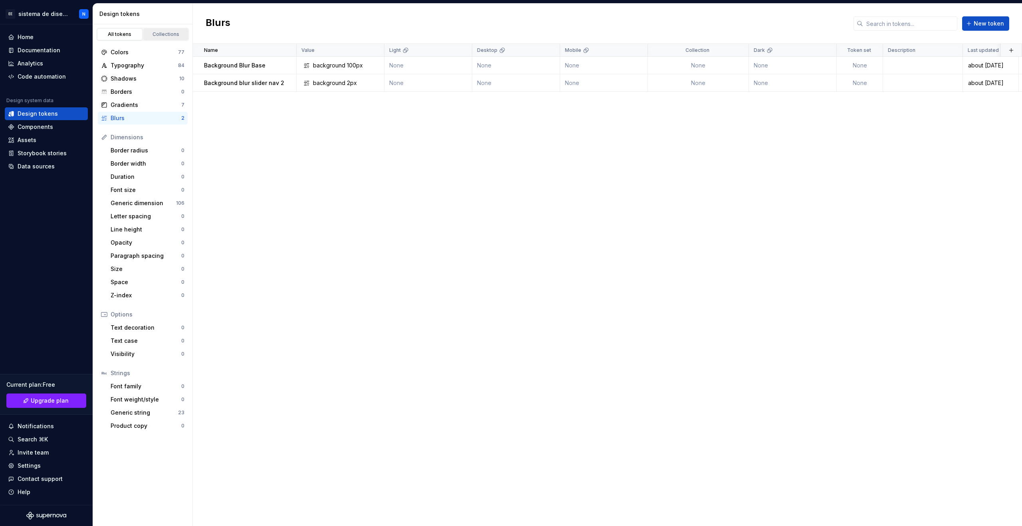
click at [163, 39] on link "Collections" at bounding box center [166, 34] width 46 height 12
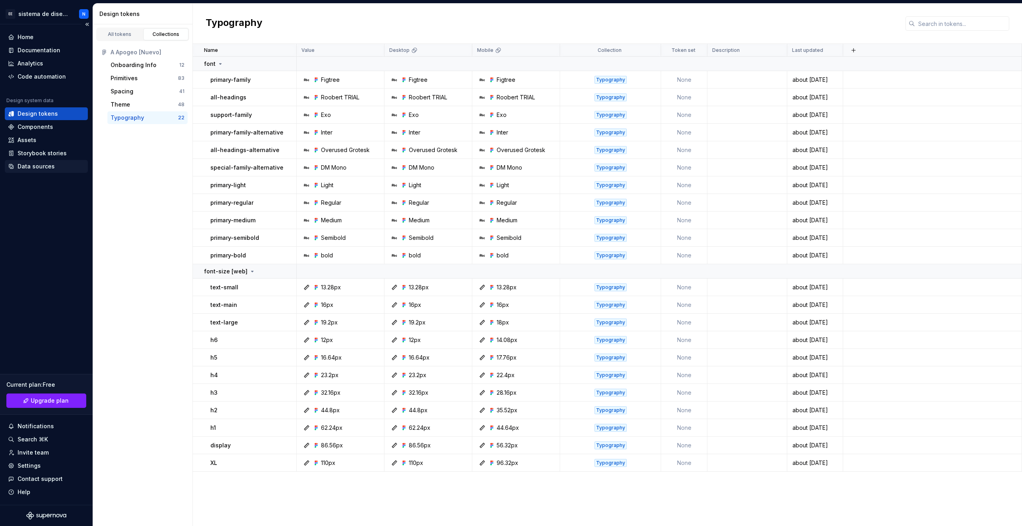
click at [54, 172] on div "Data sources" at bounding box center [46, 166] width 83 height 13
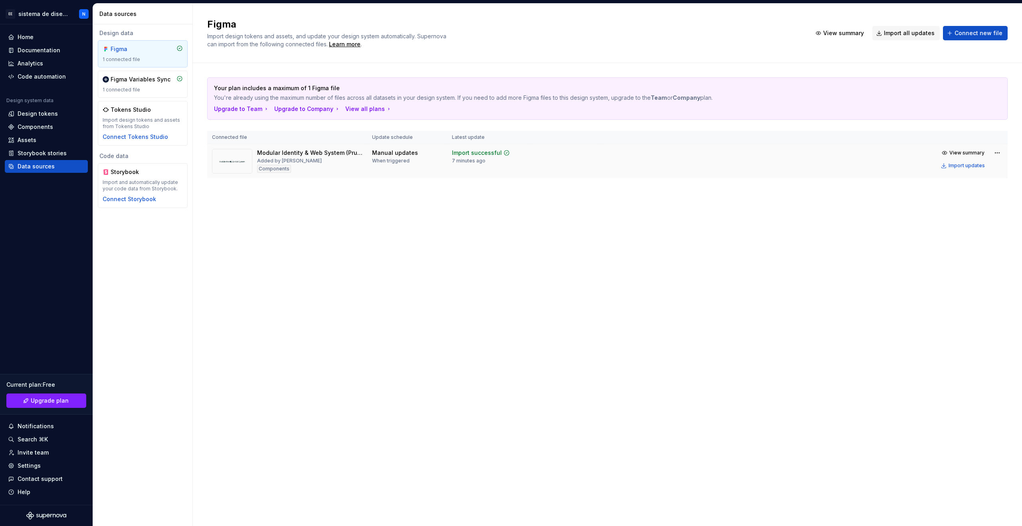
click at [309, 160] on div "Modular Identity & Web System (Prueba Supernova) Added by nacho Components" at bounding box center [309, 161] width 105 height 25
click at [43, 128] on div "Components" at bounding box center [36, 127] width 36 height 8
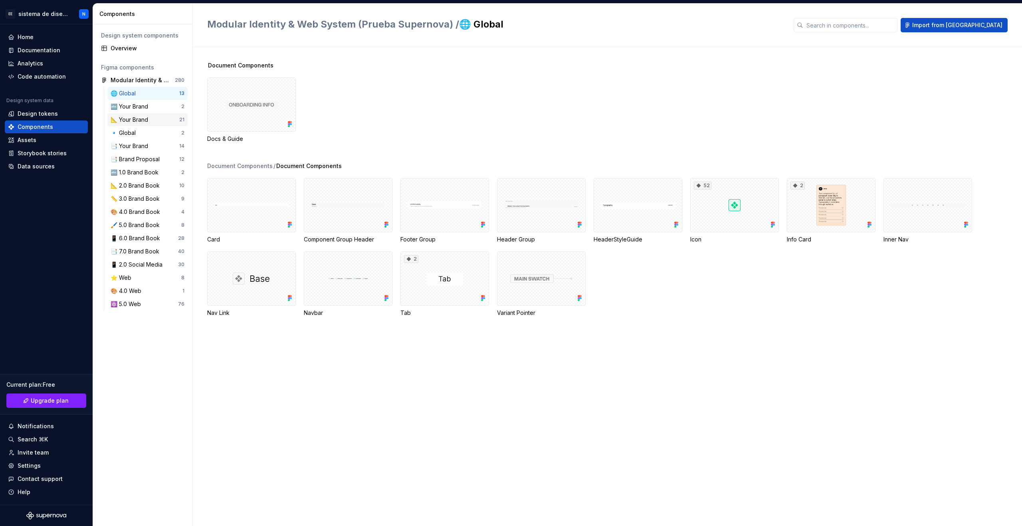
click at [125, 117] on div "📐 Your Brand" at bounding box center [131, 120] width 41 height 8
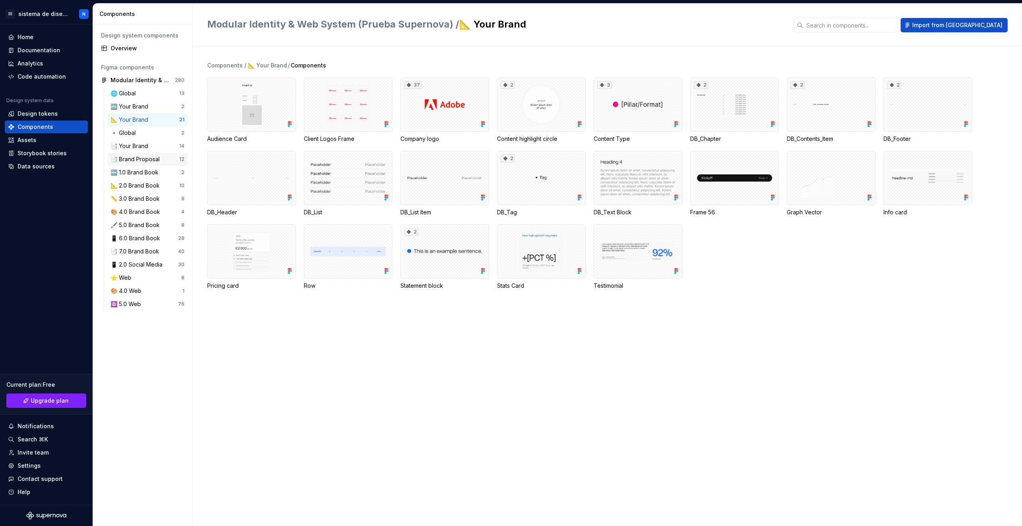
click at [132, 153] on div "📑 Brand Proposal 12" at bounding box center [147, 159] width 80 height 13
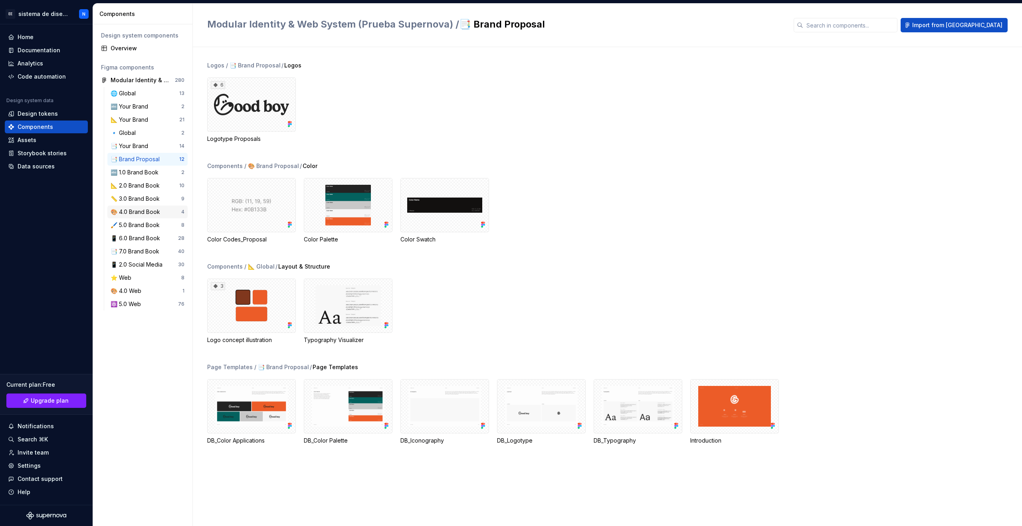
click at [139, 216] on div "🎨 4.0 Brand Book 4" at bounding box center [147, 212] width 80 height 13
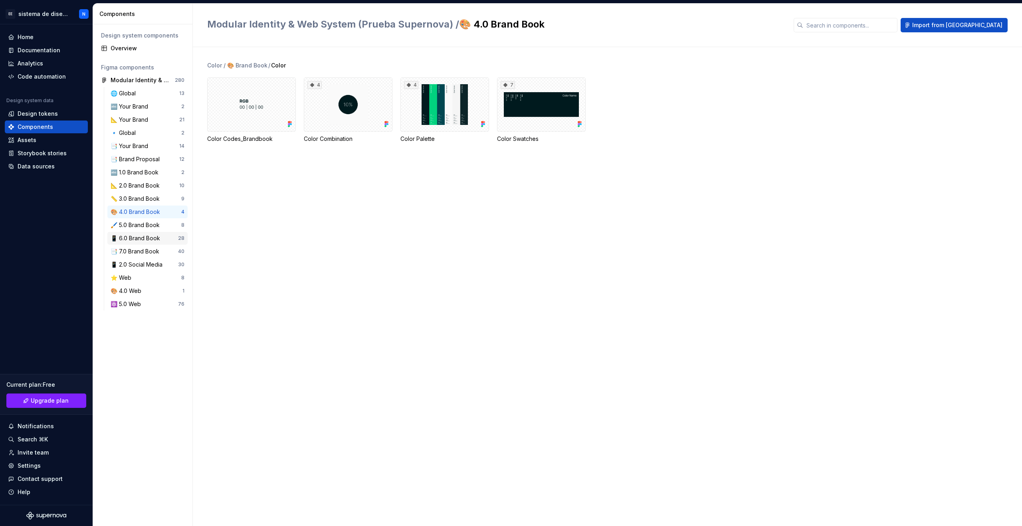
click at [141, 240] on div "📱 6.0 Brand Book" at bounding box center [137, 238] width 53 height 8
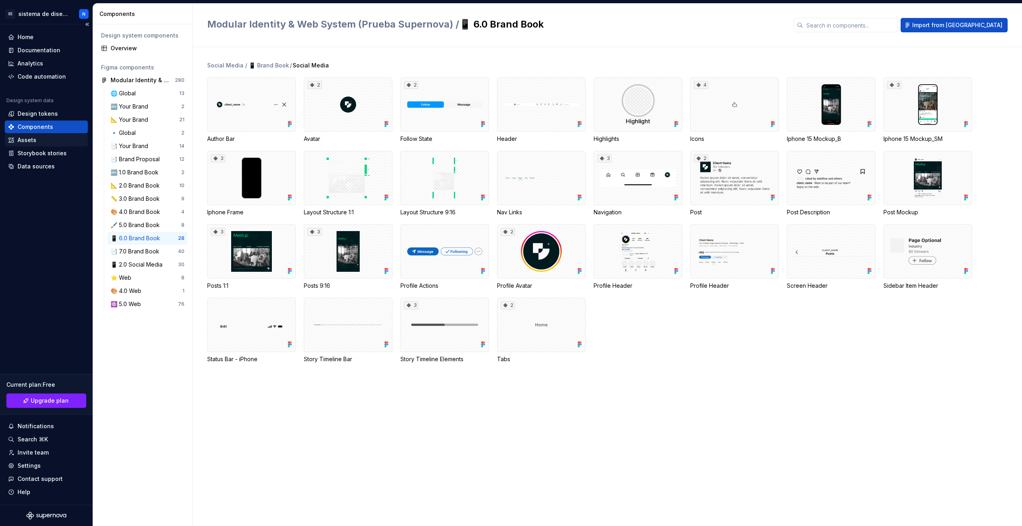
click at [48, 141] on div "Assets" at bounding box center [46, 140] width 77 height 8
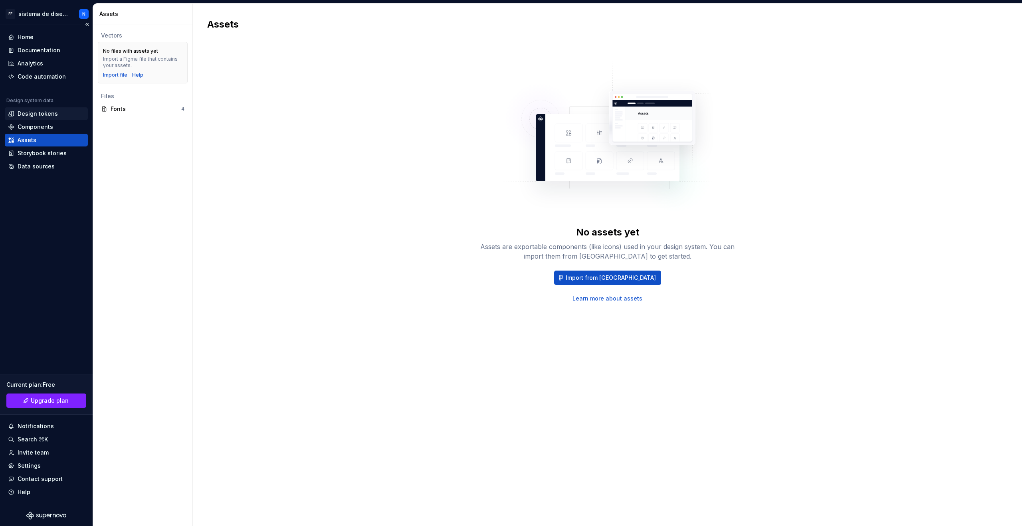
click at [50, 115] on div "Design tokens" at bounding box center [38, 114] width 40 height 8
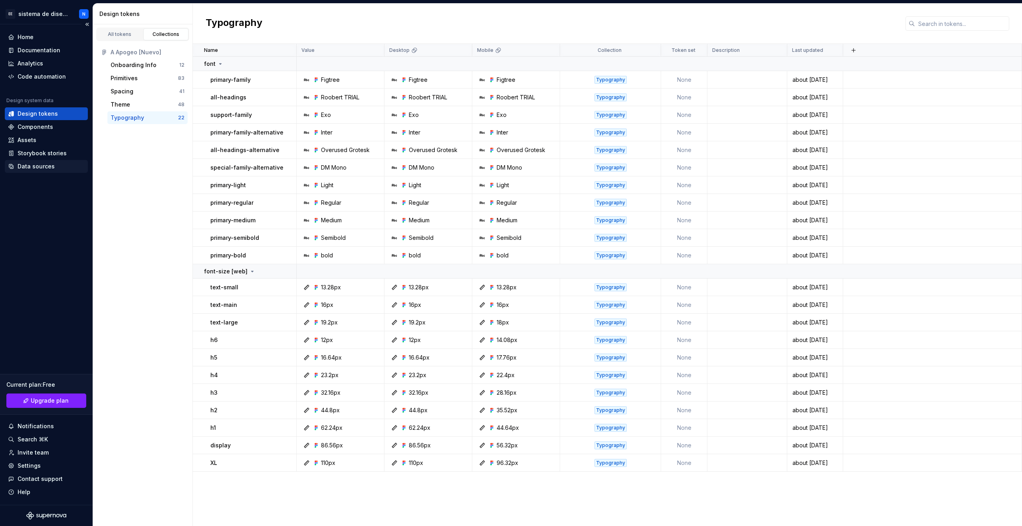
click at [39, 163] on div "Data sources" at bounding box center [36, 167] width 37 height 8
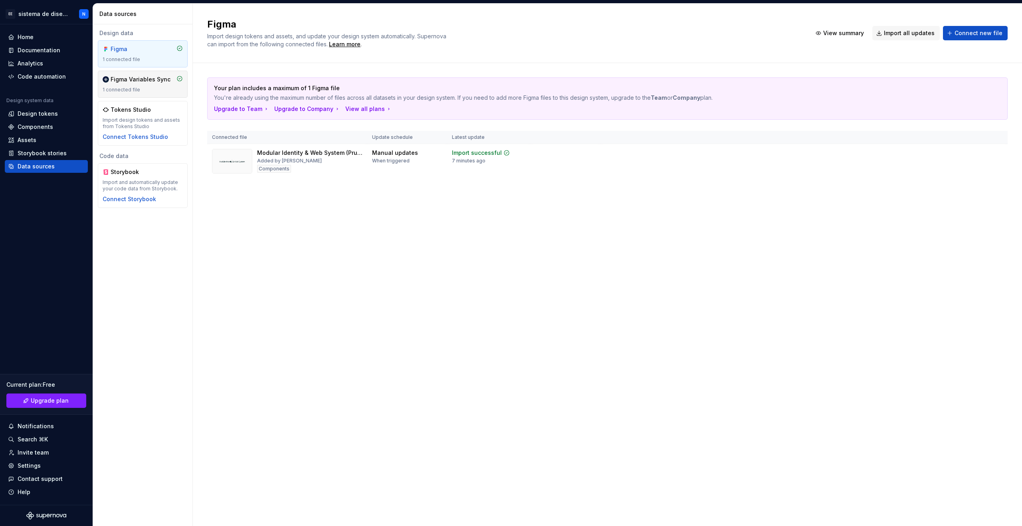
click at [121, 76] on div "Figma Variables Sync" at bounding box center [141, 79] width 60 height 8
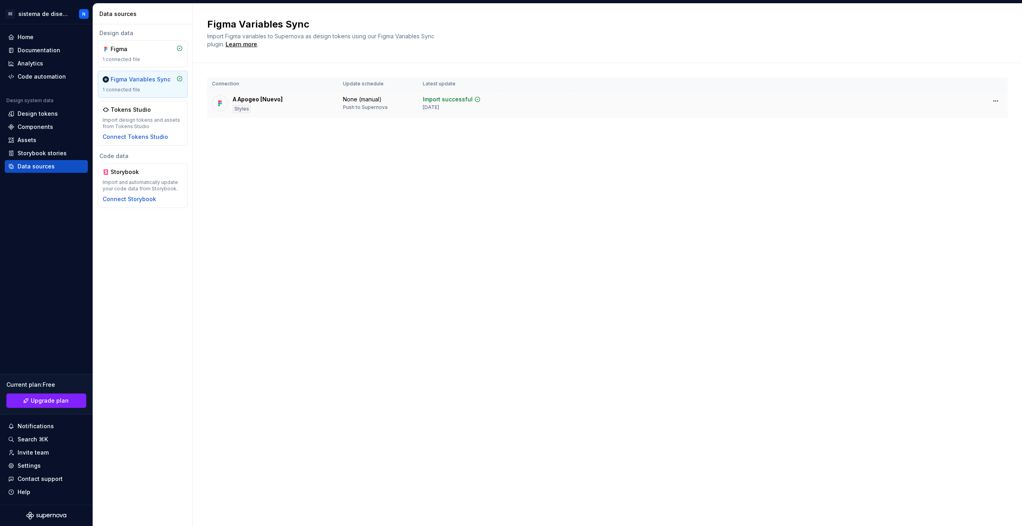
click at [244, 111] on div "Styles" at bounding box center [242, 109] width 18 height 8
click at [997, 99] on html "EE sistema de diseño a N Home Documentation Analytics Code automation Design sy…" at bounding box center [511, 263] width 1022 height 526
click at [791, 121] on html "EE sistema de diseño a N Home Documentation Analytics Code automation Design sy…" at bounding box center [511, 263] width 1022 height 526
click at [675, 106] on td at bounding box center [790, 101] width 437 height 21
click at [998, 101] on html "EE sistema de diseño a N Home Documentation Analytics Code automation Design sy…" at bounding box center [511, 263] width 1022 height 526
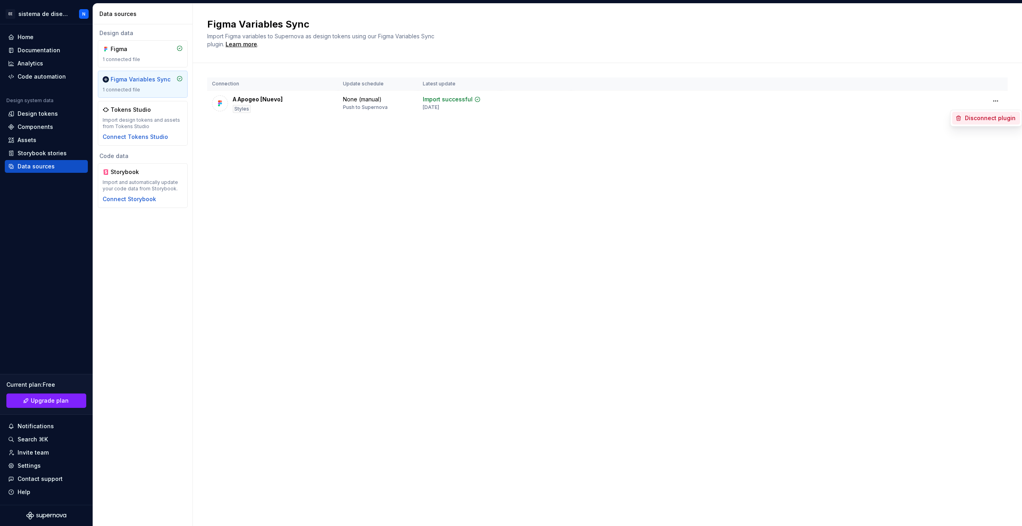
click at [984, 117] on div "Disconnect plugin" at bounding box center [991, 118] width 52 height 8
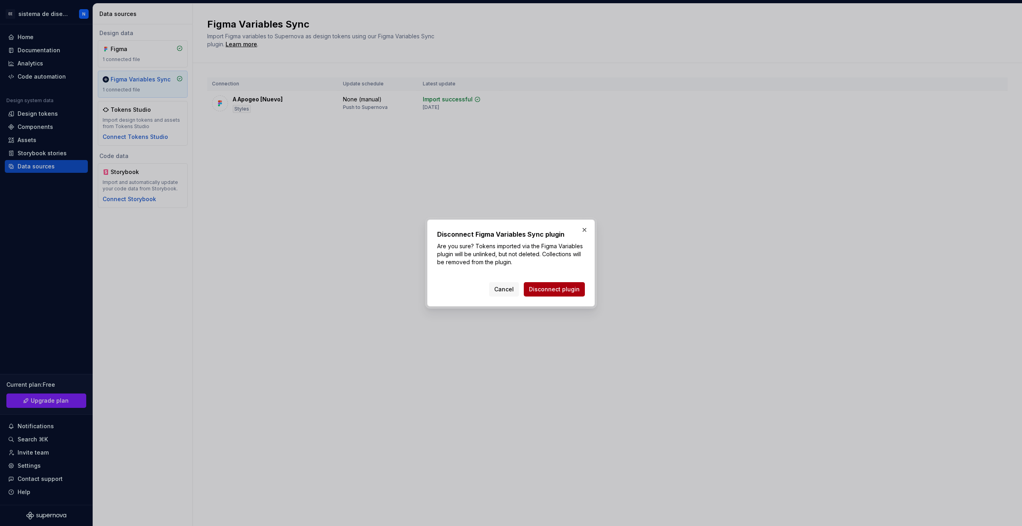
click at [540, 288] on span "Disconnect plugin" at bounding box center [554, 290] width 51 height 8
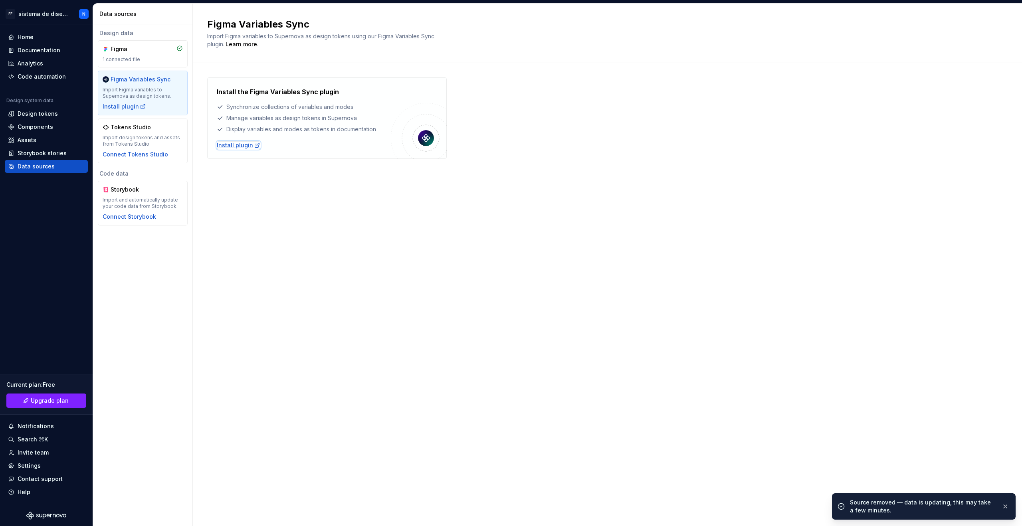
click at [235, 144] on div "Install plugin" at bounding box center [239, 145] width 44 height 8
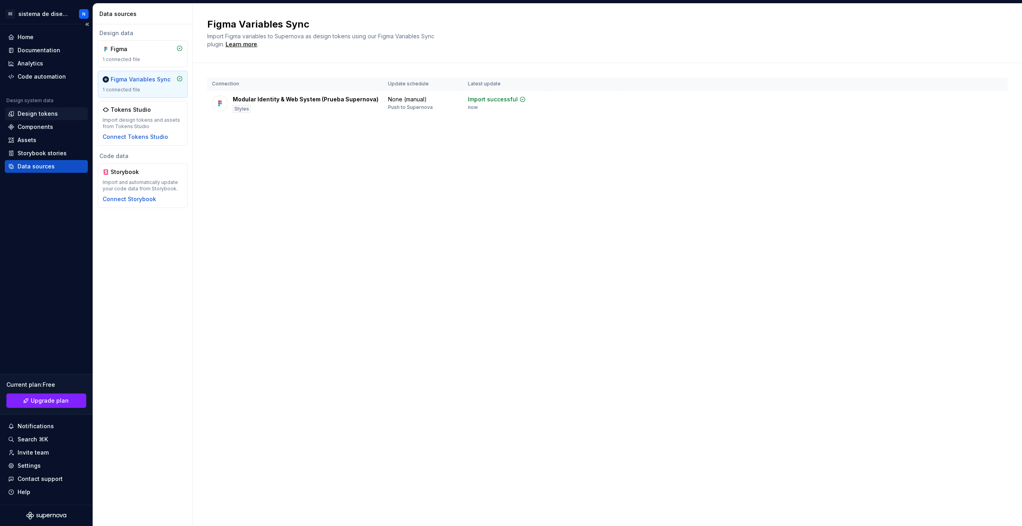
click at [47, 112] on div "Design tokens" at bounding box center [38, 114] width 40 height 8
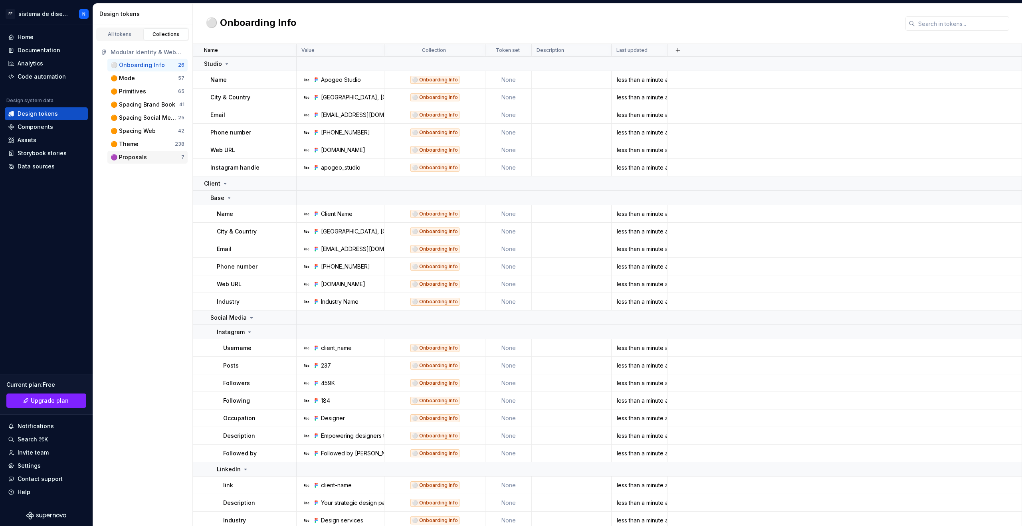
click at [149, 160] on div "🟣 Proposals" at bounding box center [146, 157] width 71 height 8
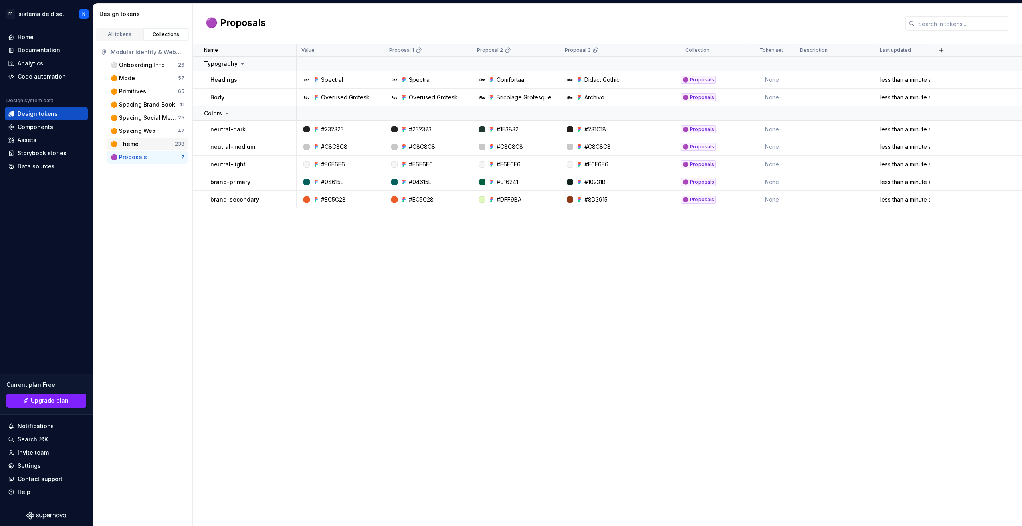
click at [146, 146] on div "🟠 Theme" at bounding box center [143, 144] width 64 height 8
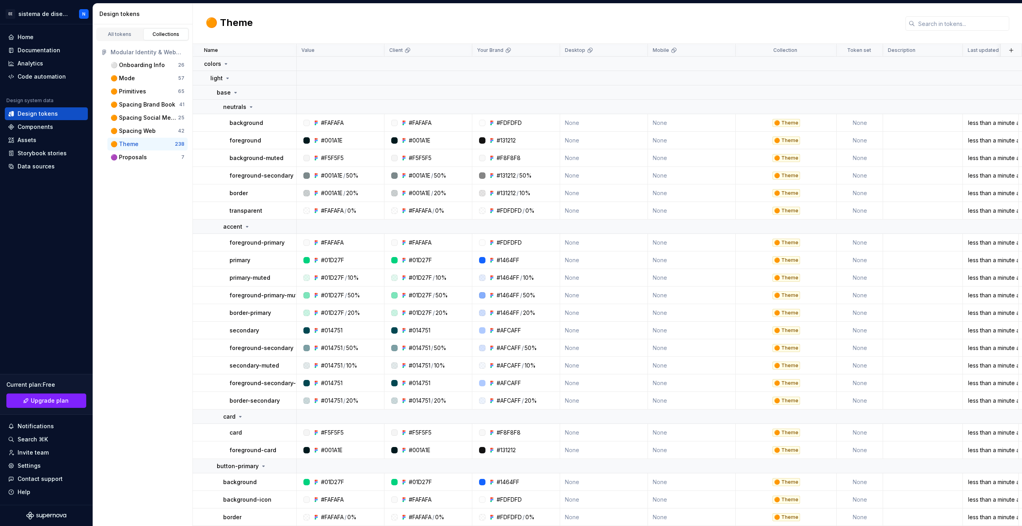
click at [145, 139] on div "🟠 Theme 238" at bounding box center [147, 144] width 80 height 13
click at [145, 132] on div "🟠 Spacing Web" at bounding box center [133, 131] width 45 height 8
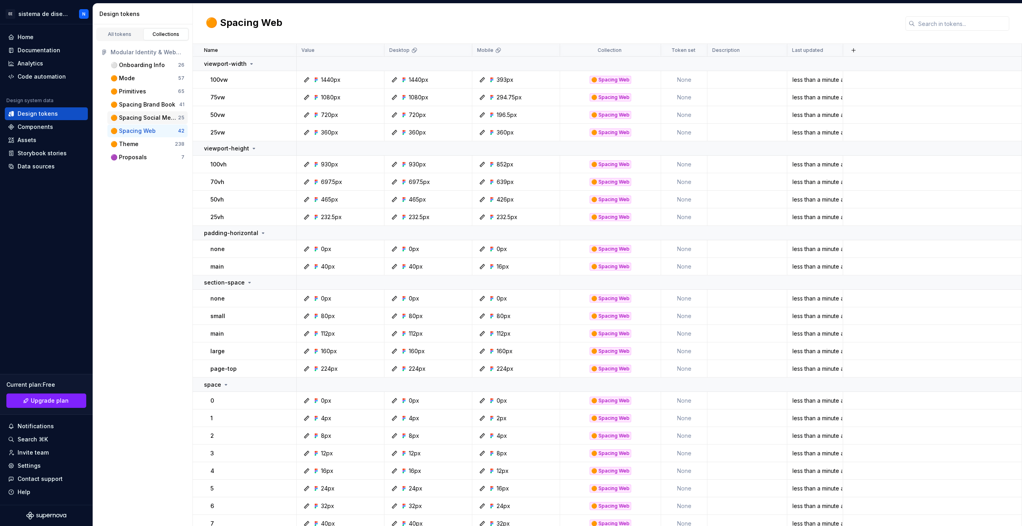
click at [144, 117] on div "🟠 Spacing Social Media" at bounding box center [144, 118] width 67 height 8
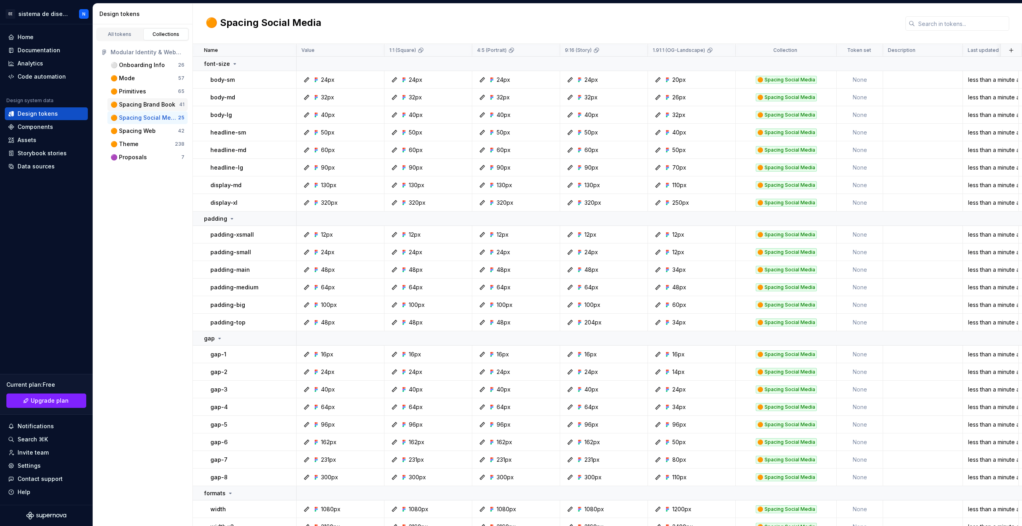
click at [143, 106] on div "🟠 Spacing Brand Book" at bounding box center [143, 105] width 65 height 8
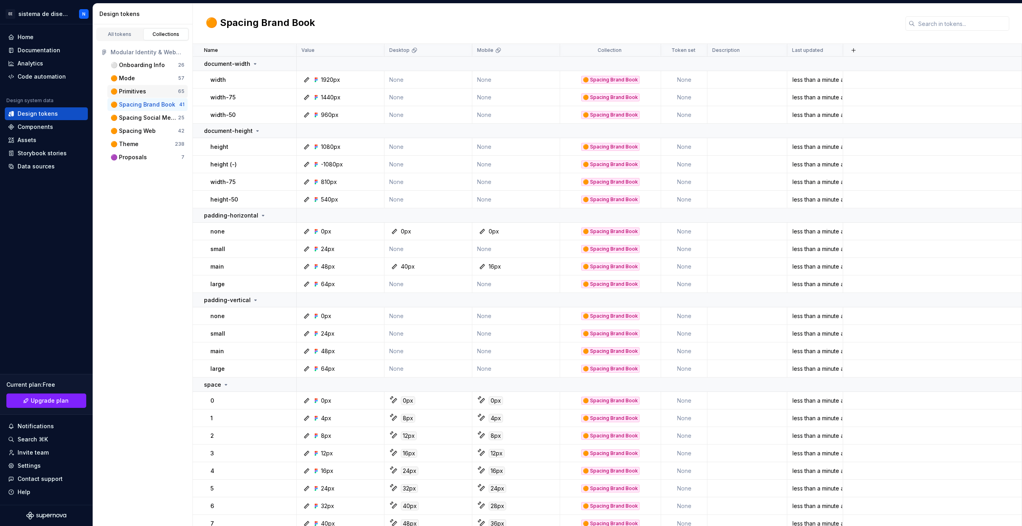
click at [141, 95] on div "🟠 Primitives" at bounding box center [129, 91] width 36 height 8
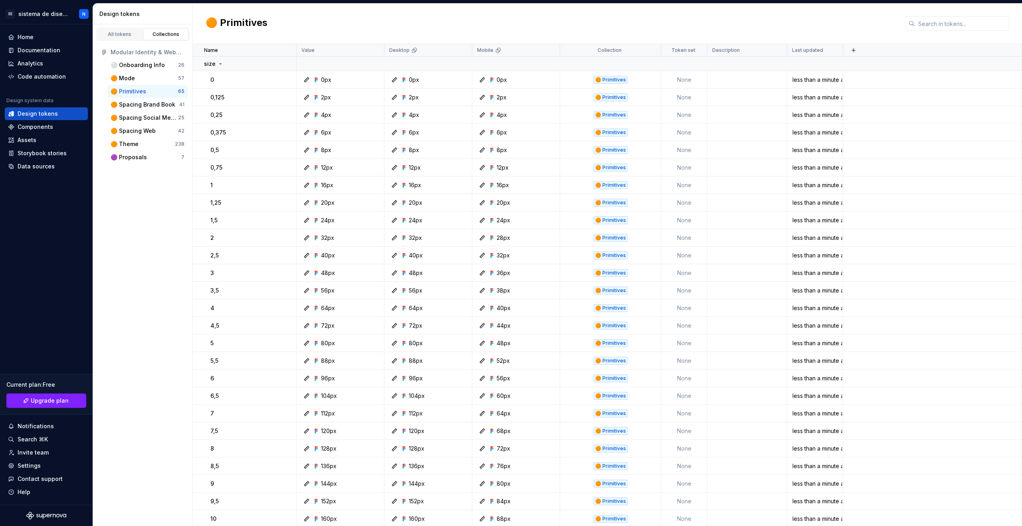
click at [140, 90] on div "🟠 Primitives" at bounding box center [129, 91] width 36 height 8
click at [139, 76] on div "🟠 Mode" at bounding box center [144, 78] width 67 height 8
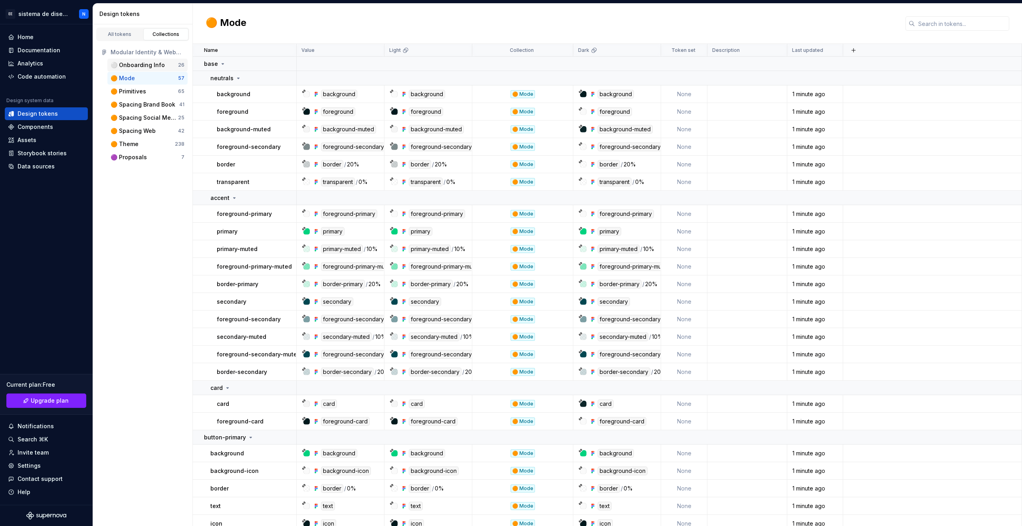
click at [137, 67] on div "⚪️ Onboarding Info" at bounding box center [138, 65] width 54 height 8
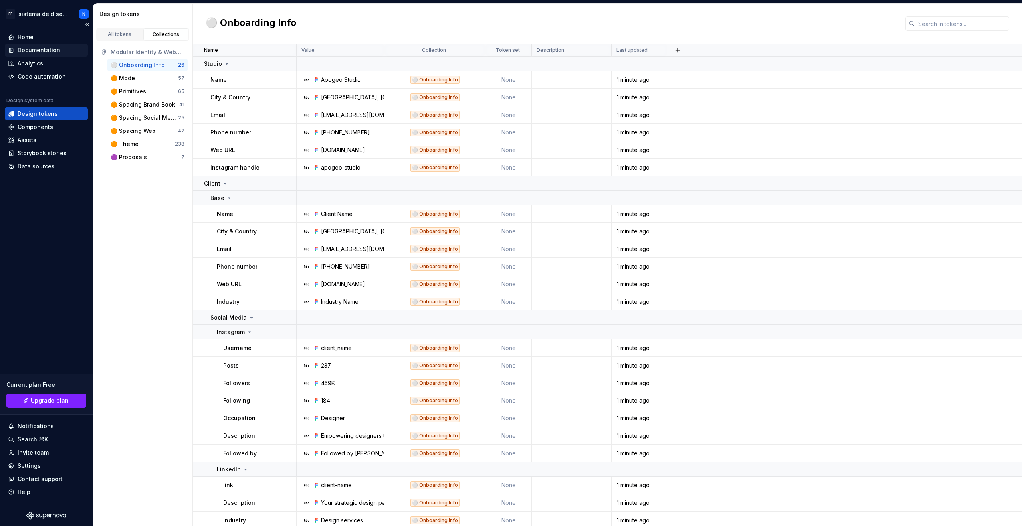
click at [43, 53] on div "Documentation" at bounding box center [39, 50] width 43 height 8
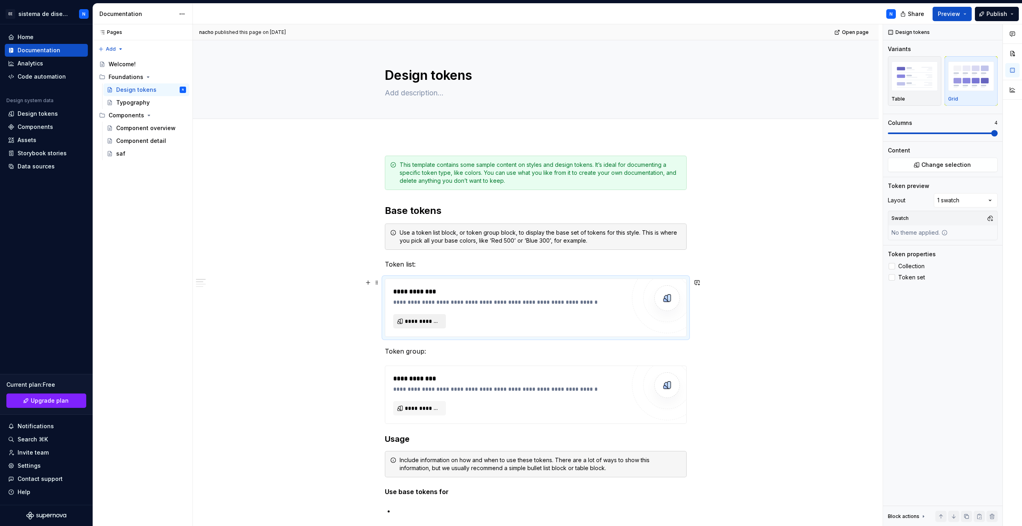
click at [411, 321] on span "**********" at bounding box center [423, 322] width 36 height 8
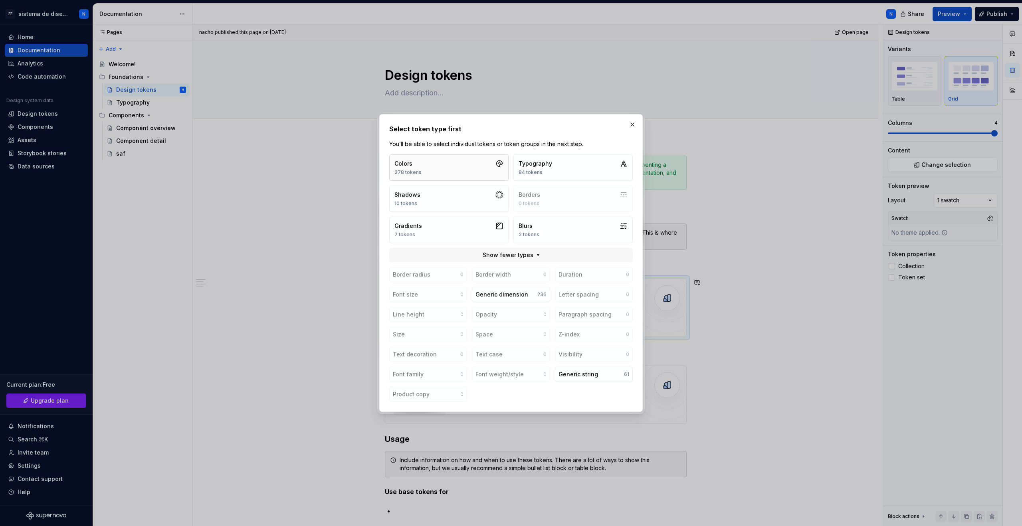
click at [482, 171] on button "Colors 278 tokens" at bounding box center [448, 168] width 119 height 26
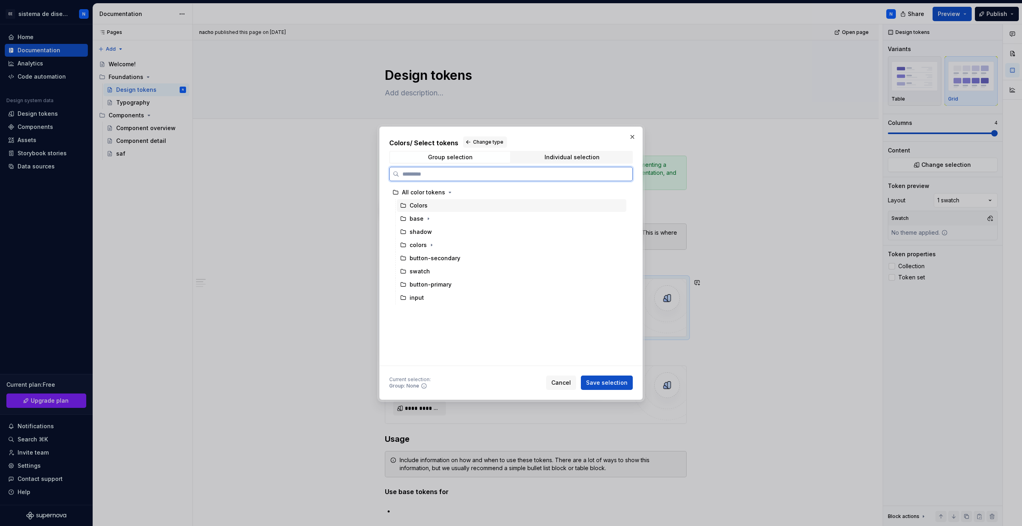
click at [425, 206] on div "Colors" at bounding box center [419, 206] width 18 height 8
click at [426, 206] on div "Colors" at bounding box center [419, 206] width 18 height 8
click at [631, 137] on button "button" at bounding box center [632, 136] width 11 height 11
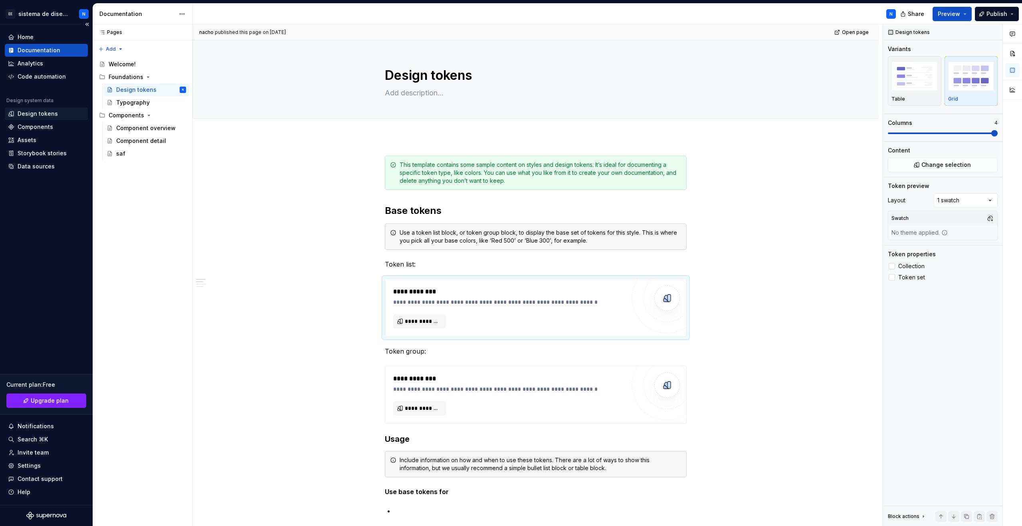
click at [44, 116] on div "Design tokens" at bounding box center [38, 114] width 40 height 8
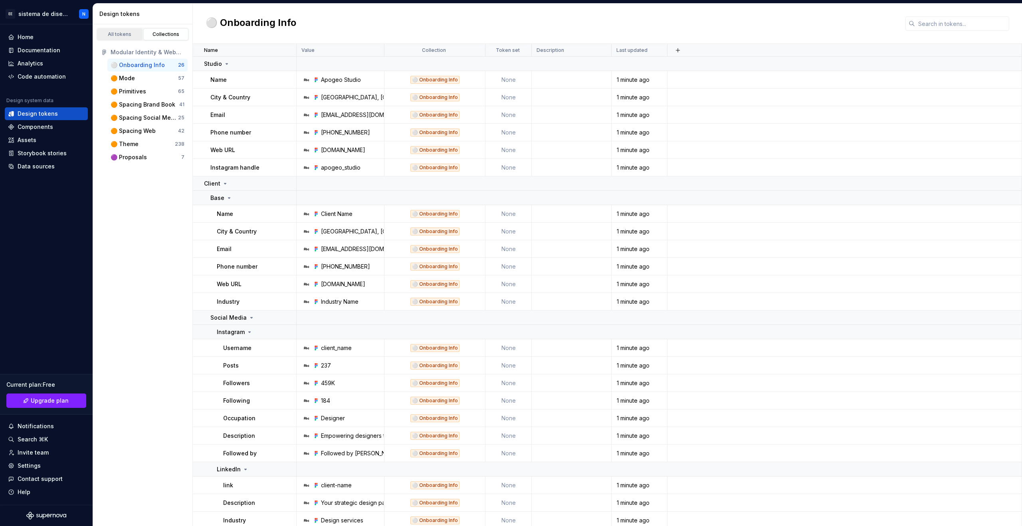
click at [125, 35] on div "All tokens" at bounding box center [120, 34] width 40 height 6
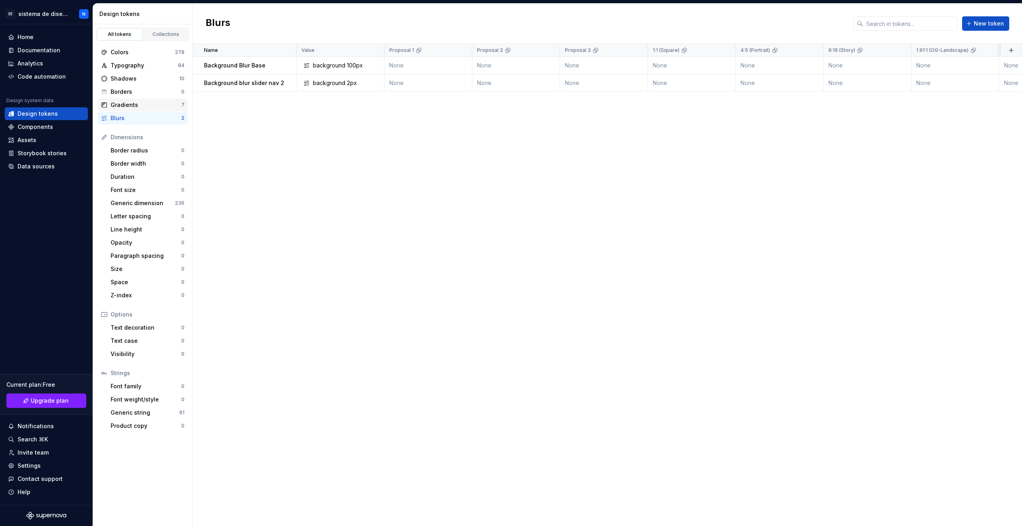
click at [147, 105] on div "Gradients" at bounding box center [146, 105] width 71 height 8
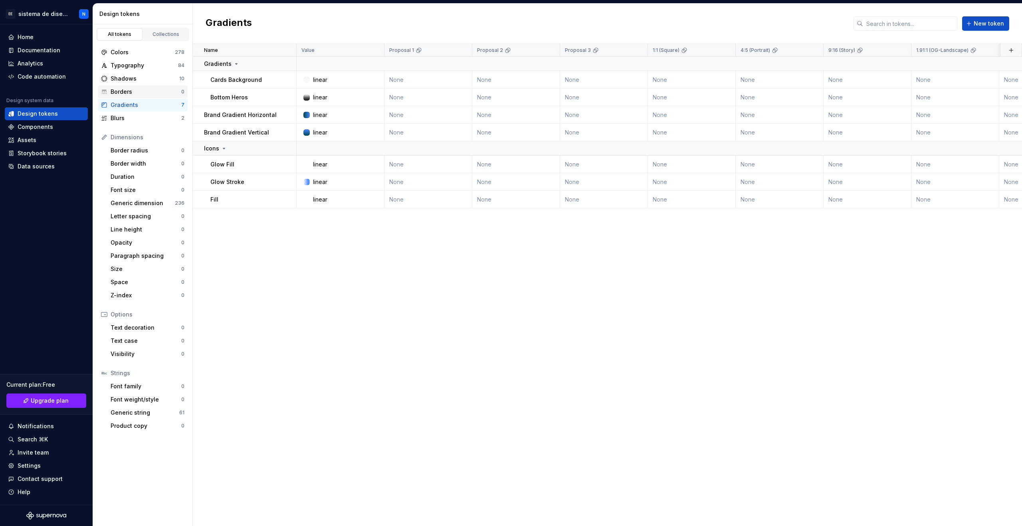
click at [149, 92] on div "Borders" at bounding box center [146, 92] width 71 height 8
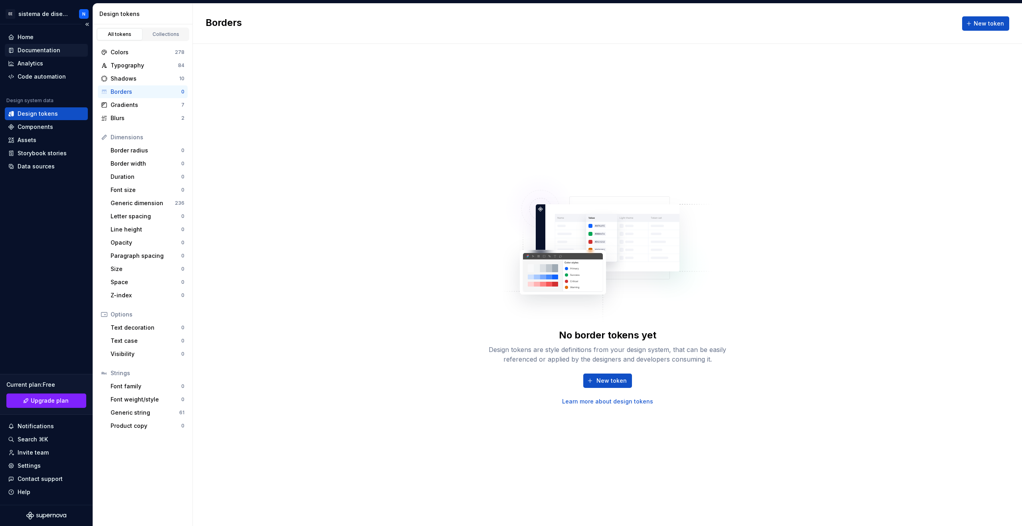
click at [35, 50] on div "Documentation" at bounding box center [39, 50] width 43 height 8
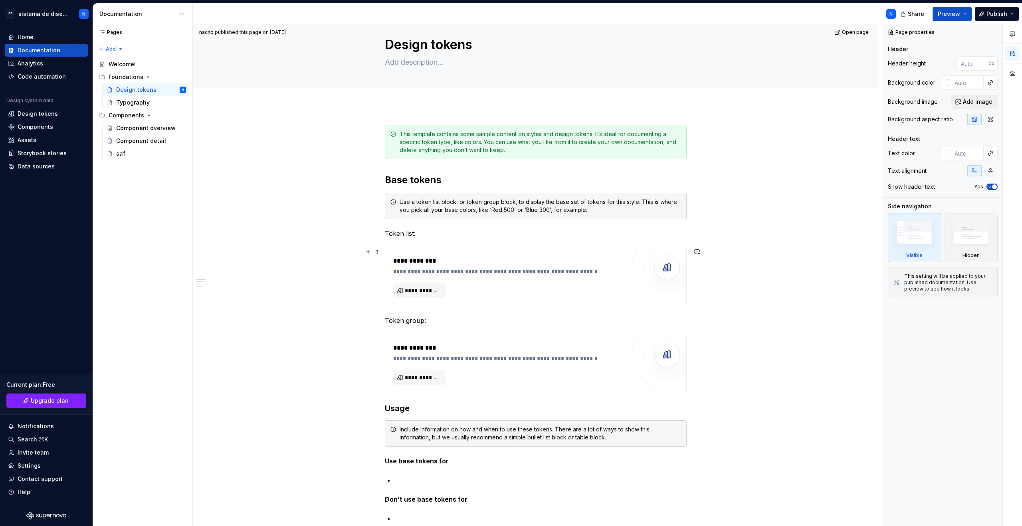
scroll to position [36, 0]
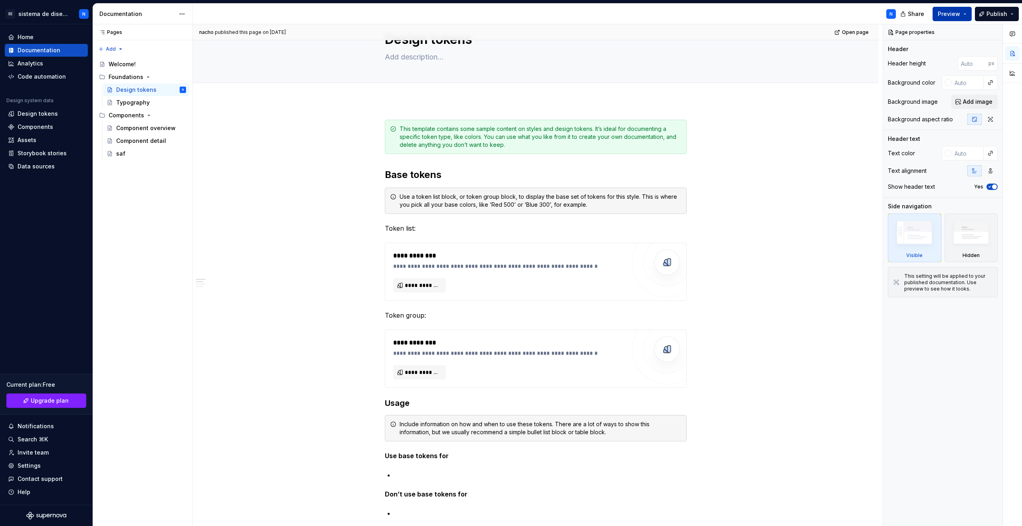
click at [963, 14] on button "Preview" at bounding box center [952, 14] width 39 height 14
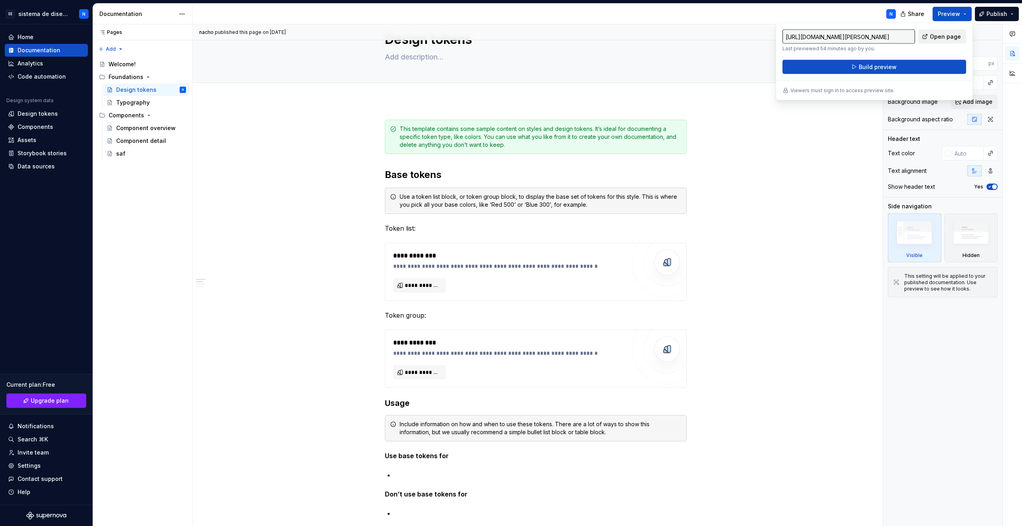
click at [943, 40] on span "Open page" at bounding box center [945, 37] width 31 height 8
click at [1015, 15] on button "Publish" at bounding box center [997, 14] width 44 height 14
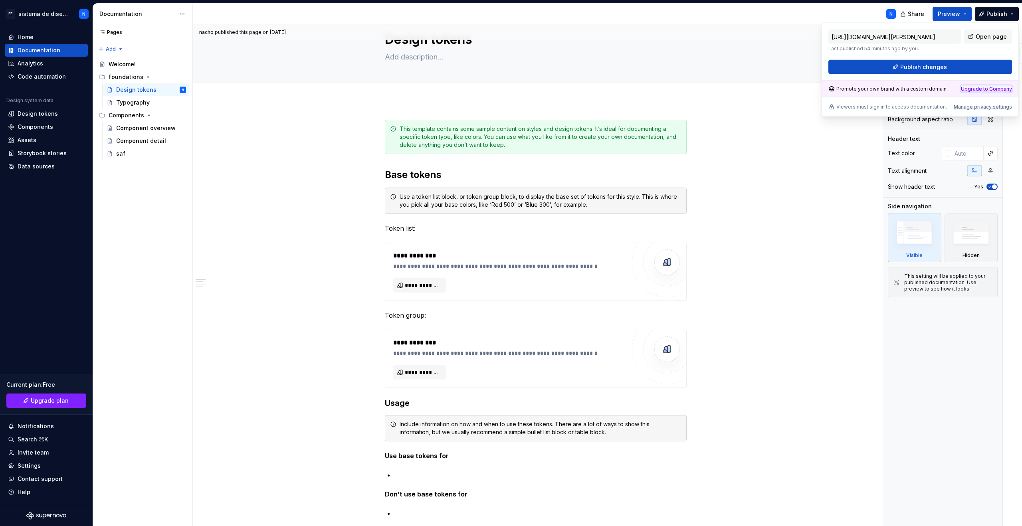
click at [976, 89] on div "Upgrade to Company" at bounding box center [986, 89] width 51 height 6
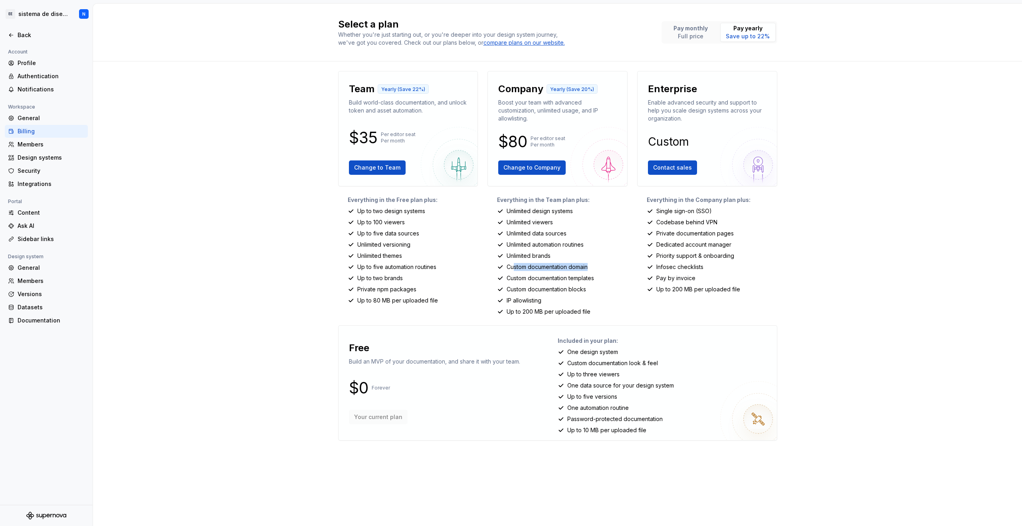
drag, startPoint x: 515, startPoint y: 267, endPoint x: 613, endPoint y: 264, distance: 98.3
click at [613, 264] on div "Custom documentation domain" at bounding box center [562, 267] width 131 height 8
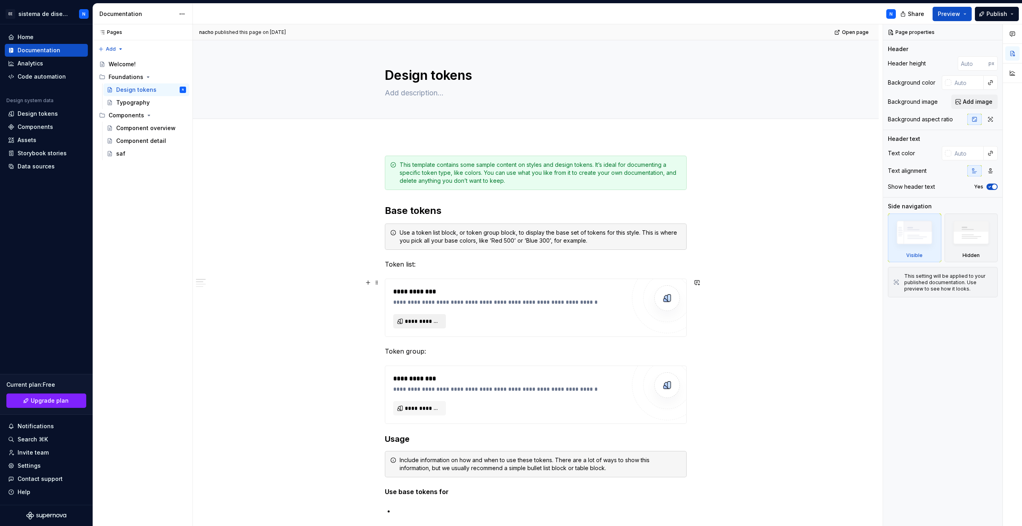
click at [416, 321] on span "**********" at bounding box center [423, 322] width 36 height 8
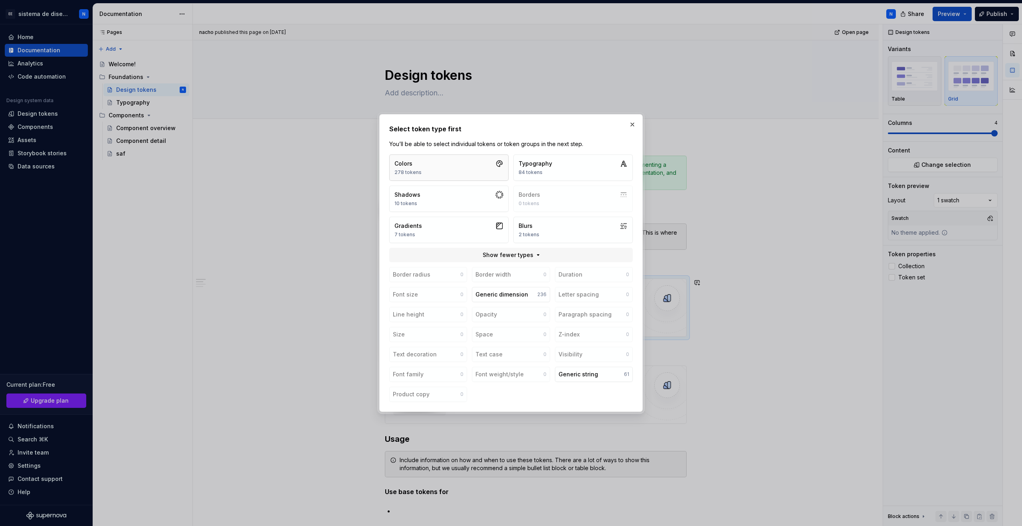
click at [441, 166] on button "Colors 278 tokens" at bounding box center [448, 168] width 119 height 26
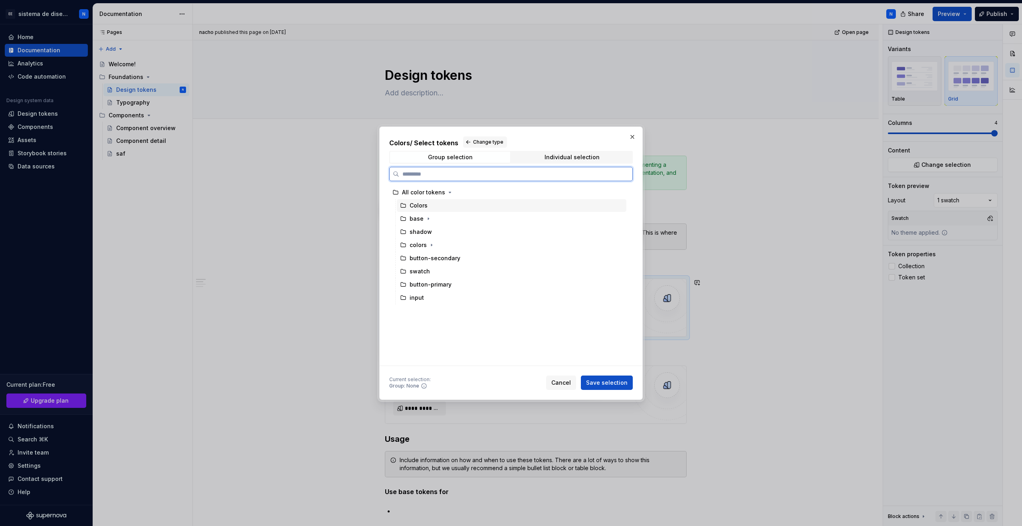
click at [427, 208] on div "Colors" at bounding box center [512, 205] width 230 height 13
click at [605, 382] on span "Save selection" at bounding box center [607, 383] width 42 height 8
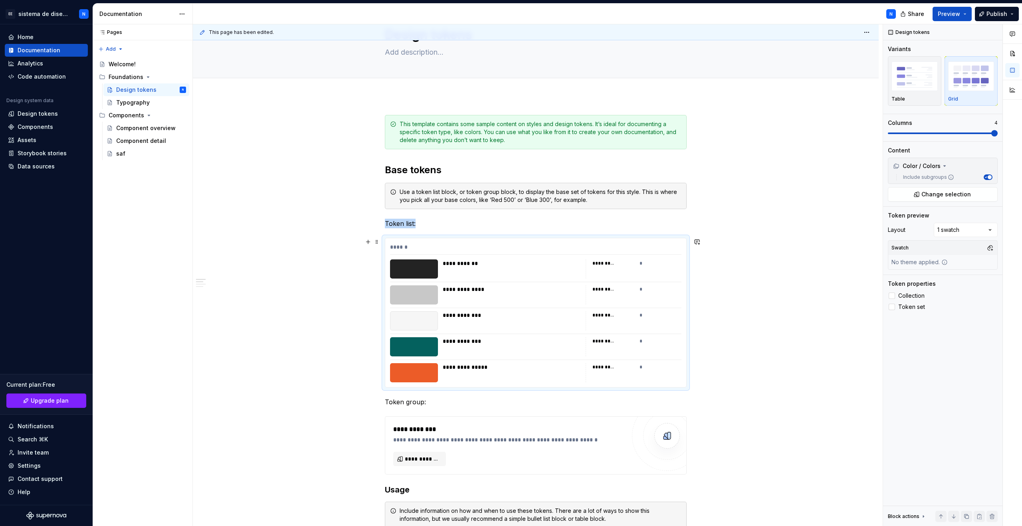
scroll to position [45, 0]
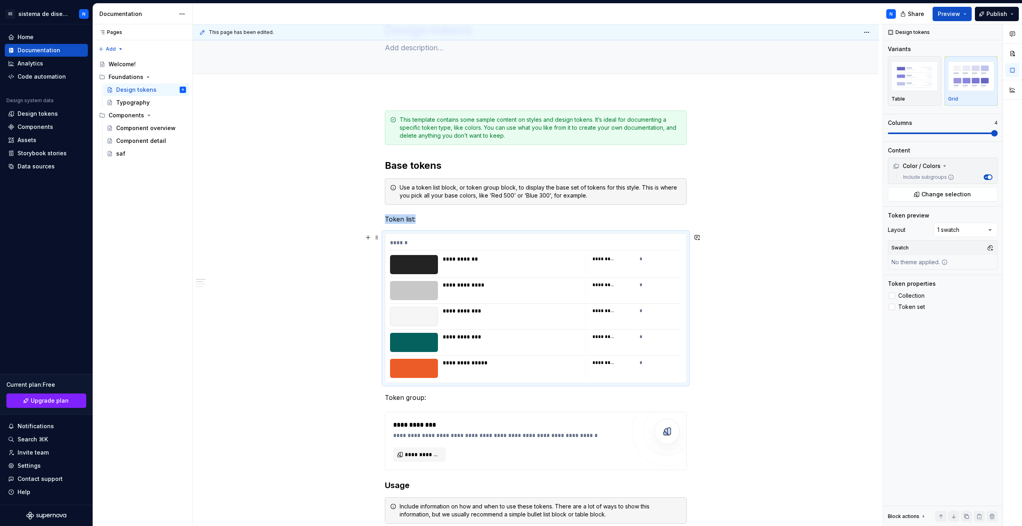
click at [493, 272] on div "**********" at bounding box center [512, 264] width 138 height 19
click at [488, 294] on div "**********" at bounding box center [512, 290] width 138 height 19
click at [489, 314] on div "**********" at bounding box center [512, 311] width 138 height 8
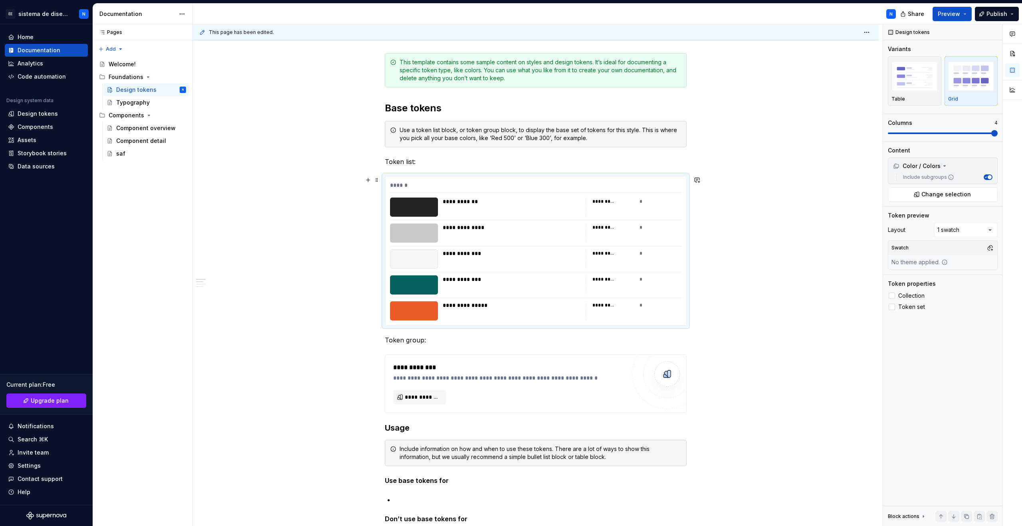
scroll to position [103, 0]
click at [782, 303] on div "**********" at bounding box center [536, 535] width 686 height 1004
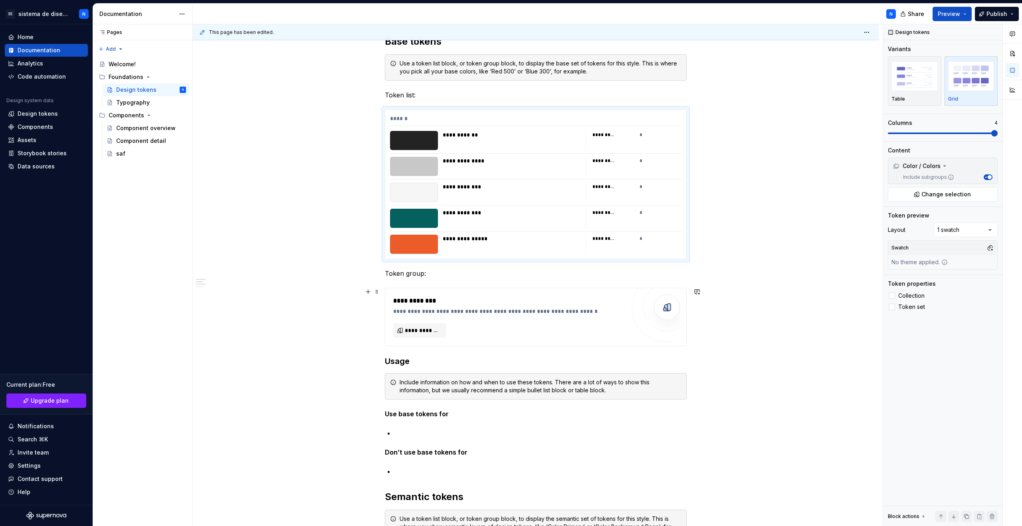
scroll to position [171, 0]
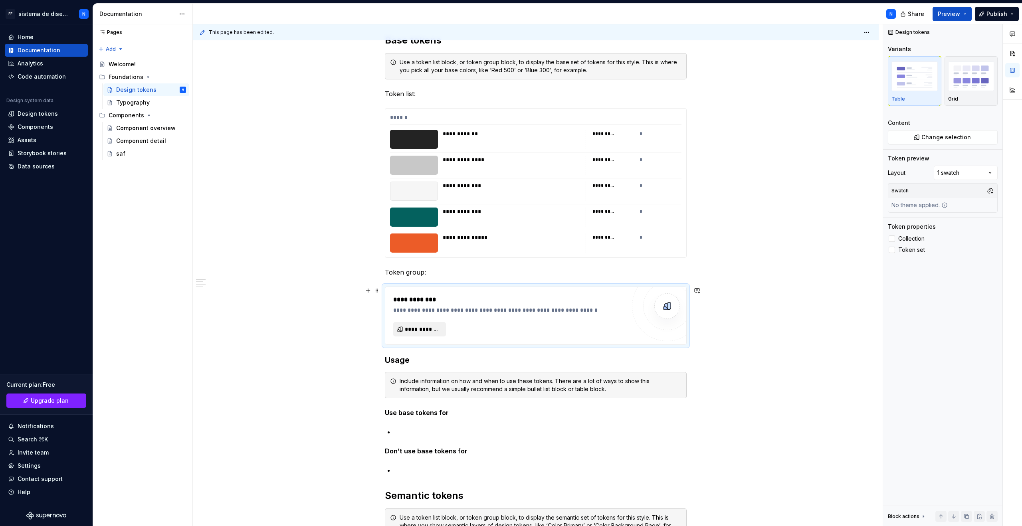
click at [425, 327] on span "**********" at bounding box center [423, 330] width 36 height 8
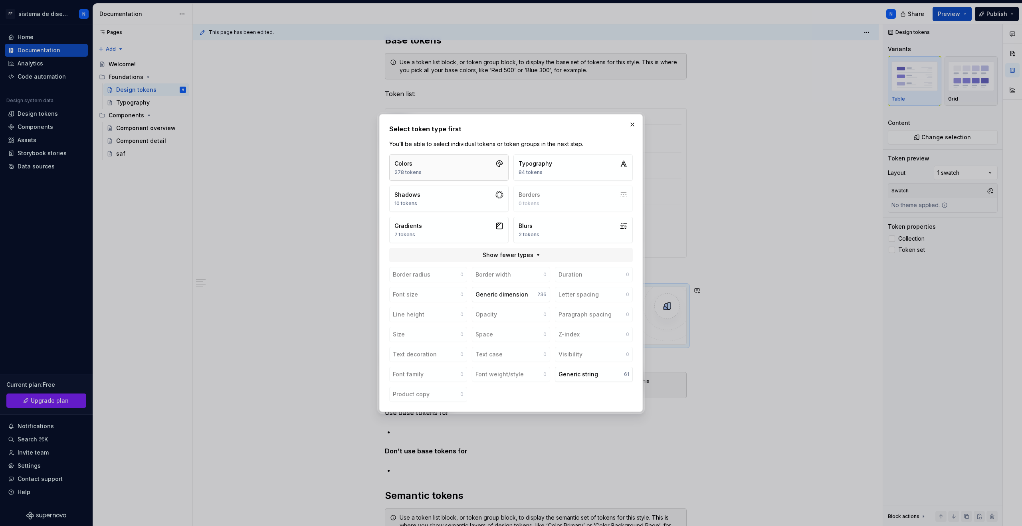
click at [474, 164] on button "Colors 278 tokens" at bounding box center [448, 168] width 119 height 26
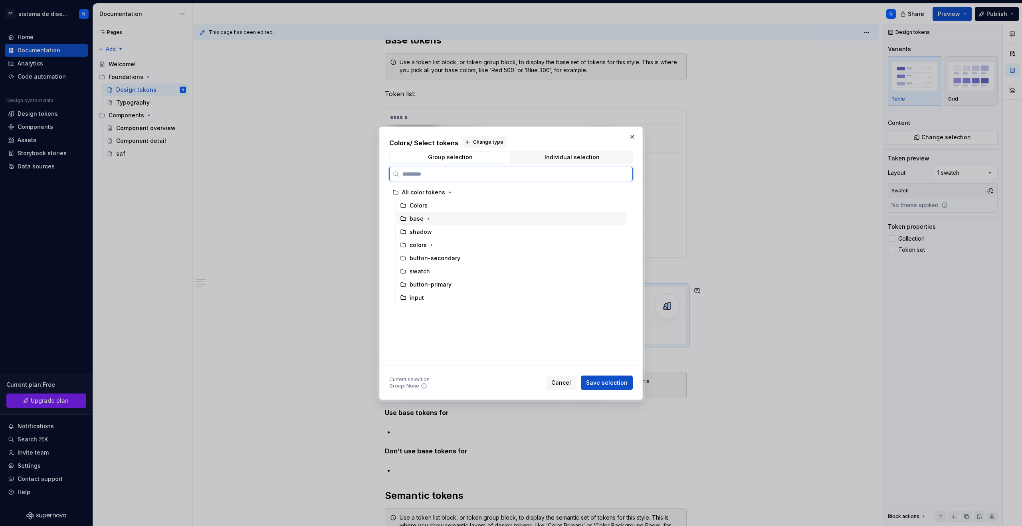
click at [432, 219] on div "base" at bounding box center [512, 218] width 230 height 13
click at [593, 378] on button "Save selection" at bounding box center [607, 383] width 52 height 14
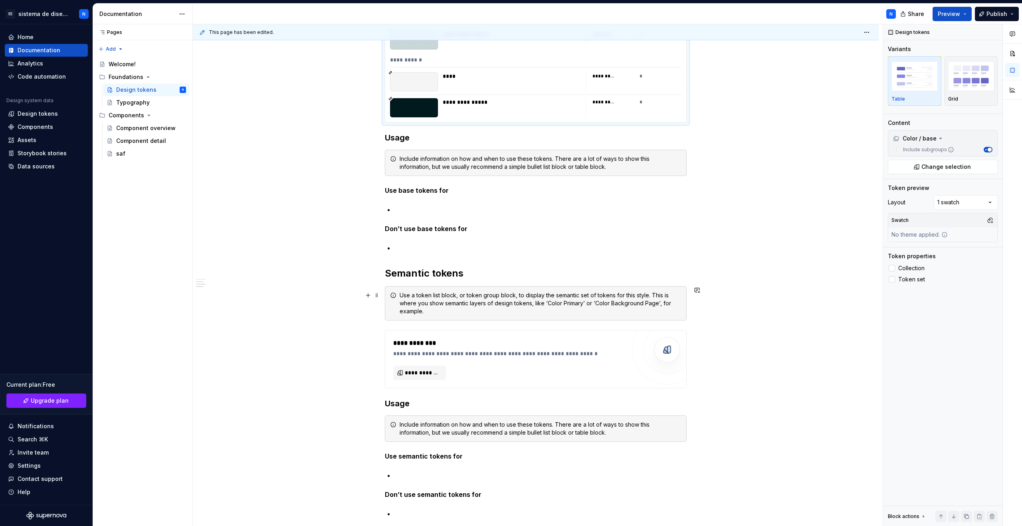
scroll to position [1276, 0]
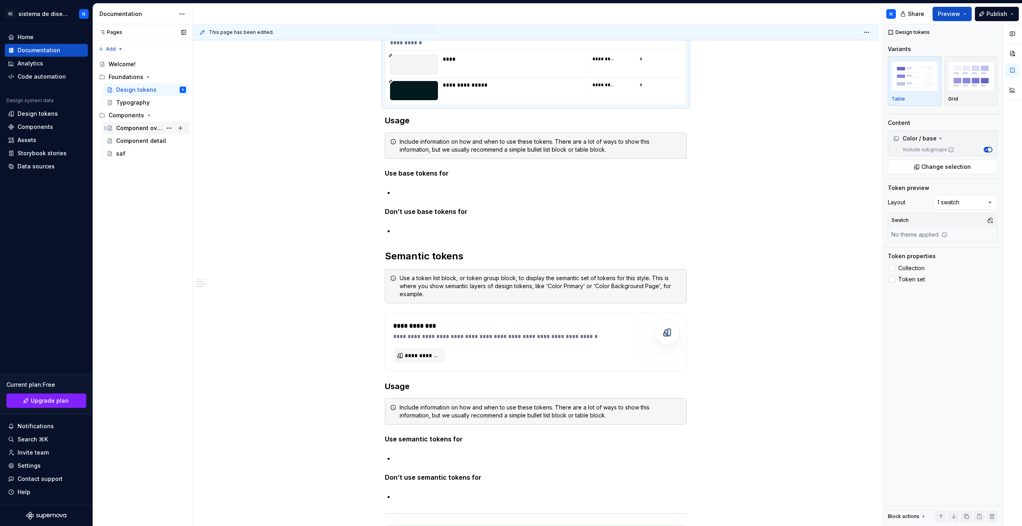
click at [141, 130] on div "Component overview" at bounding box center [139, 128] width 46 height 8
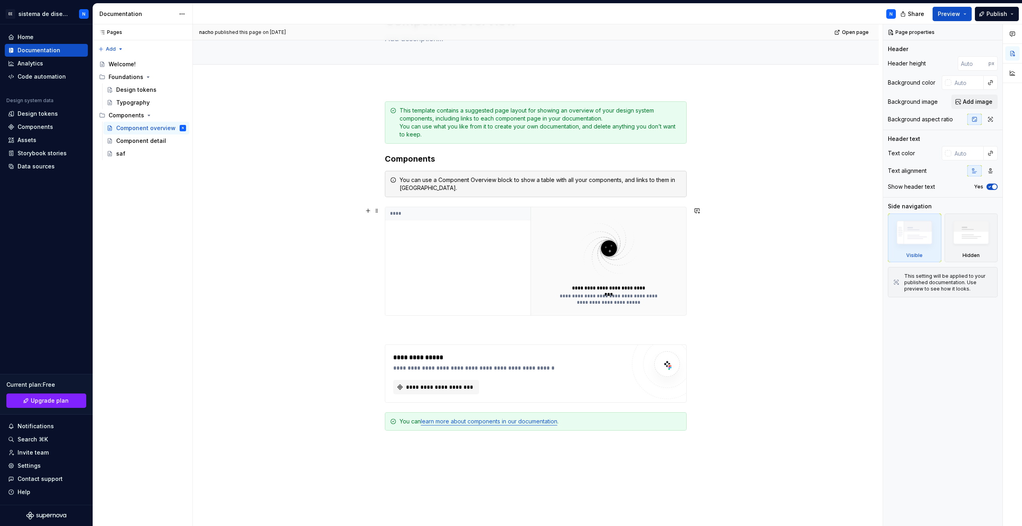
scroll to position [55, 0]
click at [471, 256] on div "****" at bounding box center [457, 261] width 145 height 108
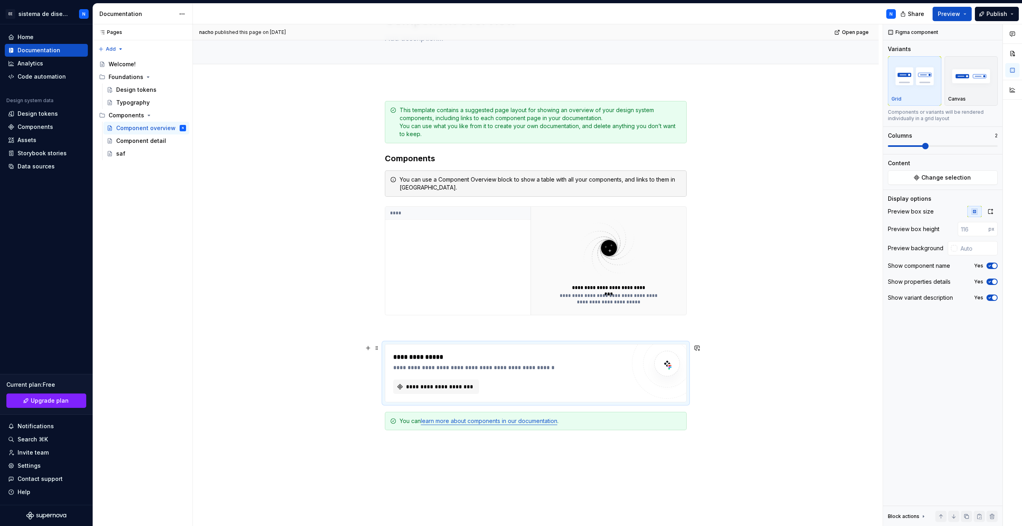
click at [436, 394] on div "**********" at bounding box center [535, 374] width 301 height 58
click at [435, 387] on span "**********" at bounding box center [439, 387] width 69 height 8
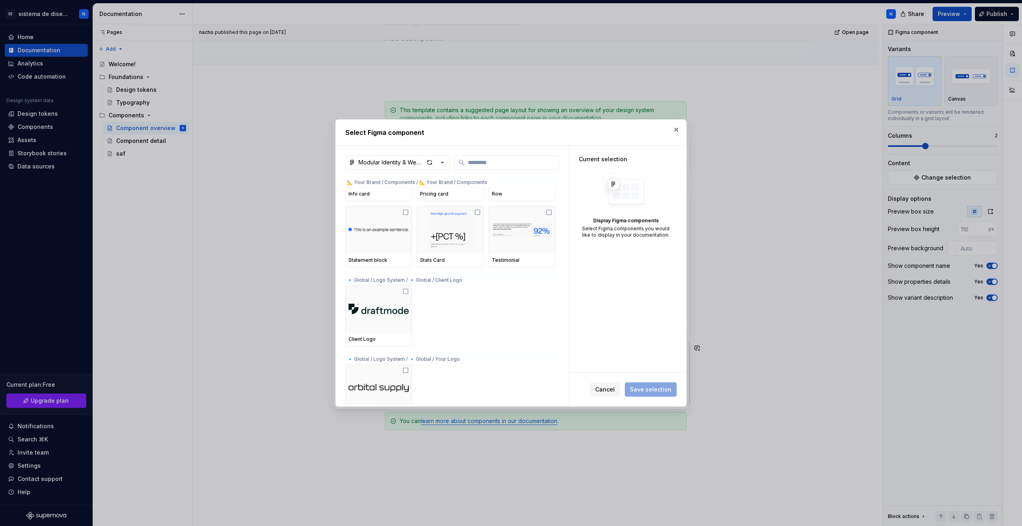
scroll to position [766, 0]
click at [453, 247] on img at bounding box center [450, 231] width 60 height 42
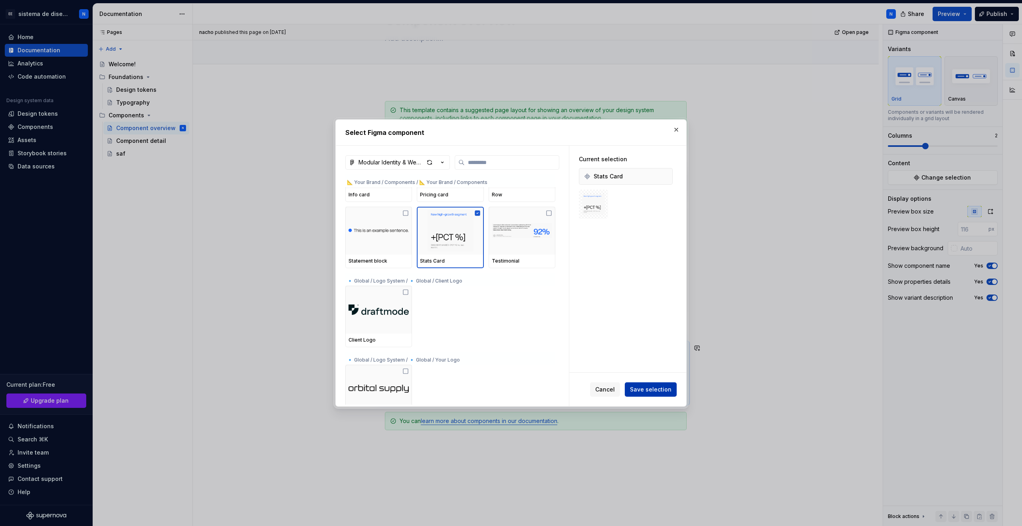
click at [645, 386] on span "Save selection" at bounding box center [651, 390] width 42 height 8
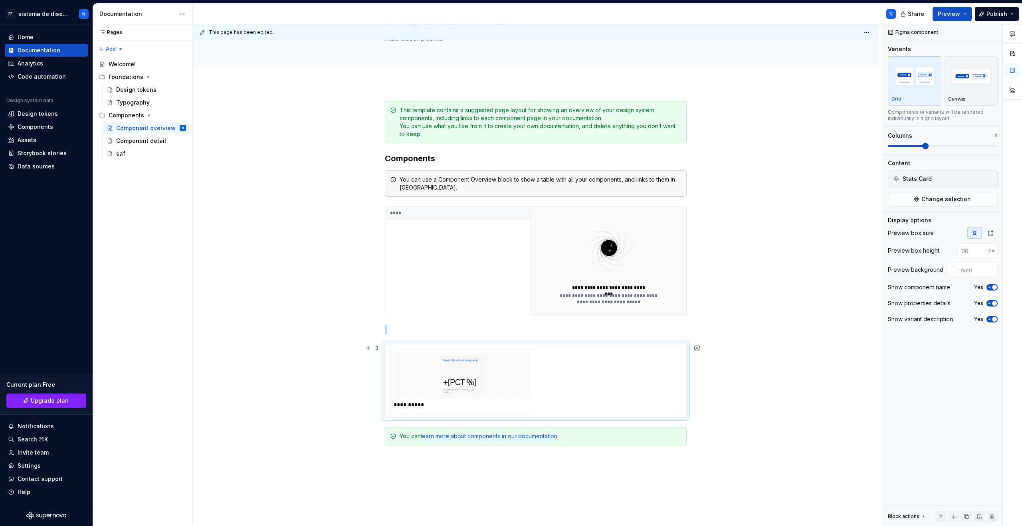
click at [479, 365] on img at bounding box center [462, 376] width 131 height 40
click at [940, 200] on span "Change selection" at bounding box center [947, 199] width 50 height 8
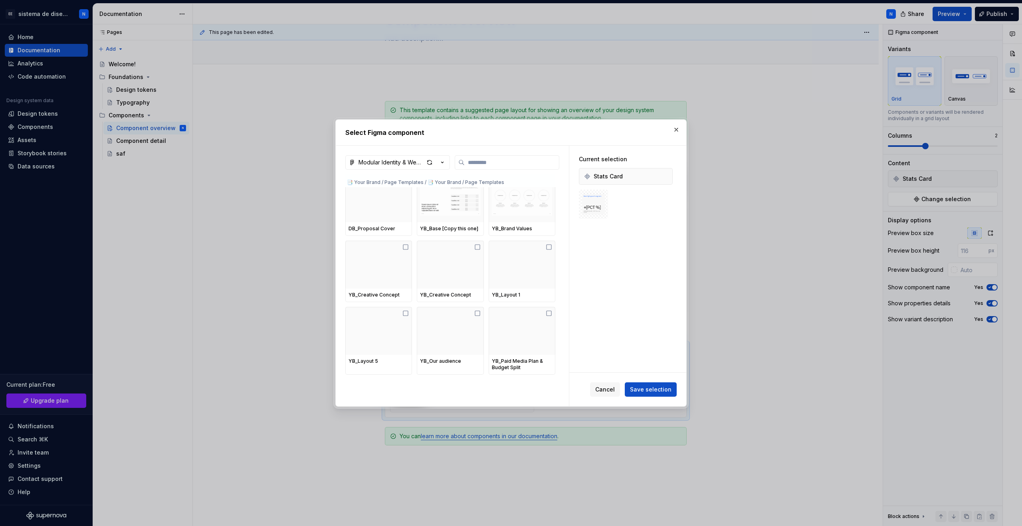
scroll to position [1176, 0]
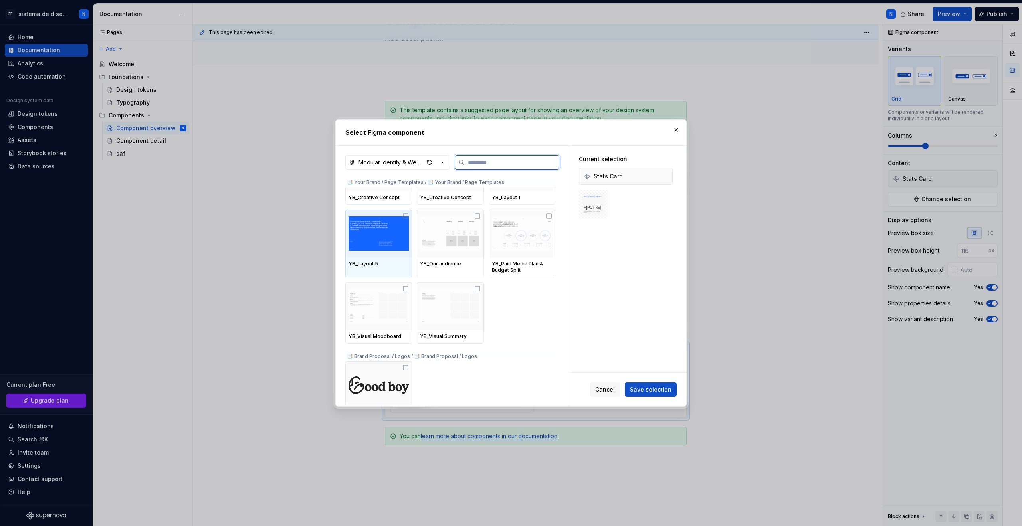
click at [396, 264] on div "YB_Layout 5" at bounding box center [379, 264] width 60 height 6
click at [509, 247] on img at bounding box center [522, 234] width 60 height 42
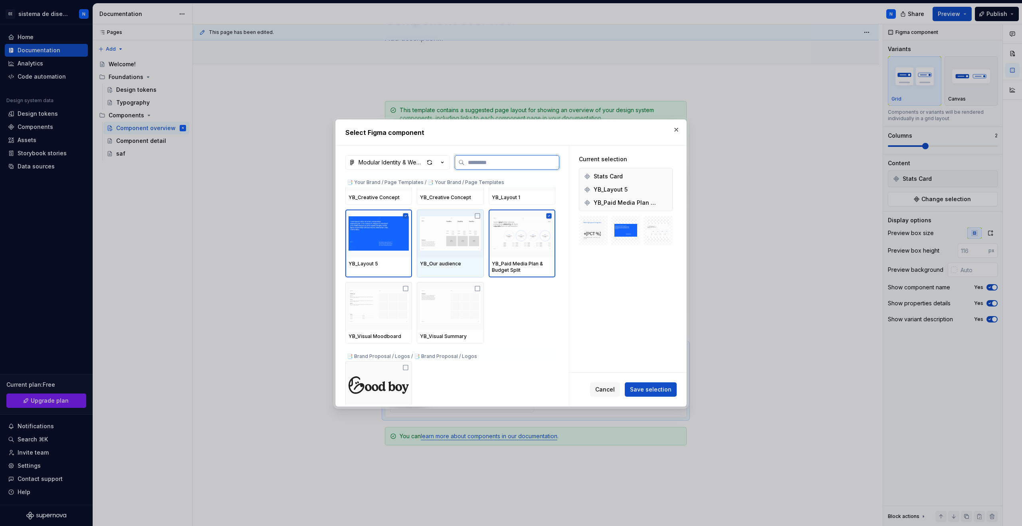
click at [441, 247] on img at bounding box center [450, 234] width 60 height 42
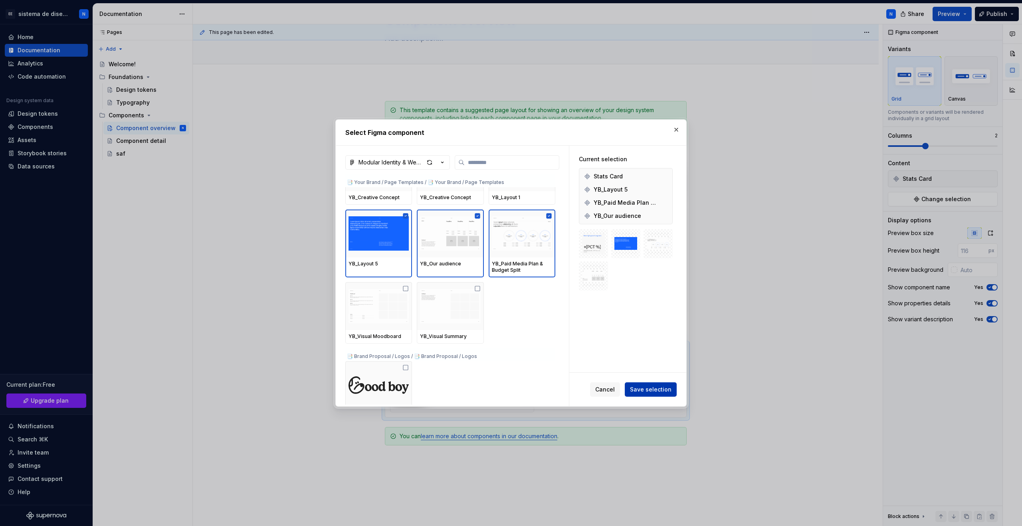
click at [644, 390] on span "Save selection" at bounding box center [651, 390] width 42 height 8
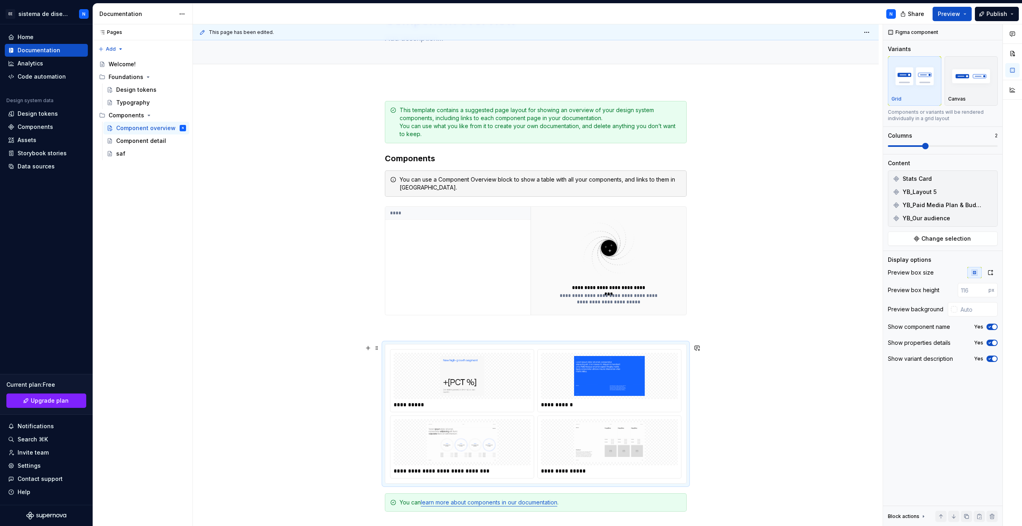
click at [570, 344] on div "**********" at bounding box center [536, 414] width 302 height 140
click at [929, 147] on span at bounding box center [926, 146] width 6 height 6
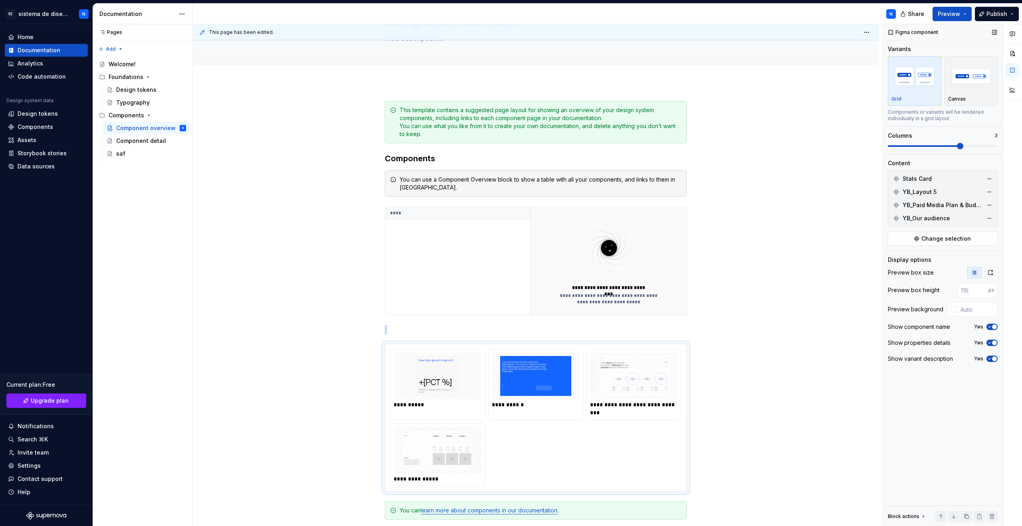
click at [951, 146] on span at bounding box center [943, 146] width 110 height 2
click at [975, 146] on span at bounding box center [943, 146] width 110 height 2
click at [977, 146] on span at bounding box center [943, 146] width 110 height 2
click at [974, 79] on img "button" at bounding box center [972, 76] width 46 height 29
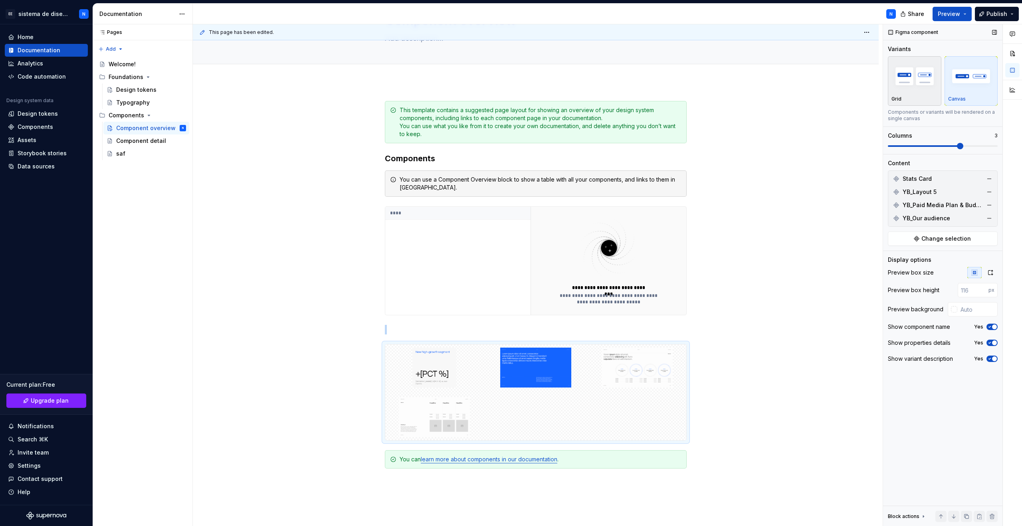
click at [925, 76] on img "button" at bounding box center [915, 76] width 46 height 29
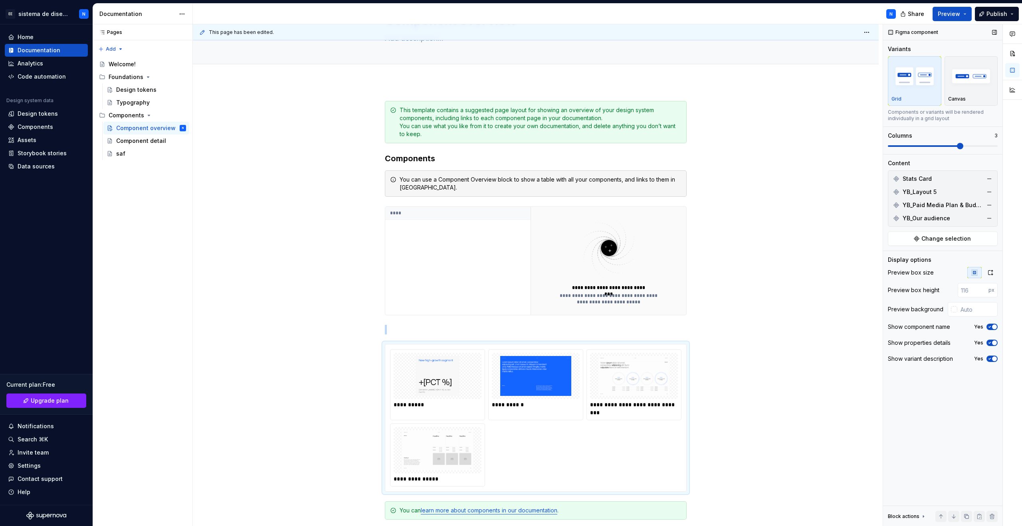
click at [993, 326] on span "button" at bounding box center [994, 327] width 5 height 5
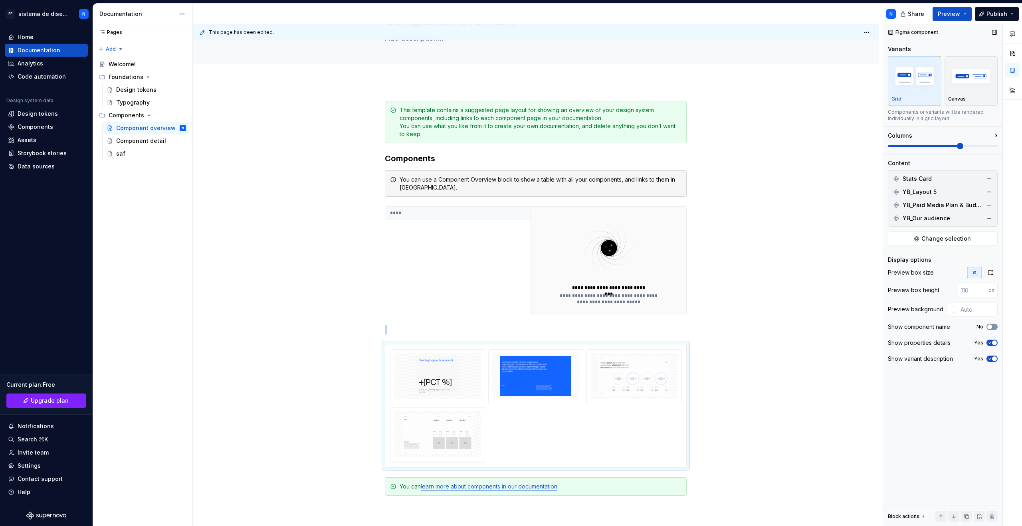
click at [993, 326] on button "No" at bounding box center [992, 327] width 11 height 6
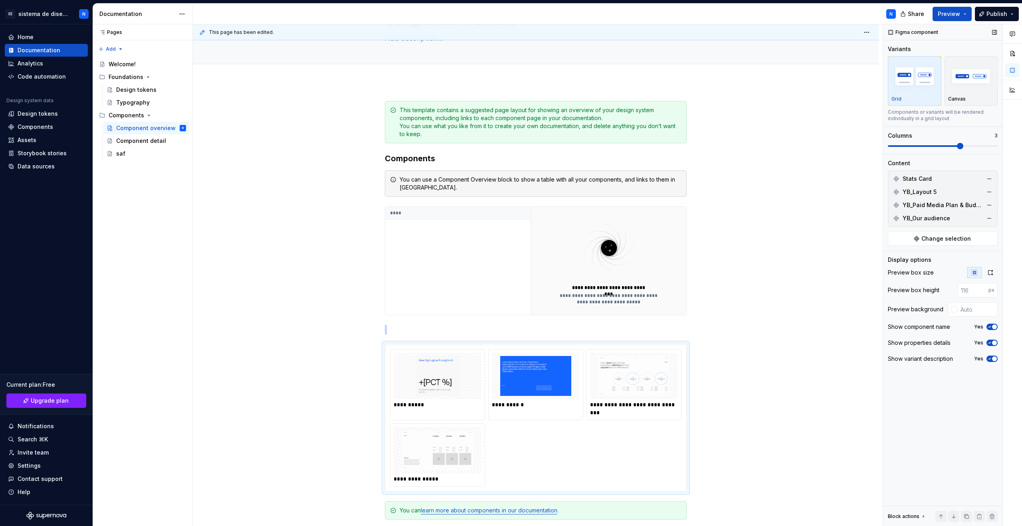
click at [993, 342] on span "button" at bounding box center [994, 343] width 5 height 5
click at [993, 342] on icon "button" at bounding box center [990, 343] width 6 height 5
click at [994, 358] on span "button" at bounding box center [994, 359] width 5 height 5
click at [994, 358] on button "No" at bounding box center [992, 359] width 11 height 6
click at [994, 274] on icon "button" at bounding box center [991, 273] width 6 height 6
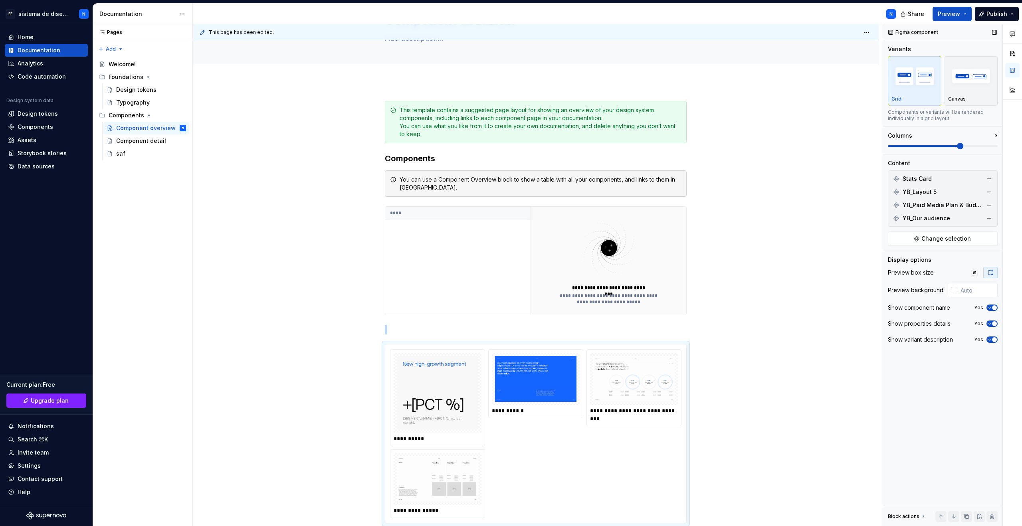
click at [994, 274] on icon "button" at bounding box center [991, 273] width 6 height 6
click at [973, 272] on icon "button" at bounding box center [975, 273] width 6 height 6
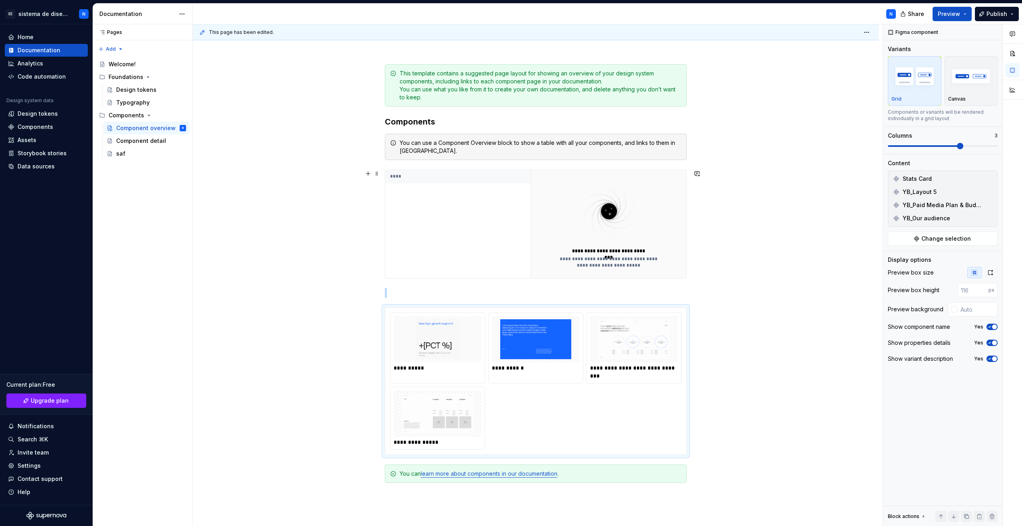
scroll to position [0, 0]
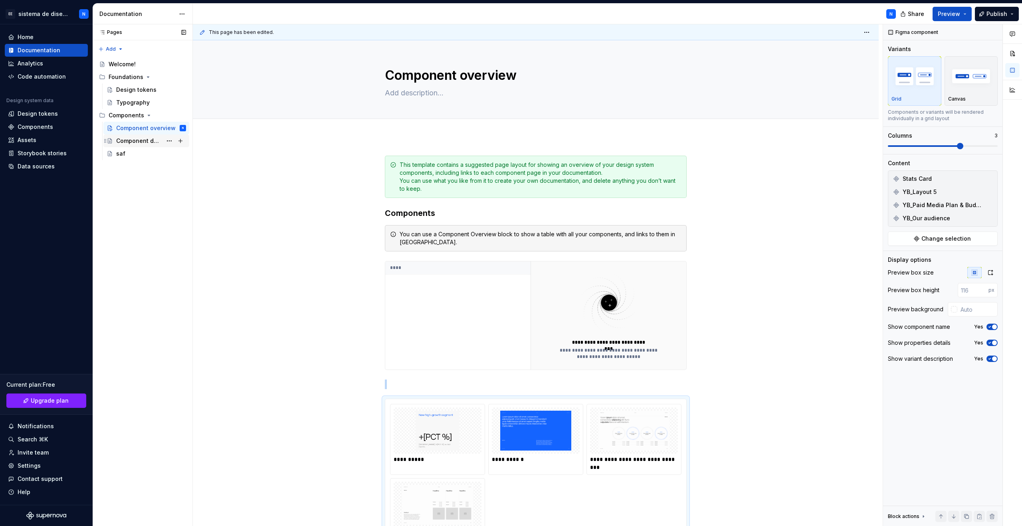
click at [137, 140] on div "Component detail" at bounding box center [139, 141] width 46 height 8
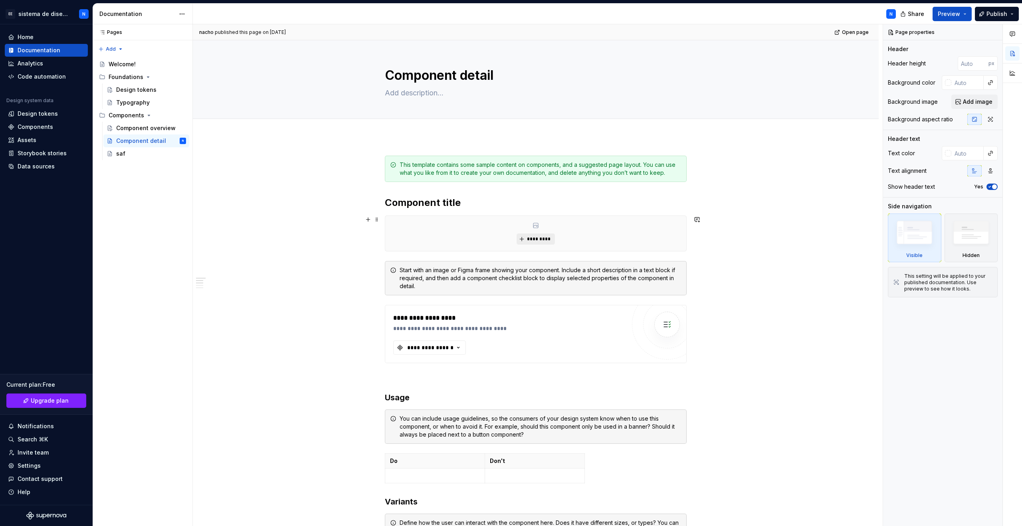
click at [521, 235] on button "*********" at bounding box center [536, 239] width 38 height 11
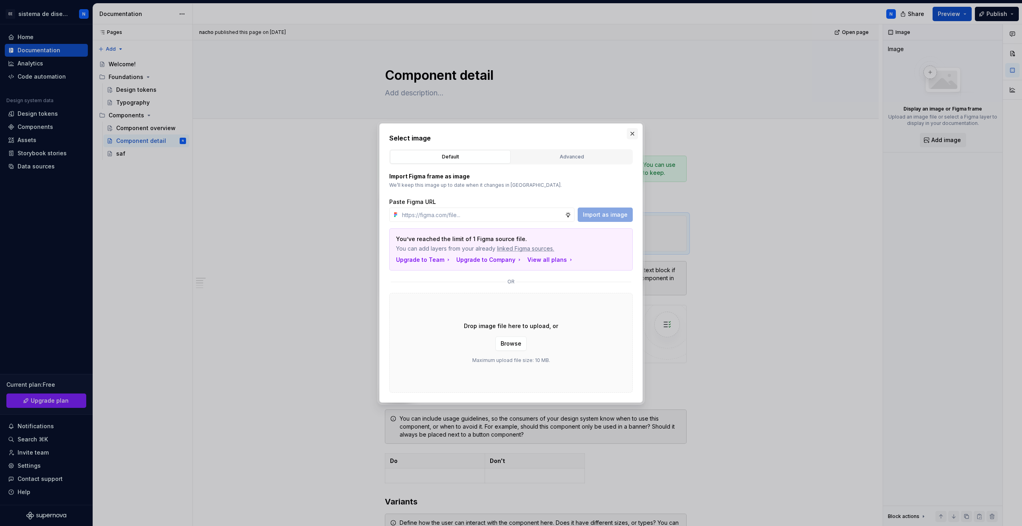
click at [632, 133] on button "button" at bounding box center [632, 133] width 11 height 11
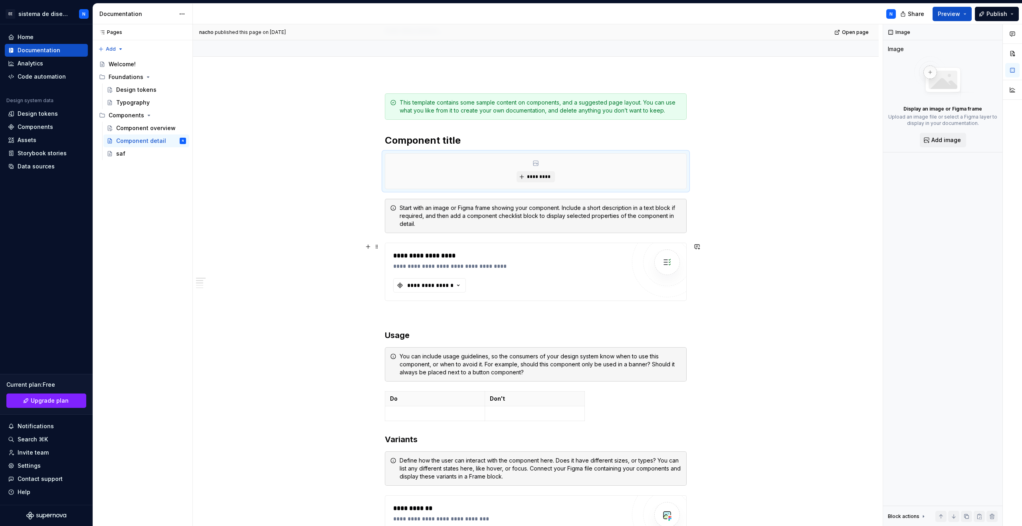
scroll to position [77, 0]
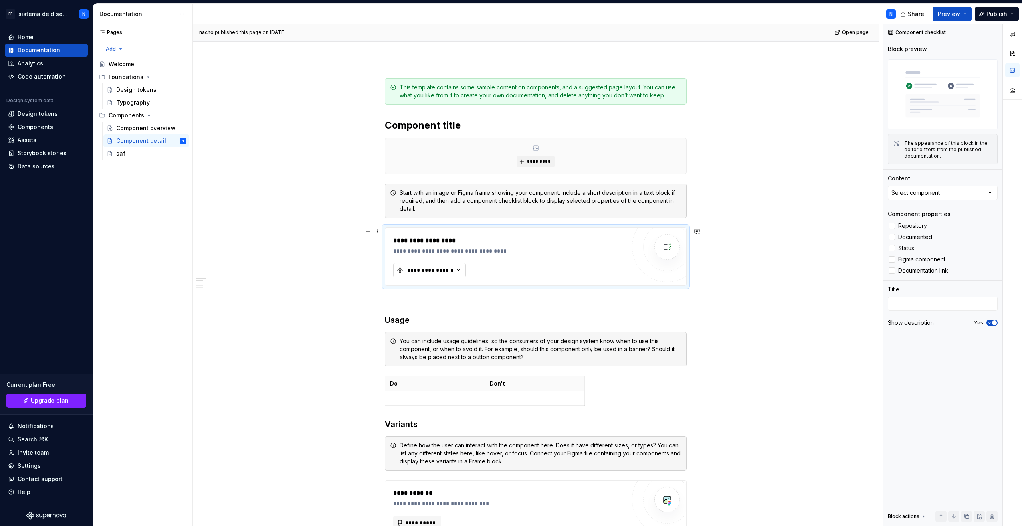
click at [444, 264] on button "**********" at bounding box center [429, 270] width 73 height 14
click at [445, 272] on div "**********" at bounding box center [431, 270] width 48 height 8
click at [594, 260] on div "**********" at bounding box center [509, 257] width 232 height 42
click at [458, 269] on icon "button" at bounding box center [459, 270] width 8 height 8
click at [984, 184] on div "Content Select component" at bounding box center [943, 188] width 110 height 26
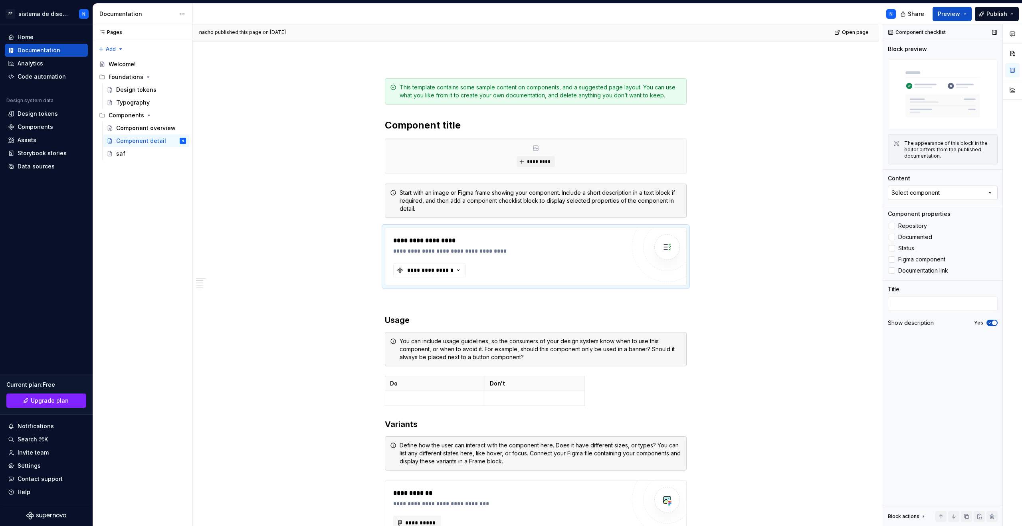
click at [977, 194] on button "Select component" at bounding box center [943, 193] width 110 height 14
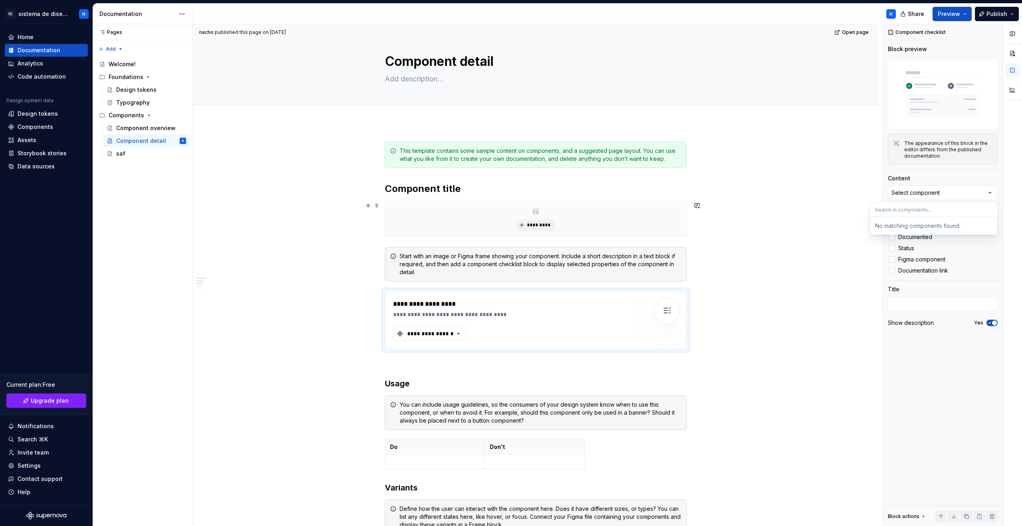
scroll to position [0, 0]
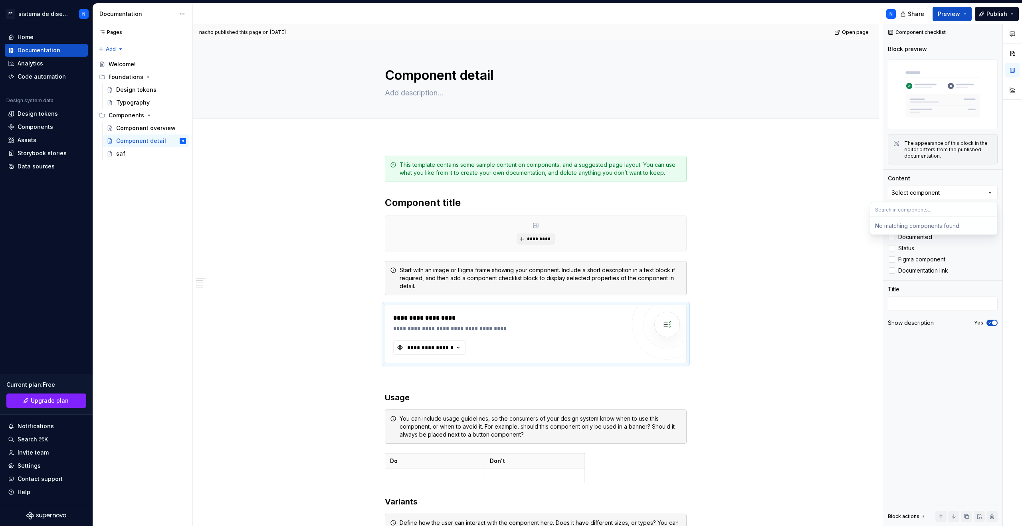
type textarea "*"
